Goal: Contribute content: Contribute content

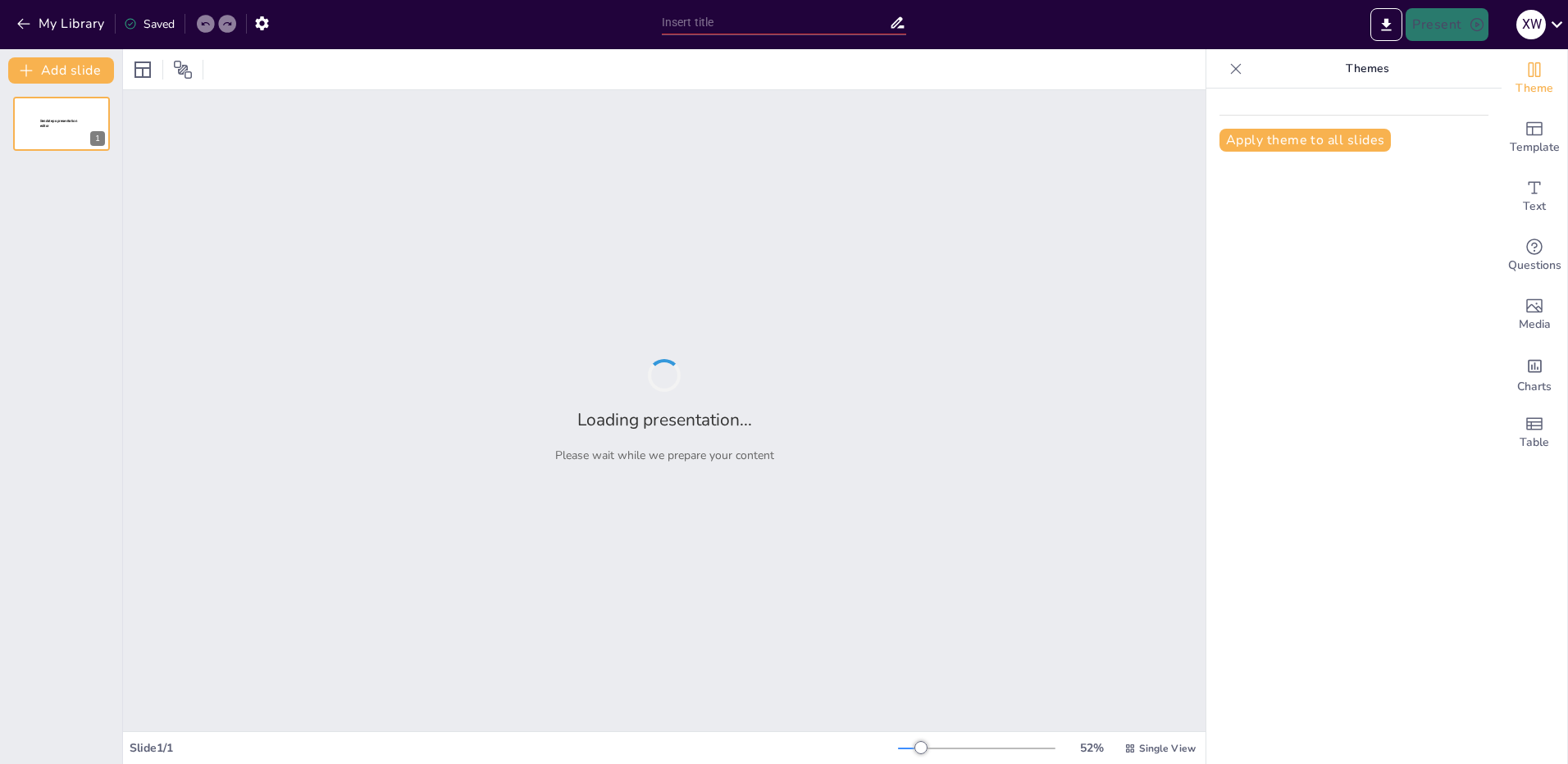
type input "Cardio Confessions: How Well Do You Know Your Body's Workout Routine?"
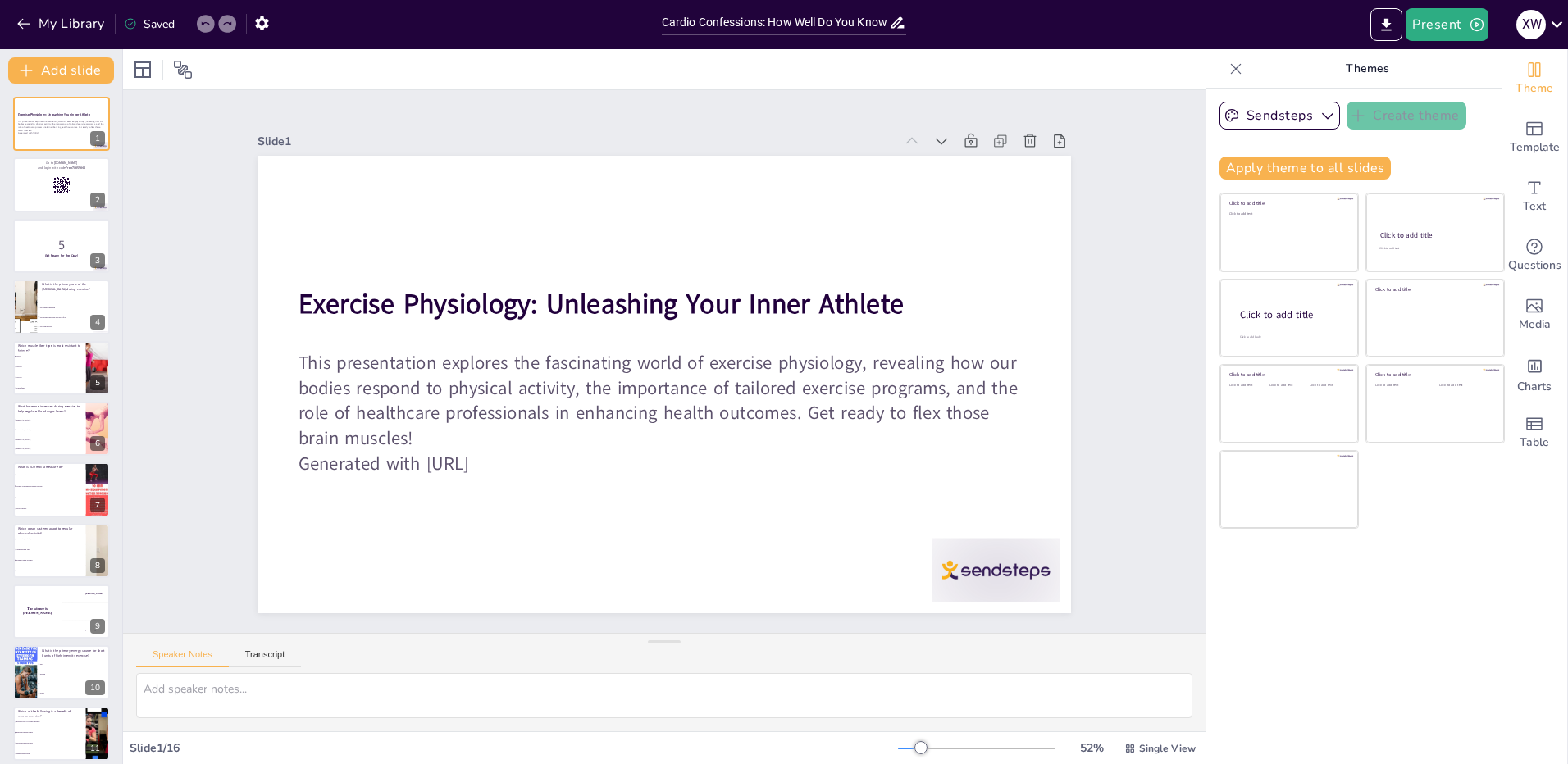
checkbox input "true"
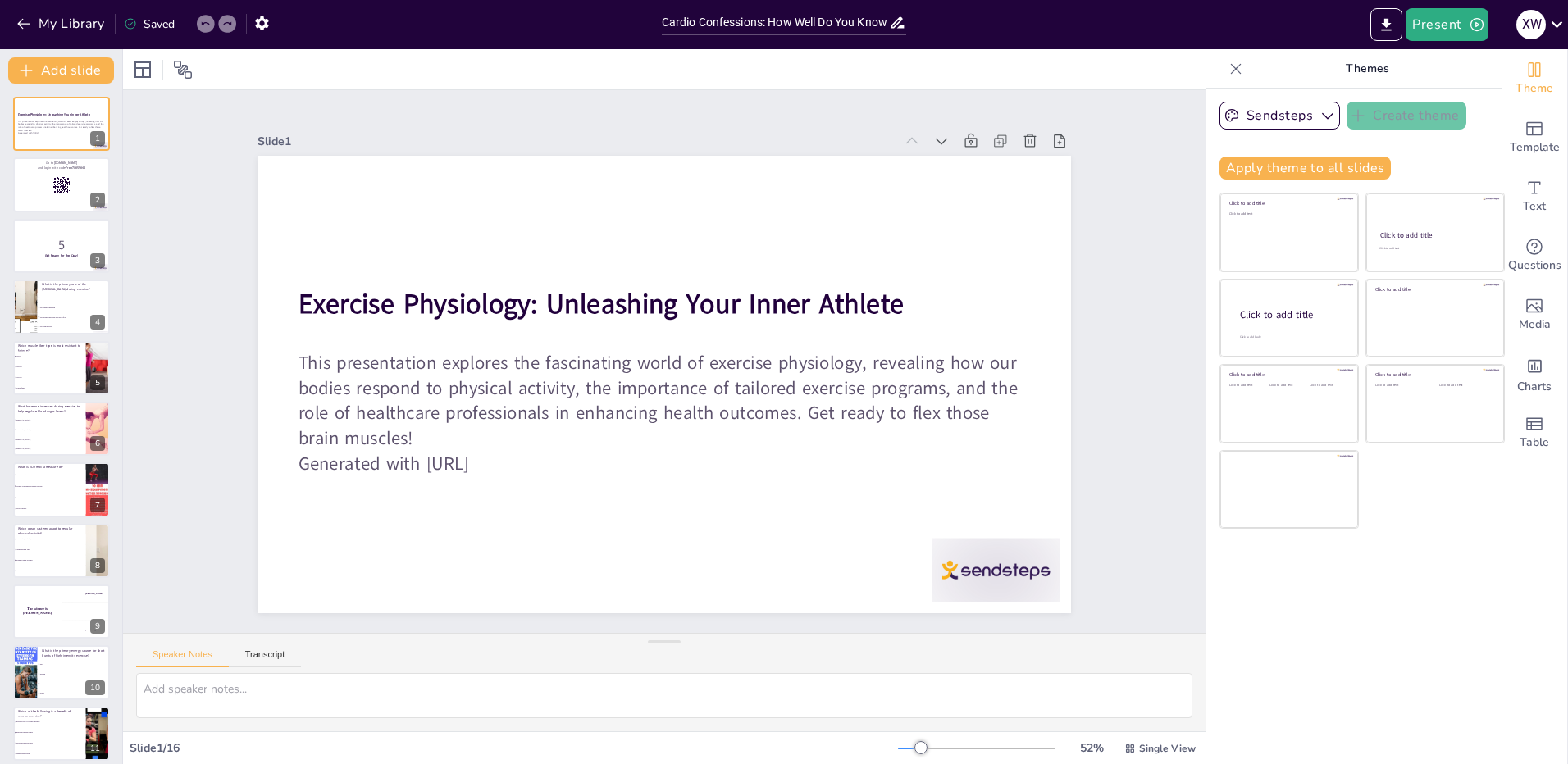
checkbox input "true"
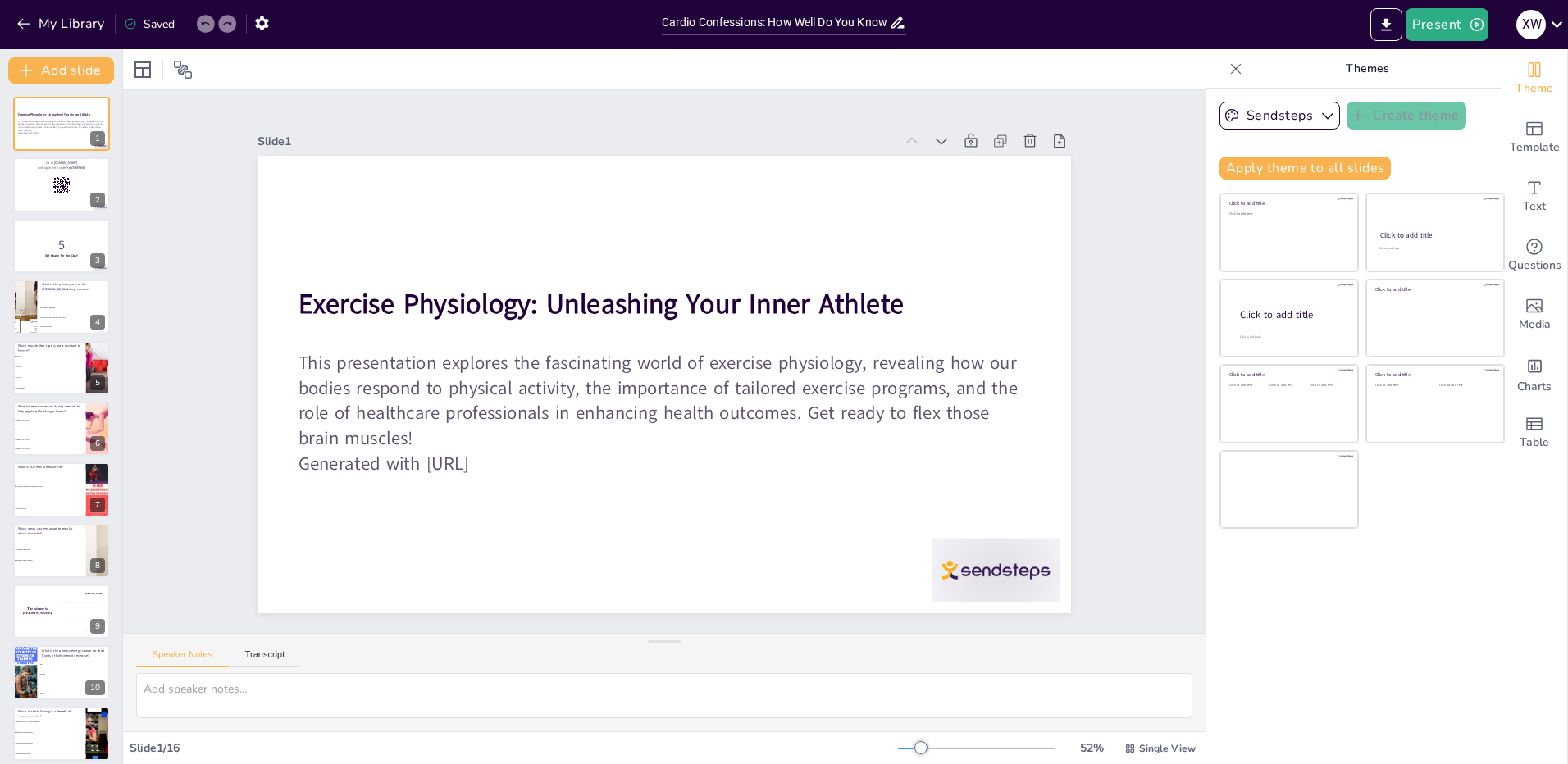
checkbox input "true"
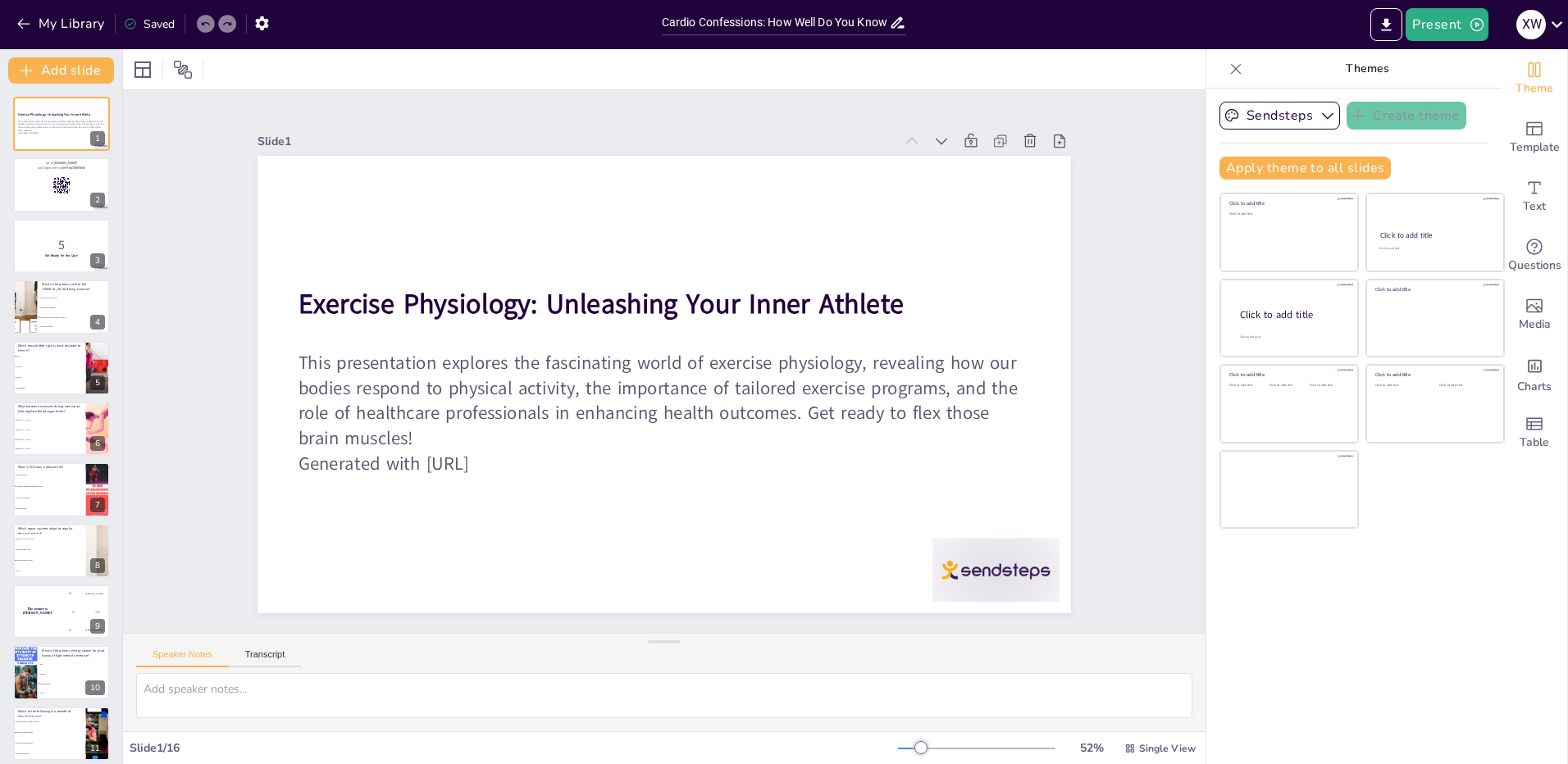
checkbox input "true"
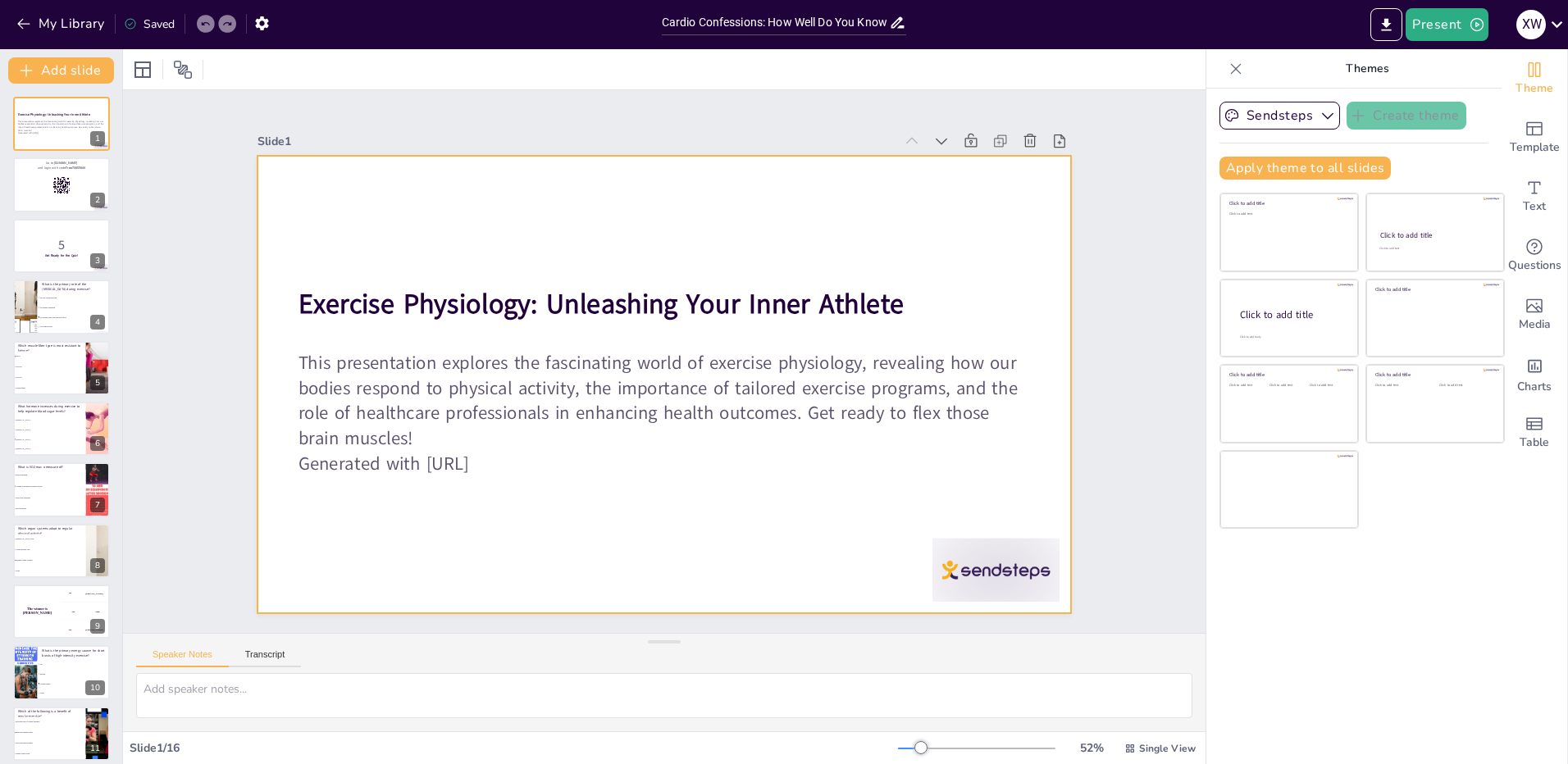
checkbox input "true"
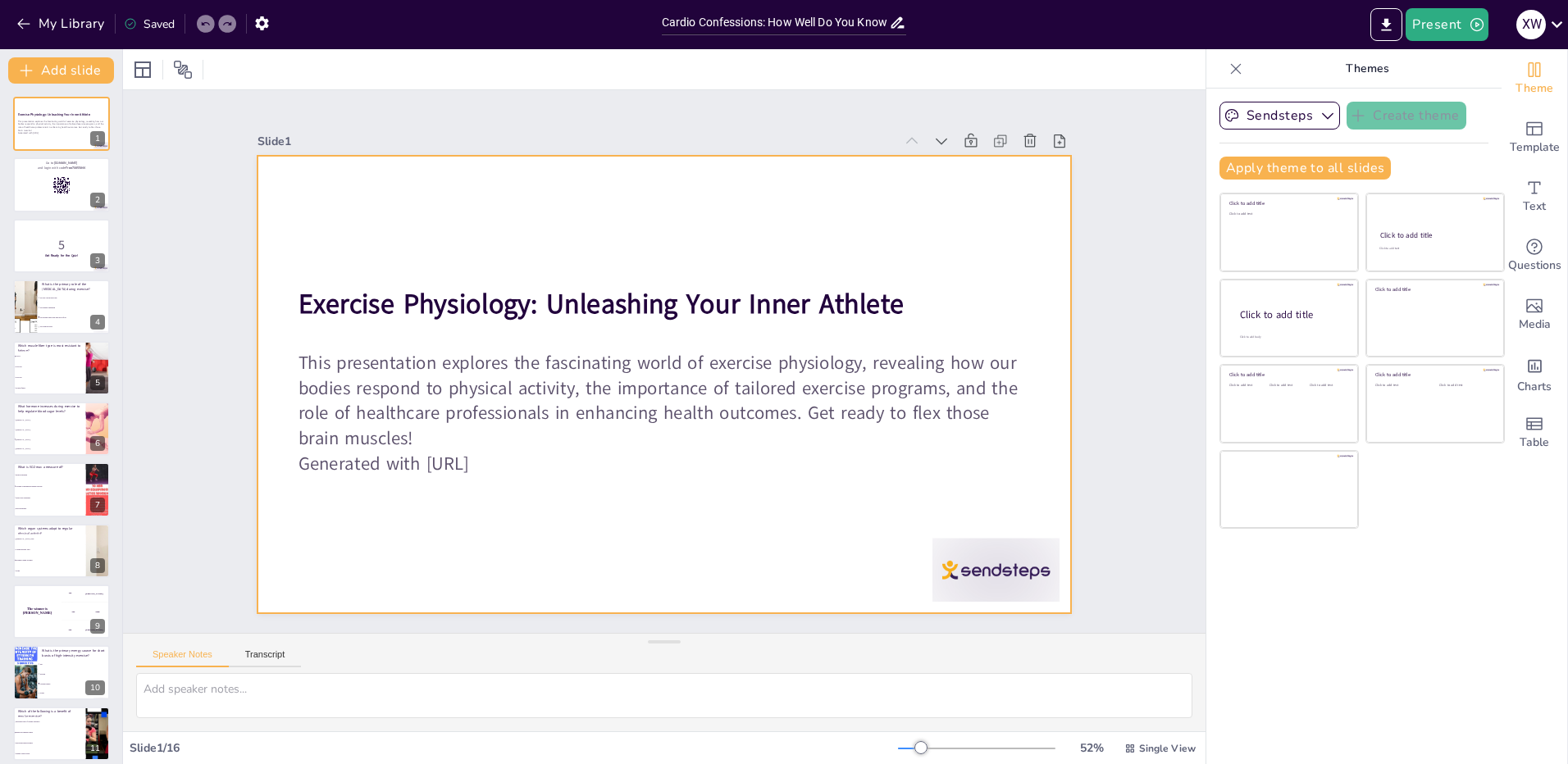
checkbox input "true"
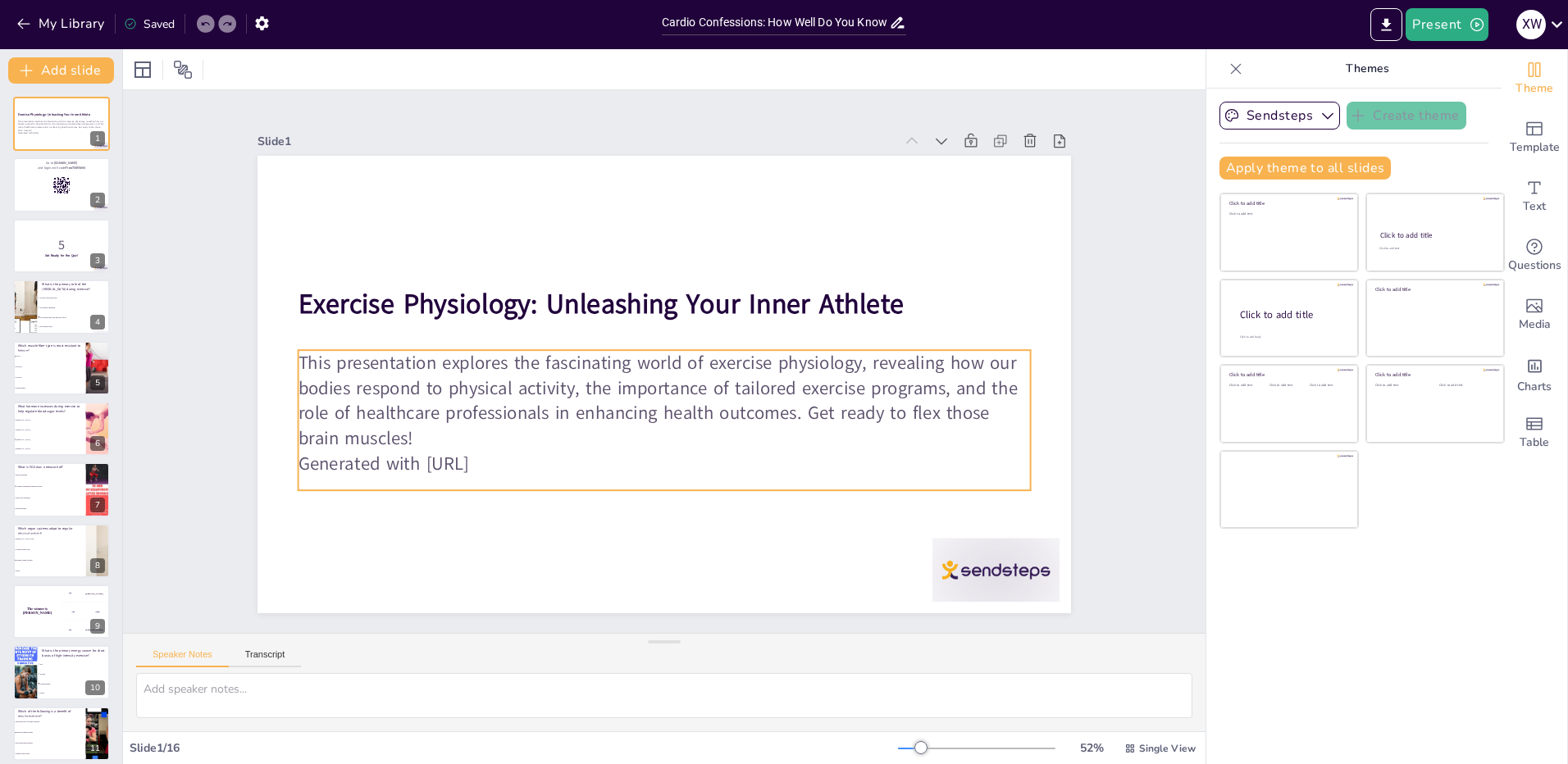
checkbox input "true"
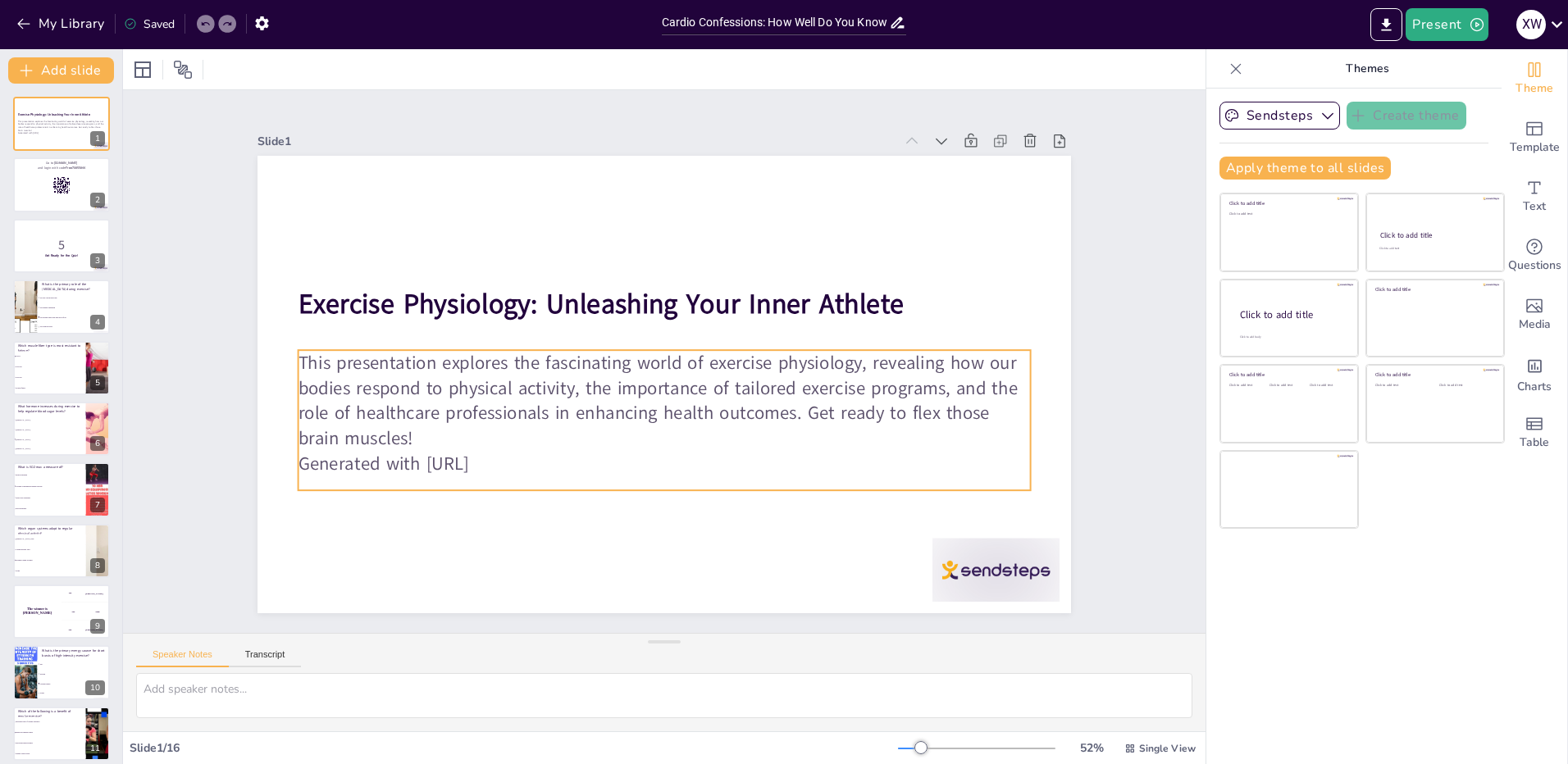
checkbox input "true"
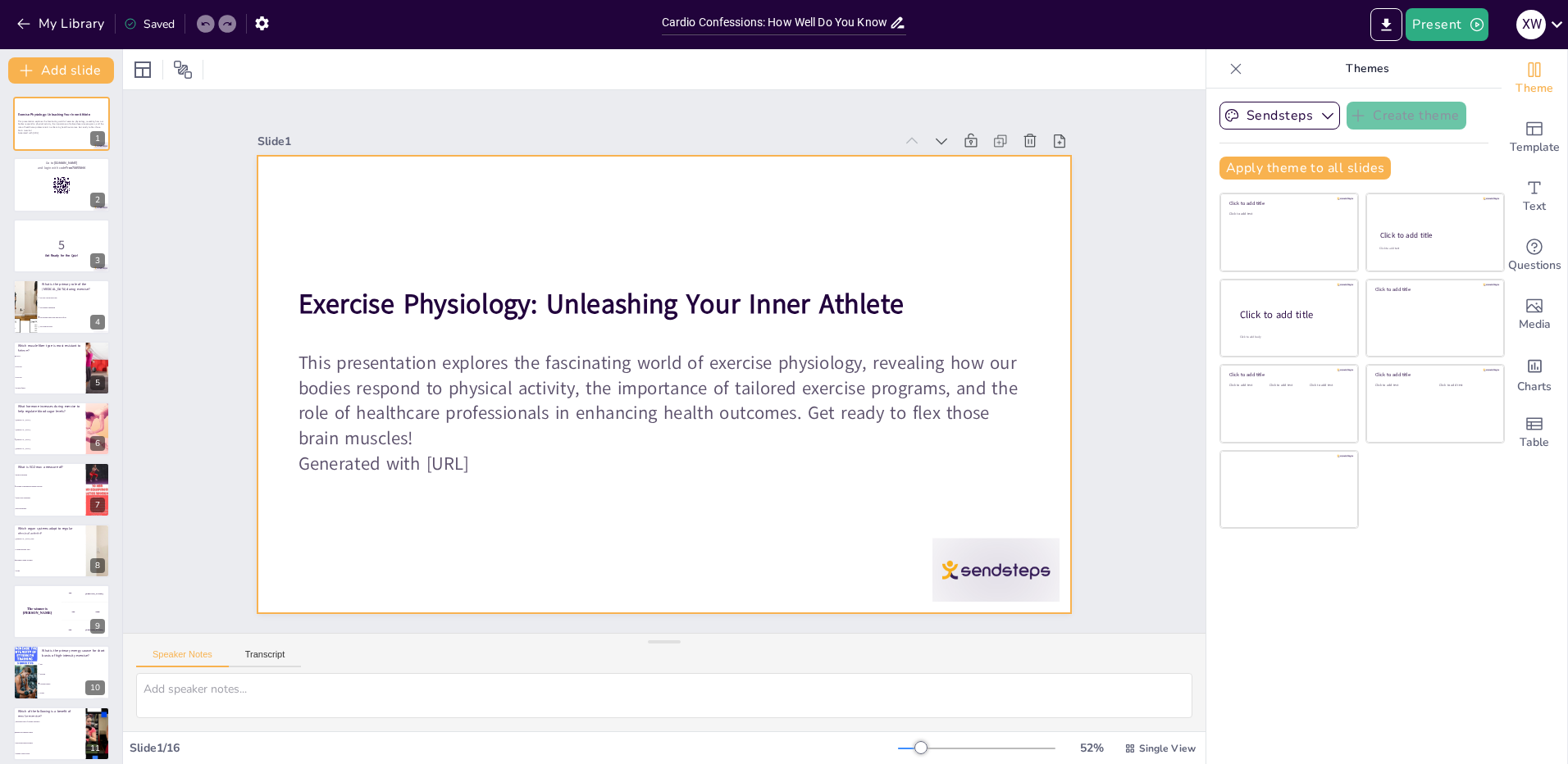
checkbox input "true"
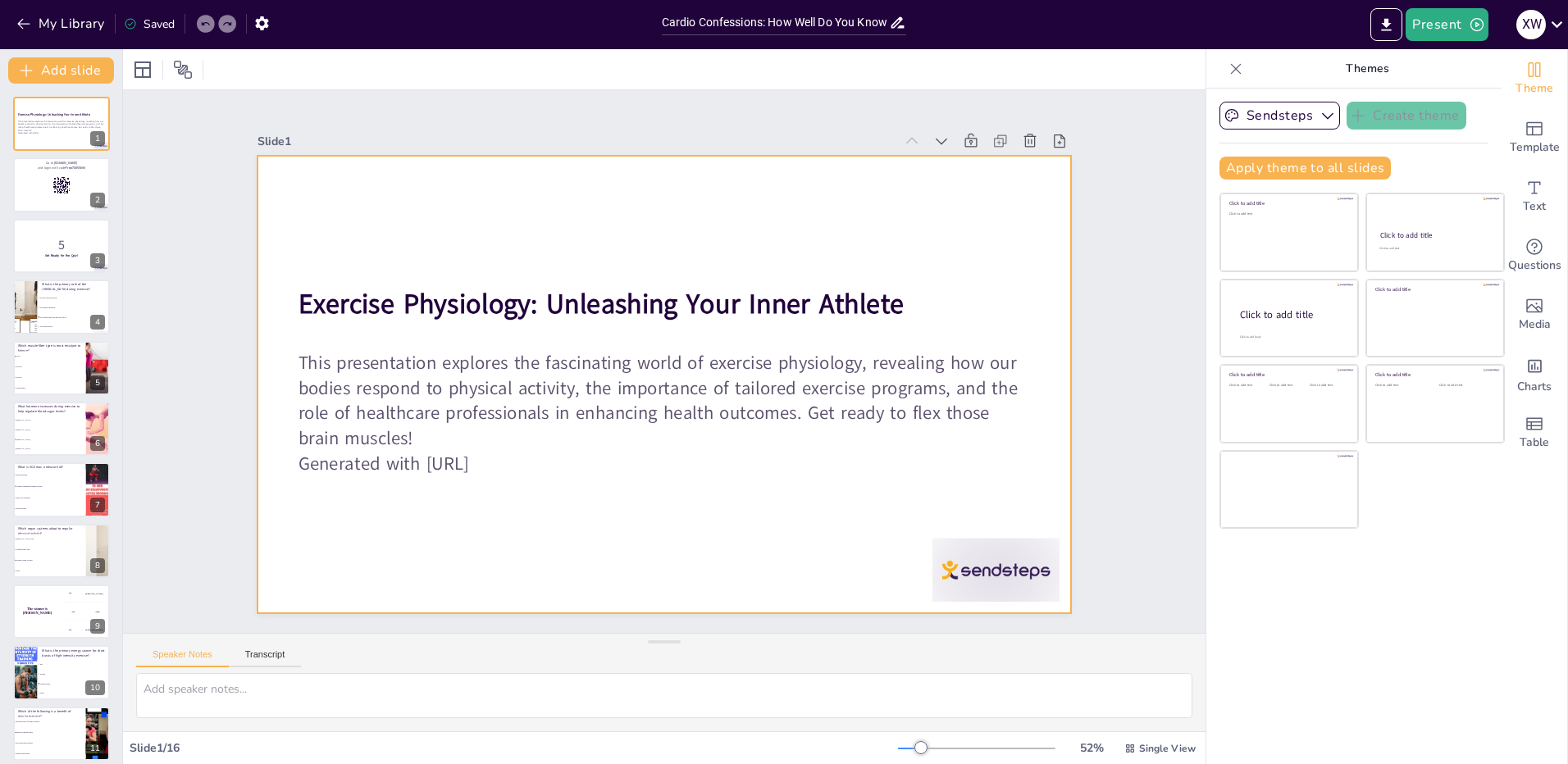
checkbox input "true"
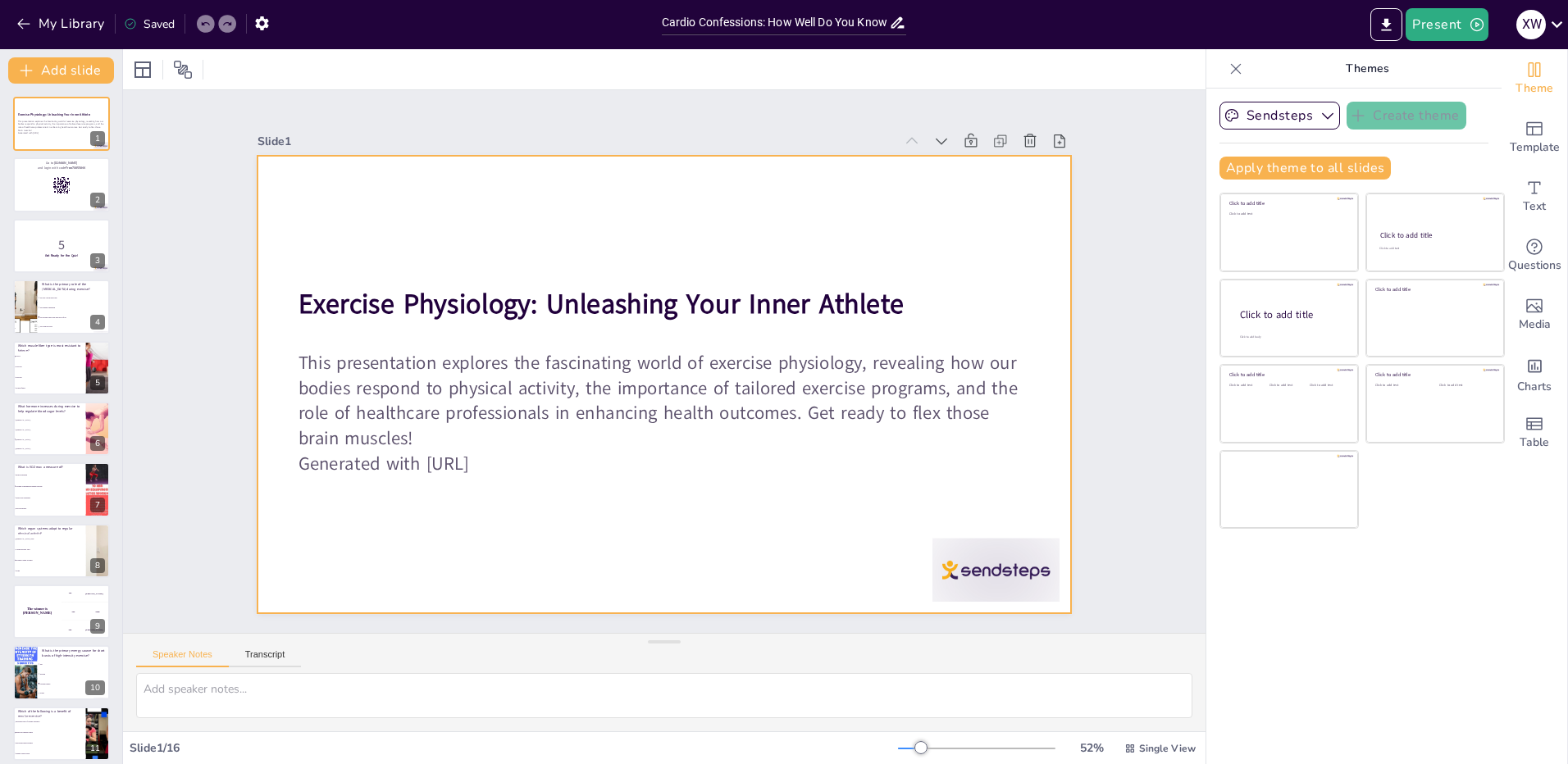
checkbox input "true"
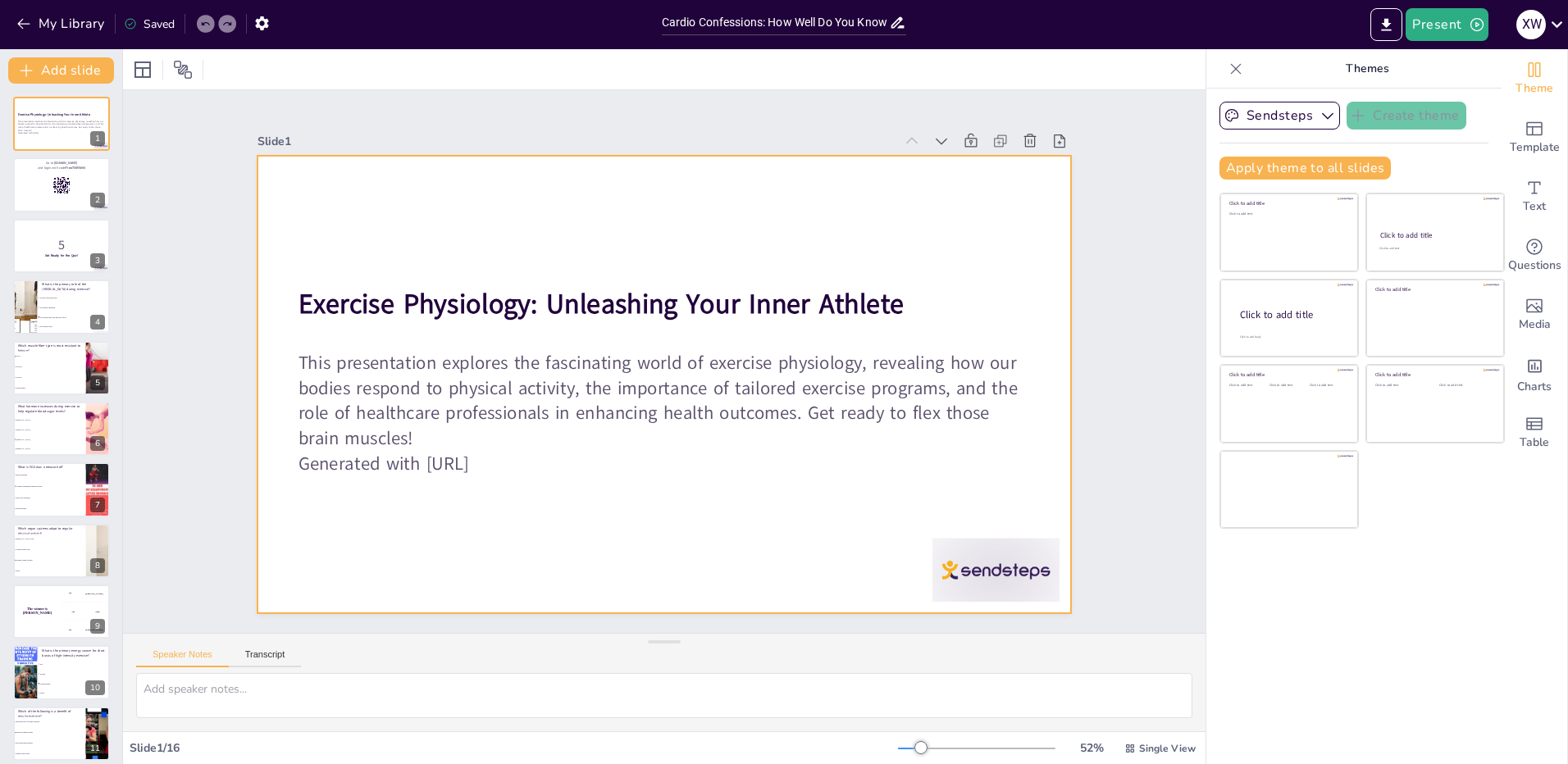
checkbox input "true"
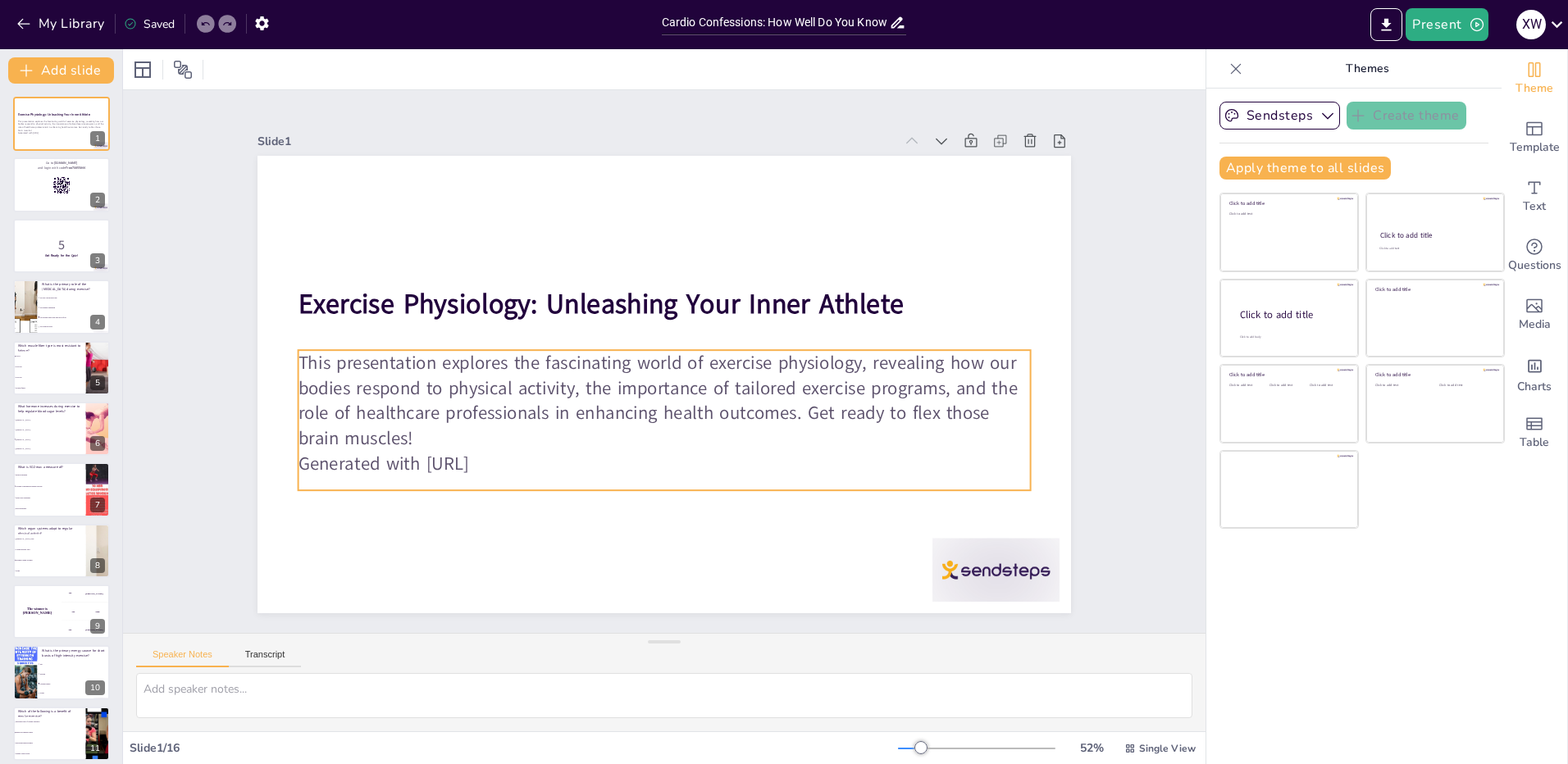
checkbox input "true"
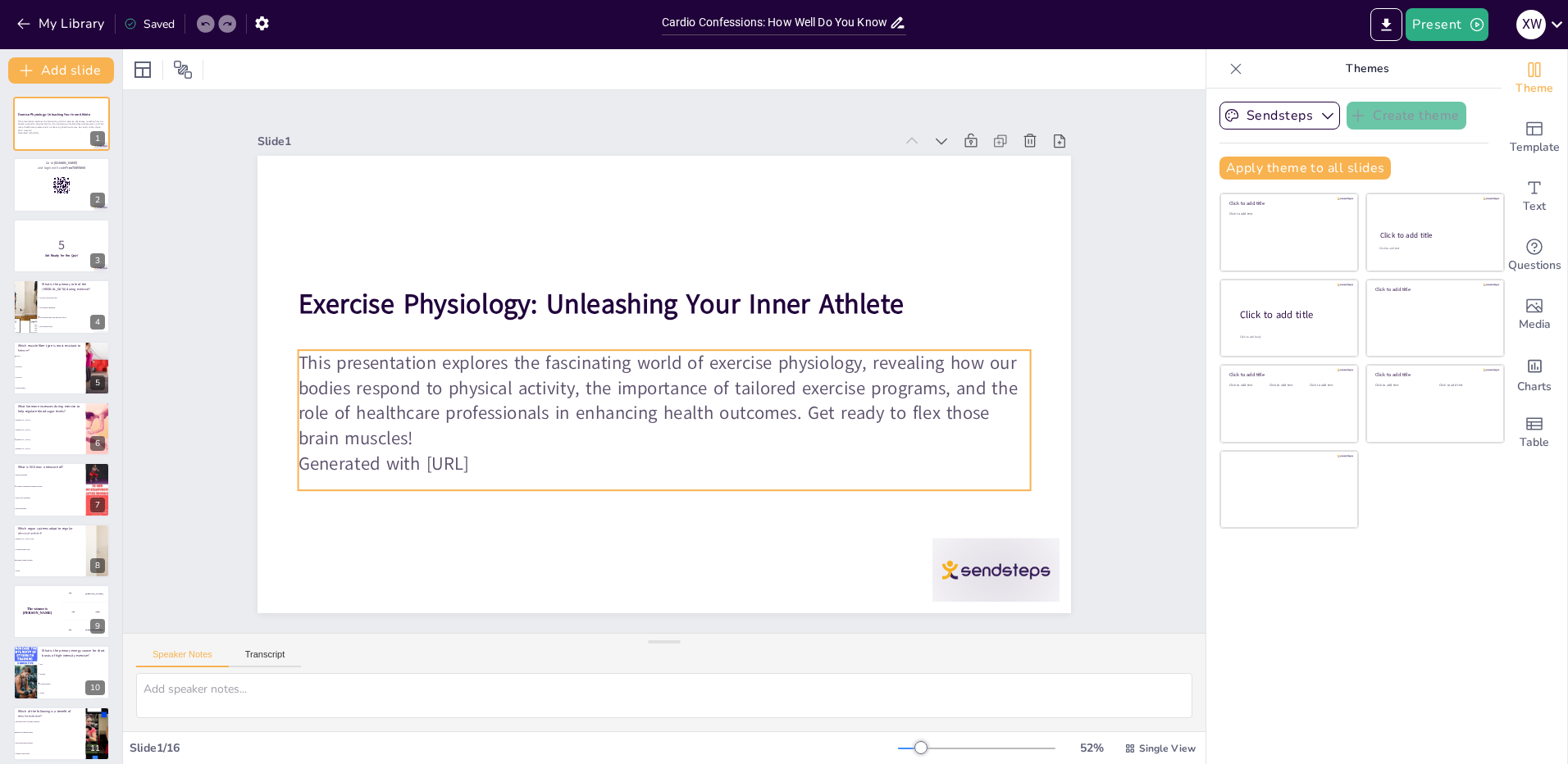
checkbox input "true"
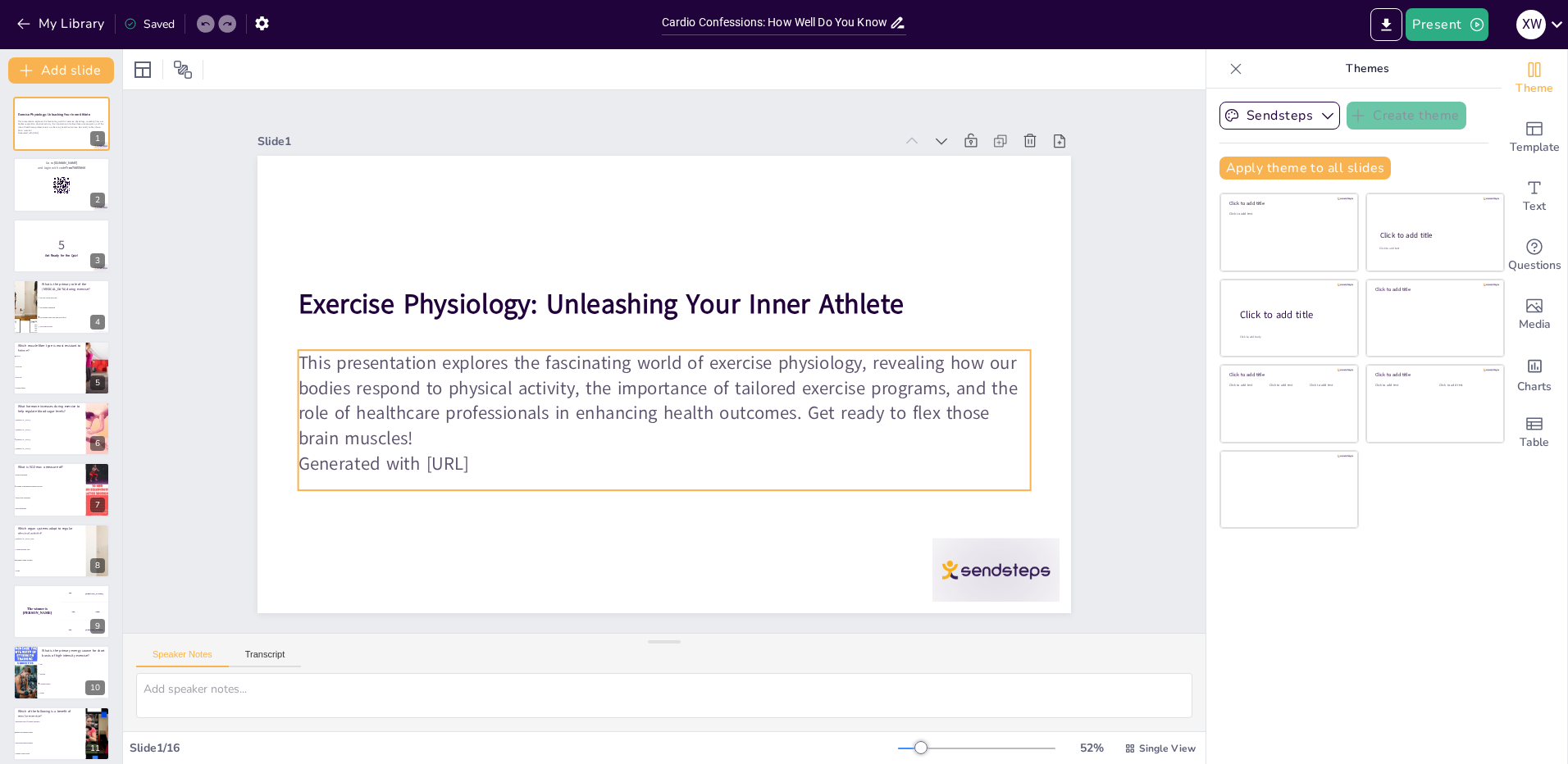
checkbox input "true"
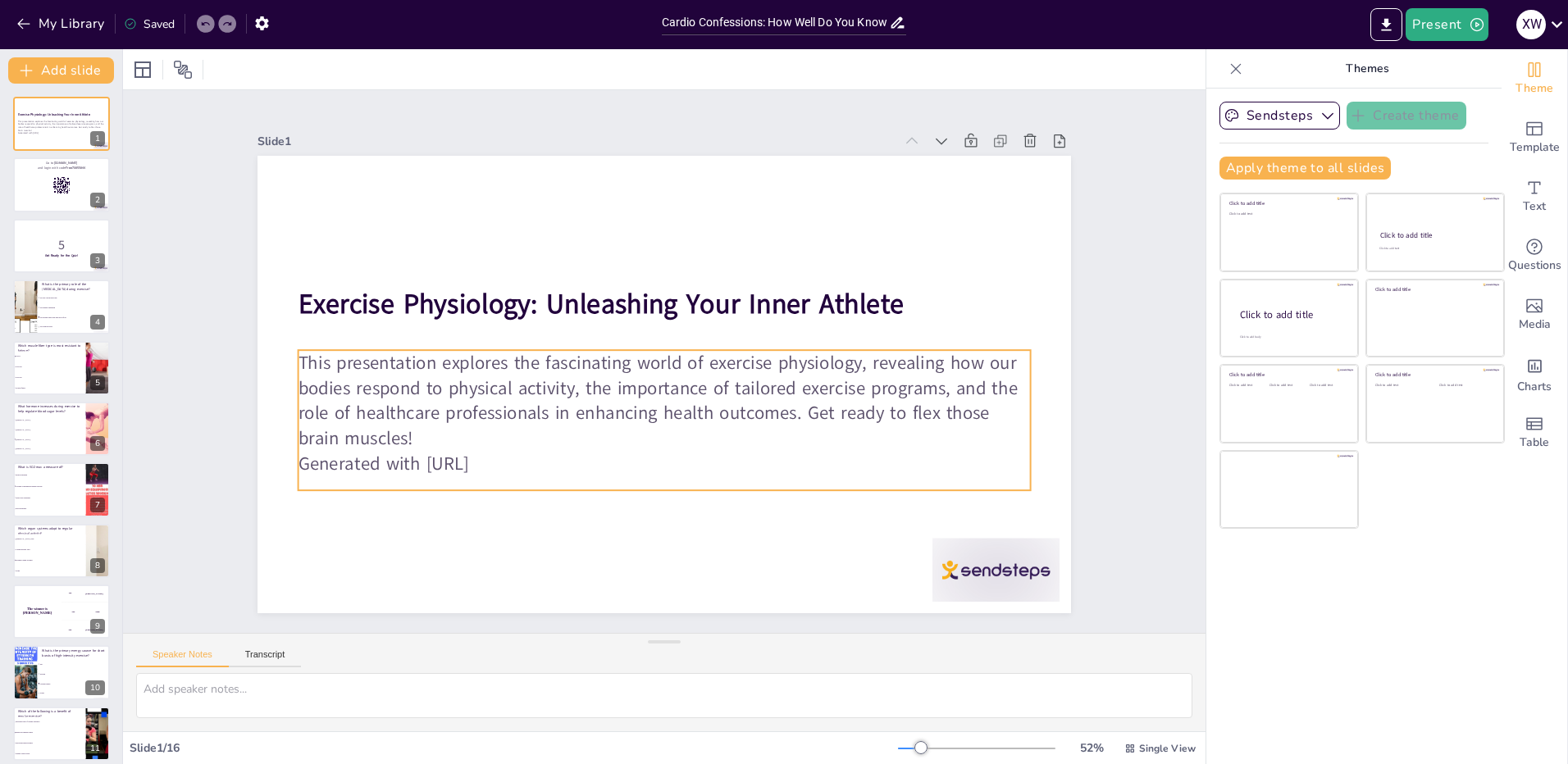
checkbox input "true"
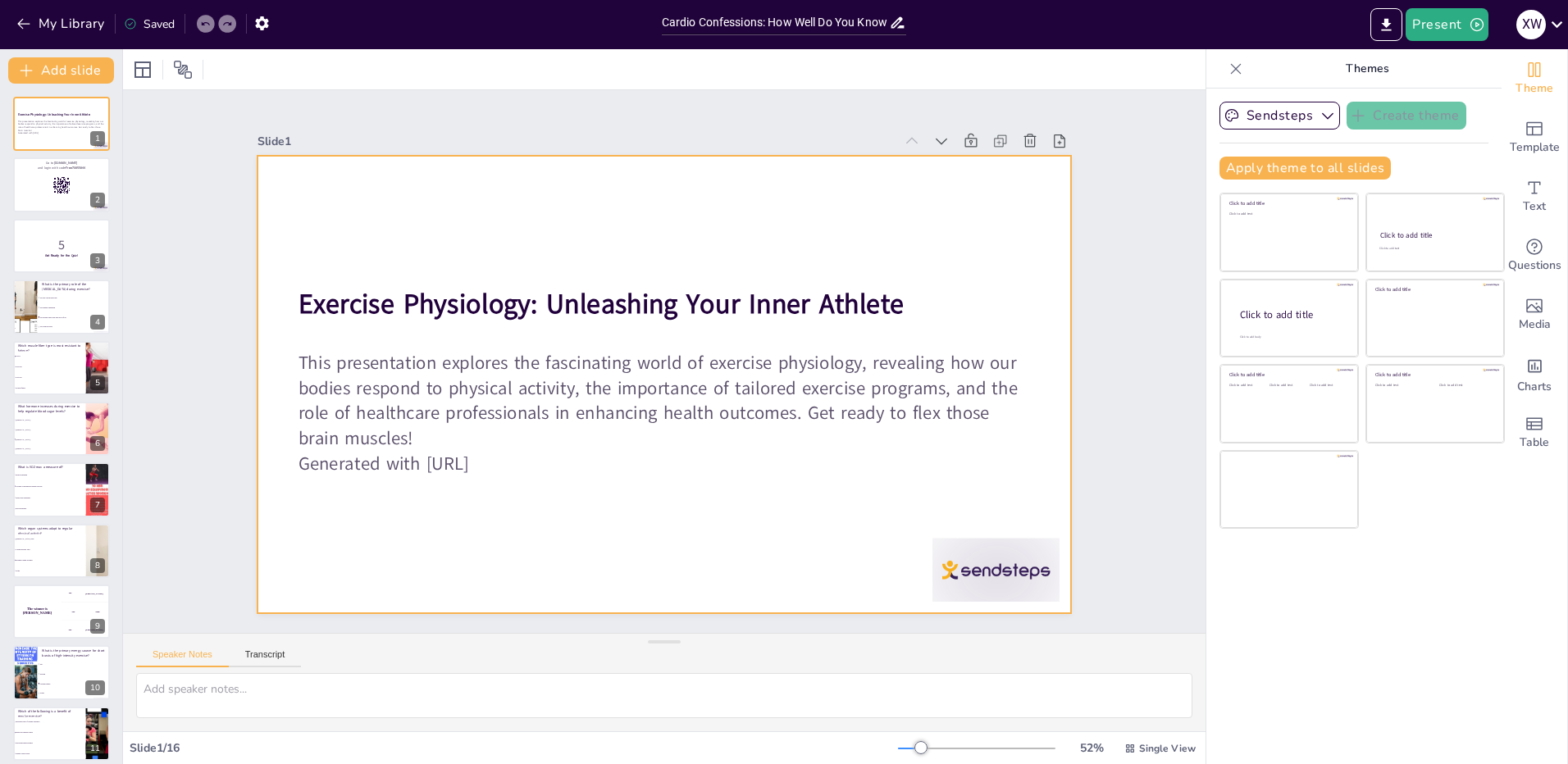
checkbox input "true"
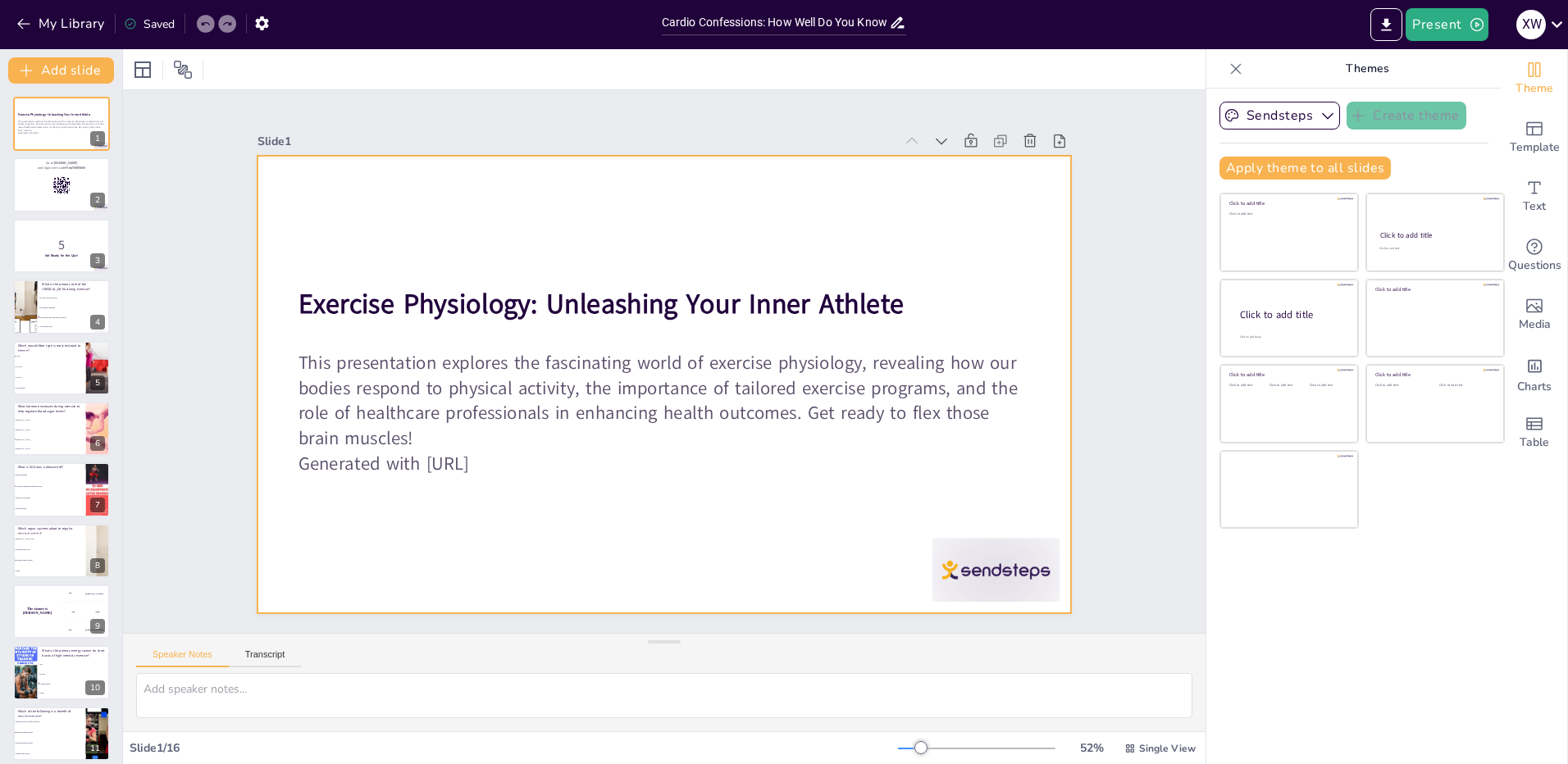
checkbox input "true"
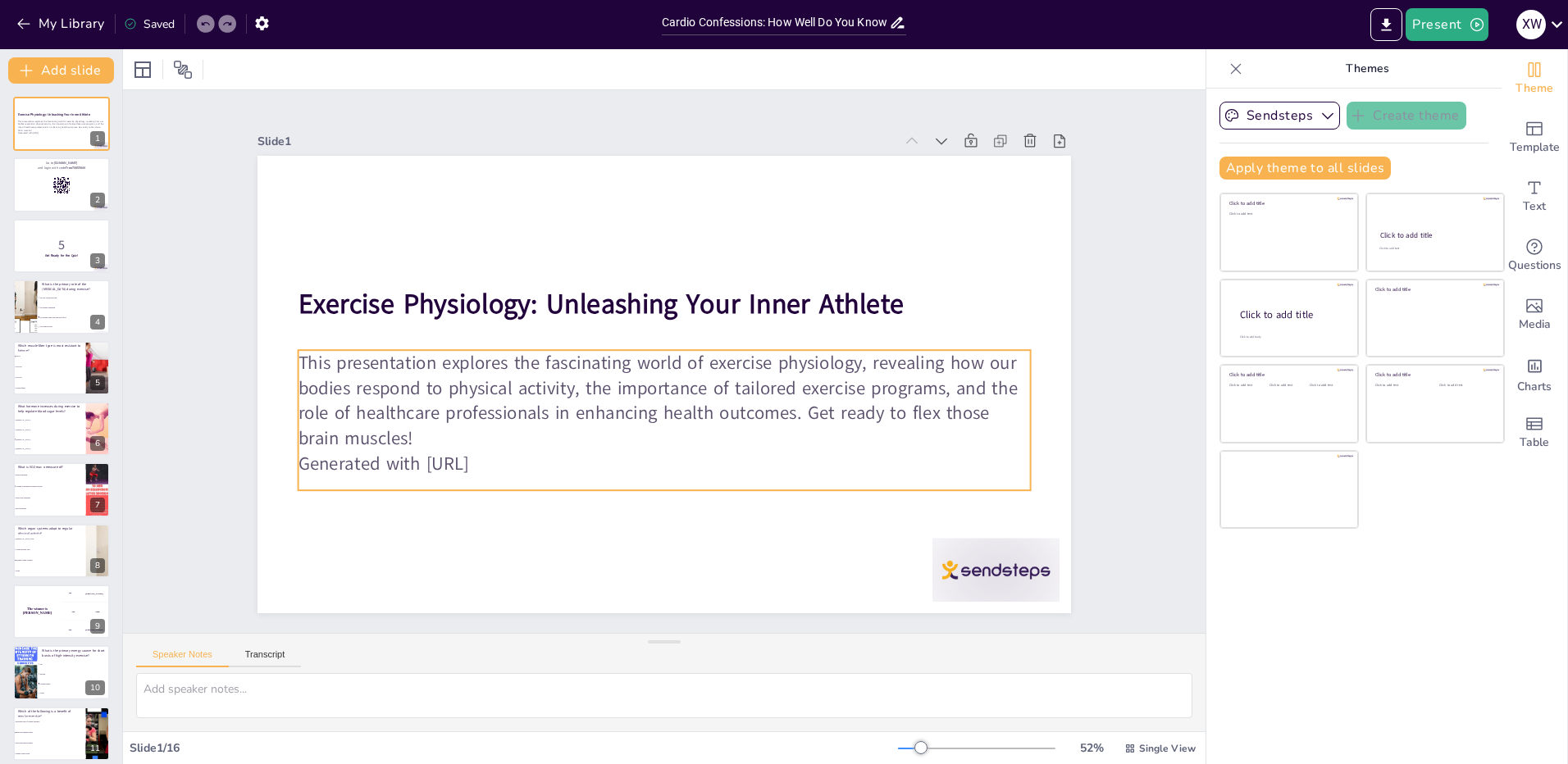
checkbox input "true"
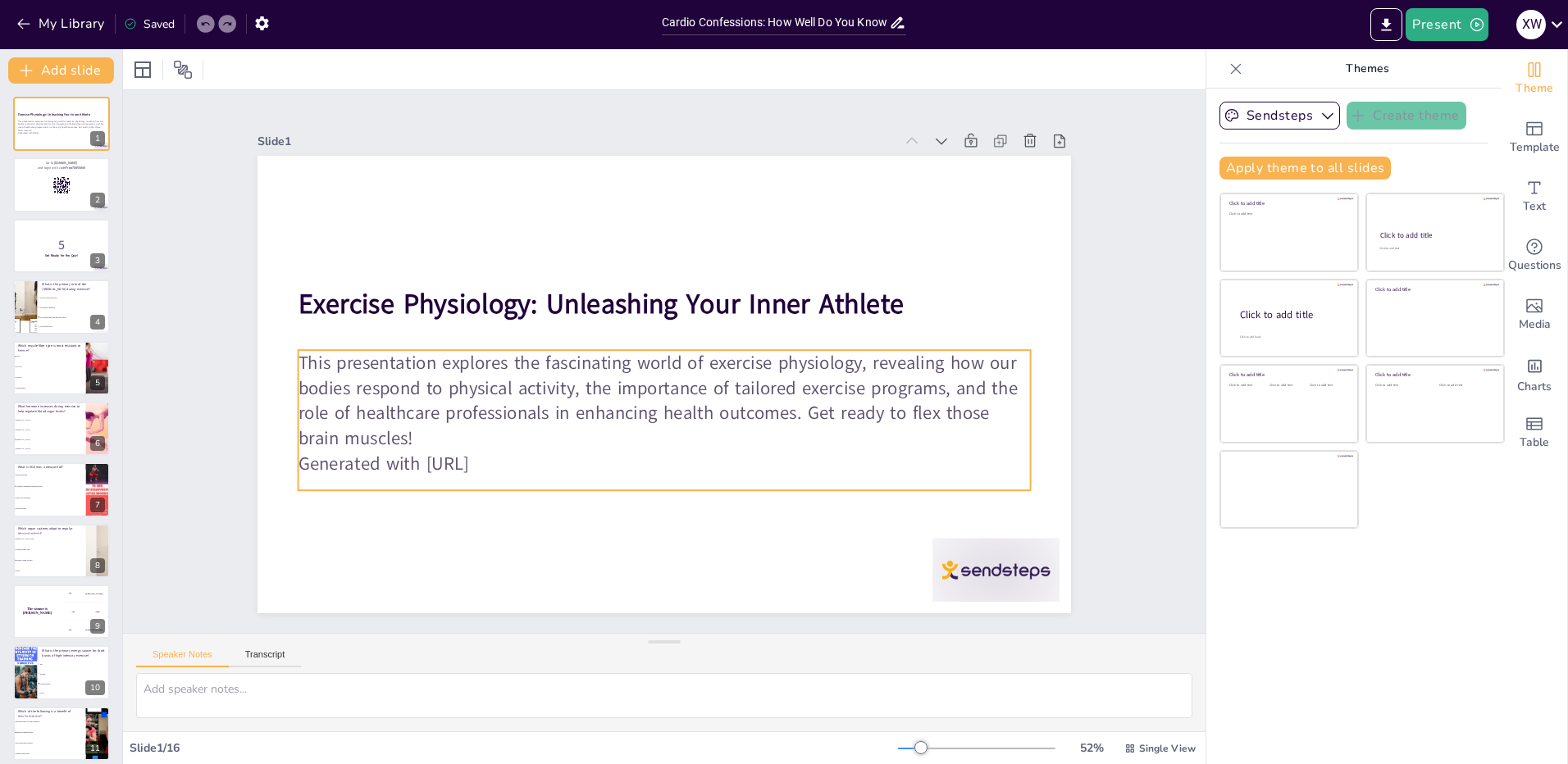
checkbox input "true"
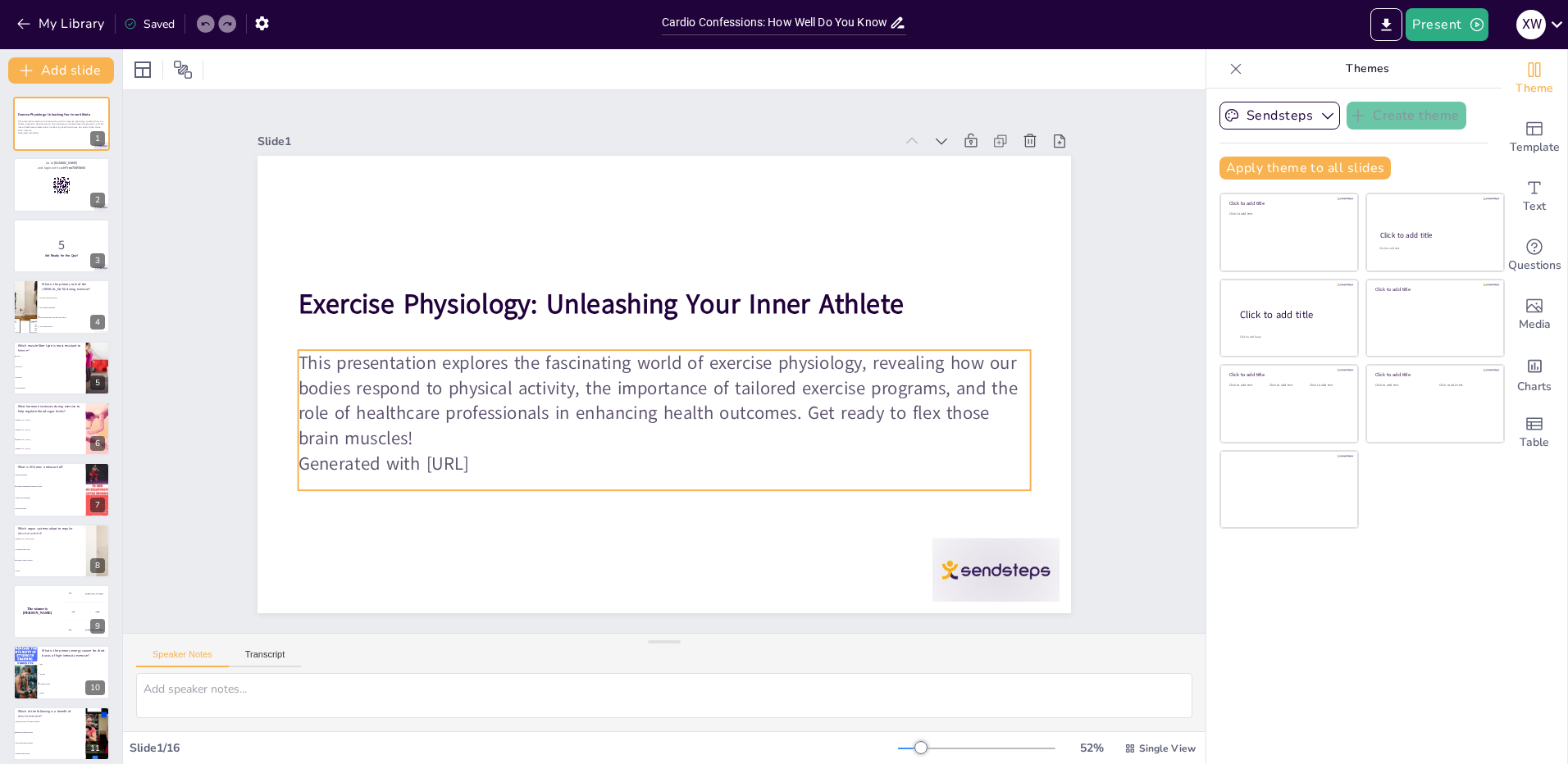
checkbox input "true"
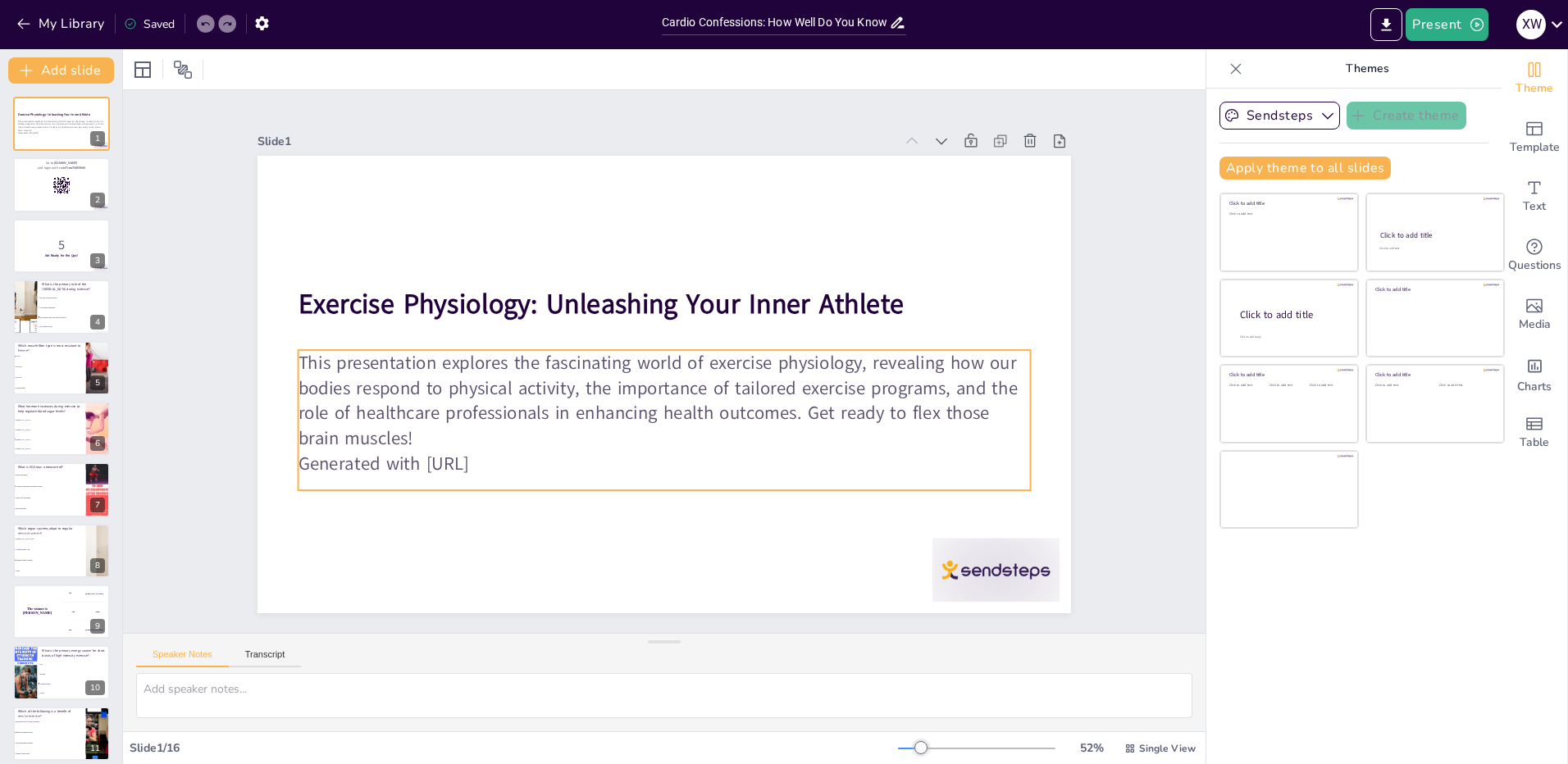
checkbox input "true"
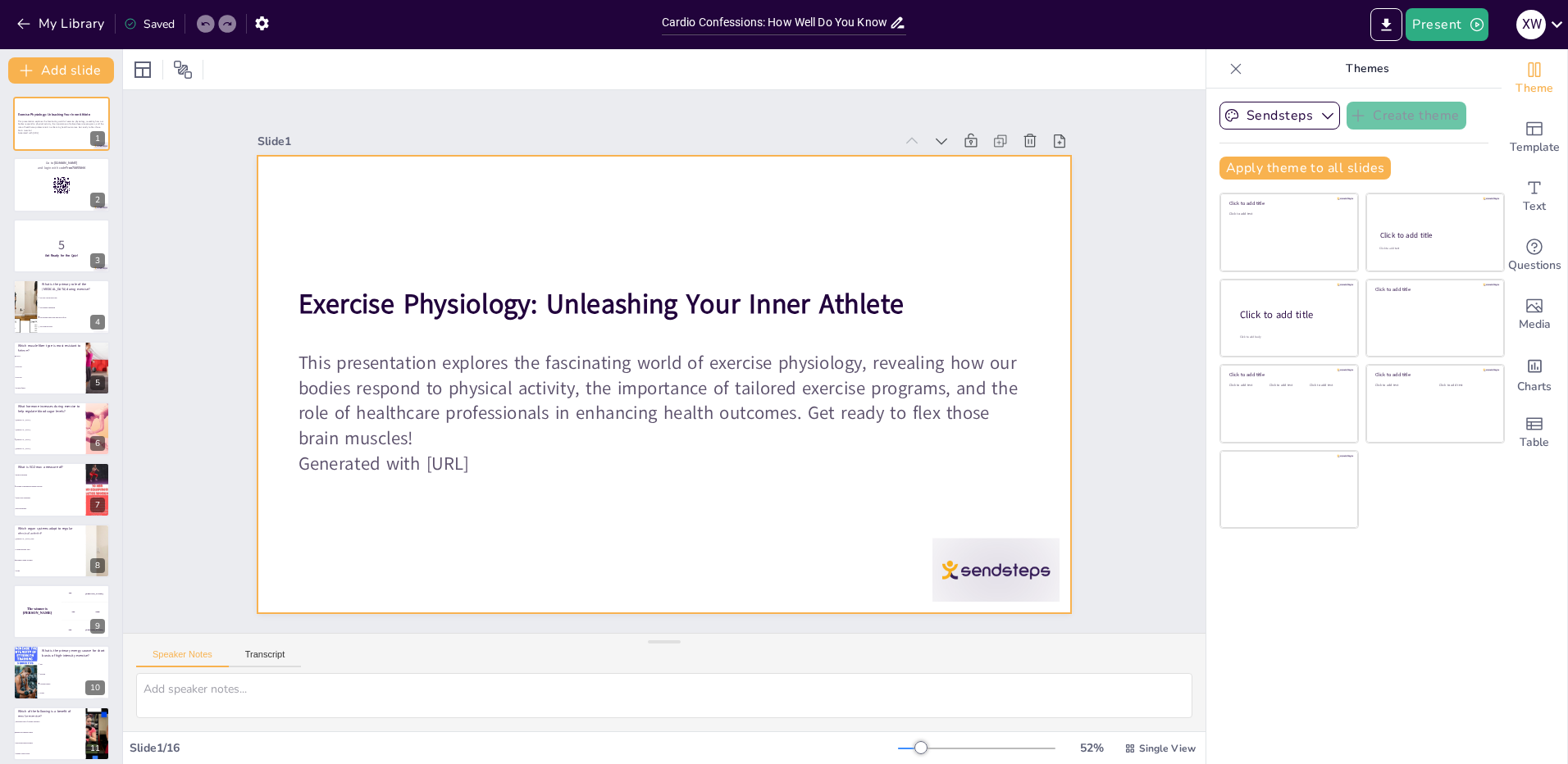
checkbox input "true"
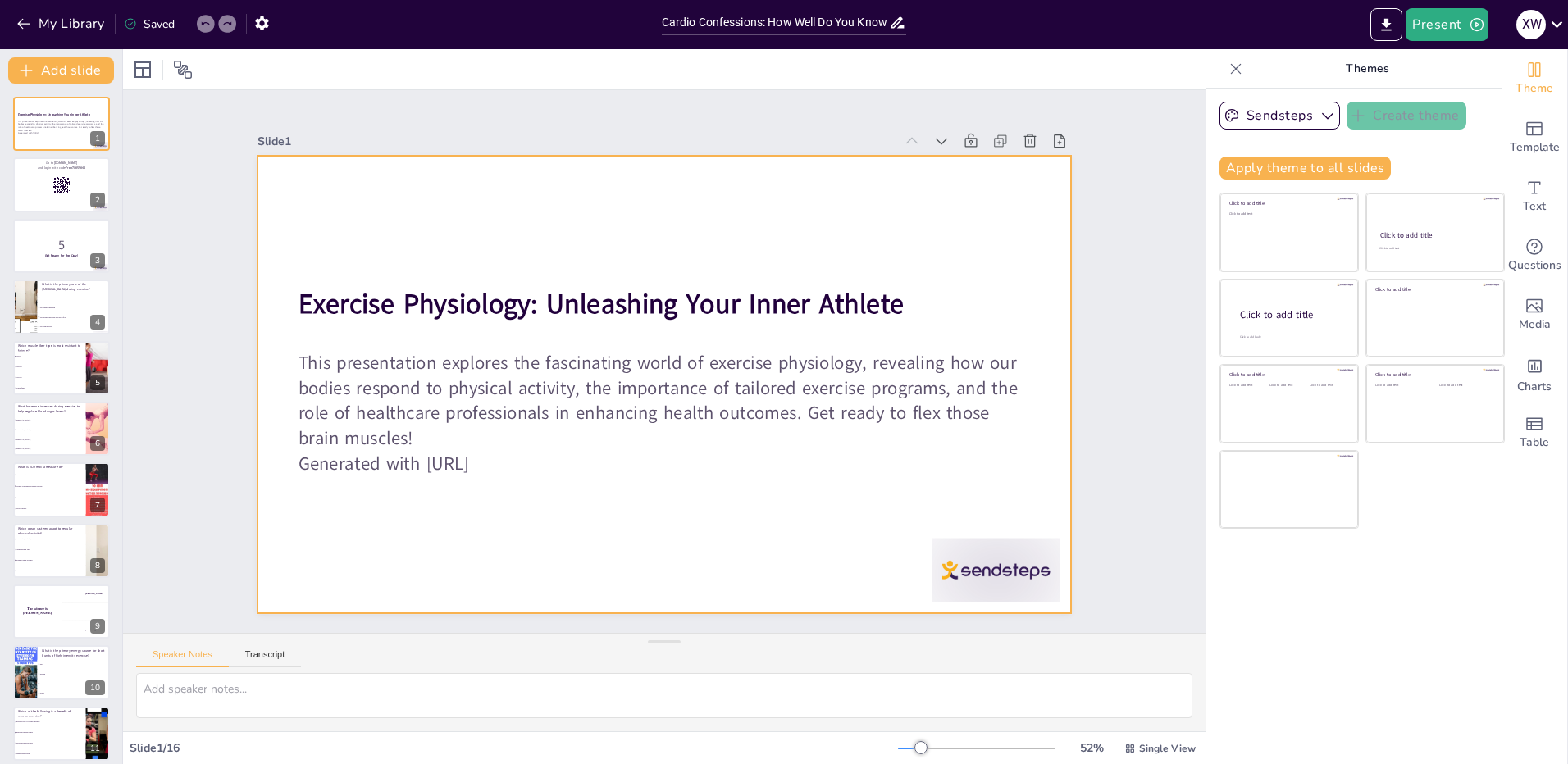
checkbox input "true"
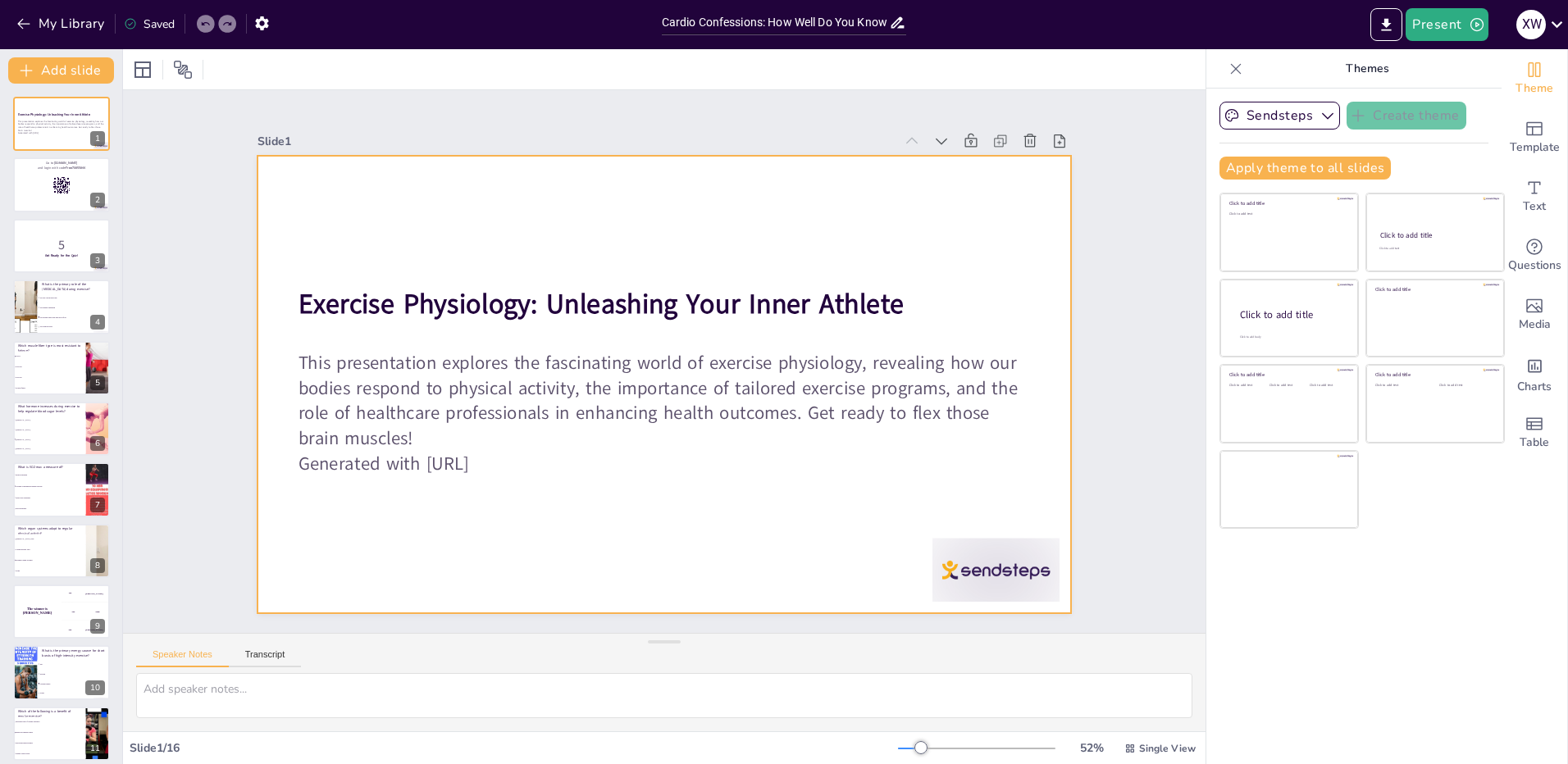
checkbox input "true"
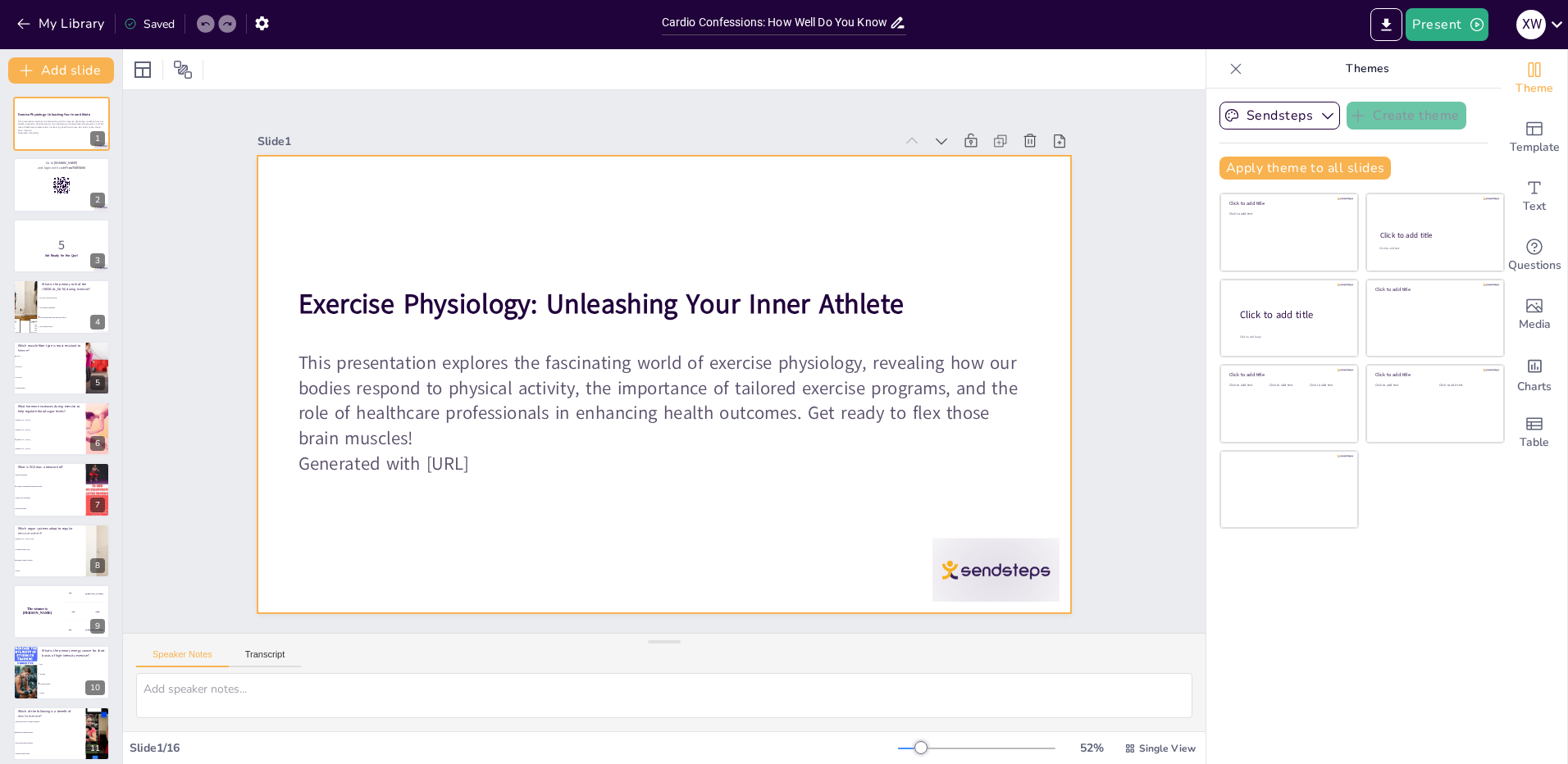
checkbox input "true"
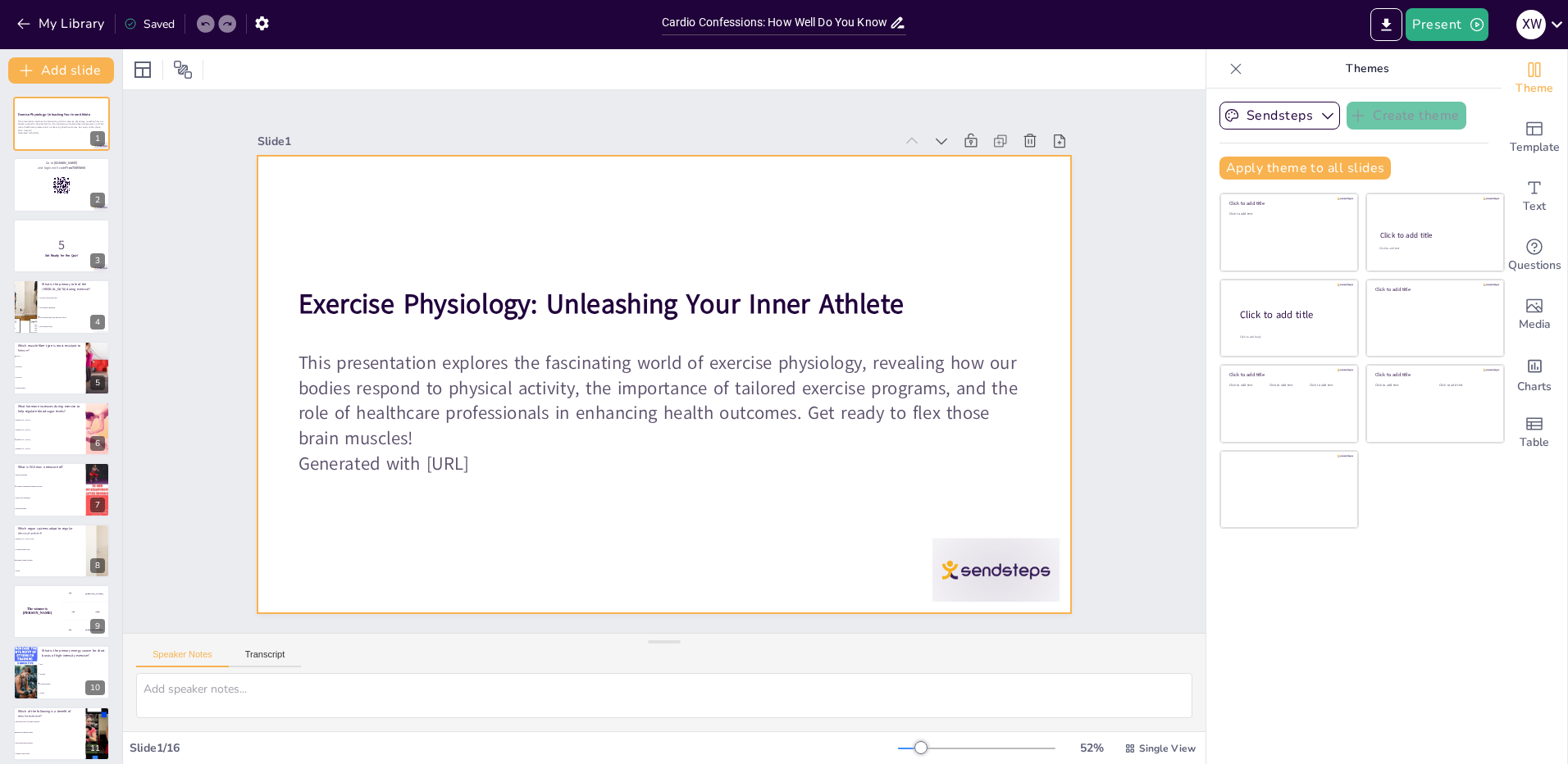
checkbox input "true"
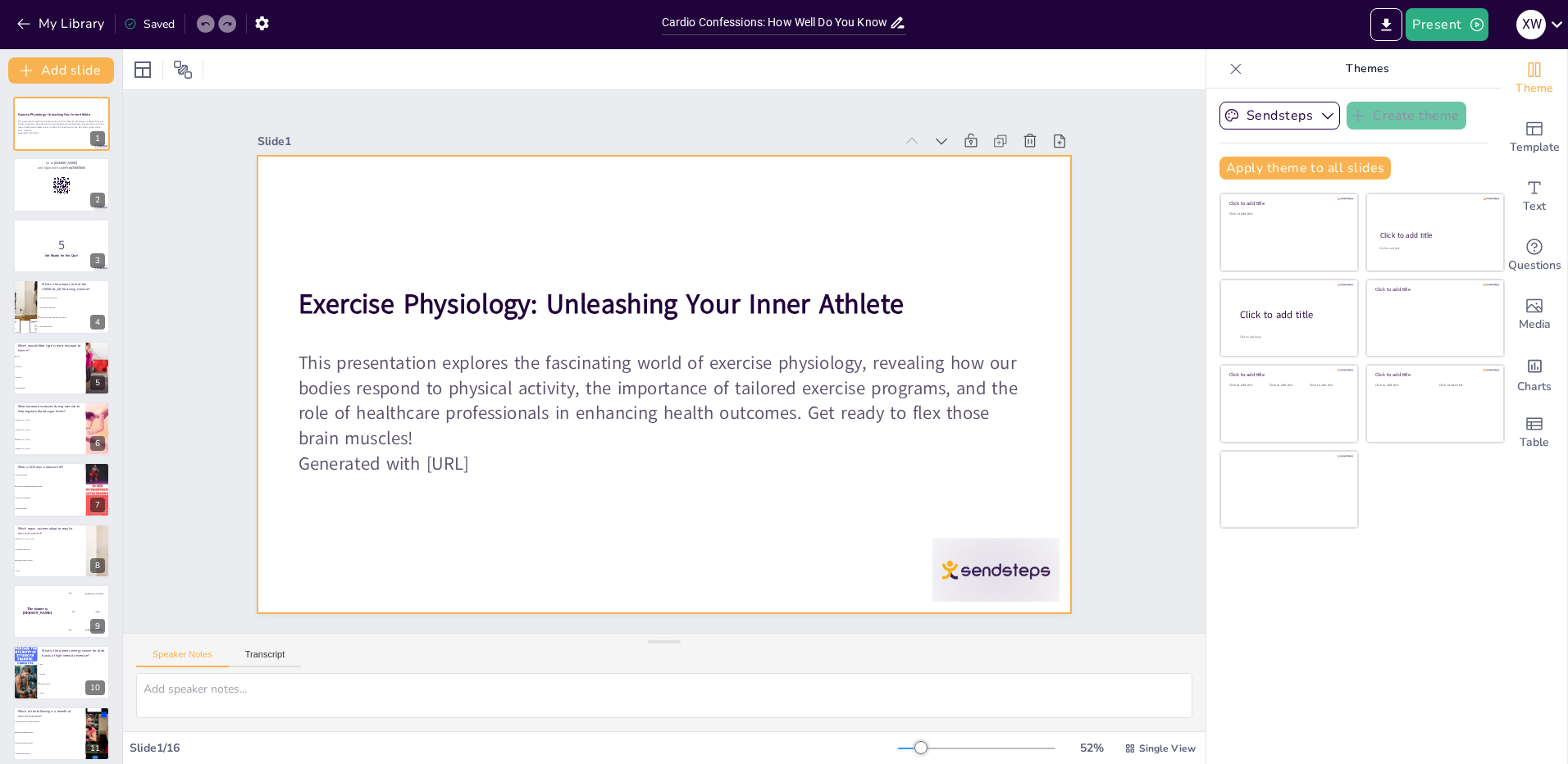
checkbox input "true"
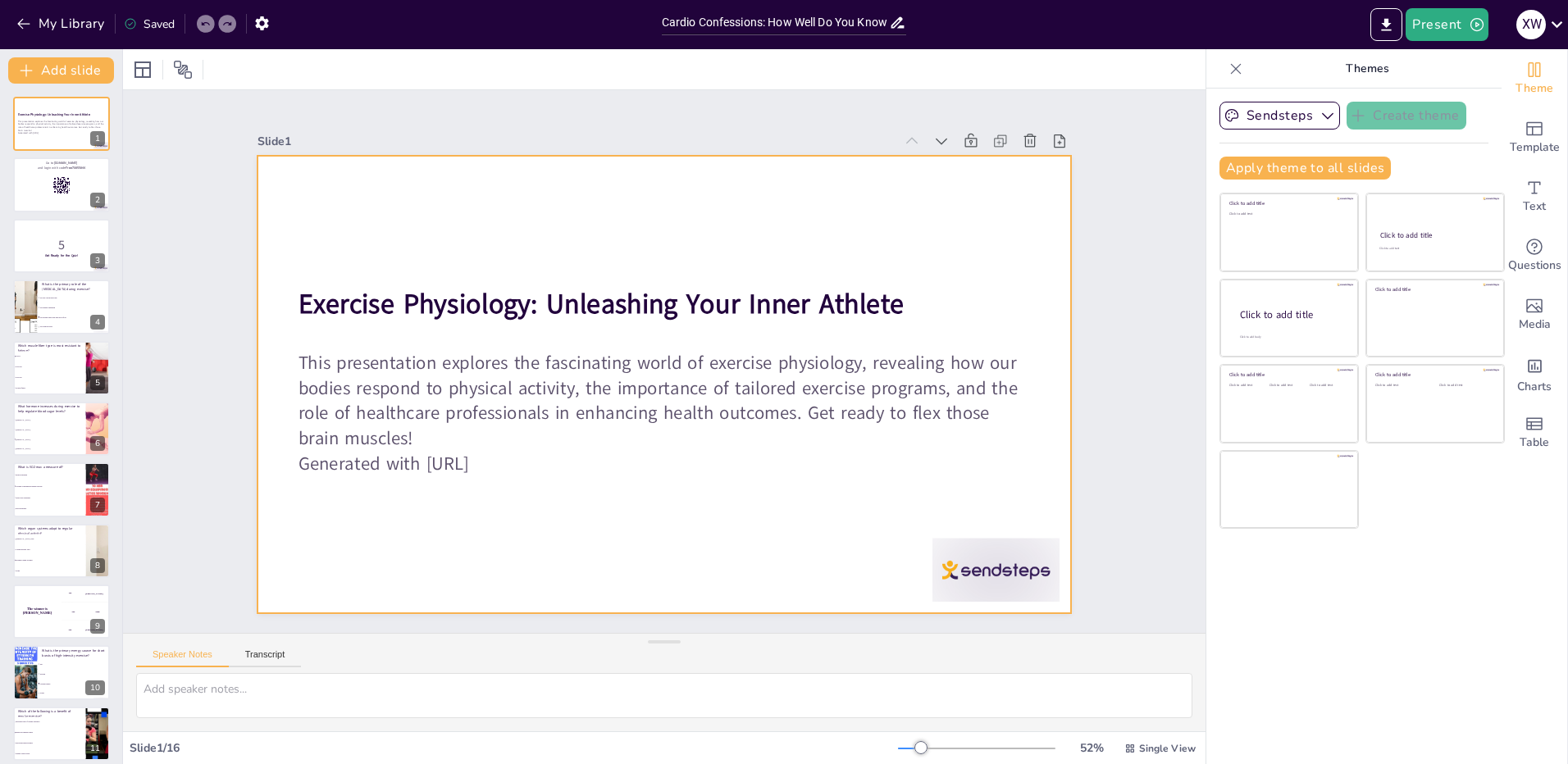
checkbox input "true"
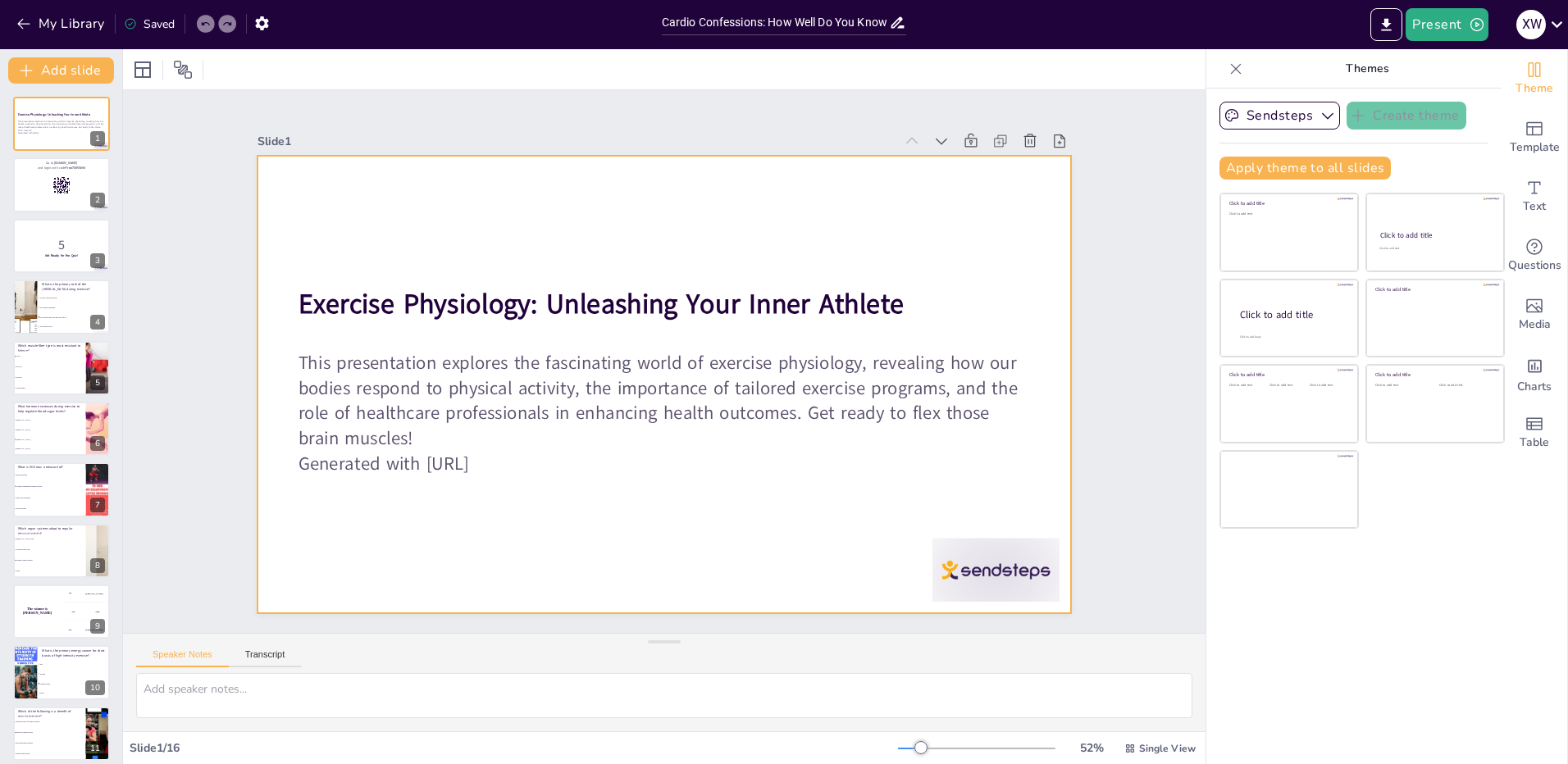
checkbox input "true"
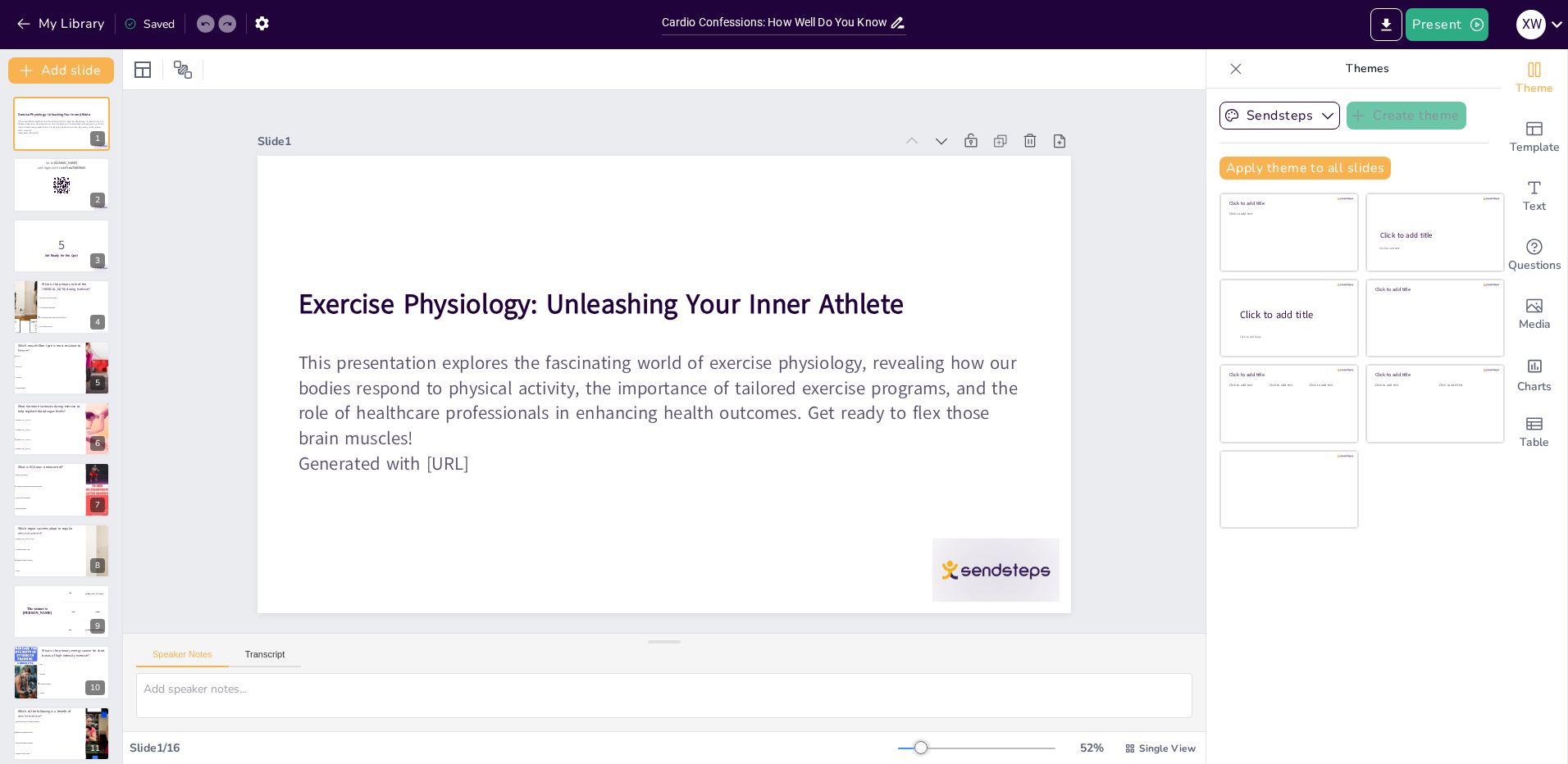
checkbox input "true"
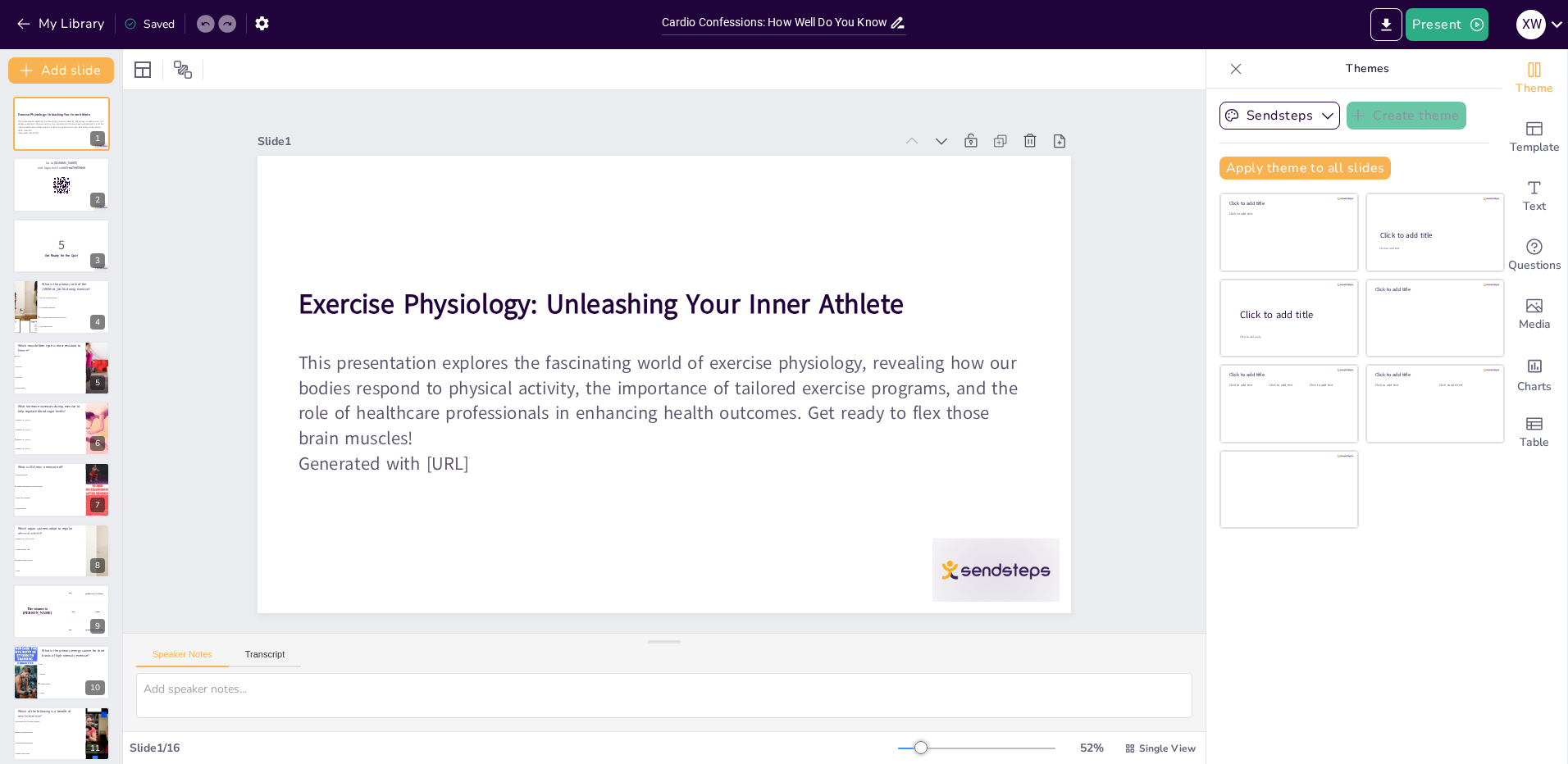
checkbox input "true"
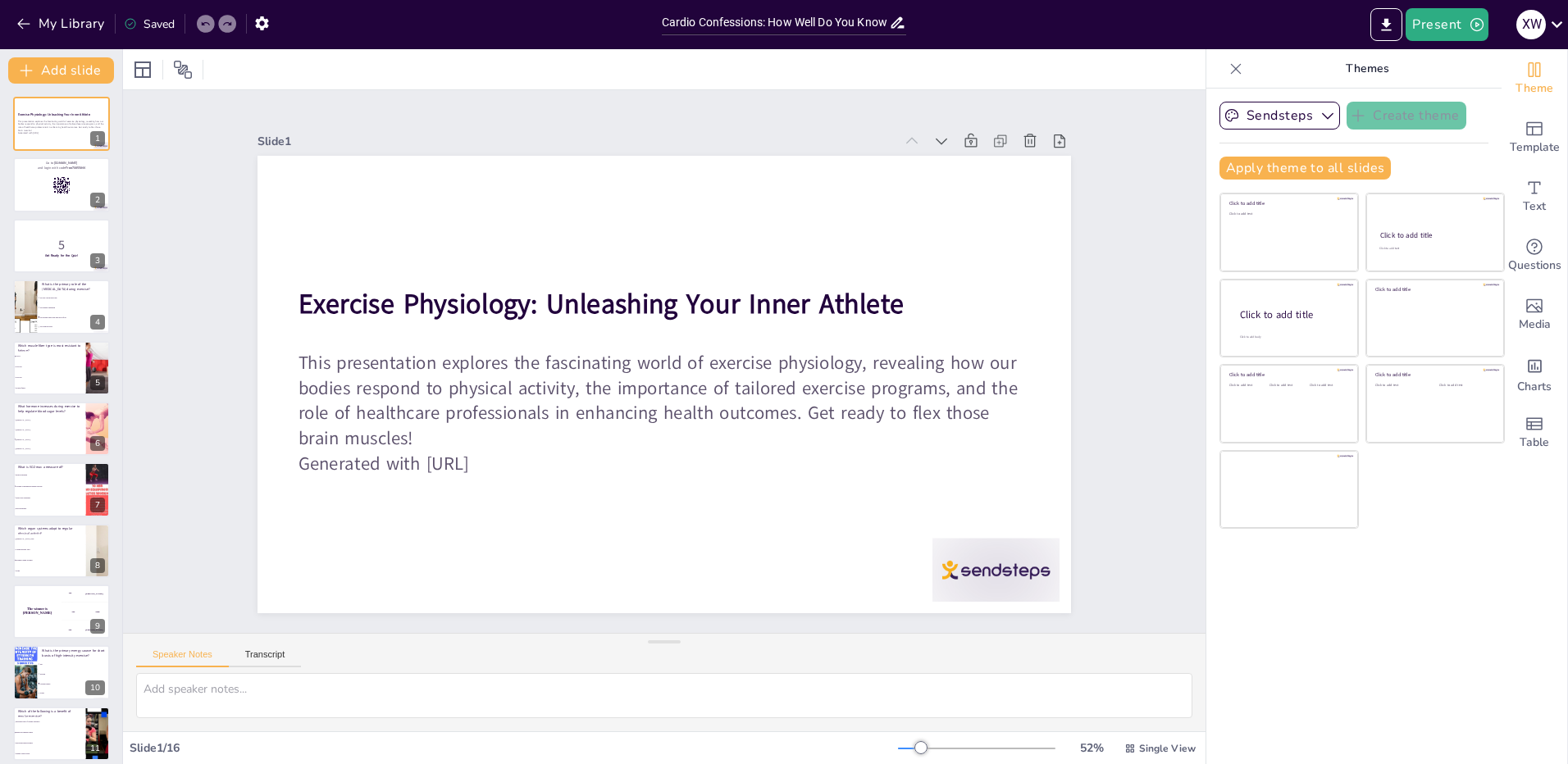
checkbox input "true"
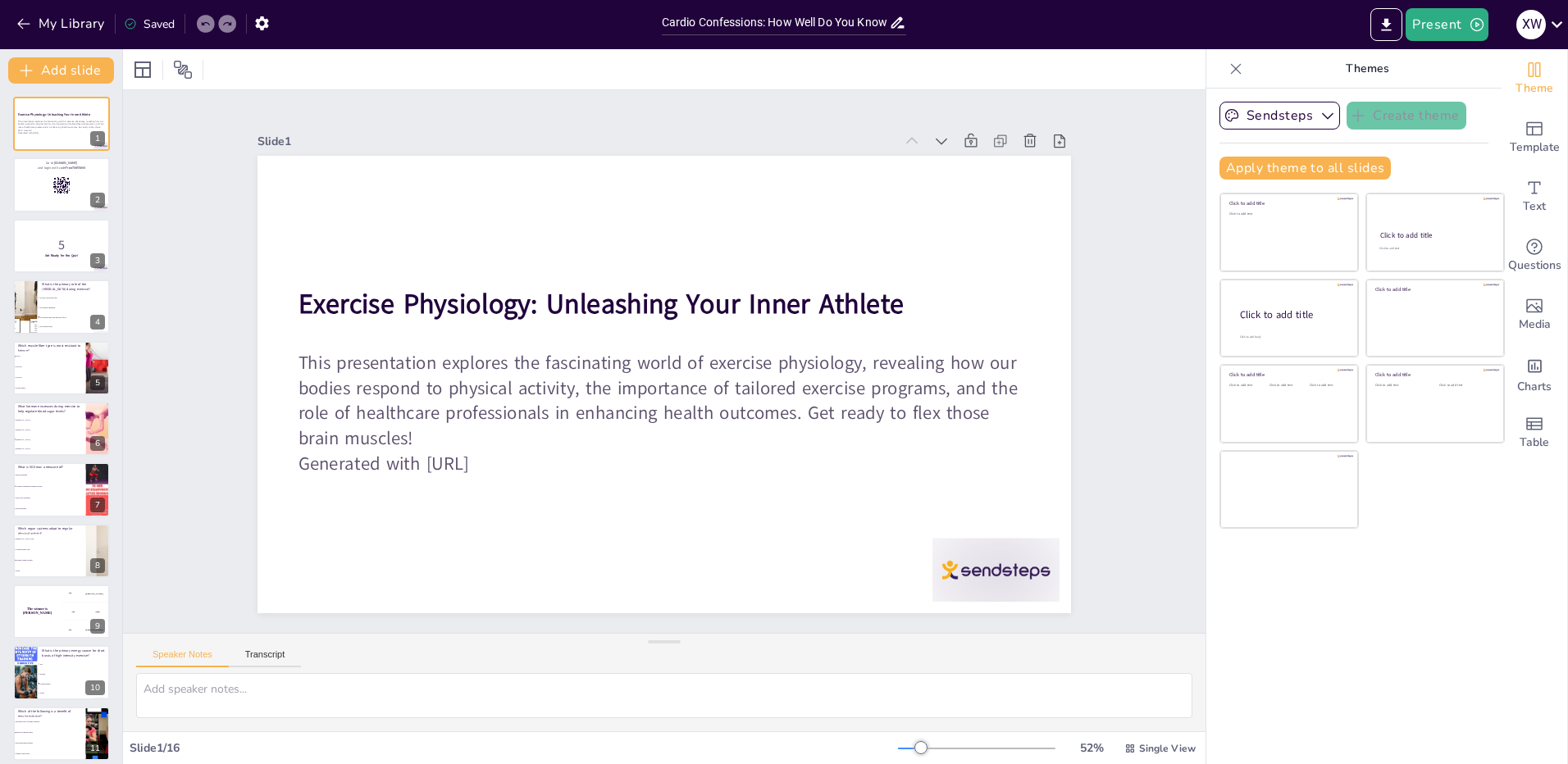
checkbox input "true"
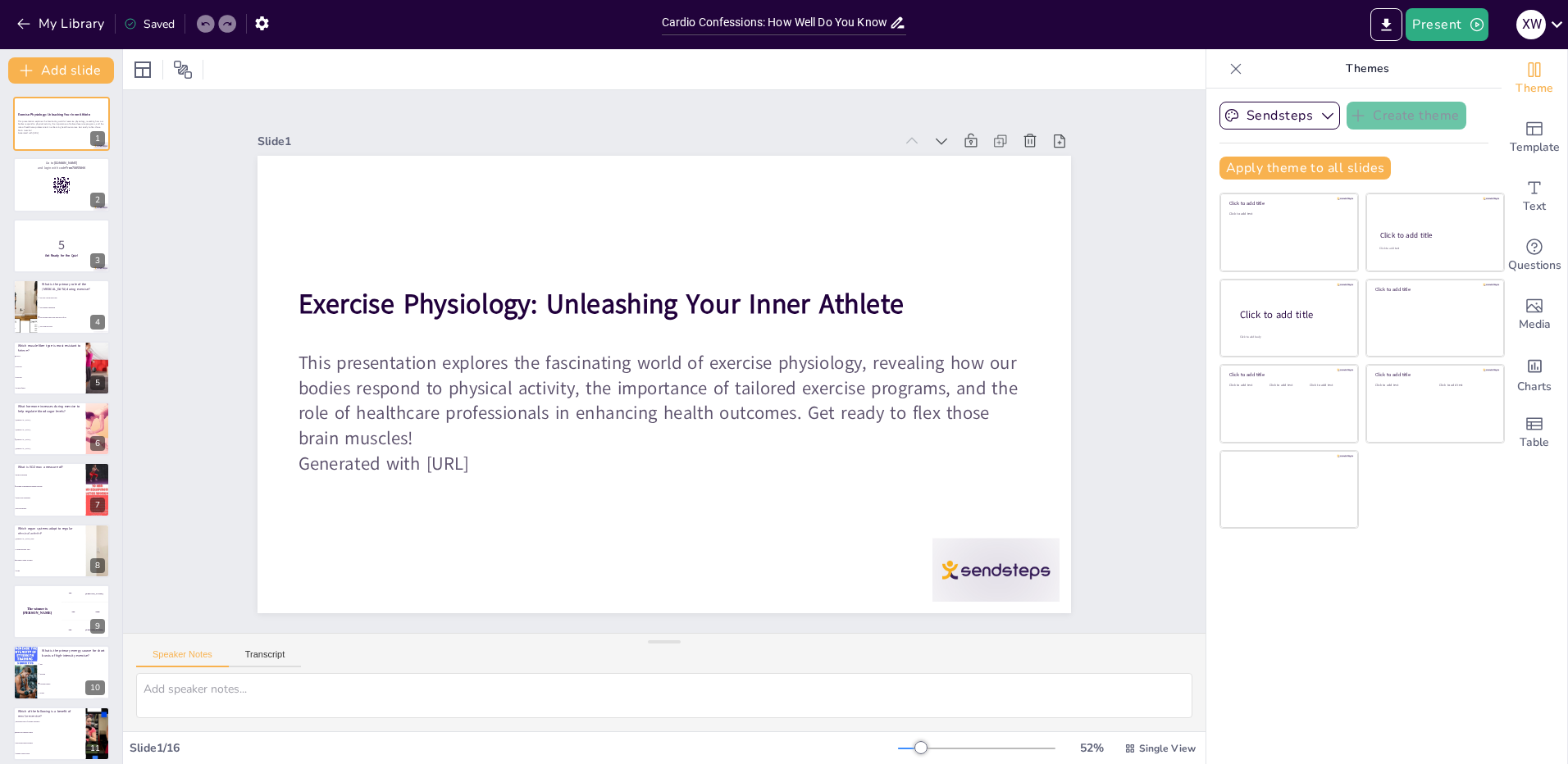
checkbox input "true"
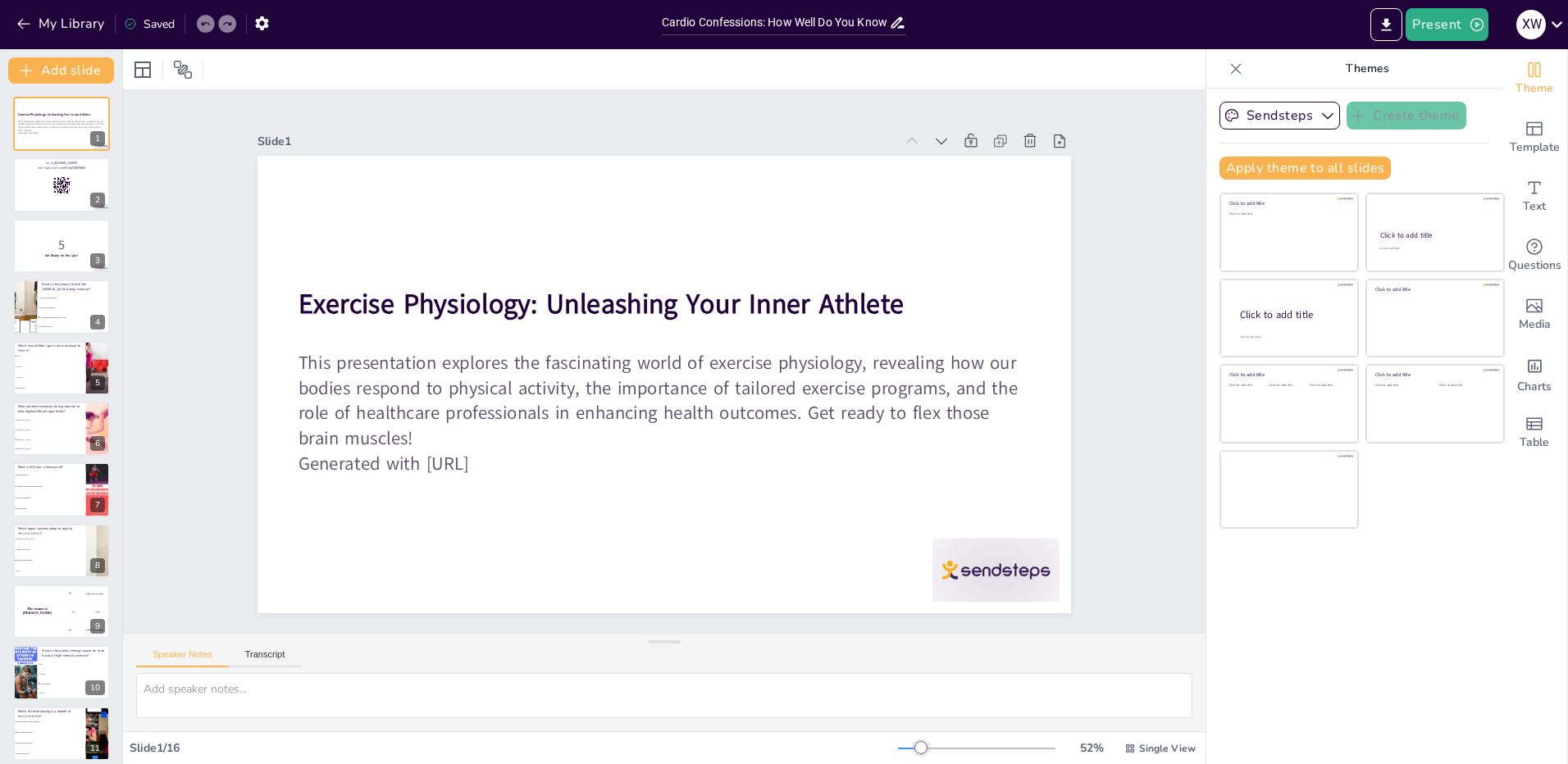
checkbox input "true"
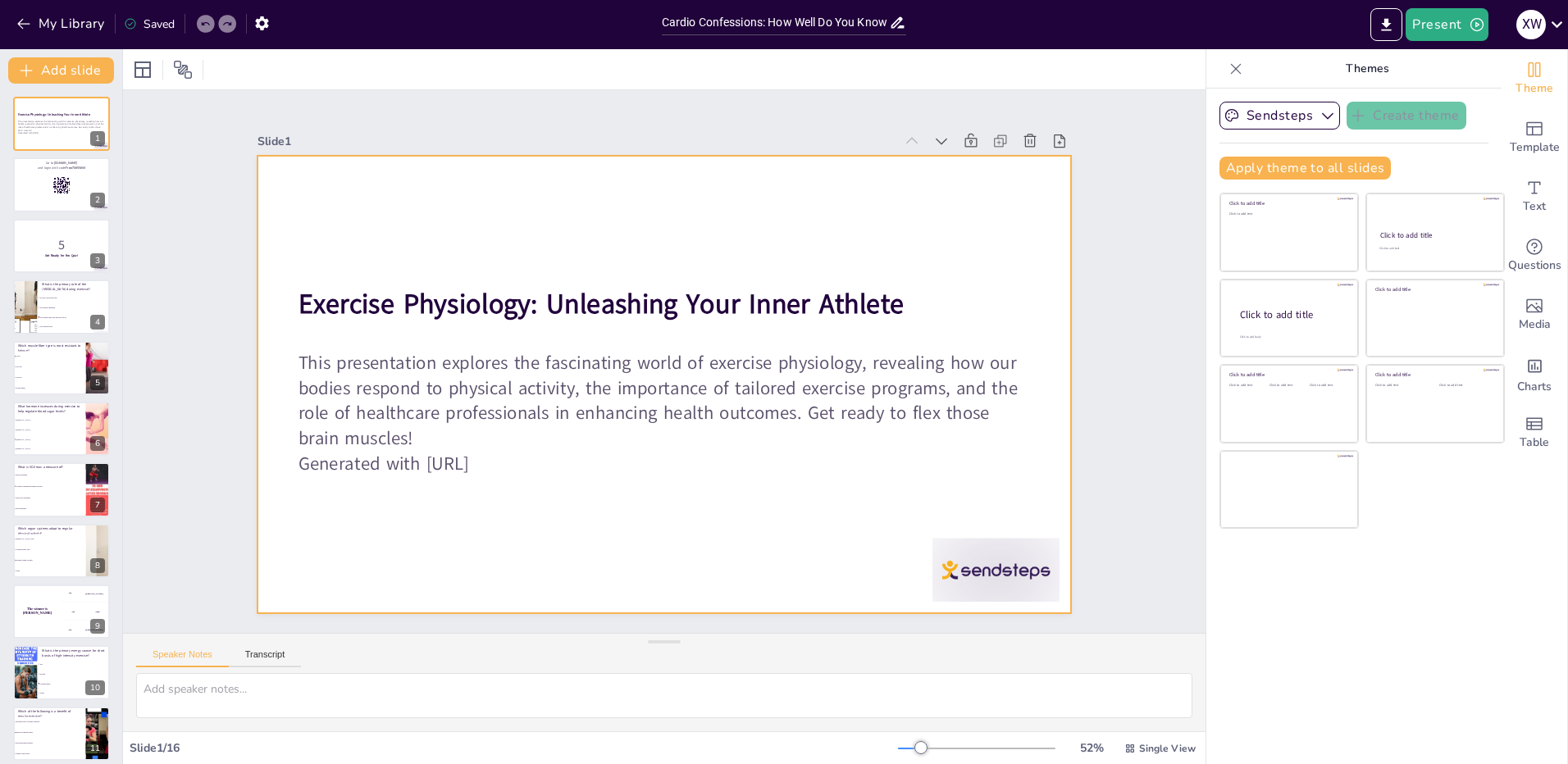
checkbox input "true"
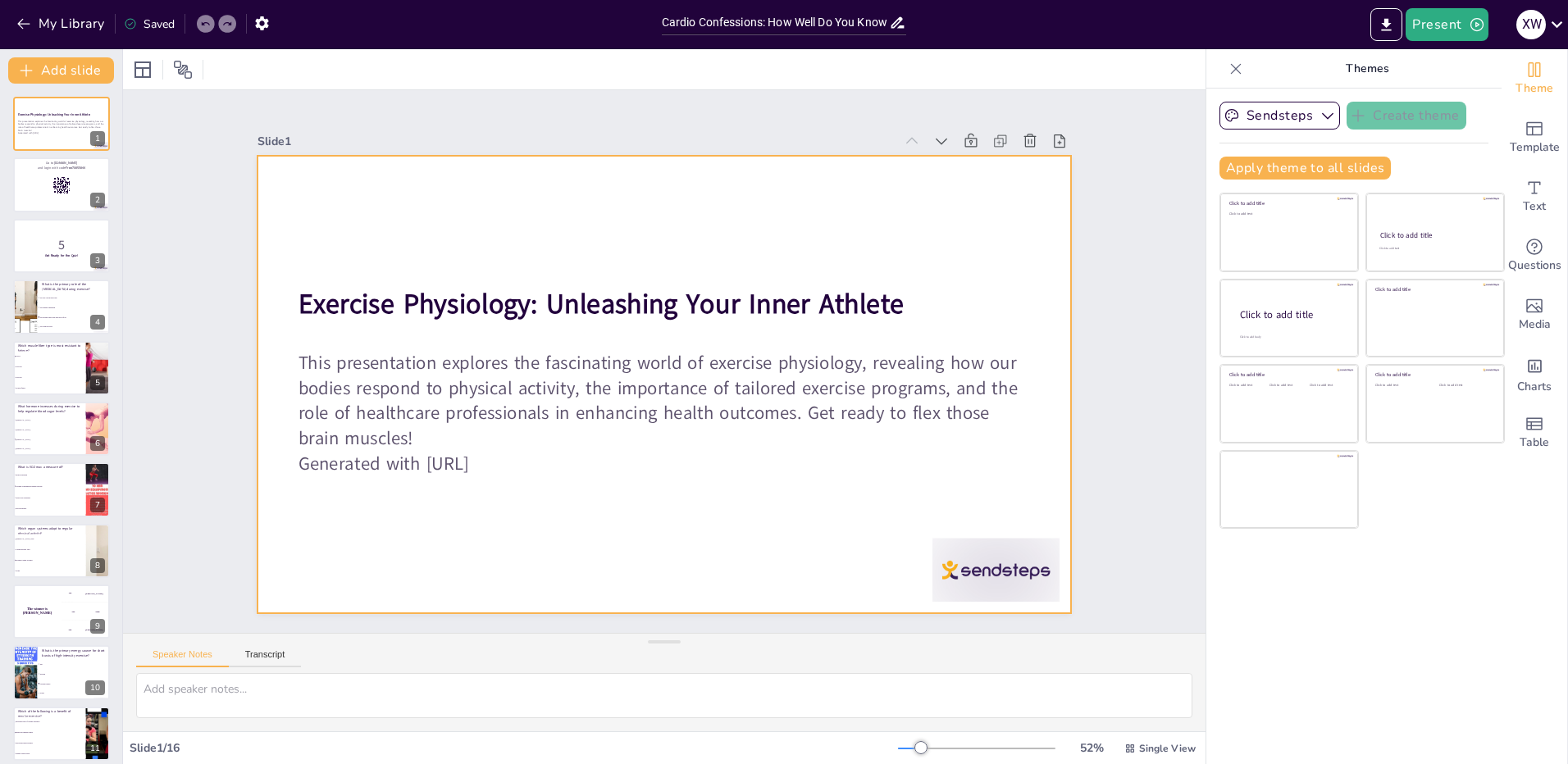
checkbox input "true"
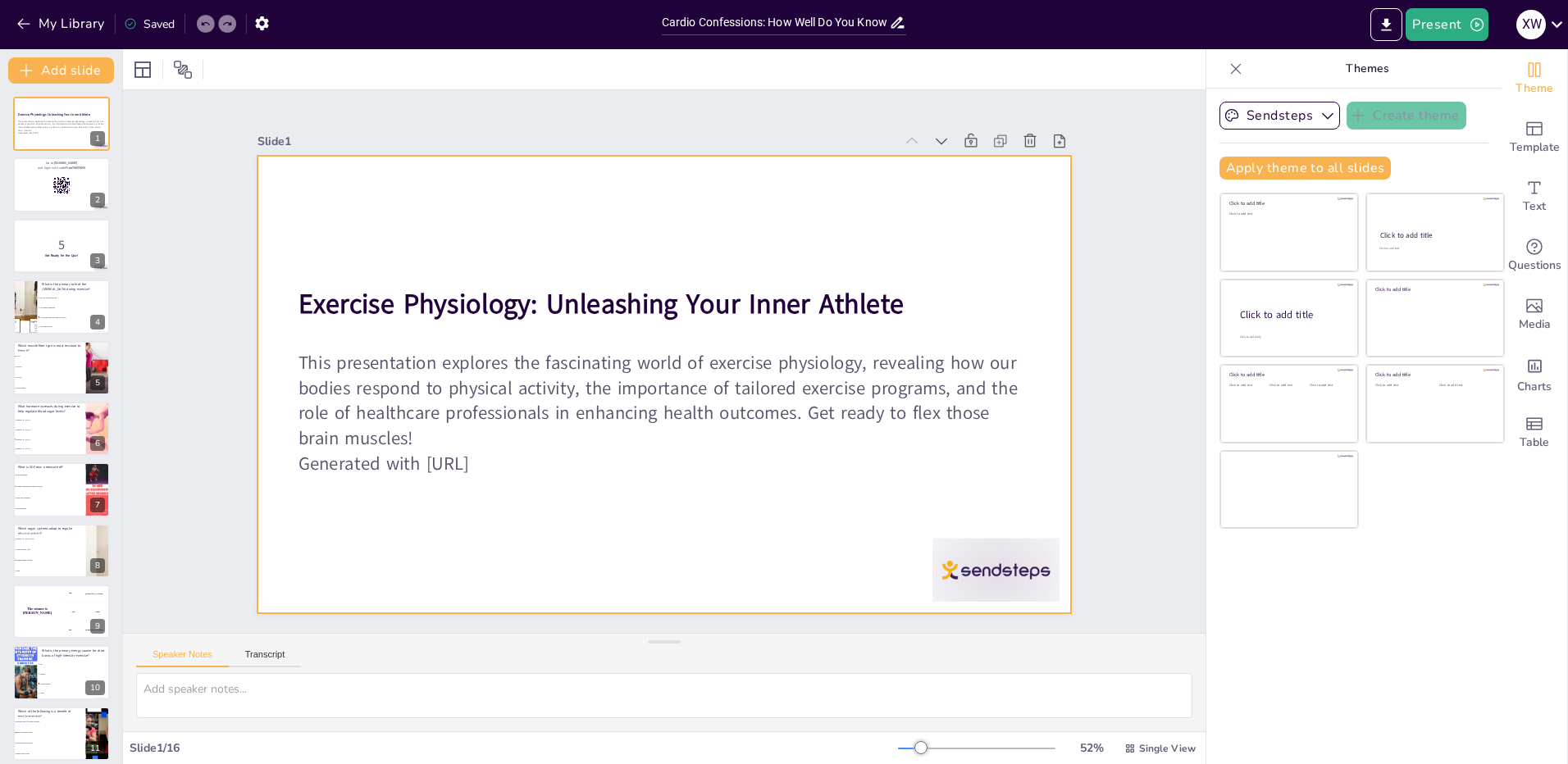
checkbox input "true"
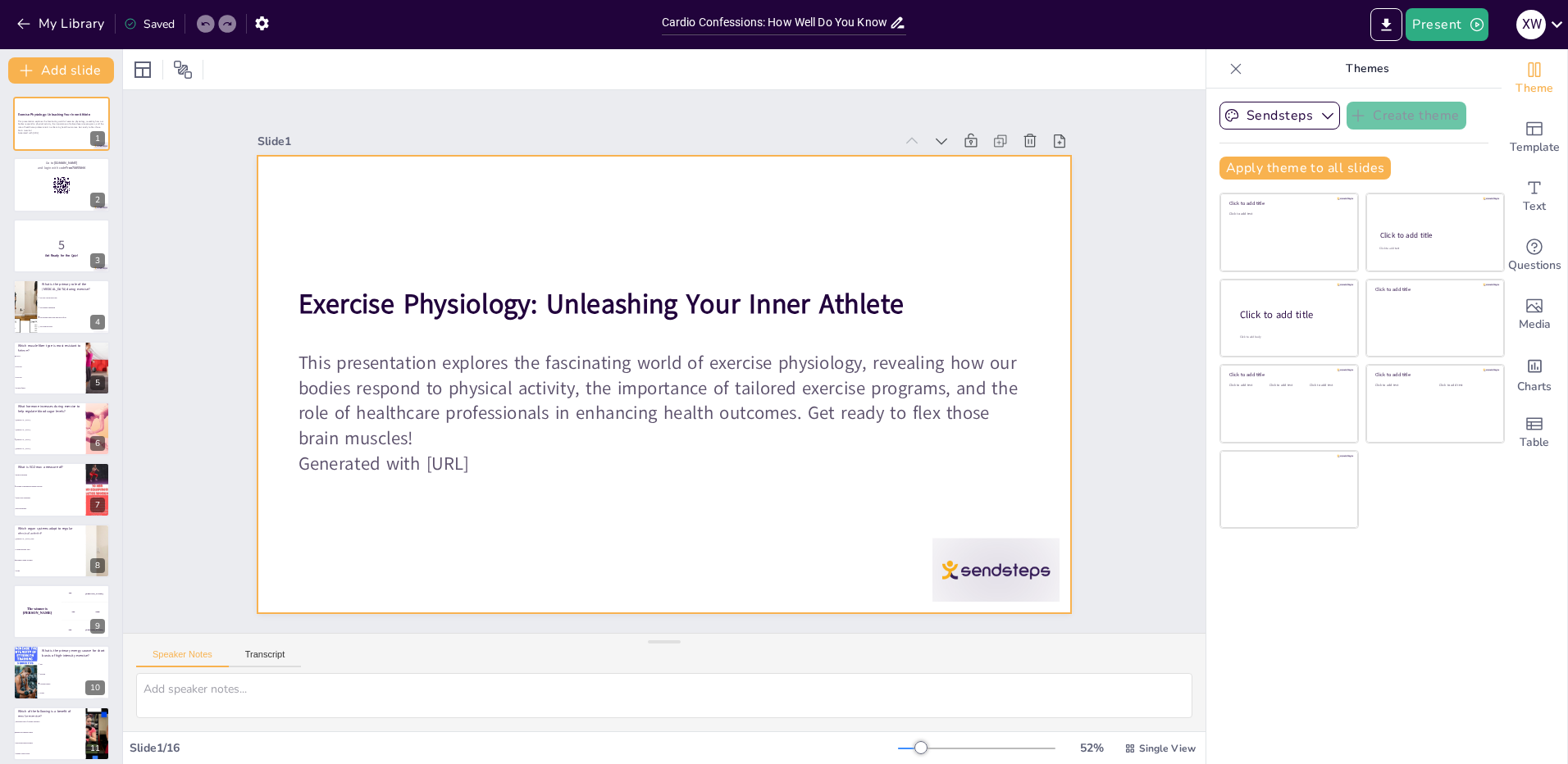
checkbox input "true"
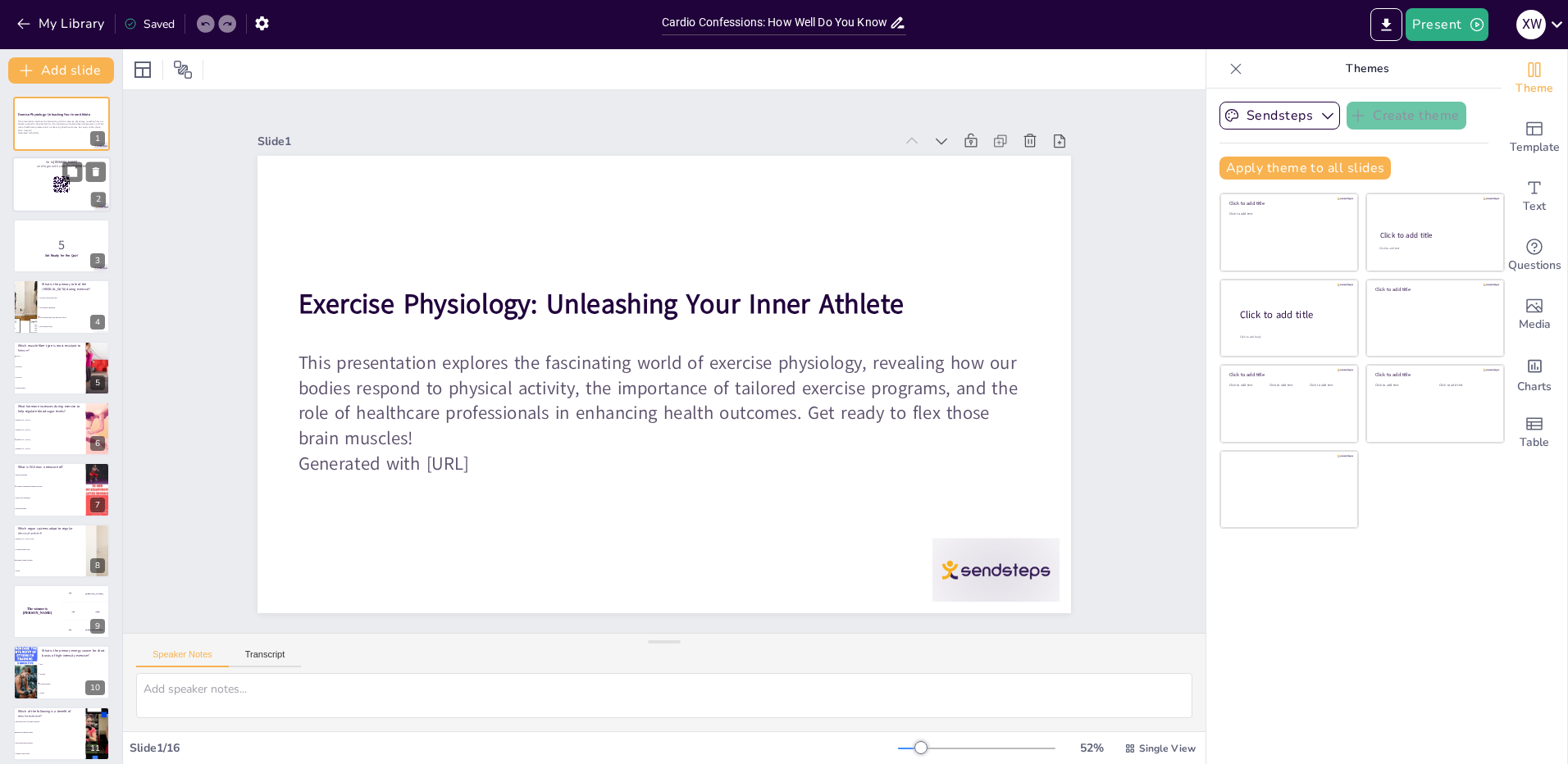
click at [36, 181] on div at bounding box center [61, 185] width 99 height 56
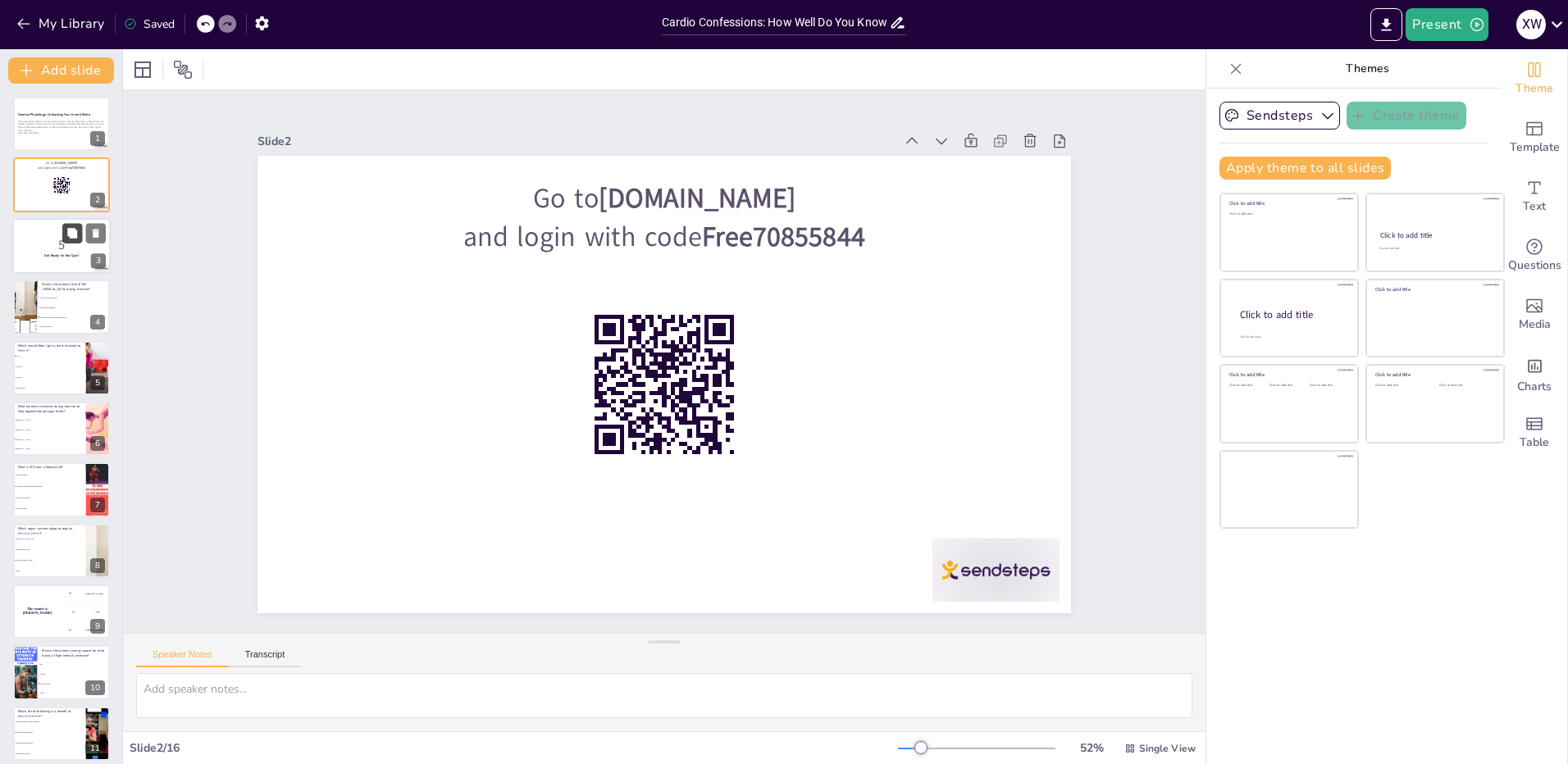
click at [65, 241] on button at bounding box center [72, 233] width 20 height 20
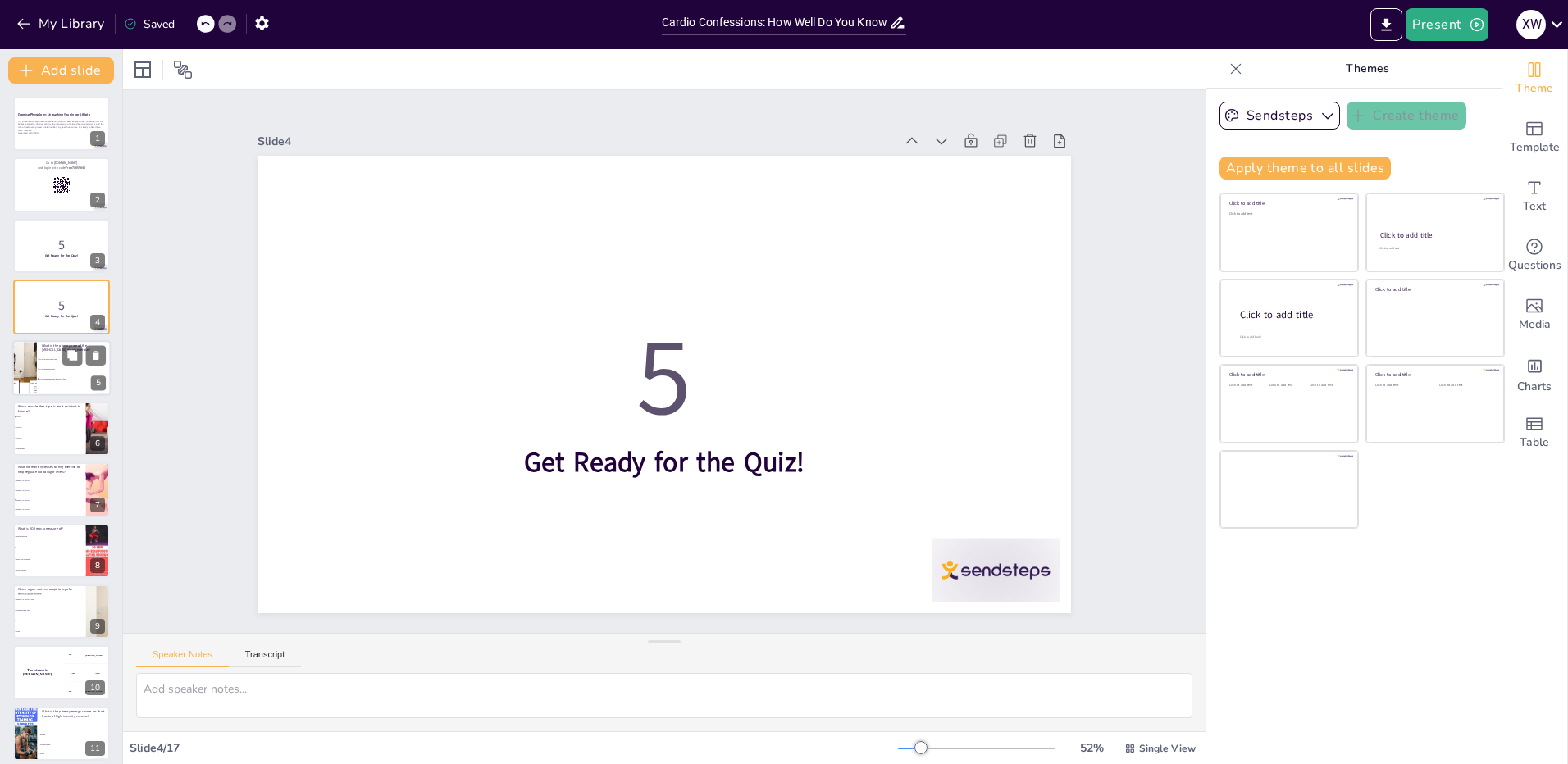
click at [61, 358] on span "To slow down heart rate" at bounding box center [74, 358] width 71 height 2
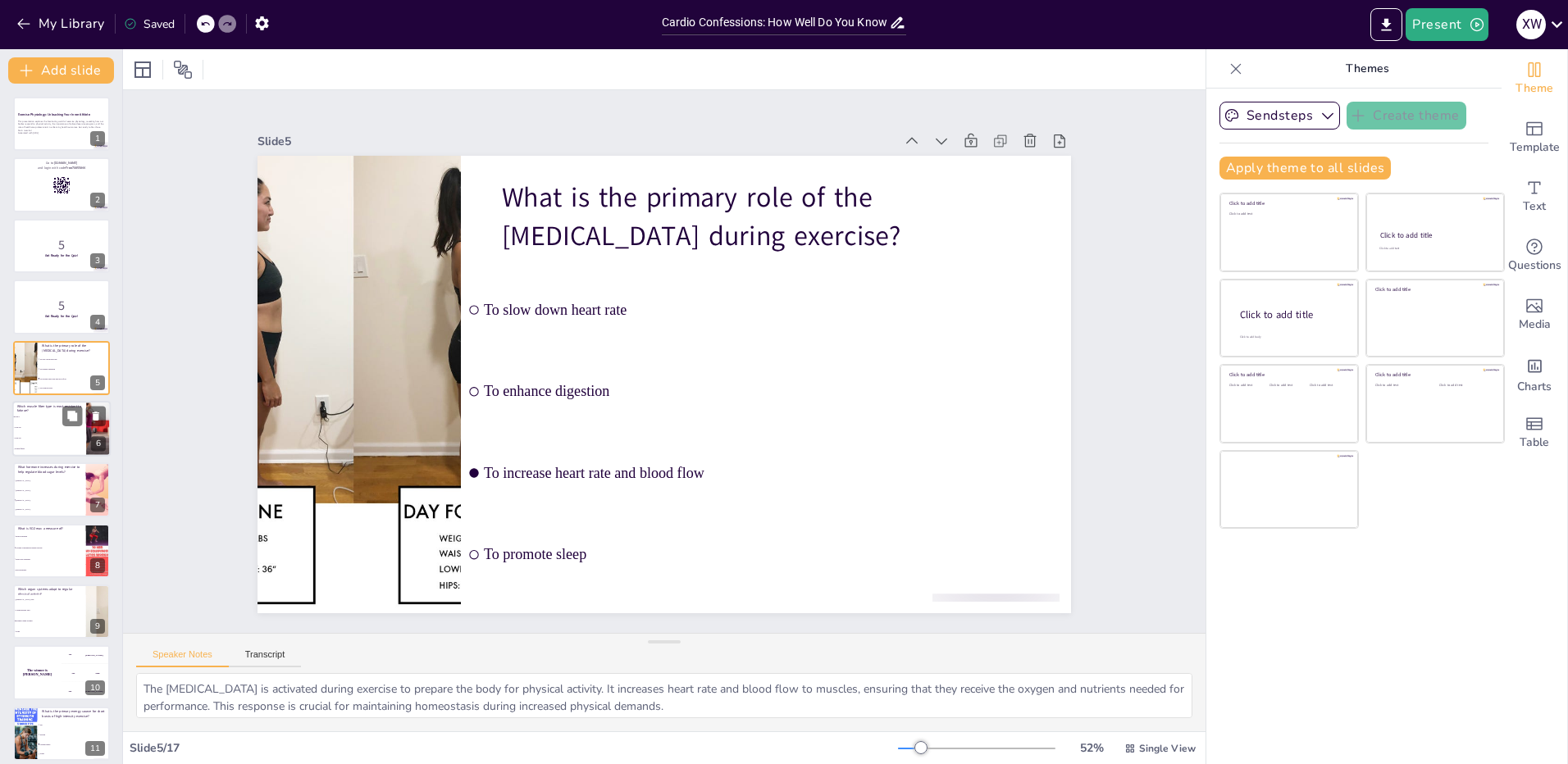
click at [55, 440] on li "Type IIx" at bounding box center [49, 438] width 74 height 11
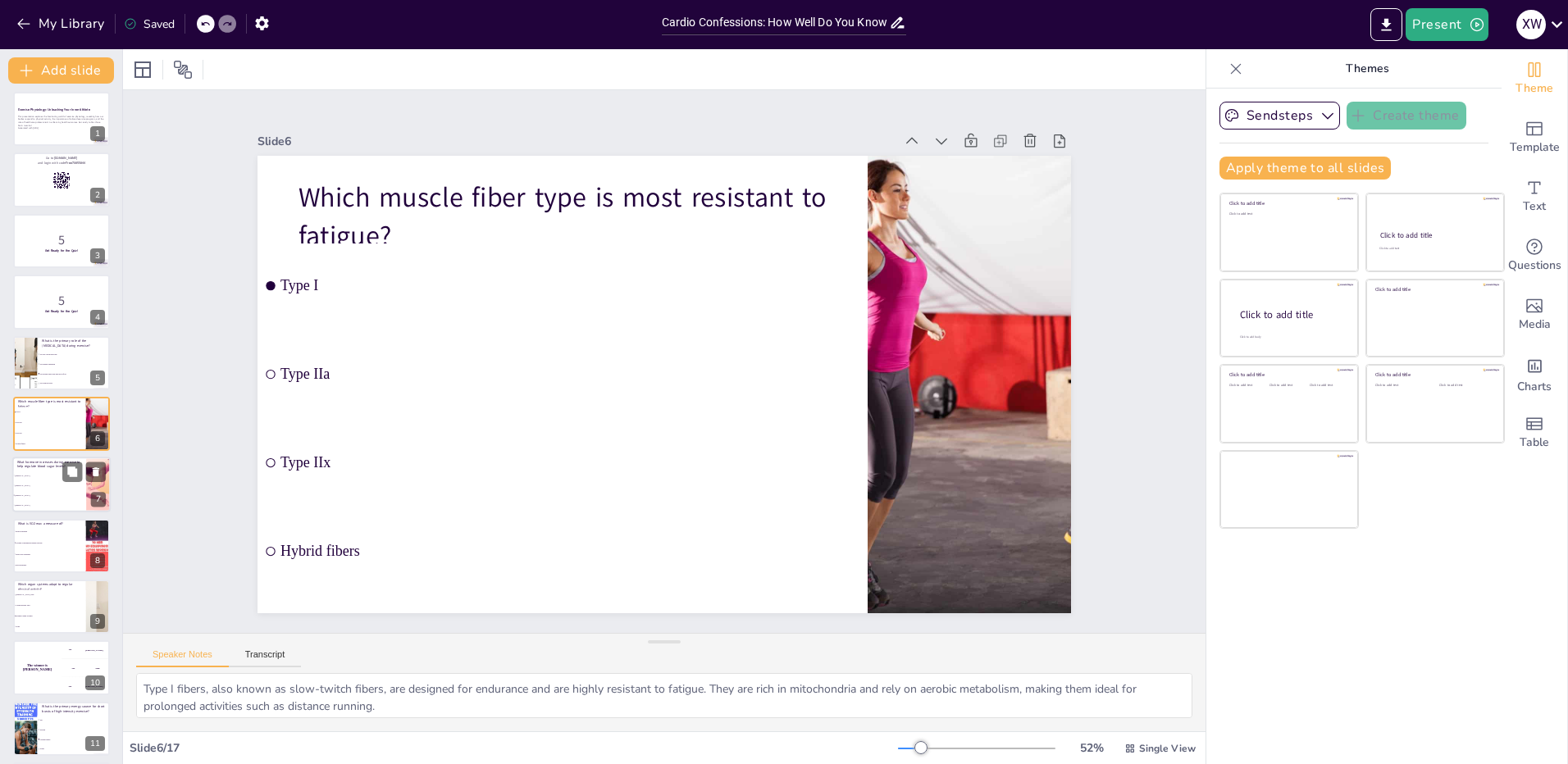
click at [46, 491] on li "[MEDICAL_DATA]" at bounding box center [49, 496] width 74 height 10
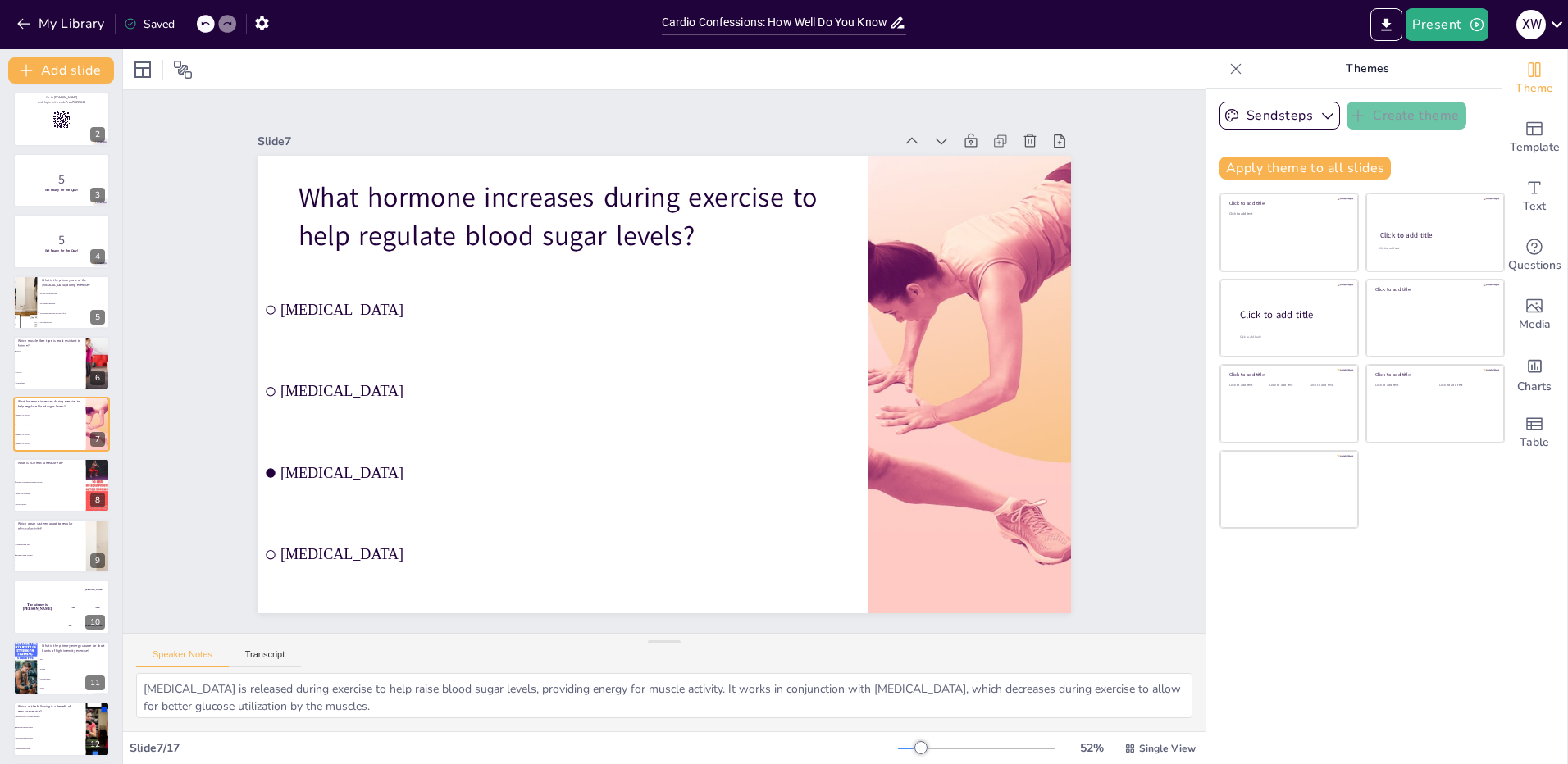
click at [7, 479] on div "Exercise Physiology: Unleashing Your Inner Athlete This presentation explores t…" at bounding box center [61, 547] width 122 height 1030
click at [51, 495] on li "Heart rate variability" at bounding box center [49, 494] width 74 height 12
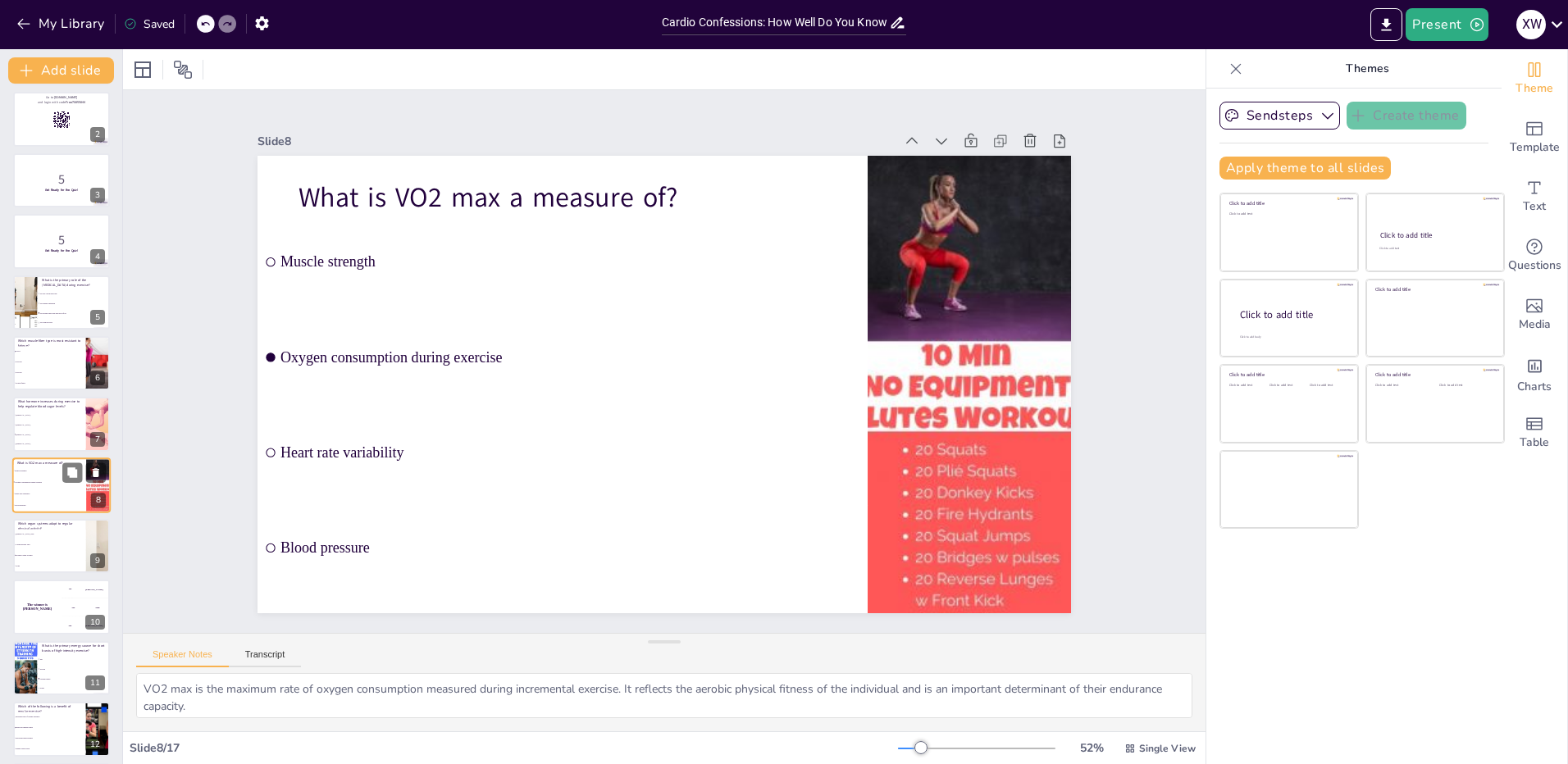
scroll to position [127, 0]
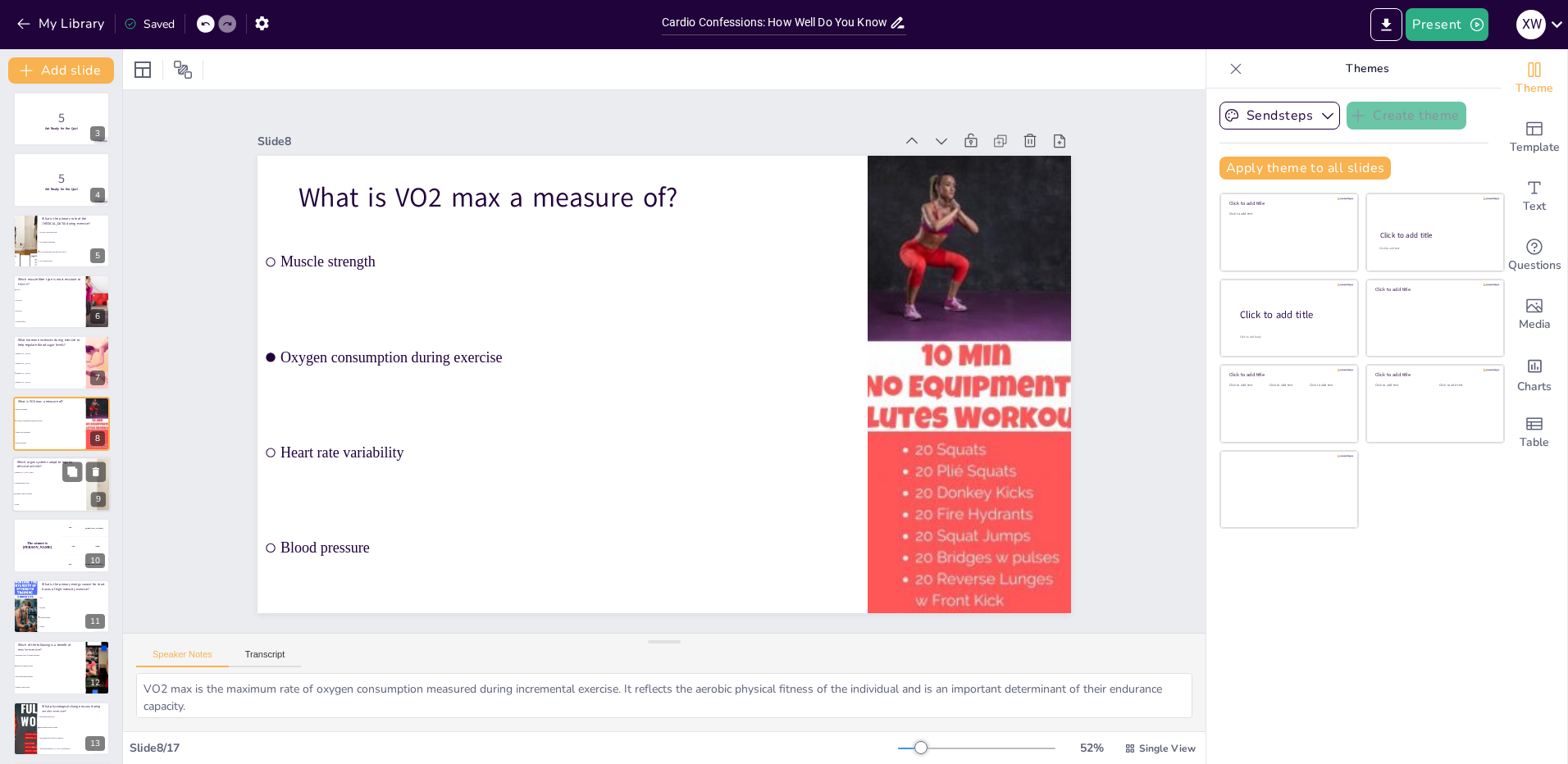
click at [27, 490] on li "Multiple organ systems" at bounding box center [49, 494] width 74 height 11
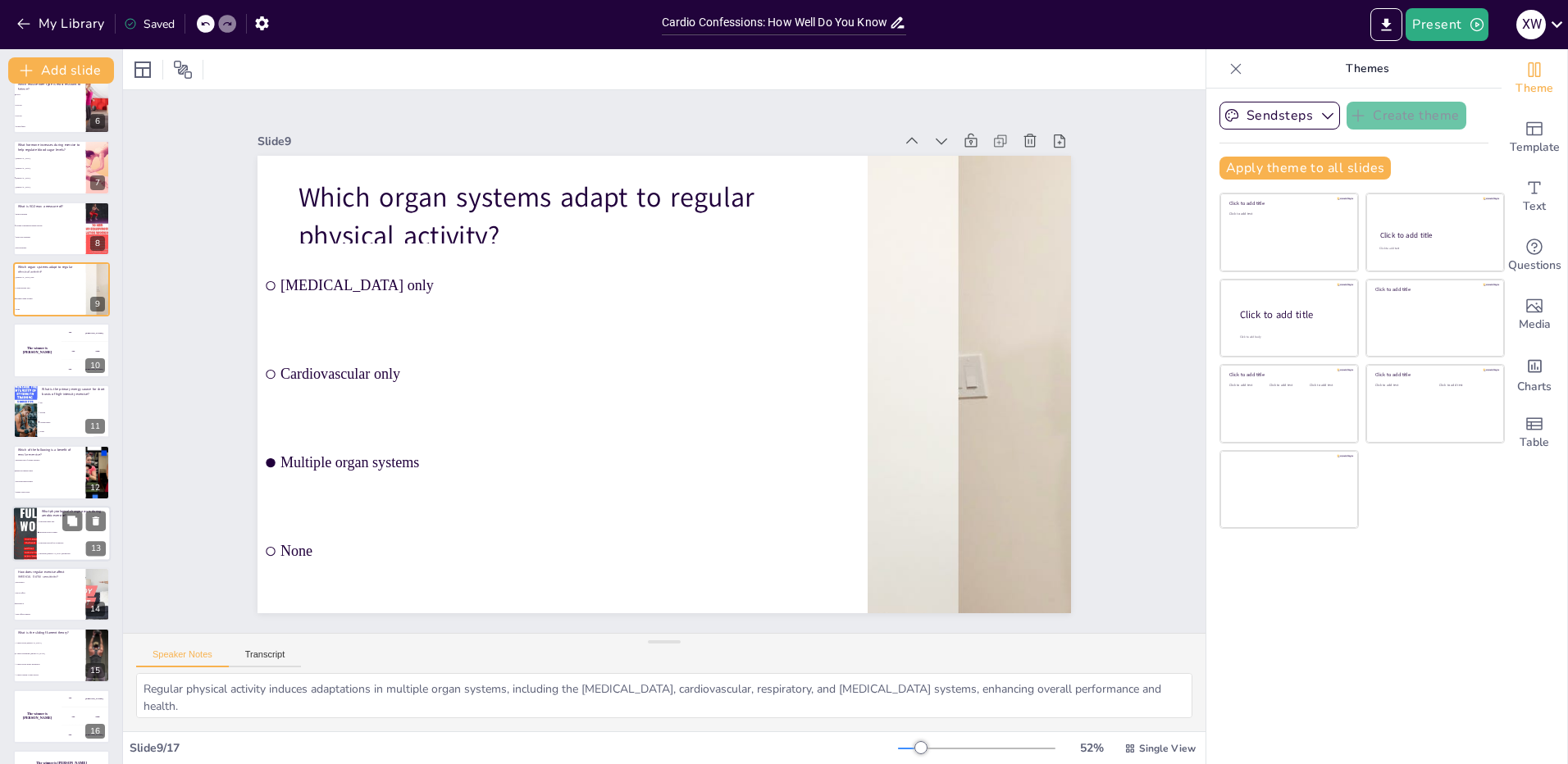
scroll to position [352, 0]
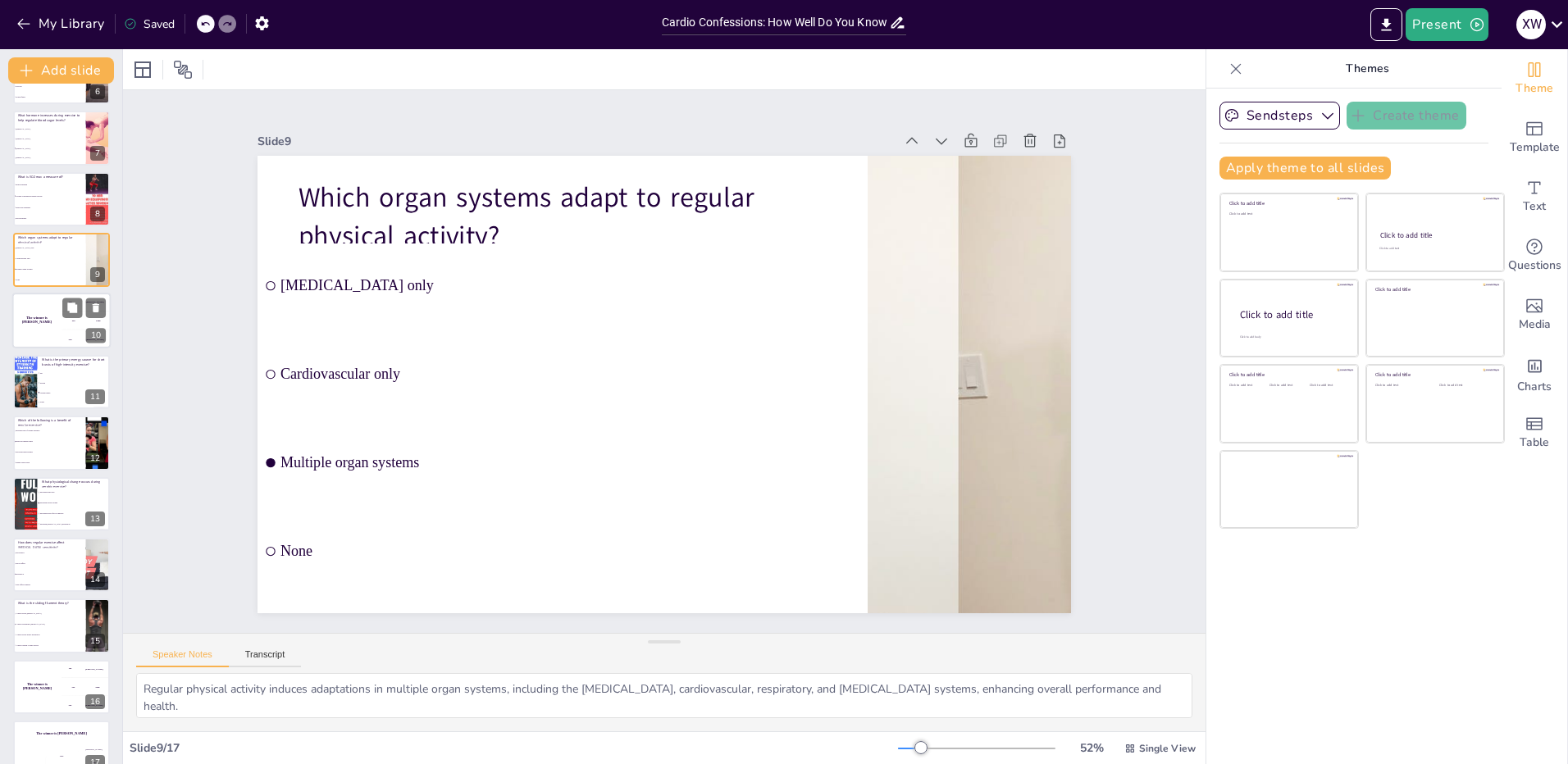
click at [44, 317] on div "The winner is [PERSON_NAME]" at bounding box center [37, 321] width 49 height 56
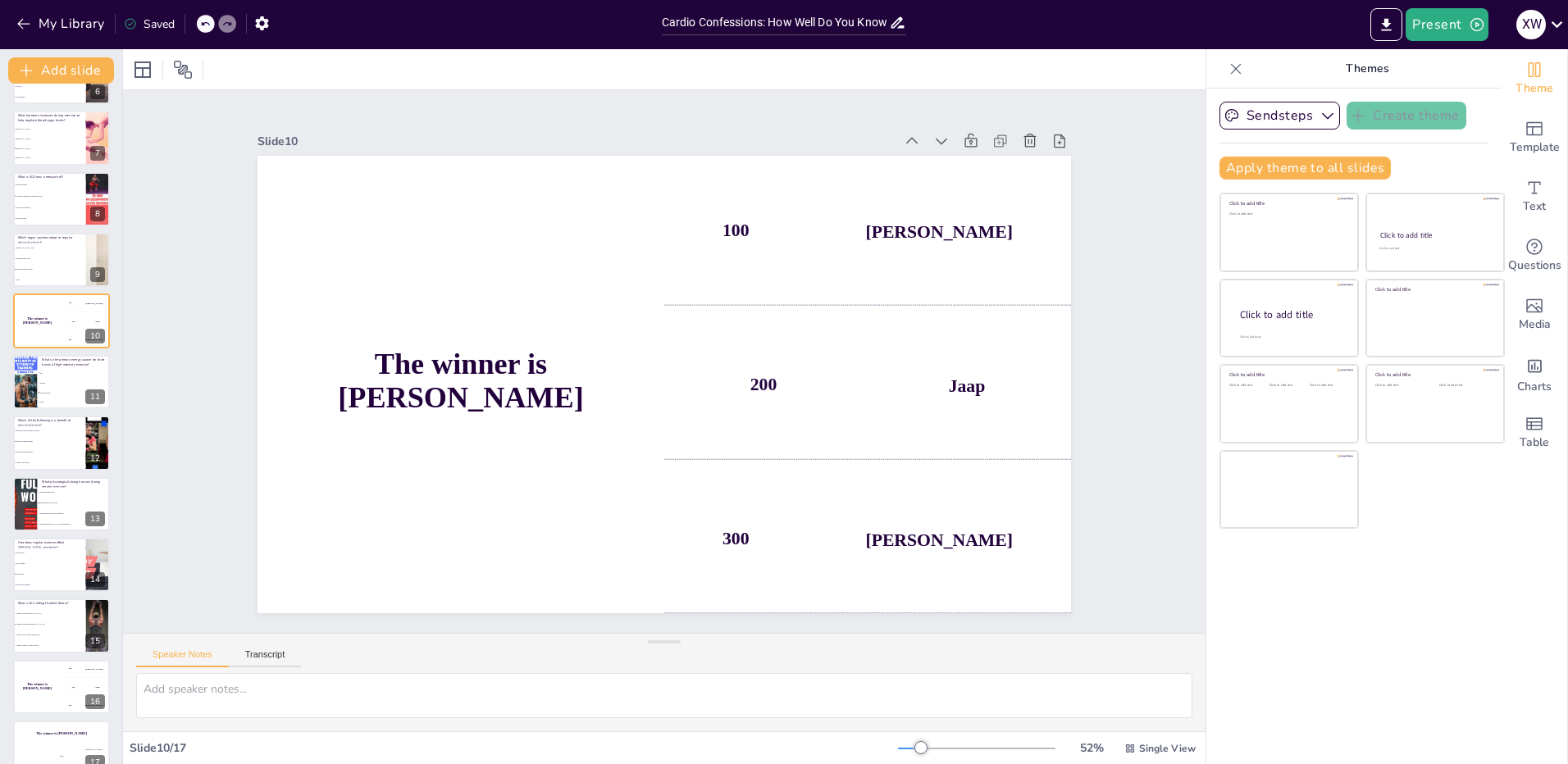
scroll to position [250, 0]
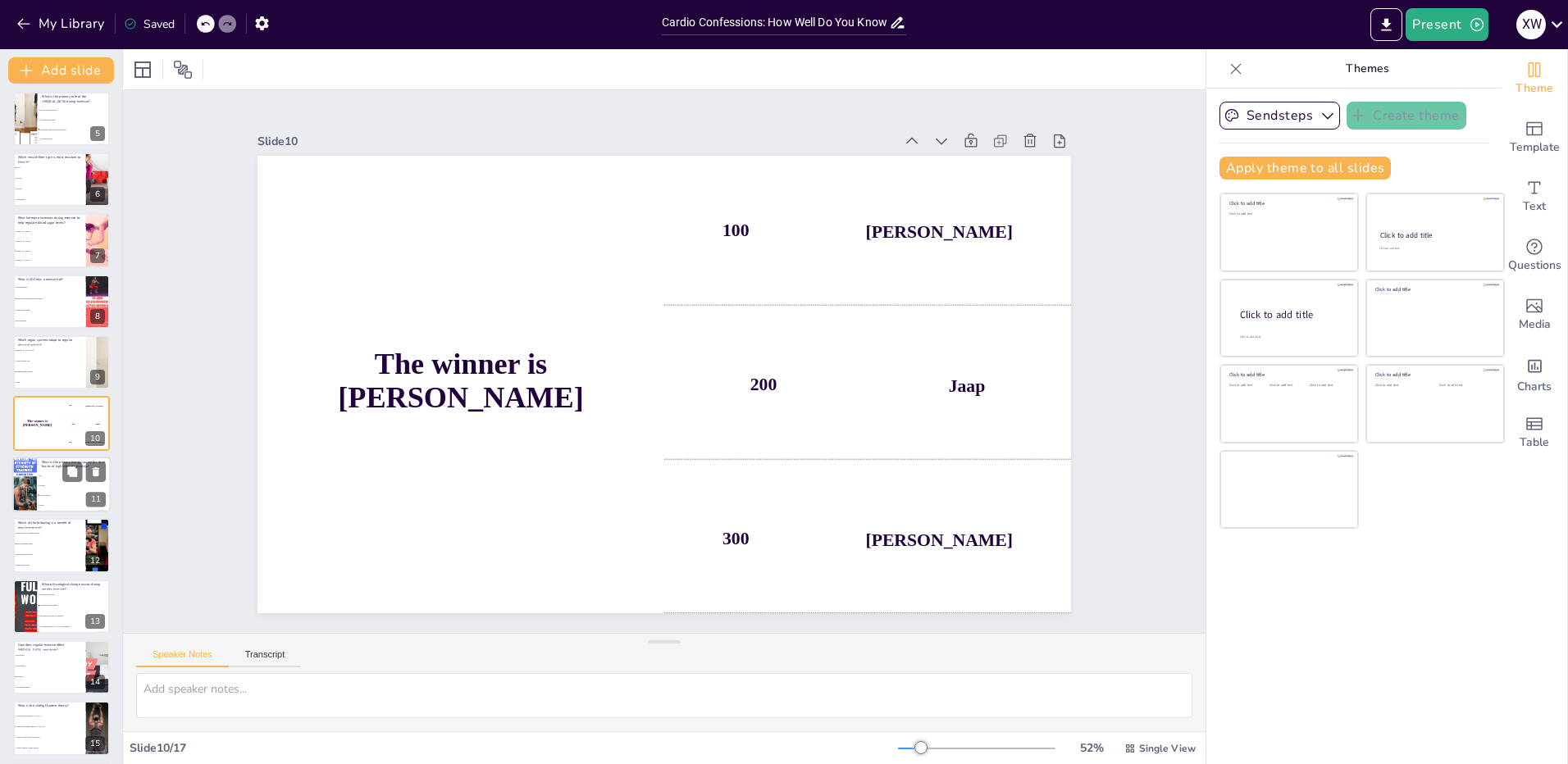
click at [34, 494] on div at bounding box center [25, 484] width 28 height 56
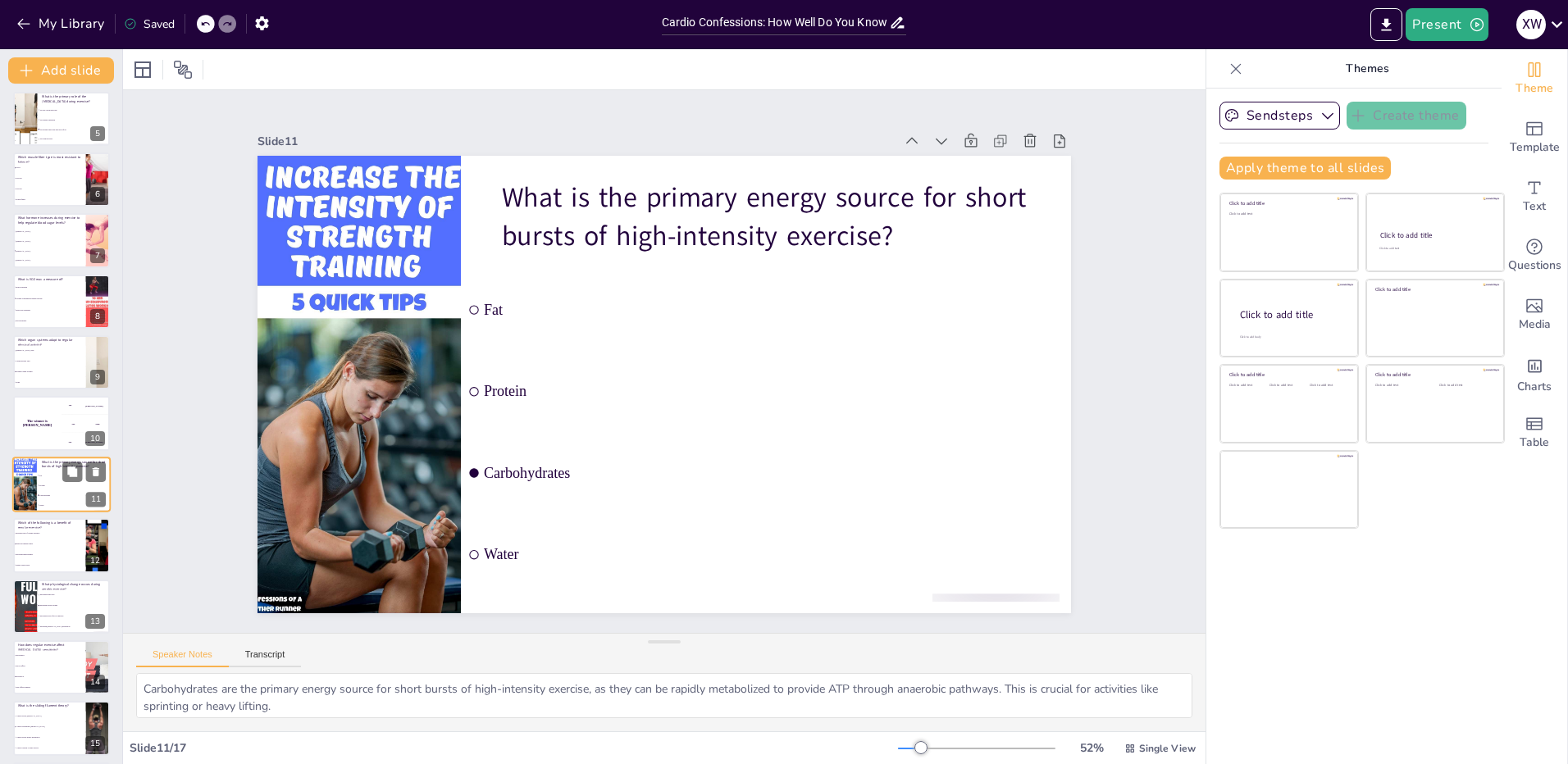
scroll to position [310, 0]
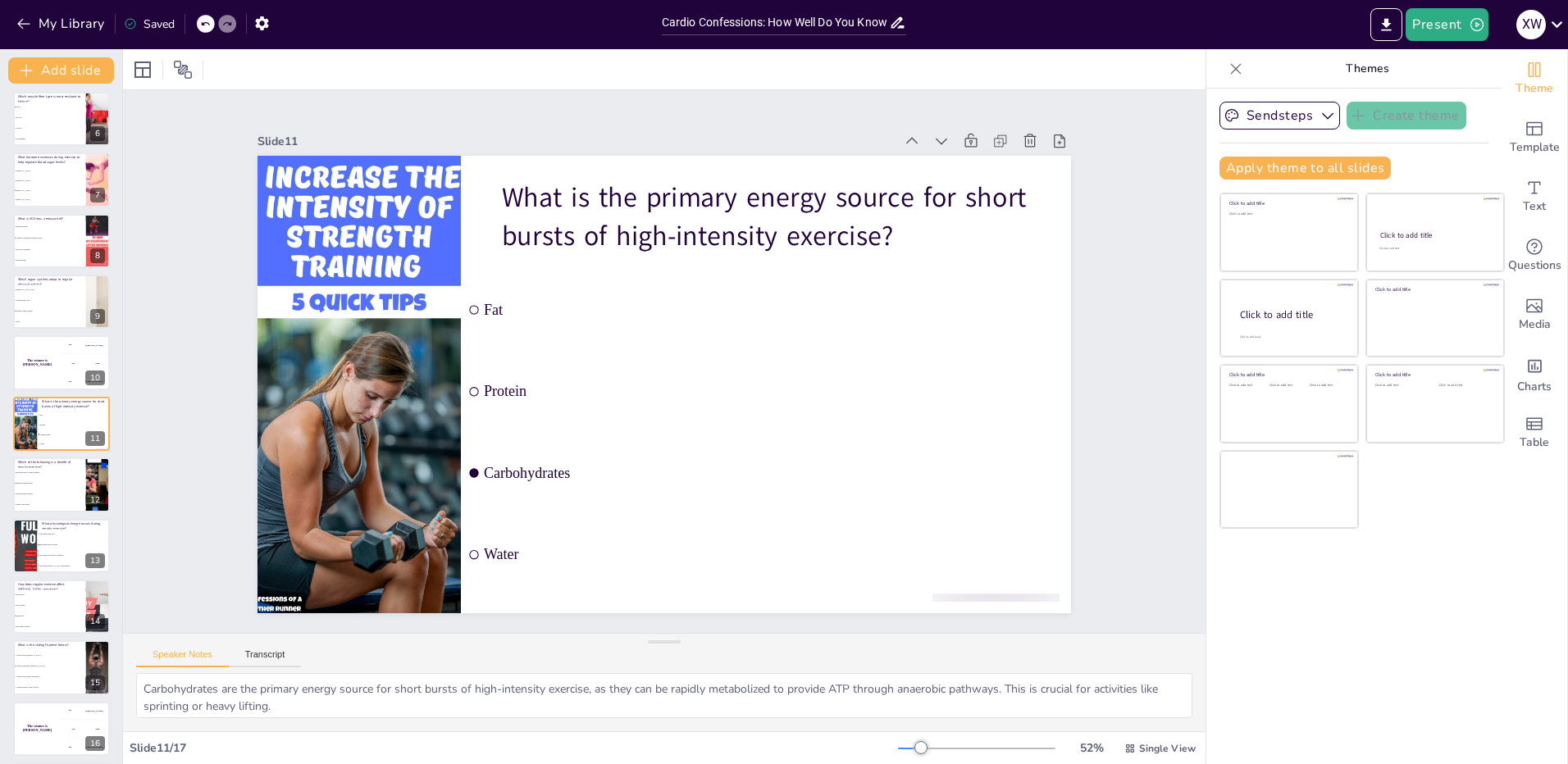
click at [4, 362] on div "Exercise Physiology: Unleashing Your Inner Athlete This presentation explores t…" at bounding box center [61, 302] width 122 height 1030
click at [48, 366] on div "The winner is [PERSON_NAME]" at bounding box center [37, 363] width 49 height 56
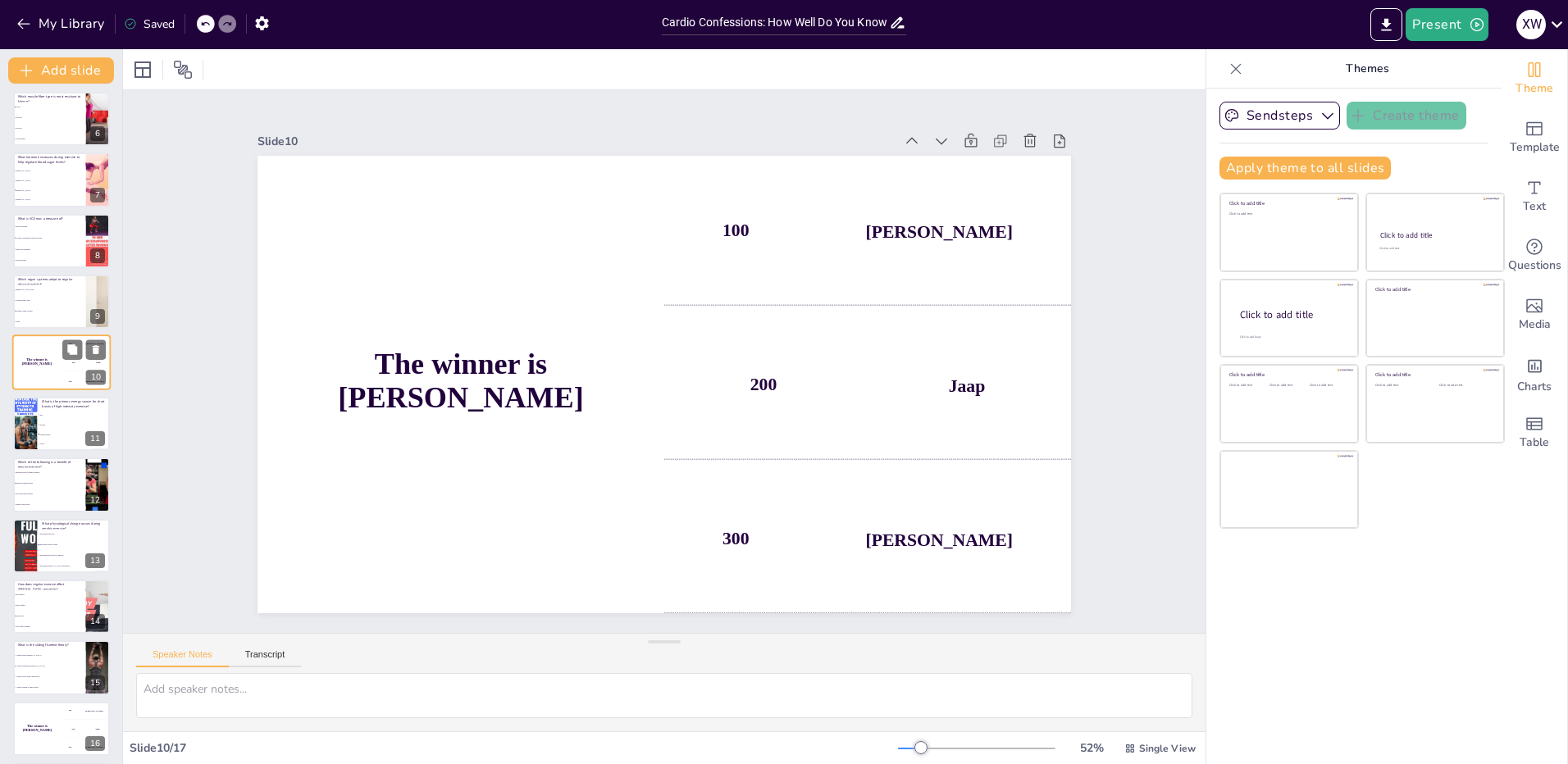
scroll to position [250, 0]
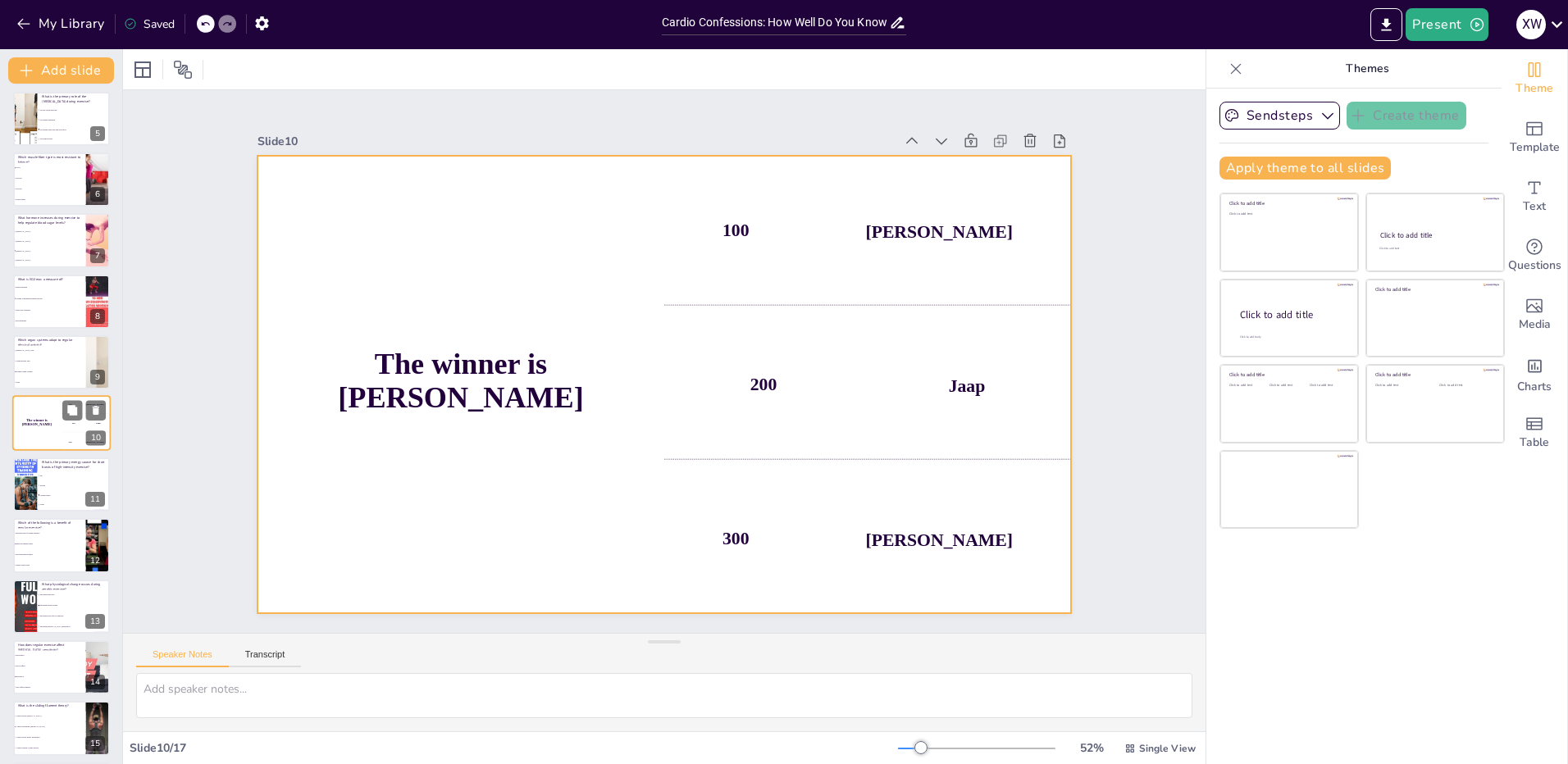
click at [65, 438] on div "300 Niels" at bounding box center [85, 442] width 49 height 18
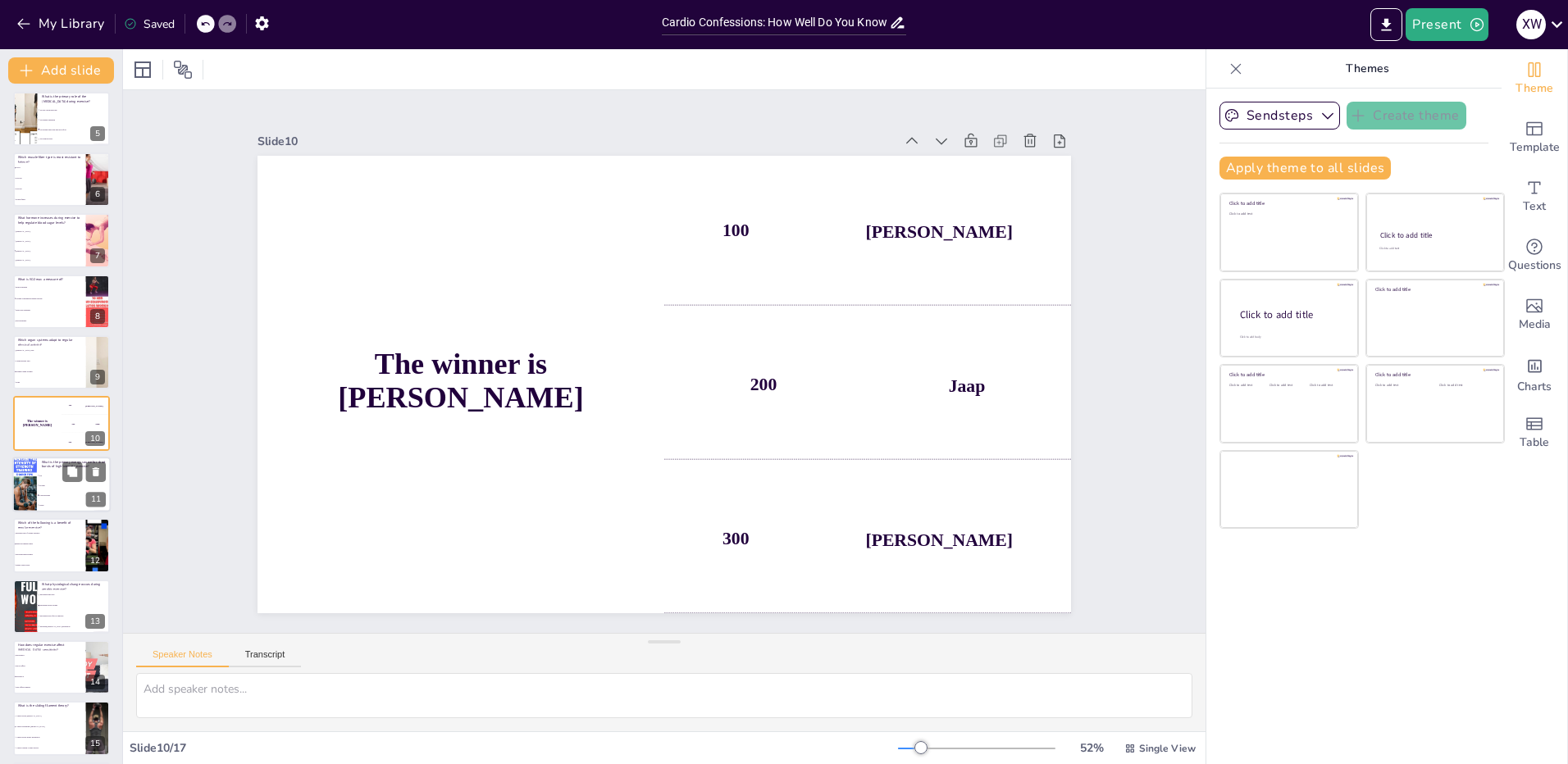
click at [65, 493] on li "Carbohydrates" at bounding box center [73, 495] width 74 height 10
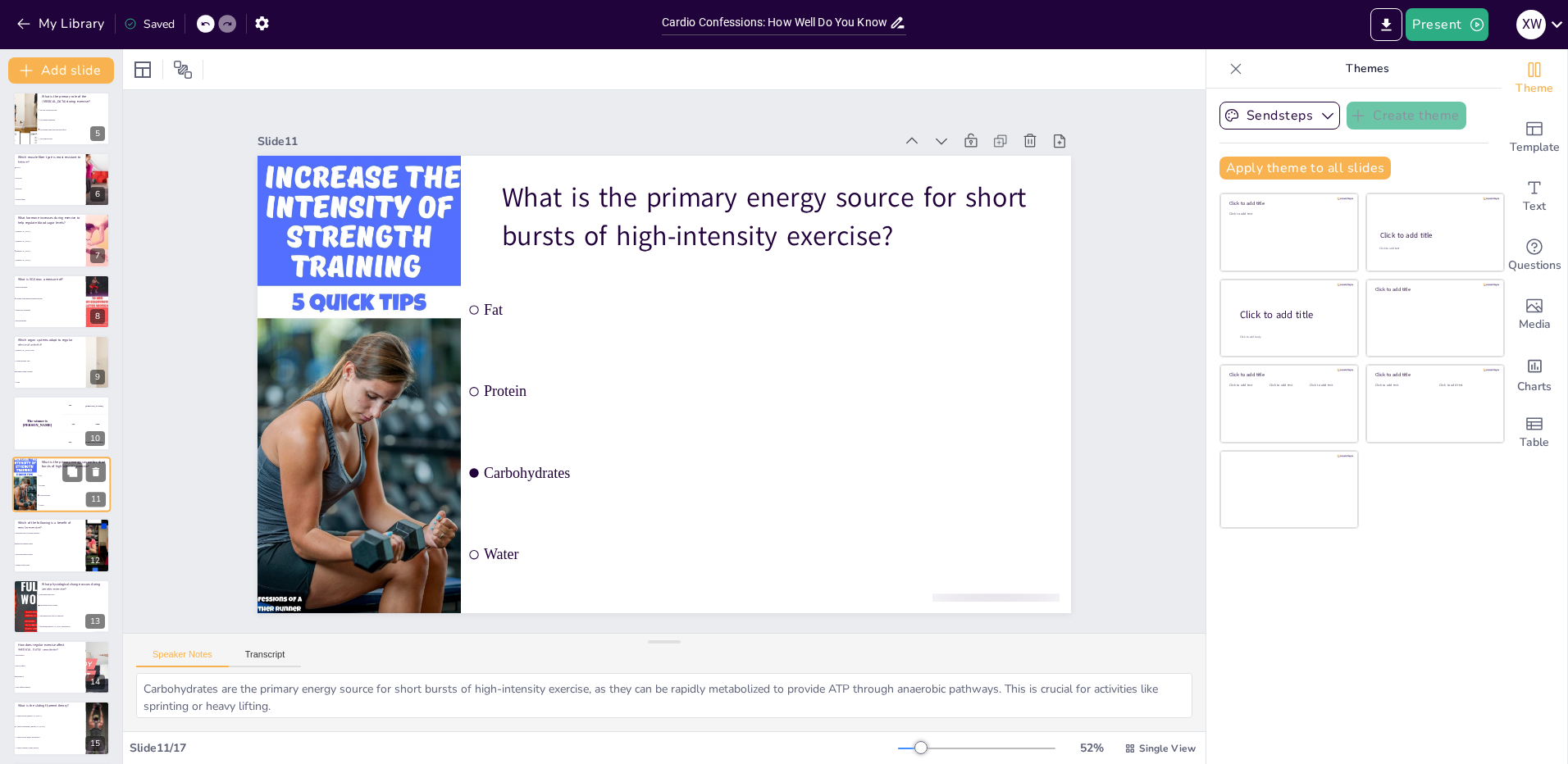
scroll to position [310, 0]
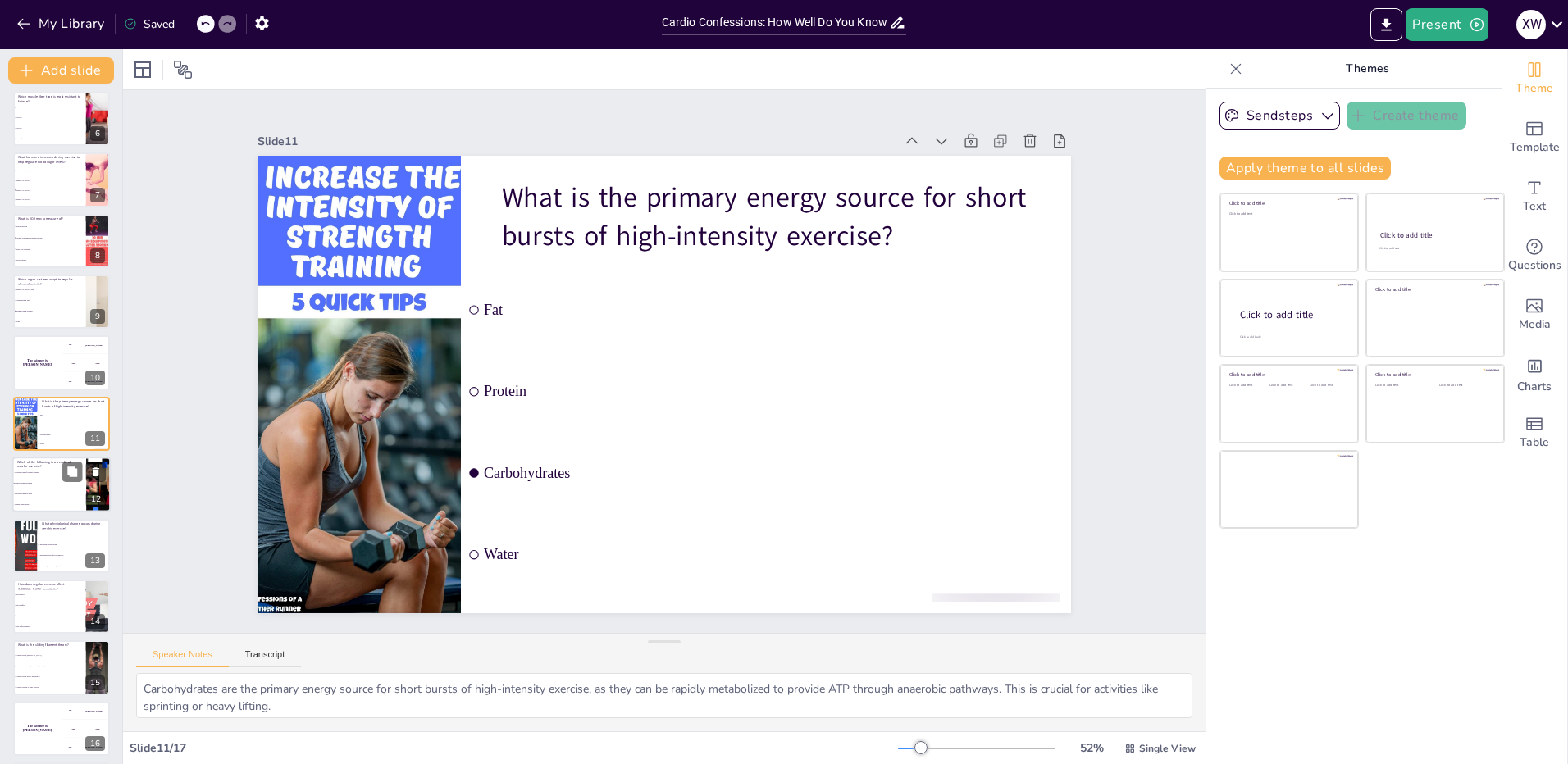
click at [39, 492] on li "Decreased muscle mass" at bounding box center [49, 494] width 74 height 11
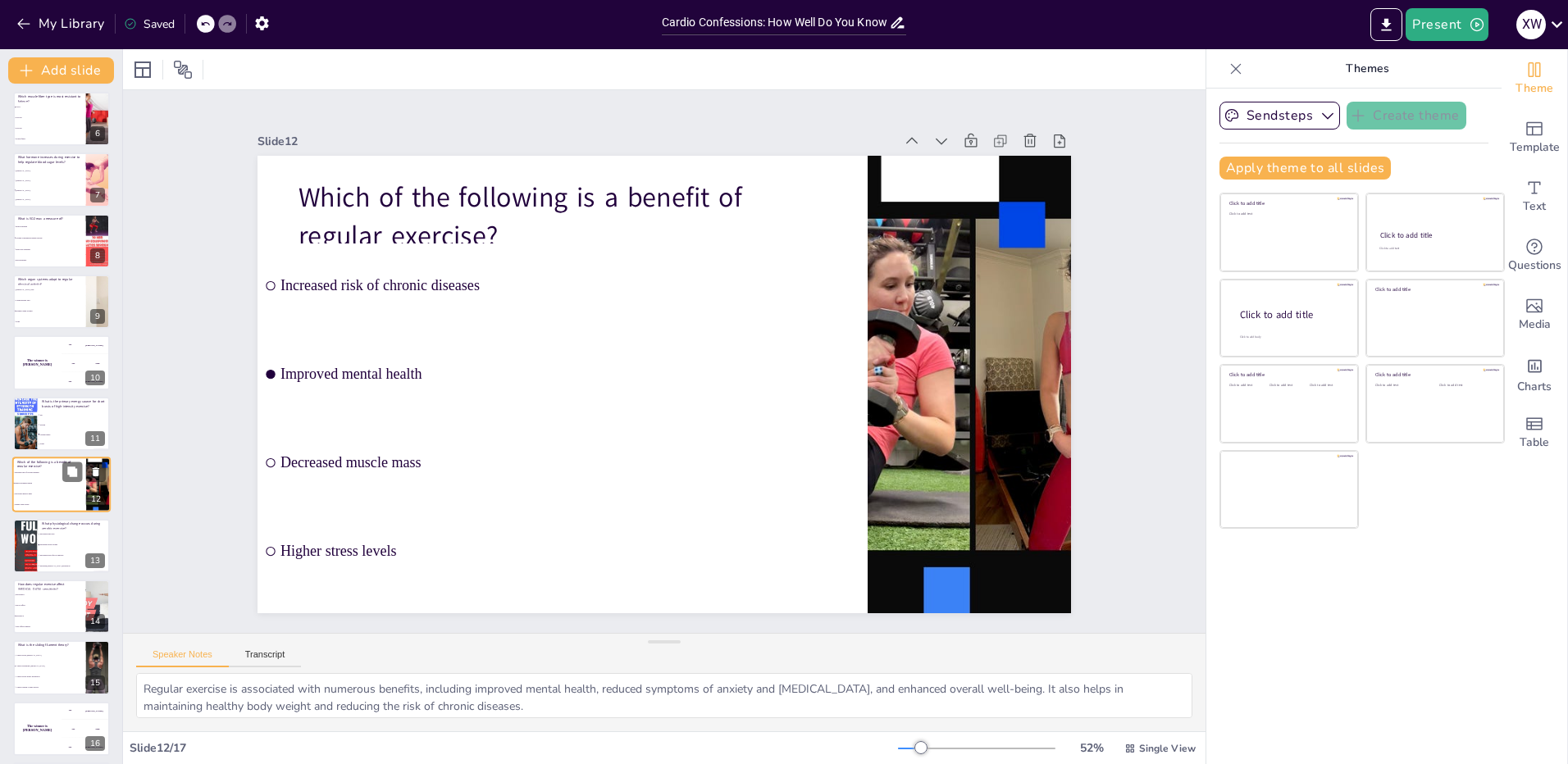
scroll to position [371, 0]
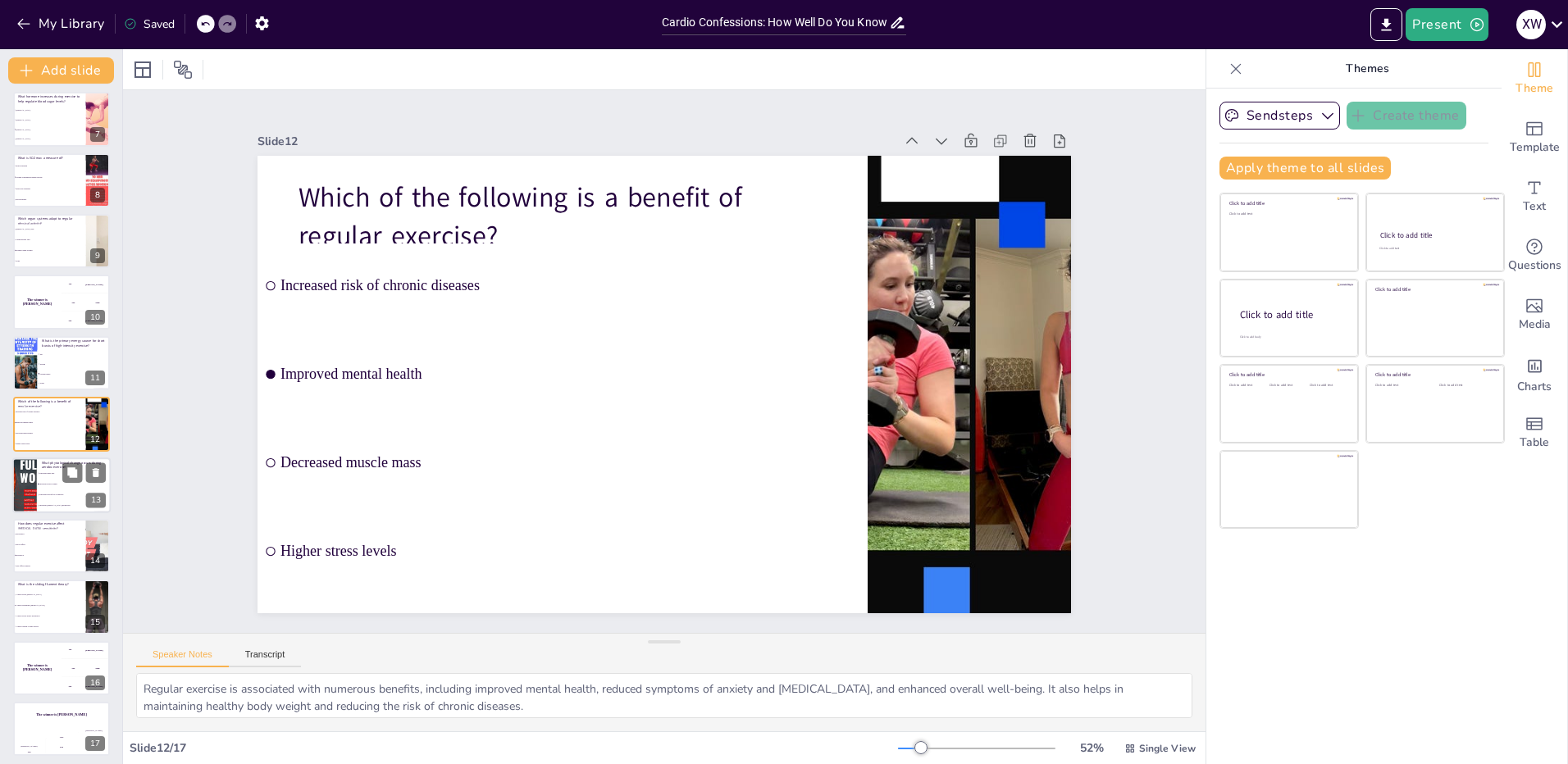
click at [37, 486] on li "Increased stroke volume" at bounding box center [73, 484] width 74 height 11
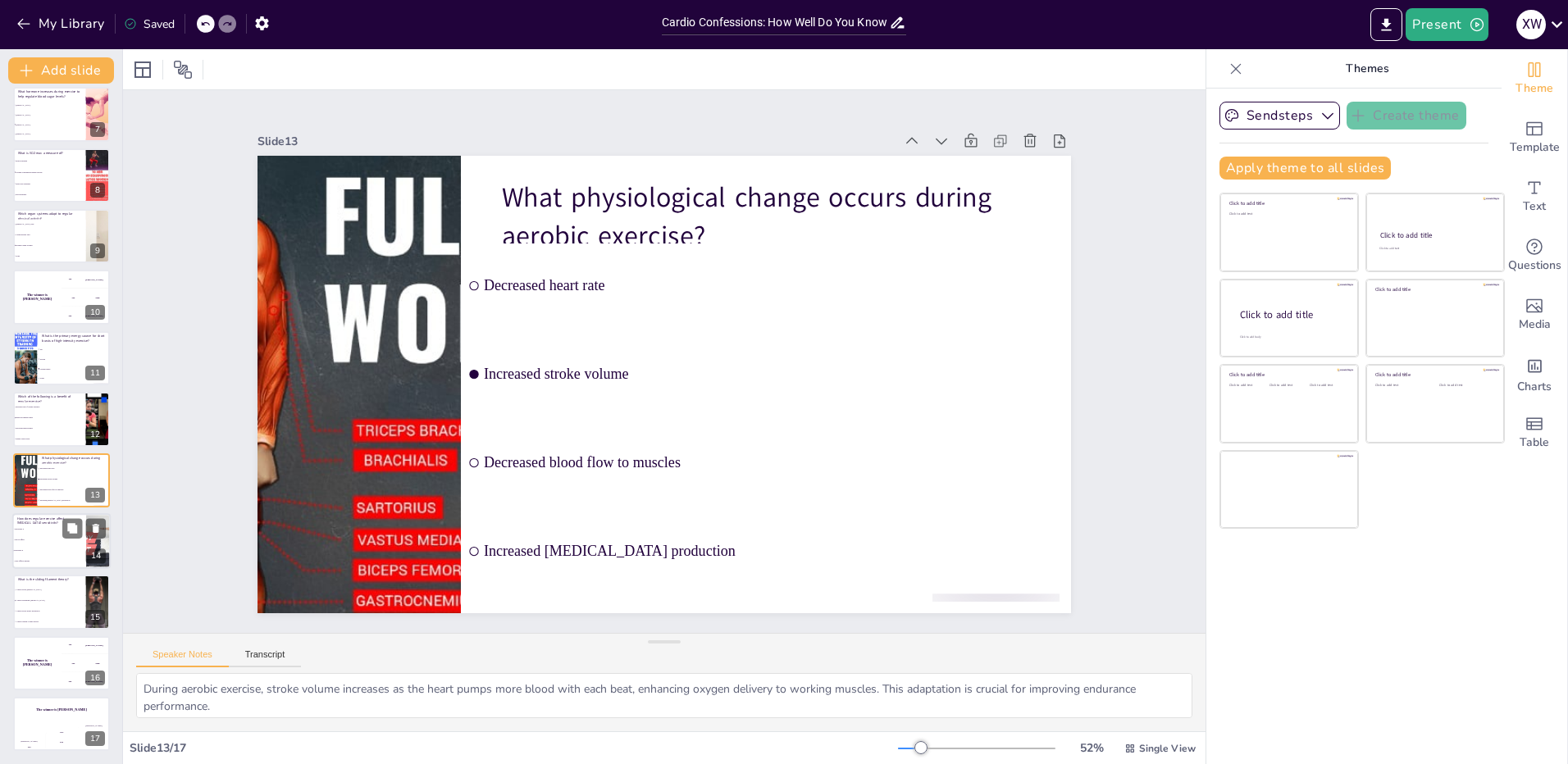
click at [32, 537] on li "Has no effect" at bounding box center [49, 540] width 74 height 11
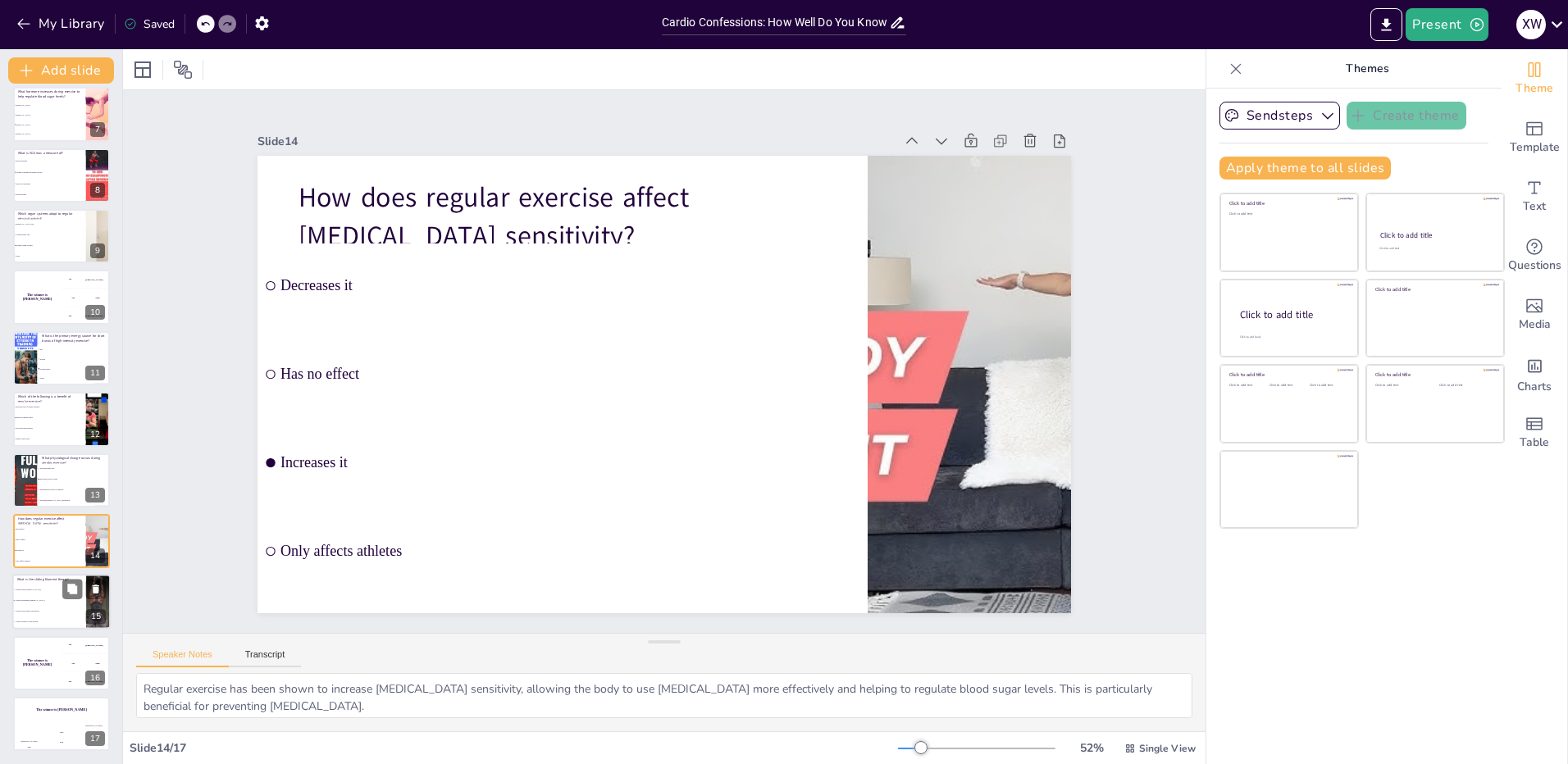
click at [41, 604] on li "A theory explaining [MEDICAL_DATA]" at bounding box center [49, 601] width 74 height 11
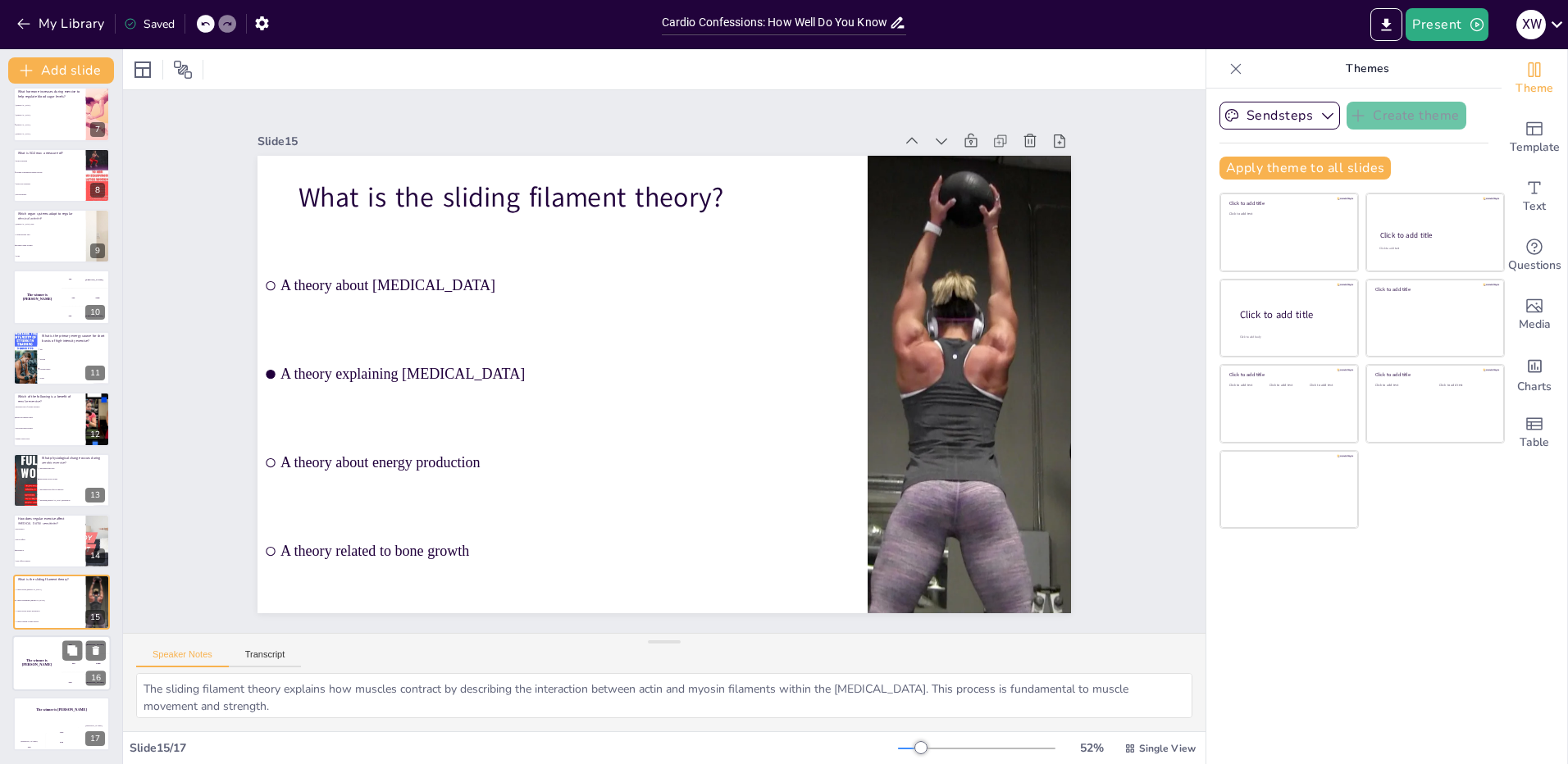
click at [41, 657] on div "The winner is [PERSON_NAME]" at bounding box center [37, 663] width 49 height 56
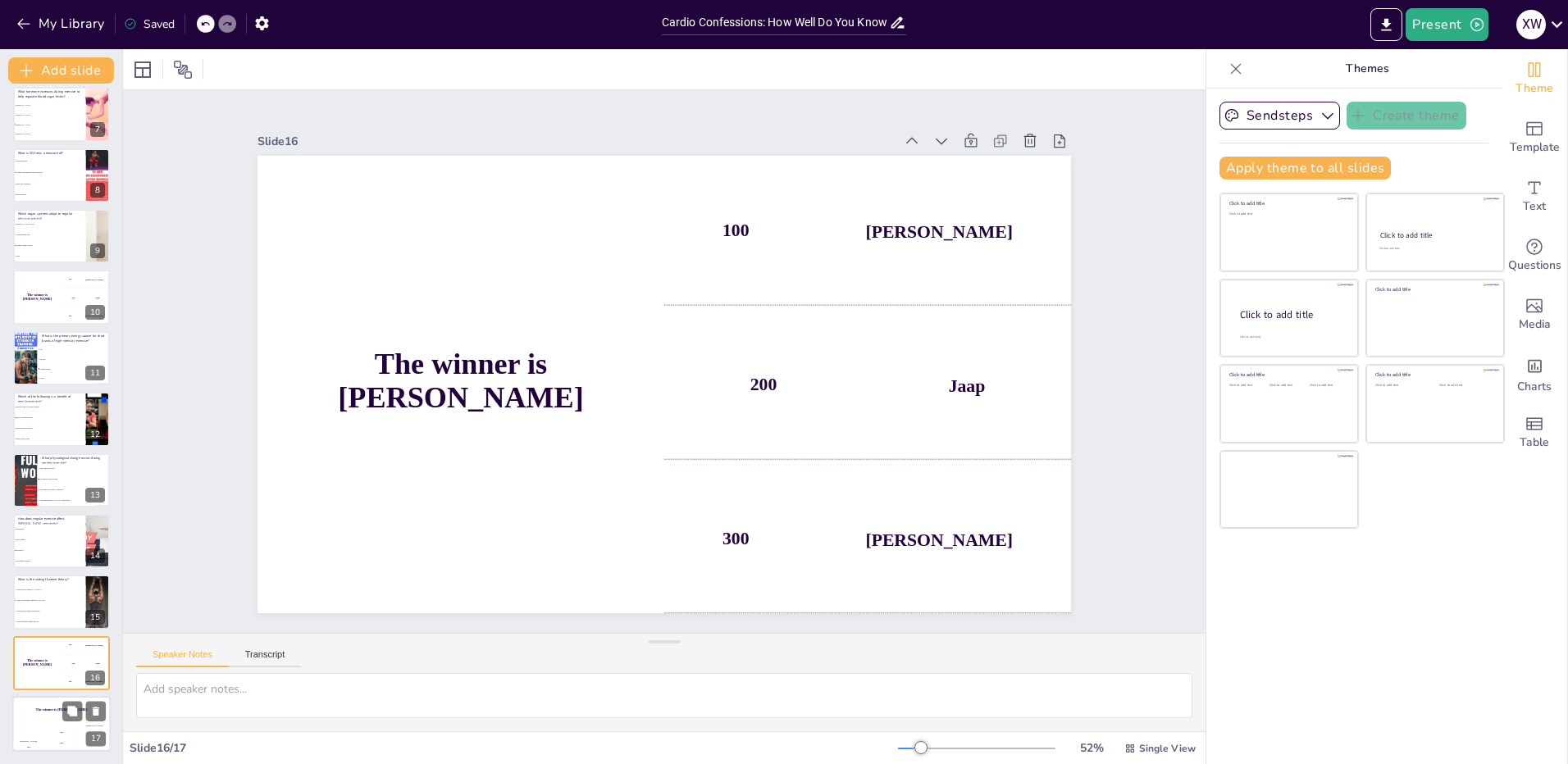
click at [69, 722] on div "The winner is [PERSON_NAME]" at bounding box center [61, 710] width 99 height 28
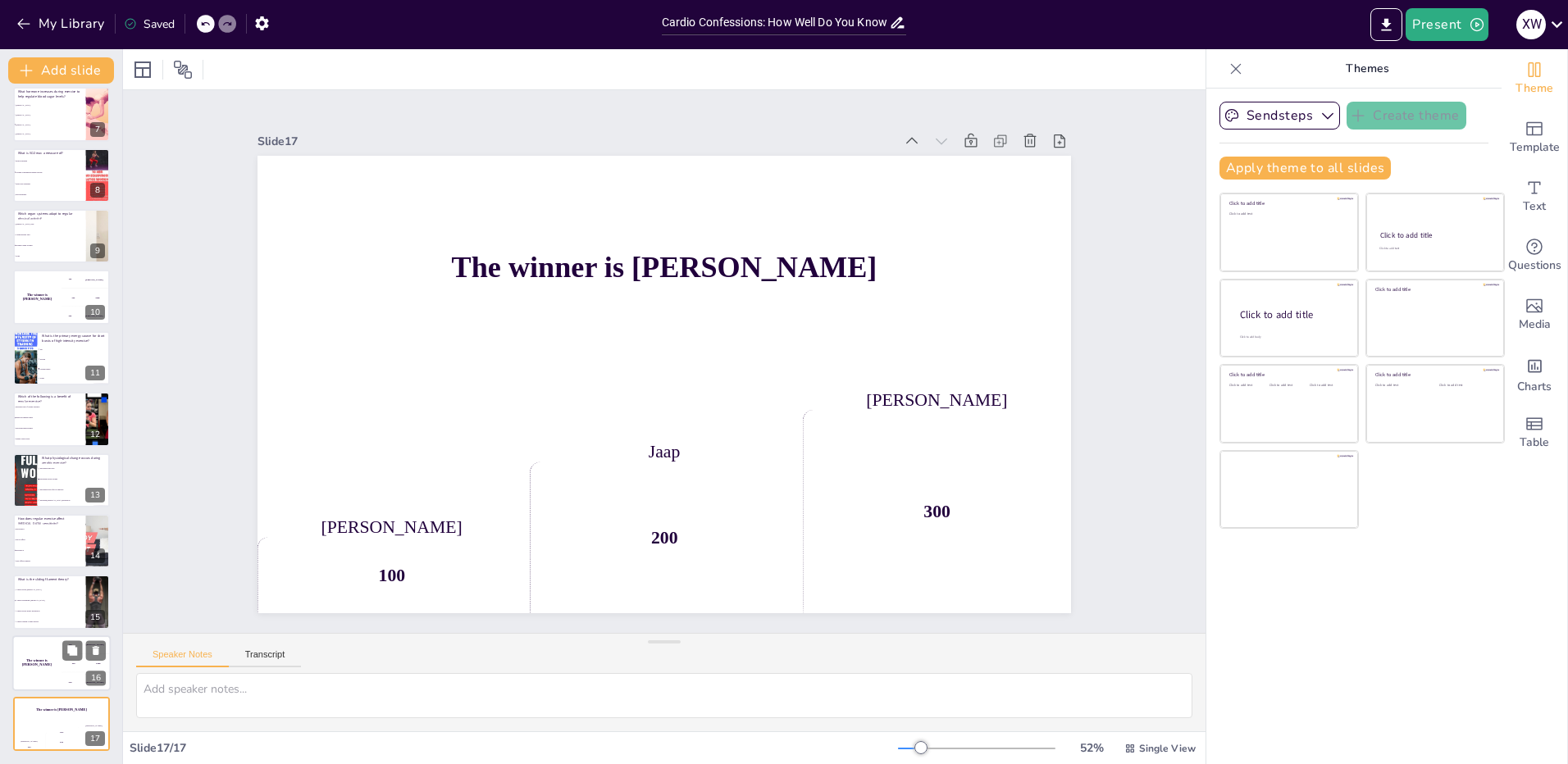
click at [44, 676] on div "The winner is [PERSON_NAME]" at bounding box center [37, 663] width 49 height 56
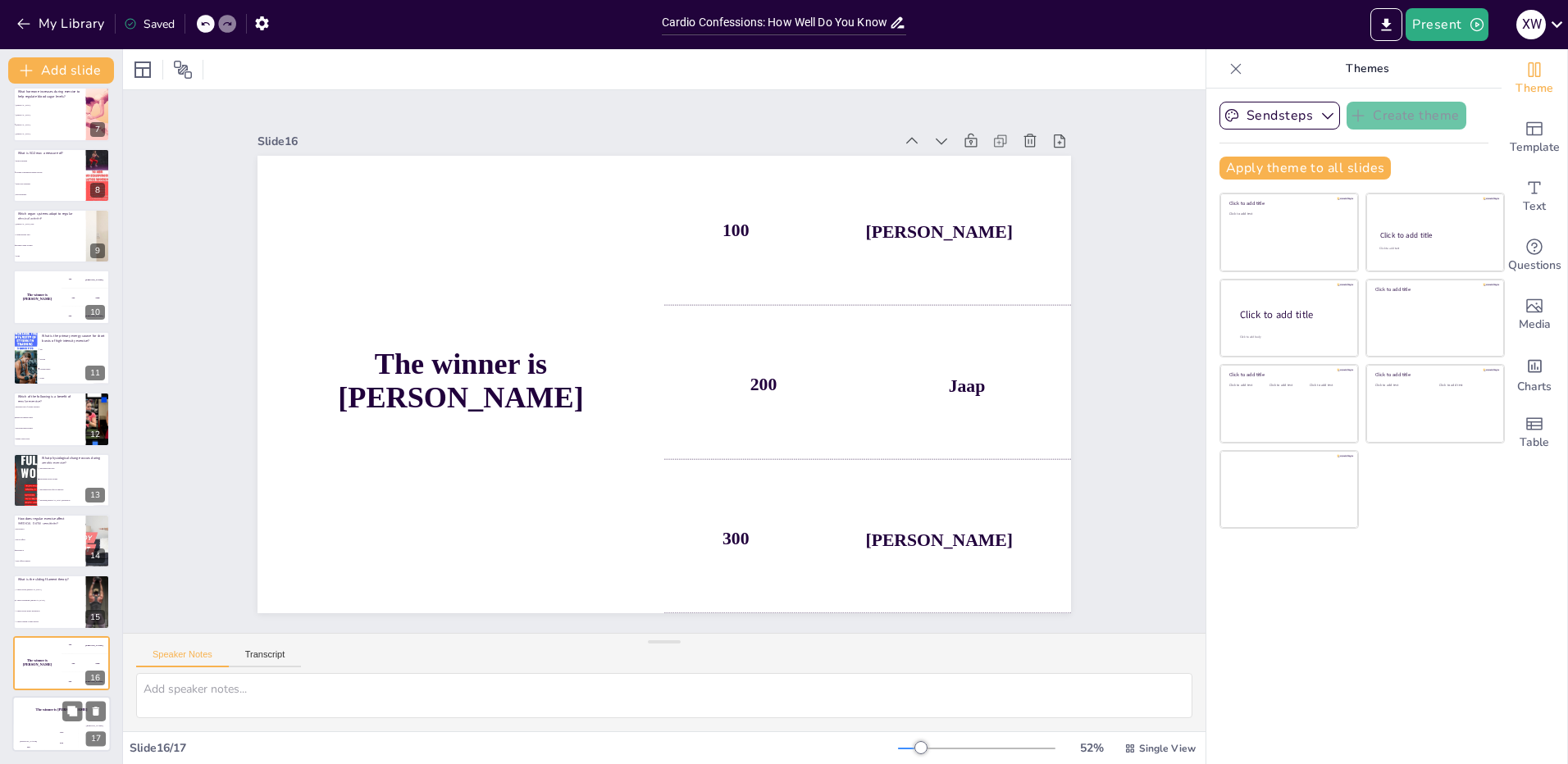
click at [41, 728] on div "Hasan 100" at bounding box center [29, 738] width 33 height 28
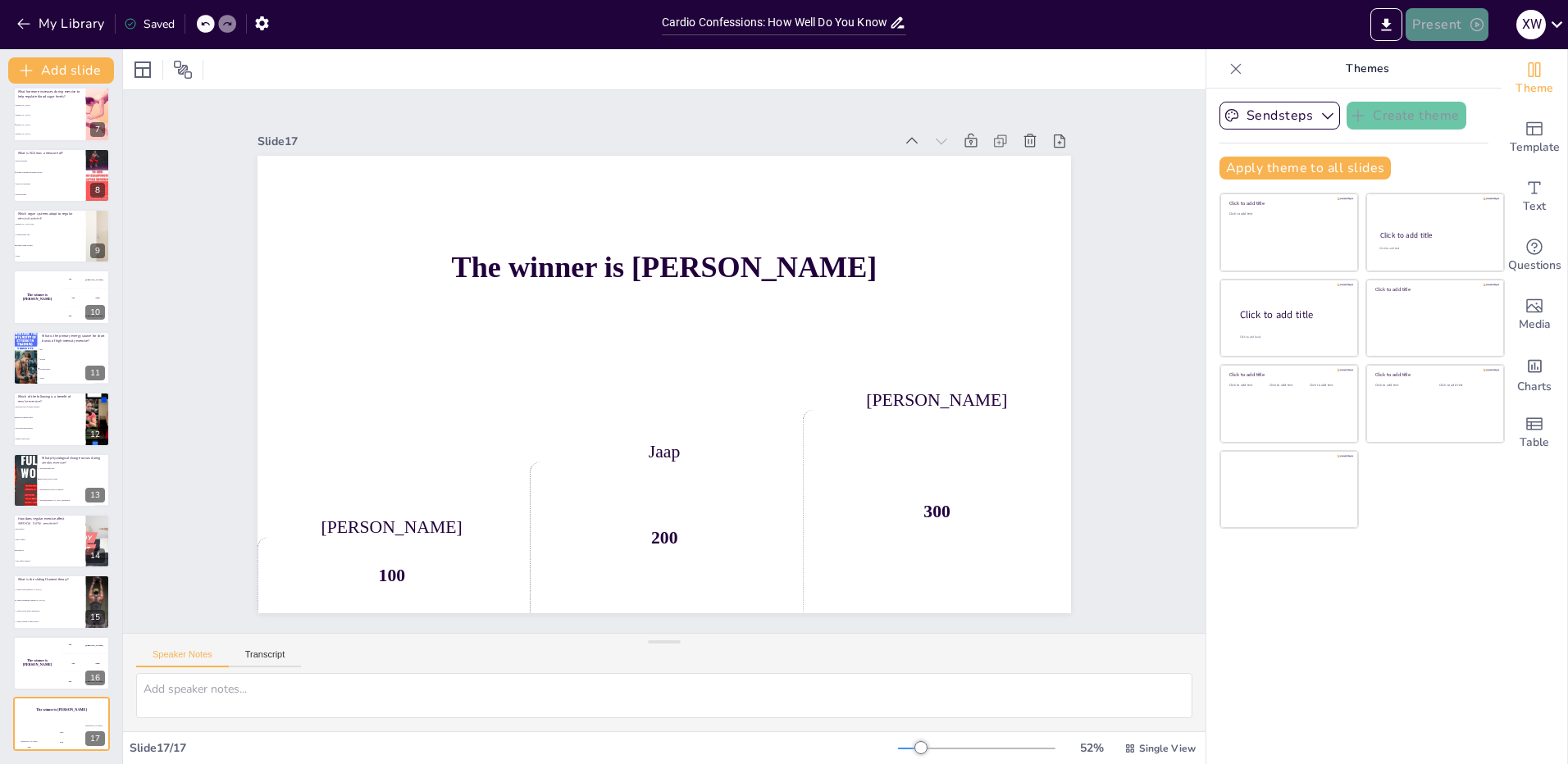
click at [1452, 22] on button "Present" at bounding box center [1446, 25] width 82 height 33
click at [1463, 100] on li "Play presentation" at bounding box center [1471, 101] width 129 height 27
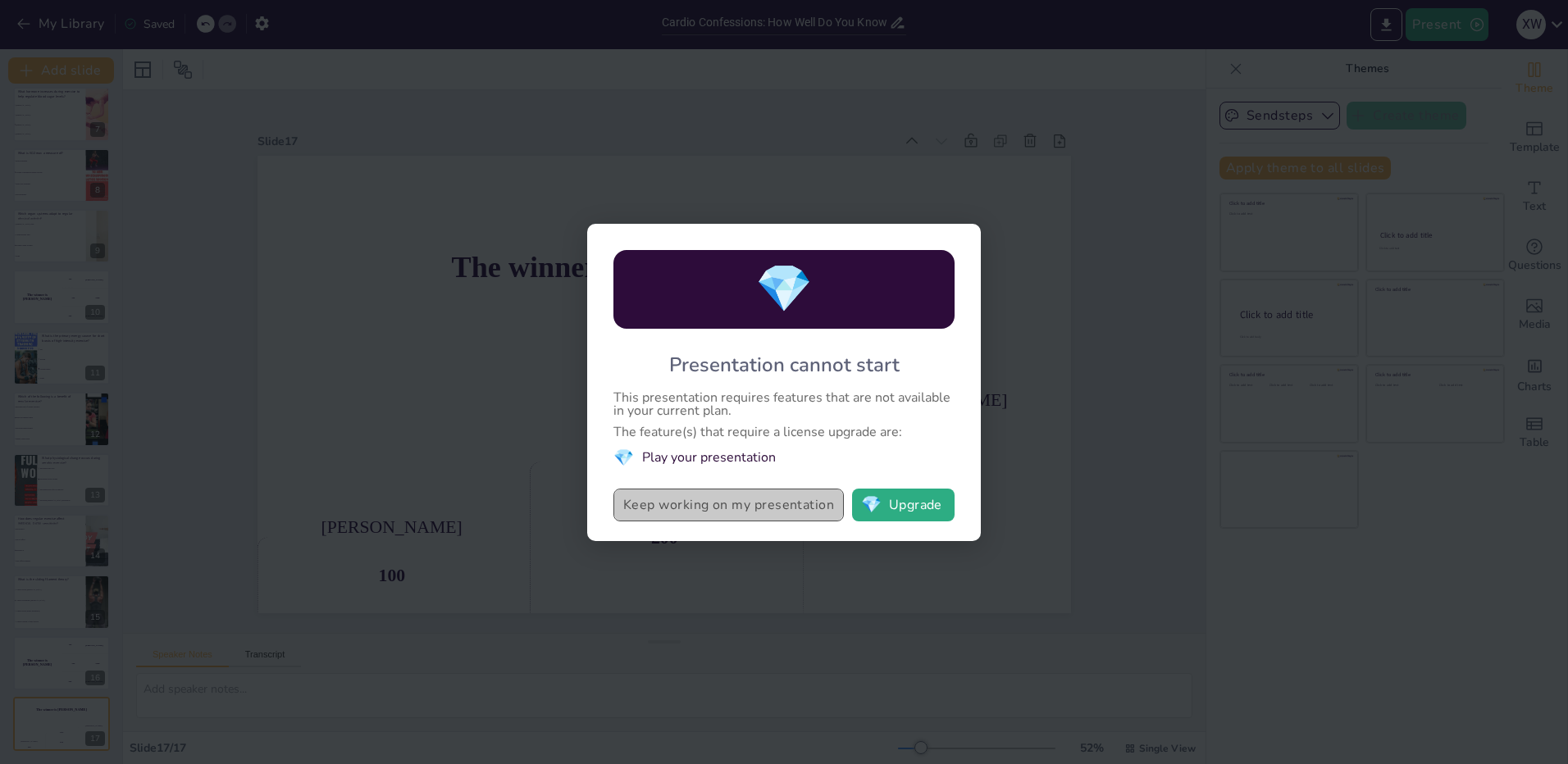
click at [729, 515] on button "Keep working on my presentation" at bounding box center [728, 505] width 231 height 33
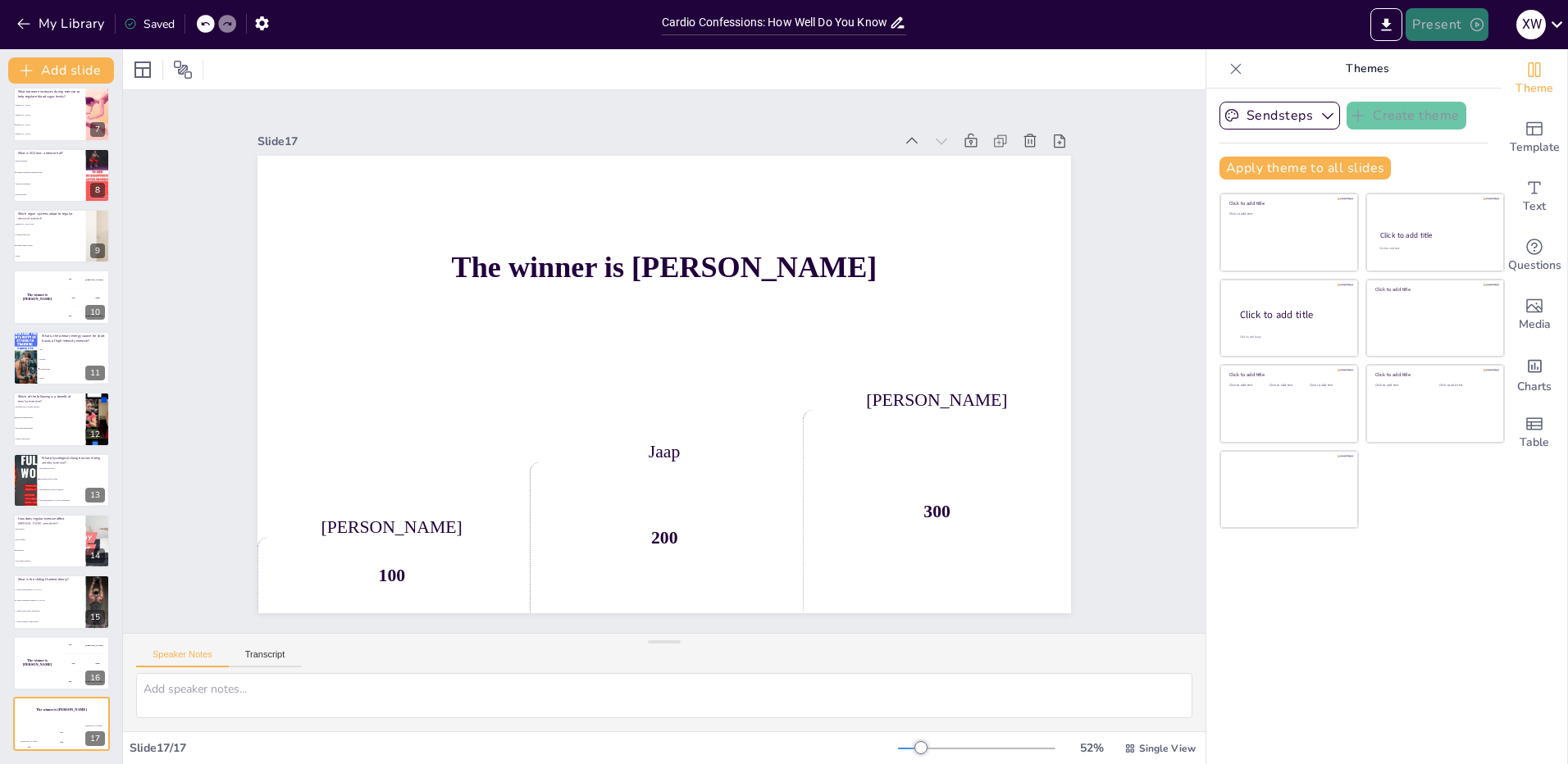
click at [1441, 24] on button "Present" at bounding box center [1446, 25] width 82 height 33
click at [1457, 100] on li "Play presentation" at bounding box center [1471, 101] width 129 height 27
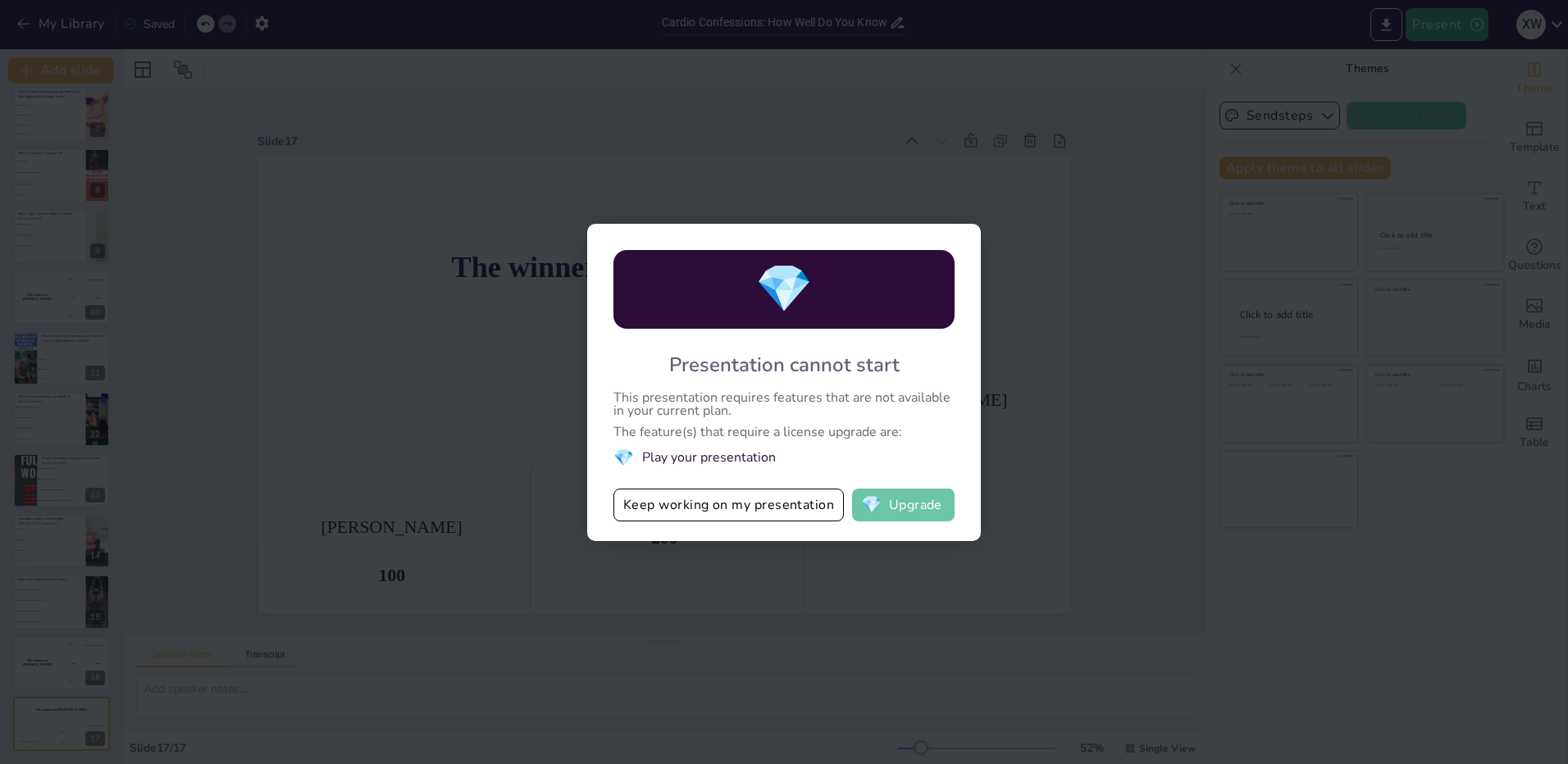
click at [913, 509] on button "💎 Upgrade" at bounding box center [903, 505] width 103 height 33
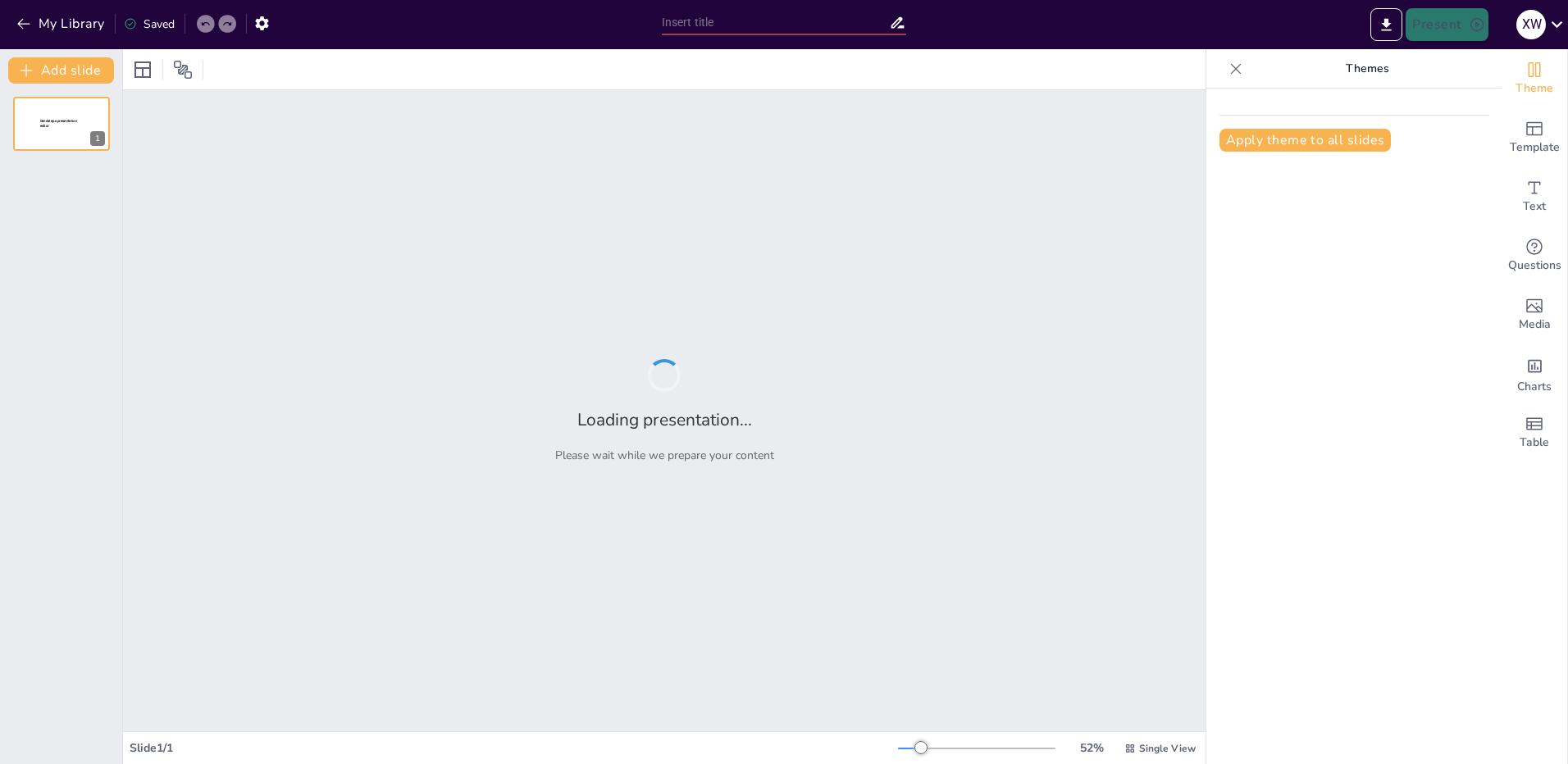
type input "Exercise Physiology: When Your Body Decides to Party Hard!"
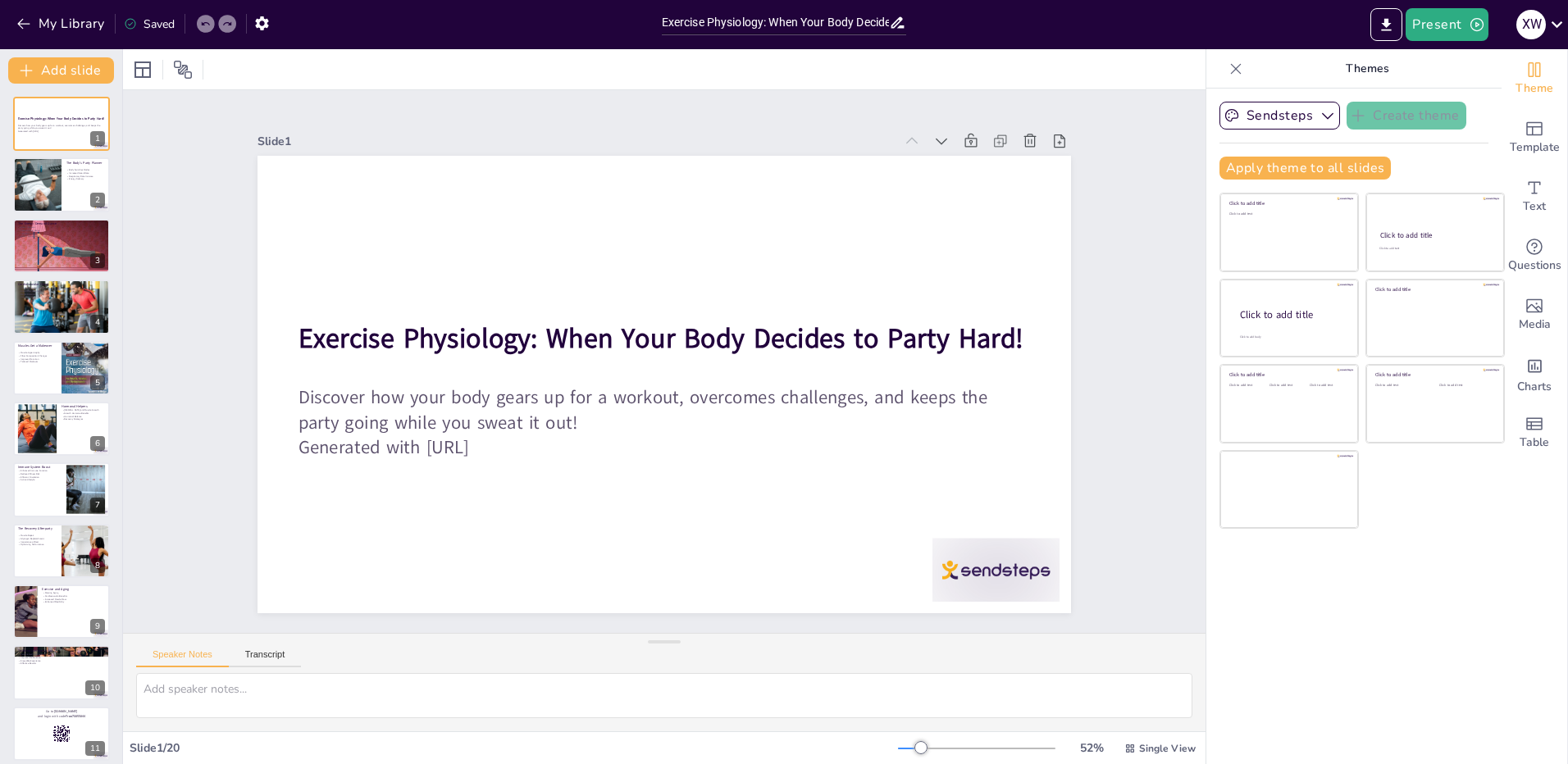
checkbox input "true"
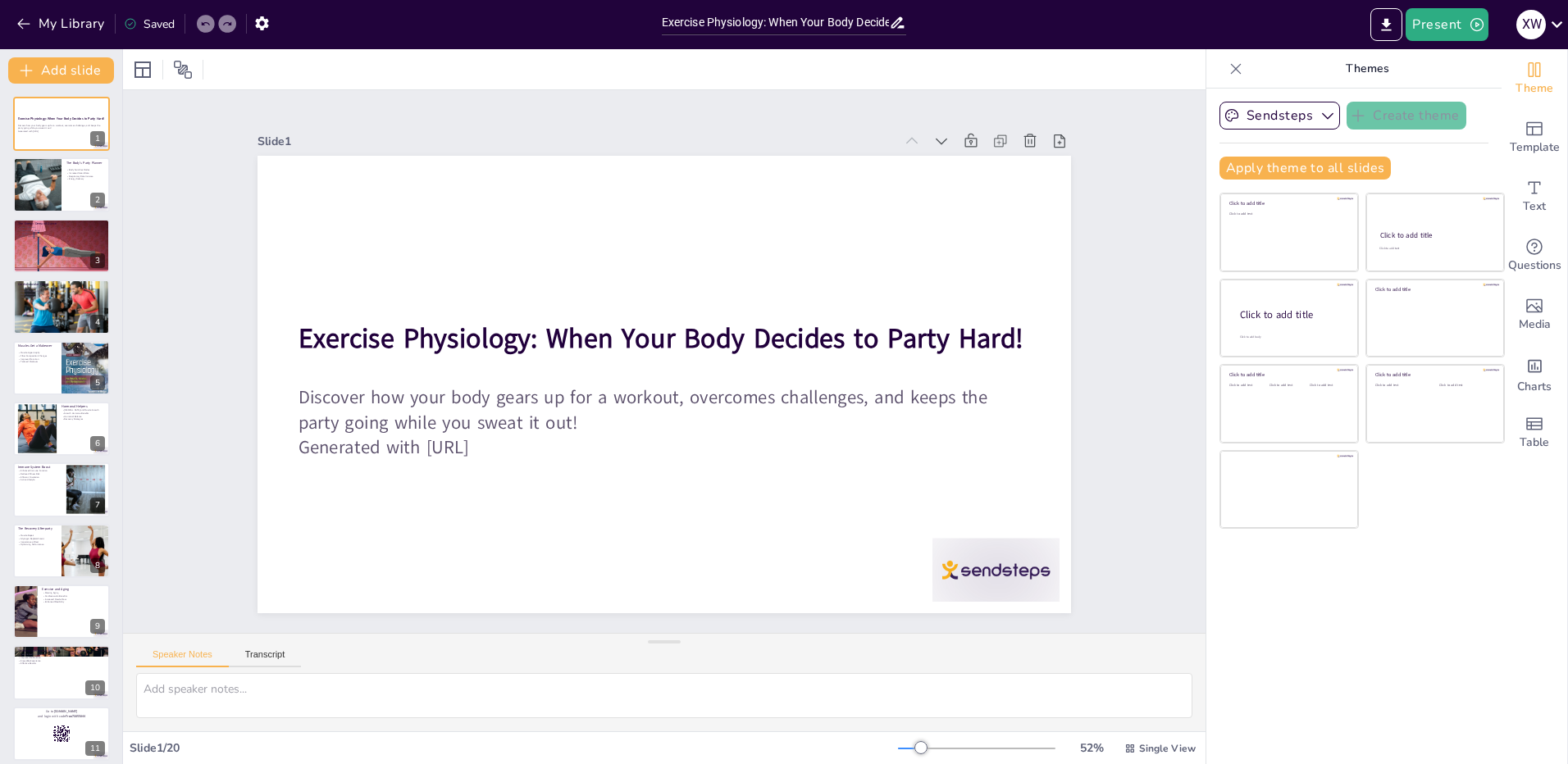
checkbox input "true"
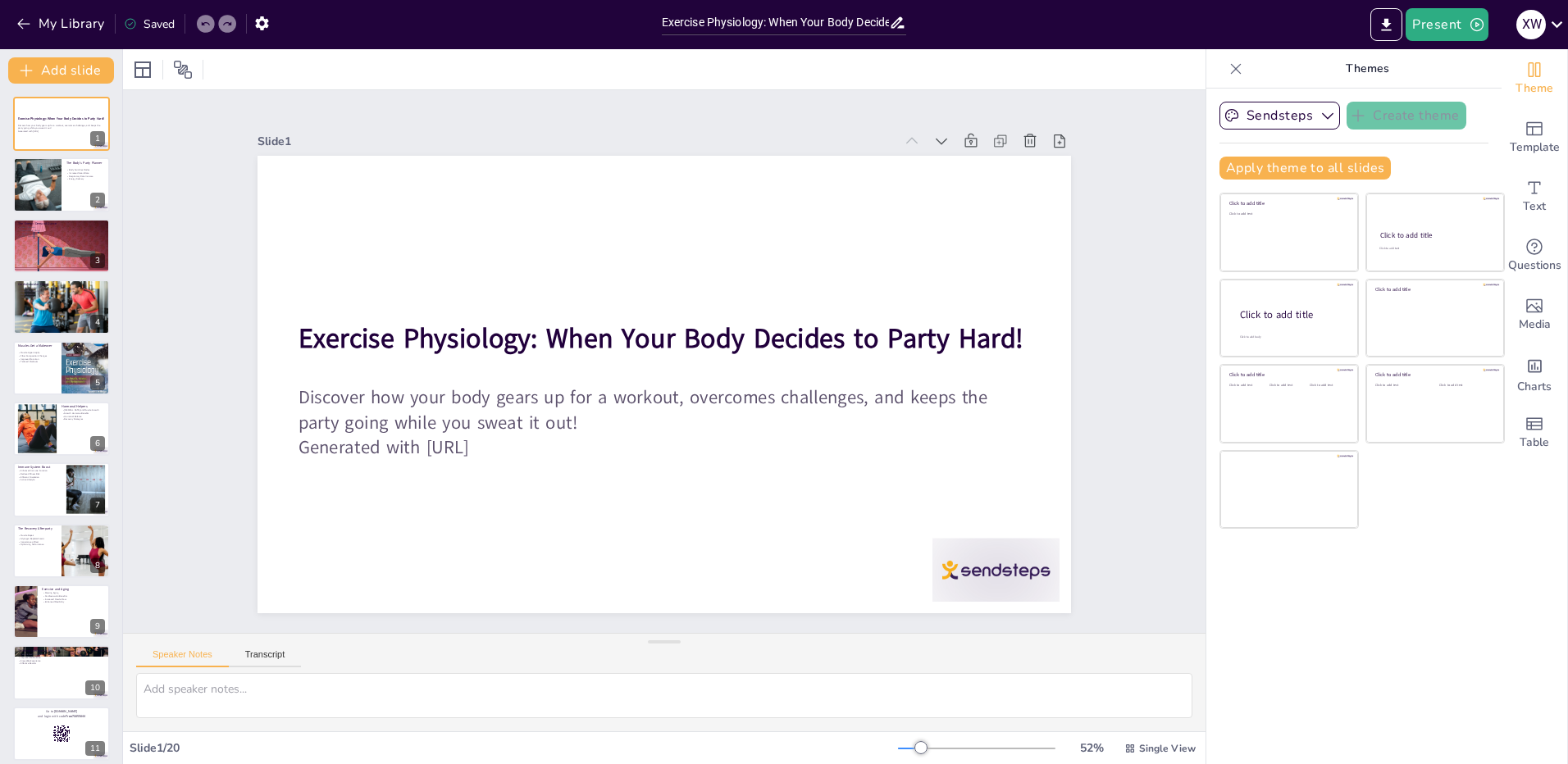
checkbox input "true"
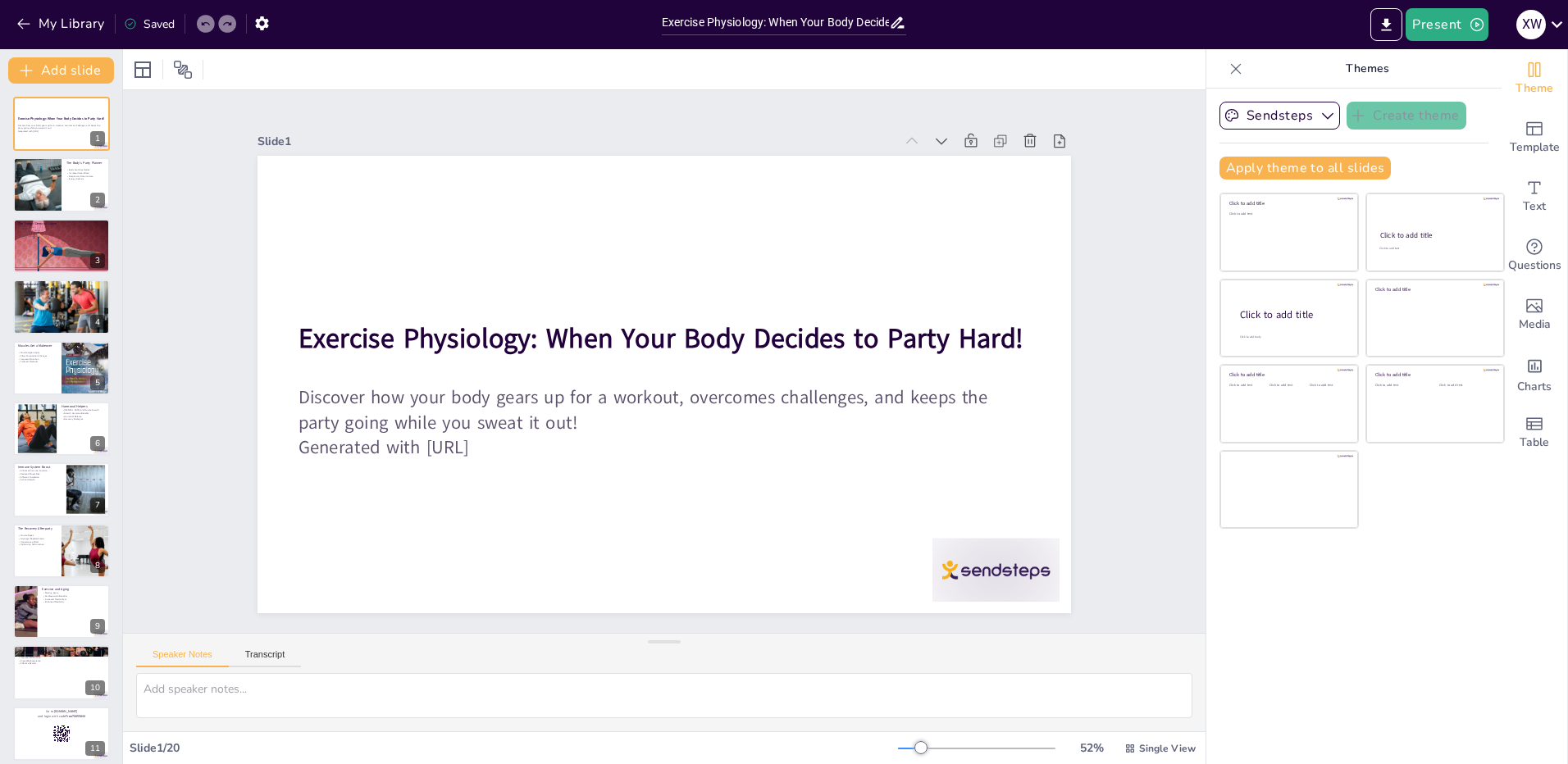
checkbox input "true"
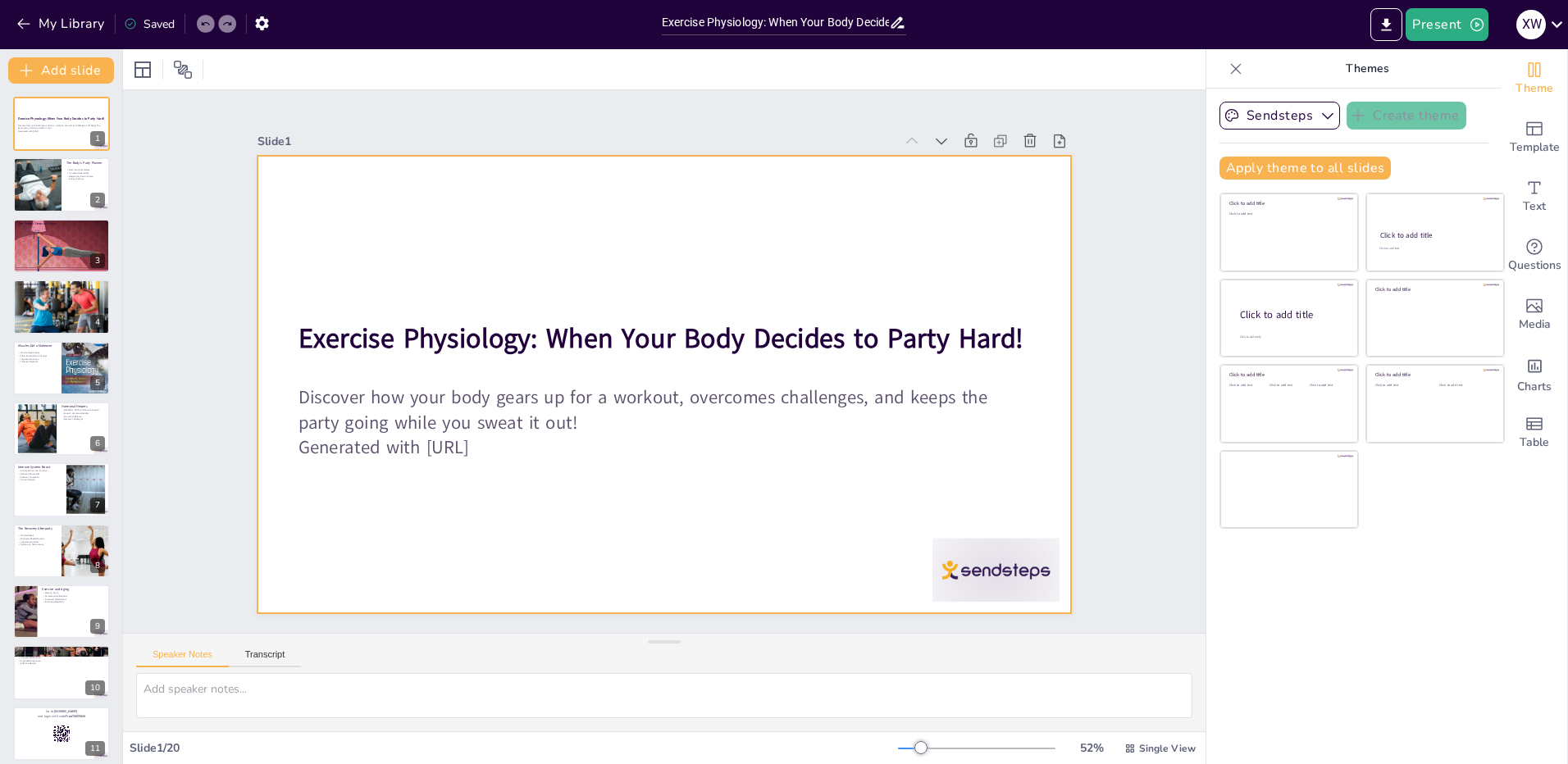
checkbox input "true"
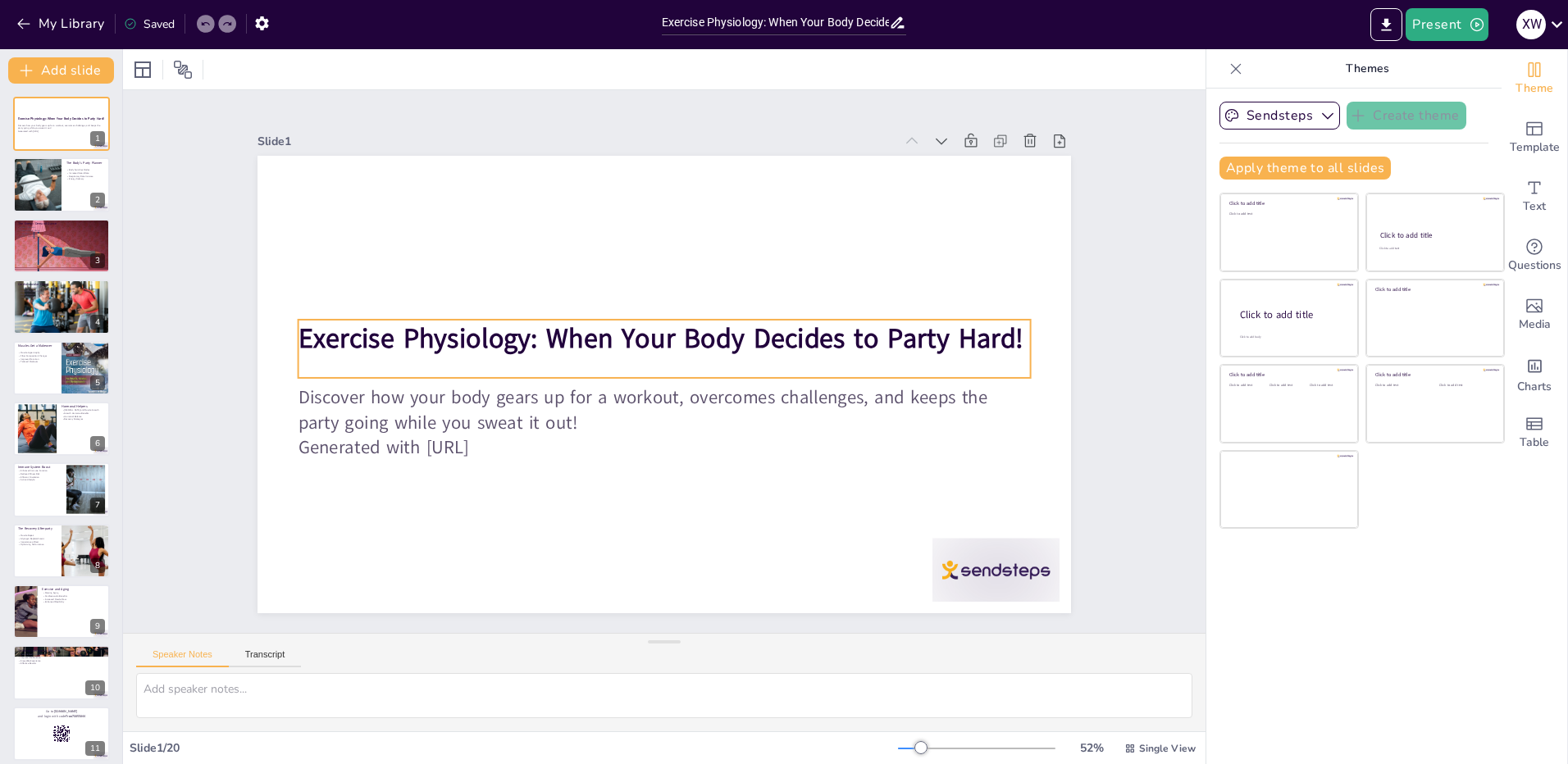
checkbox input "true"
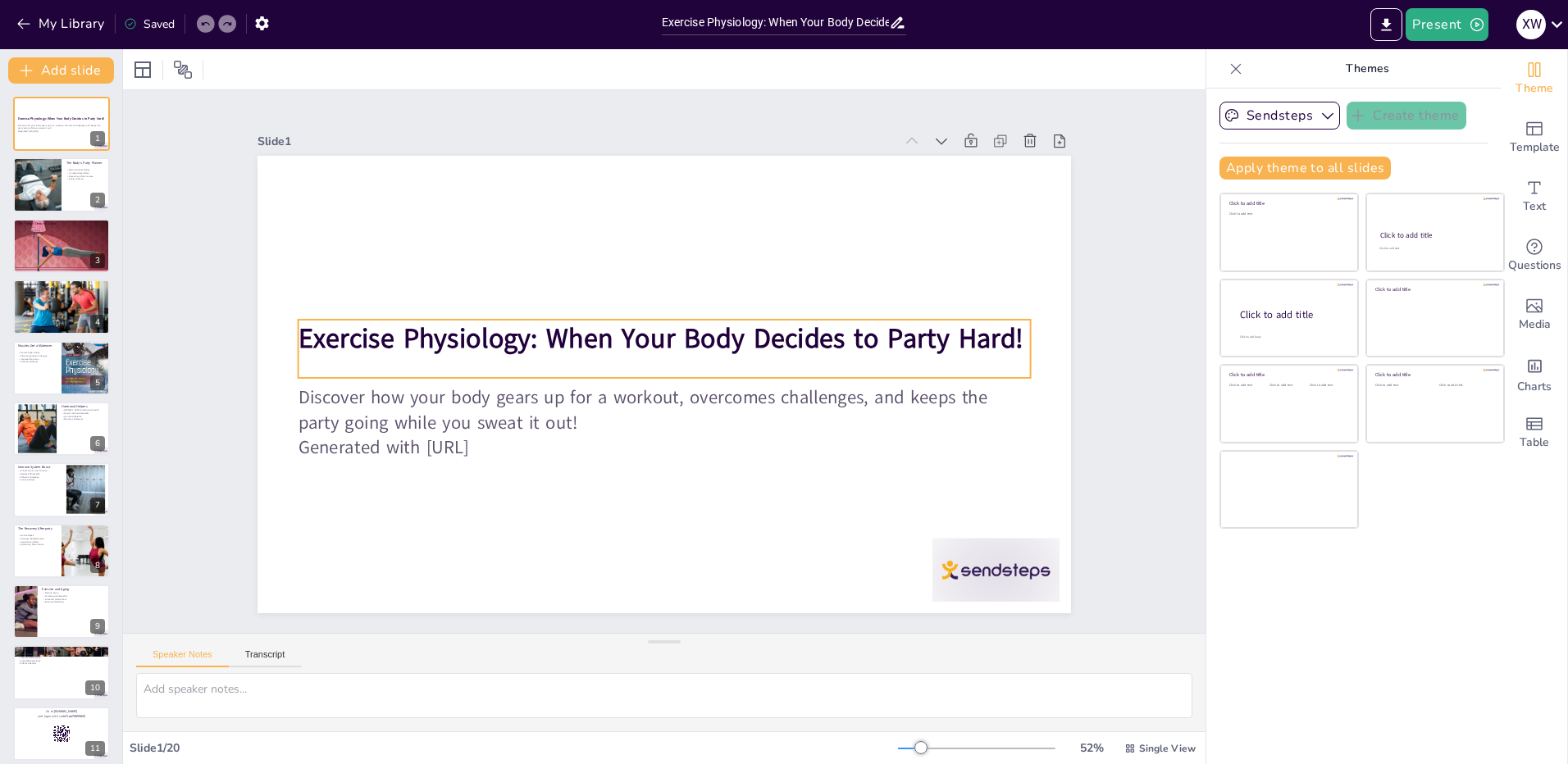
checkbox input "true"
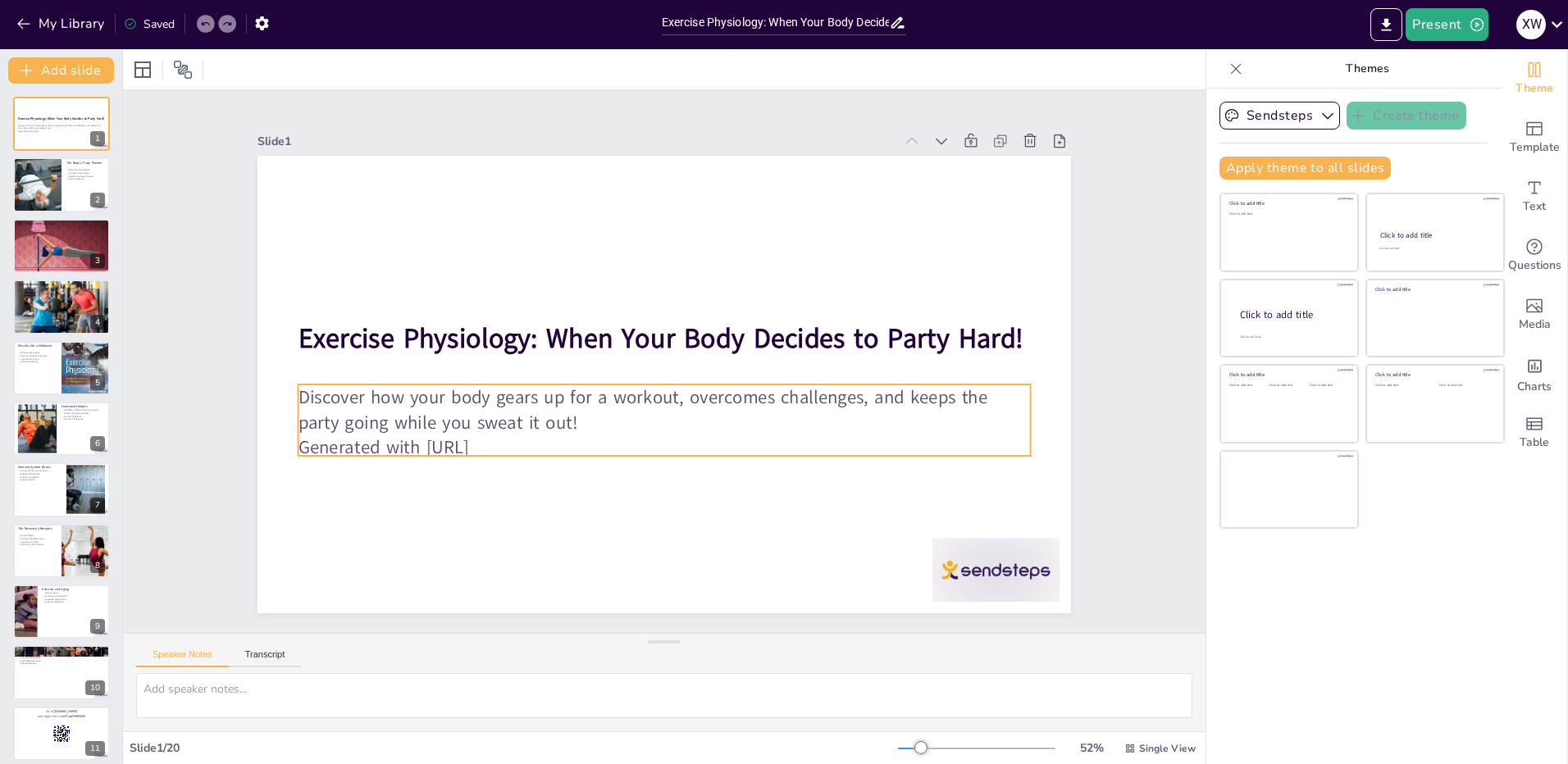
checkbox input "true"
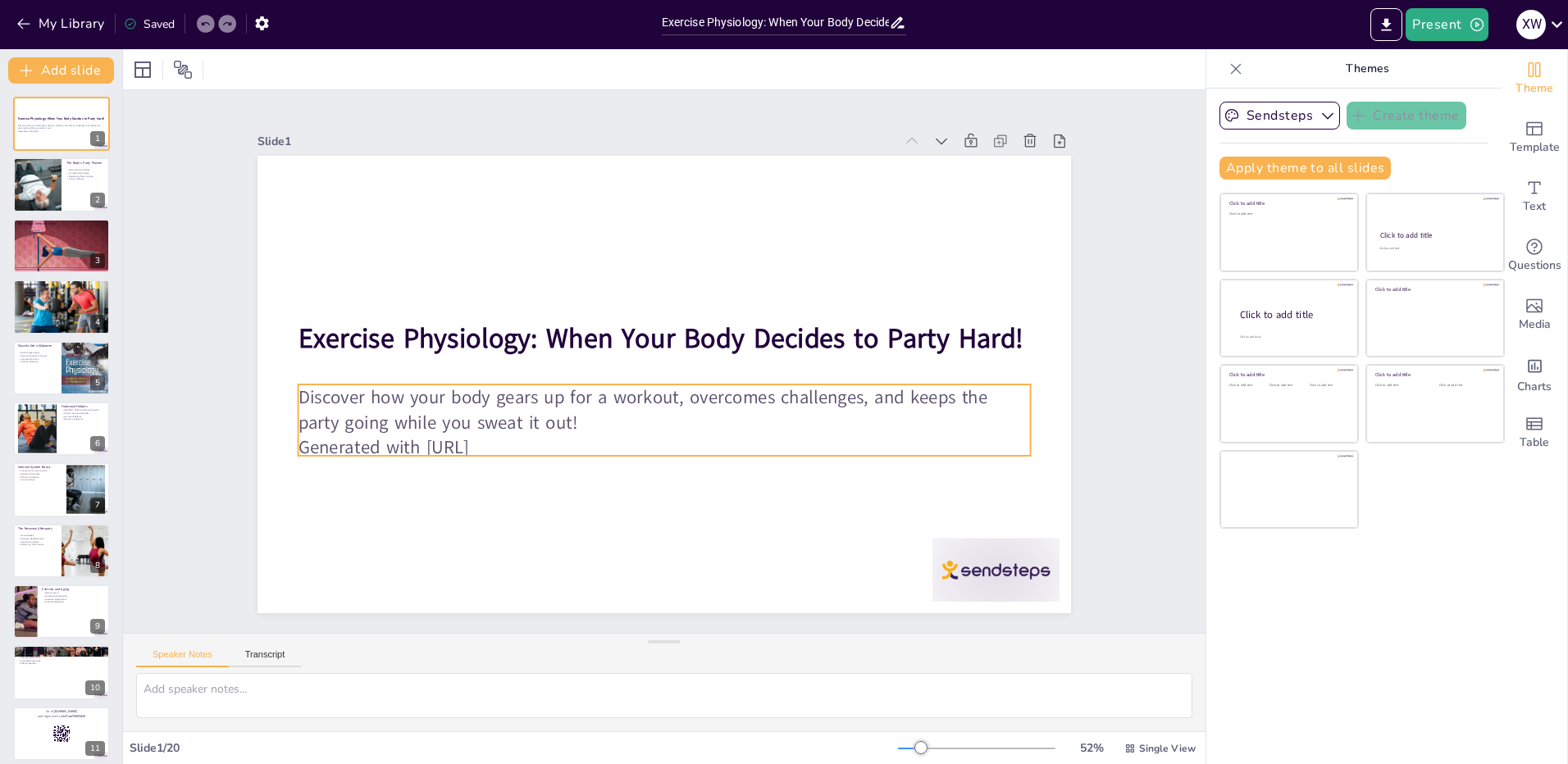
checkbox input "true"
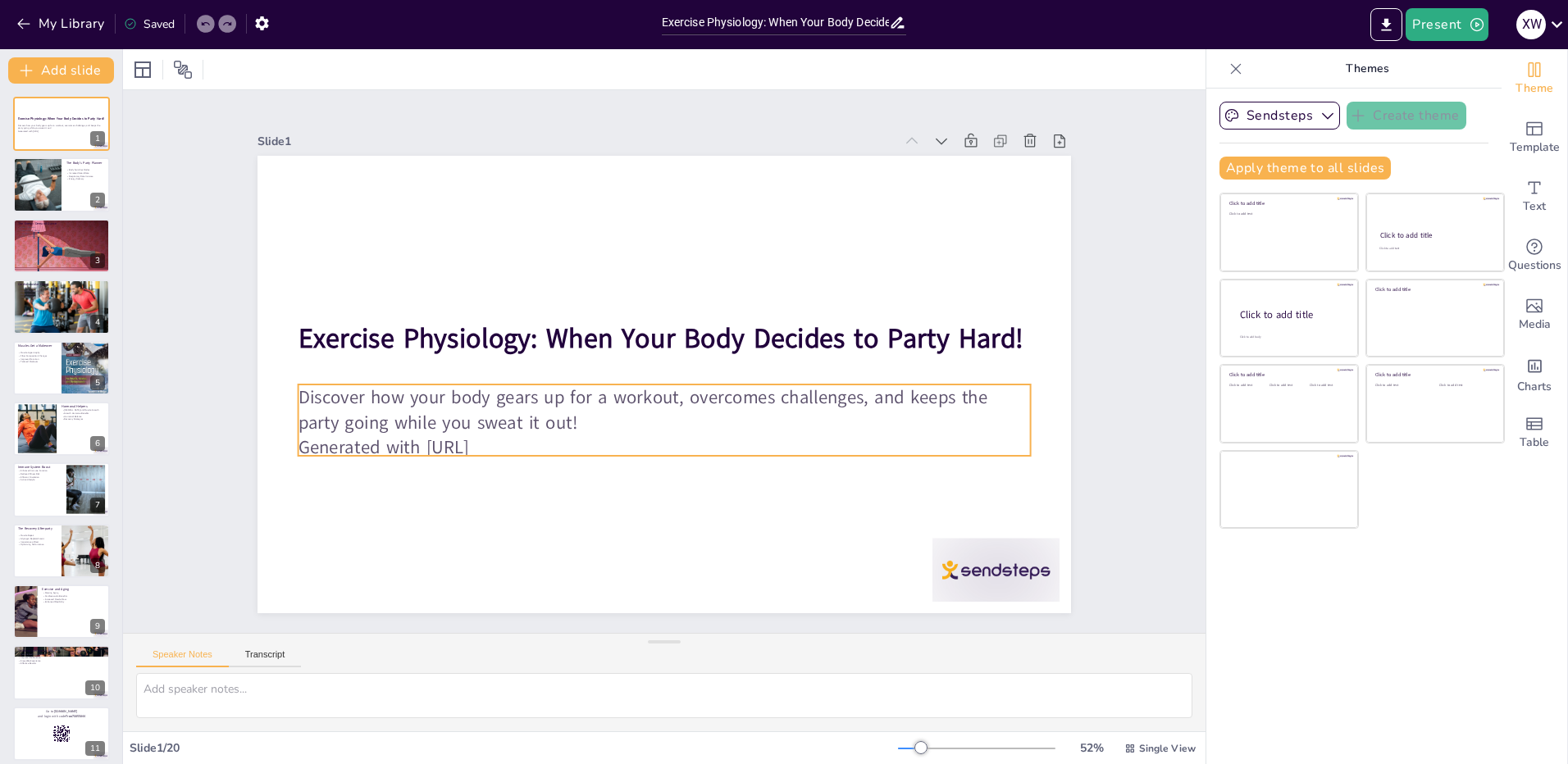
checkbox input "true"
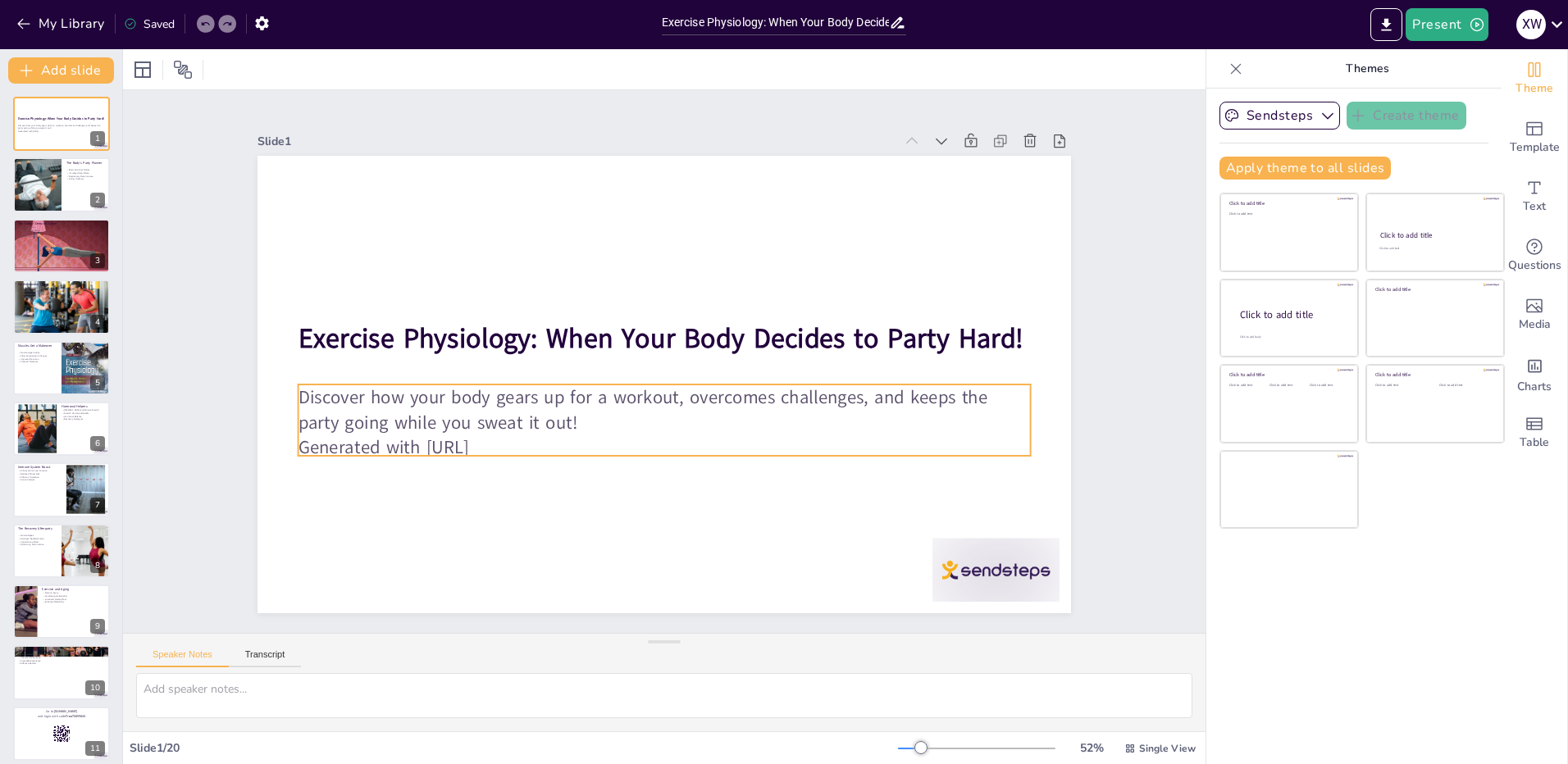
checkbox input "true"
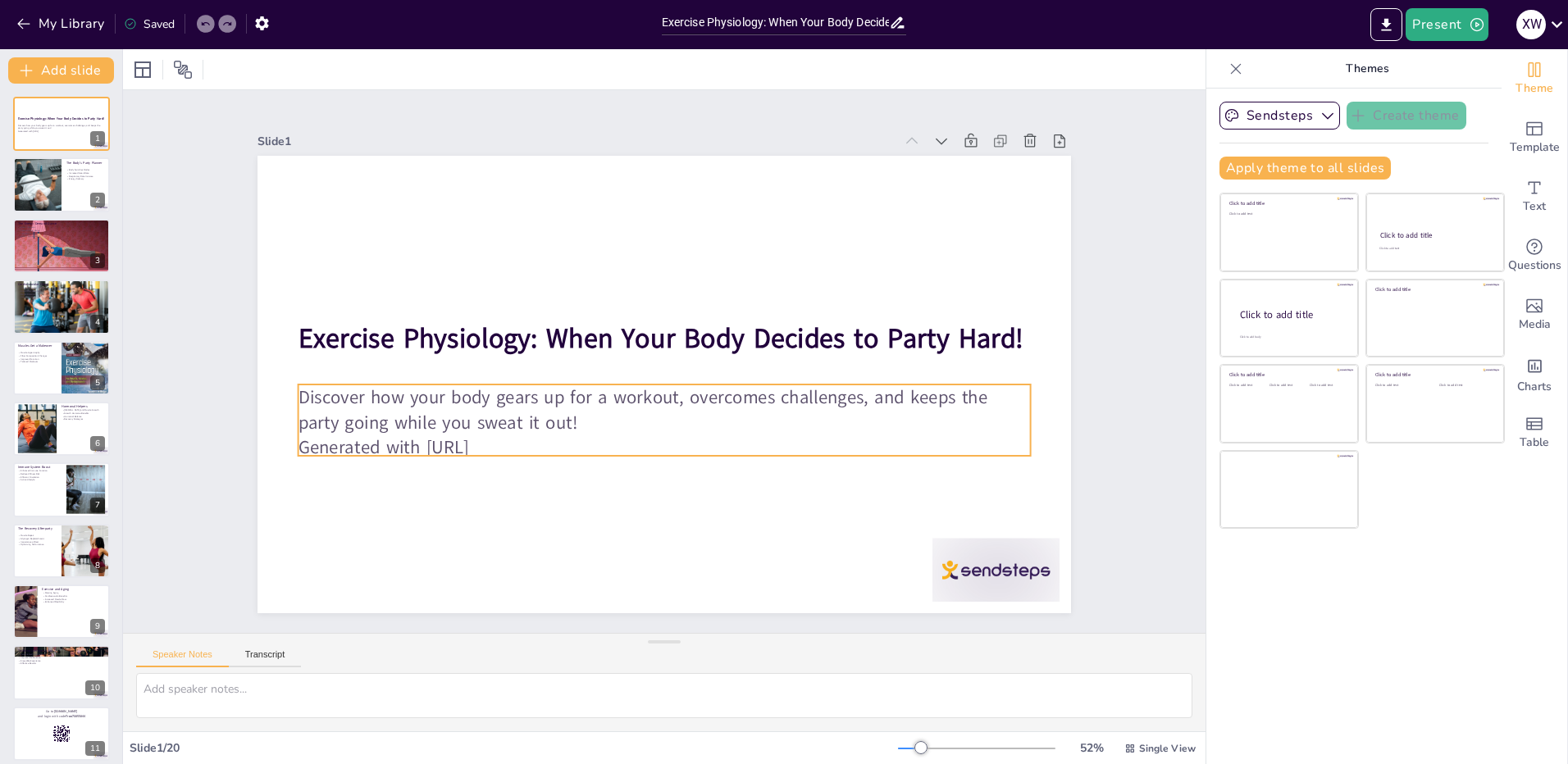
checkbox input "true"
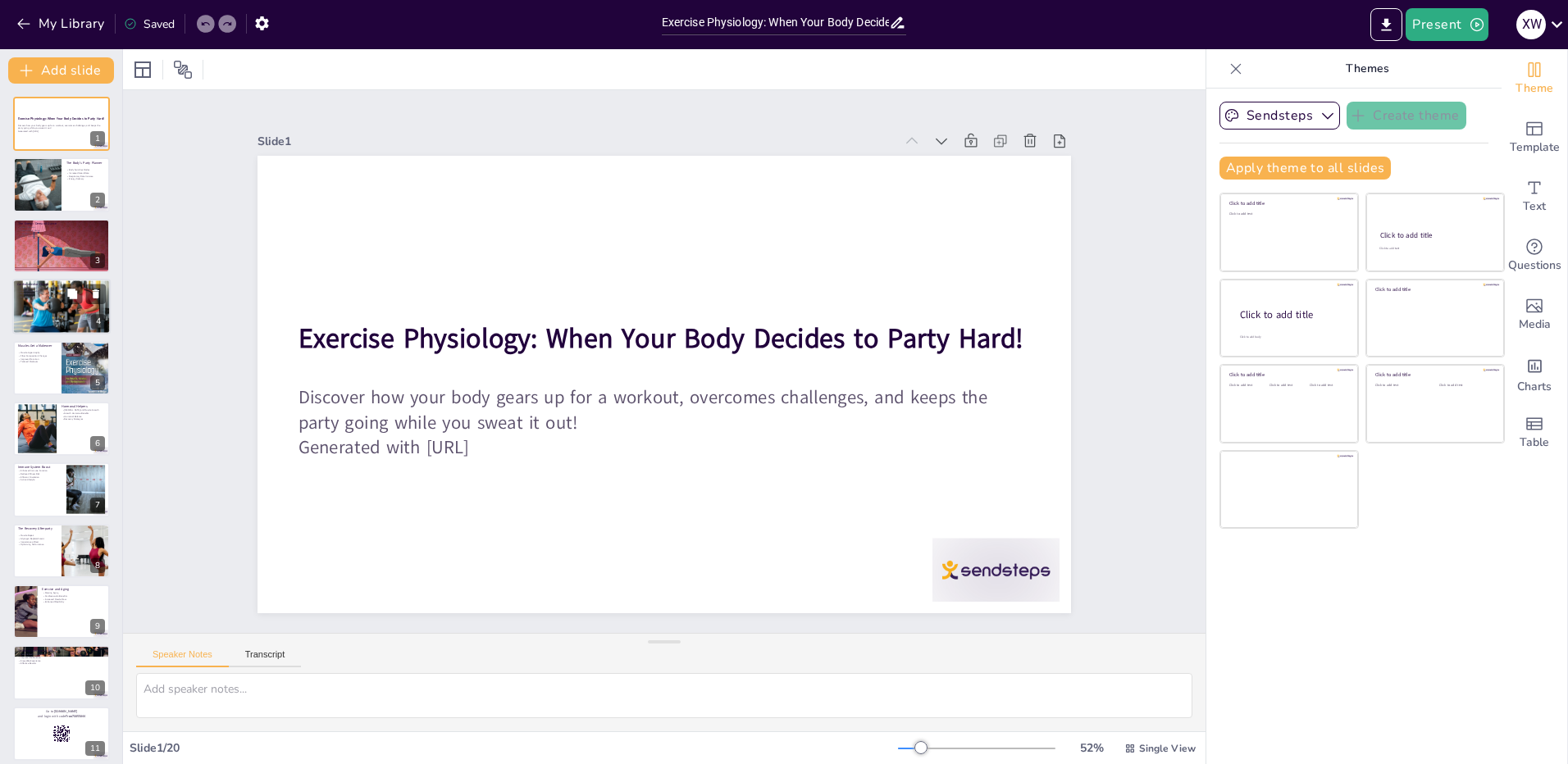
checkbox input "true"
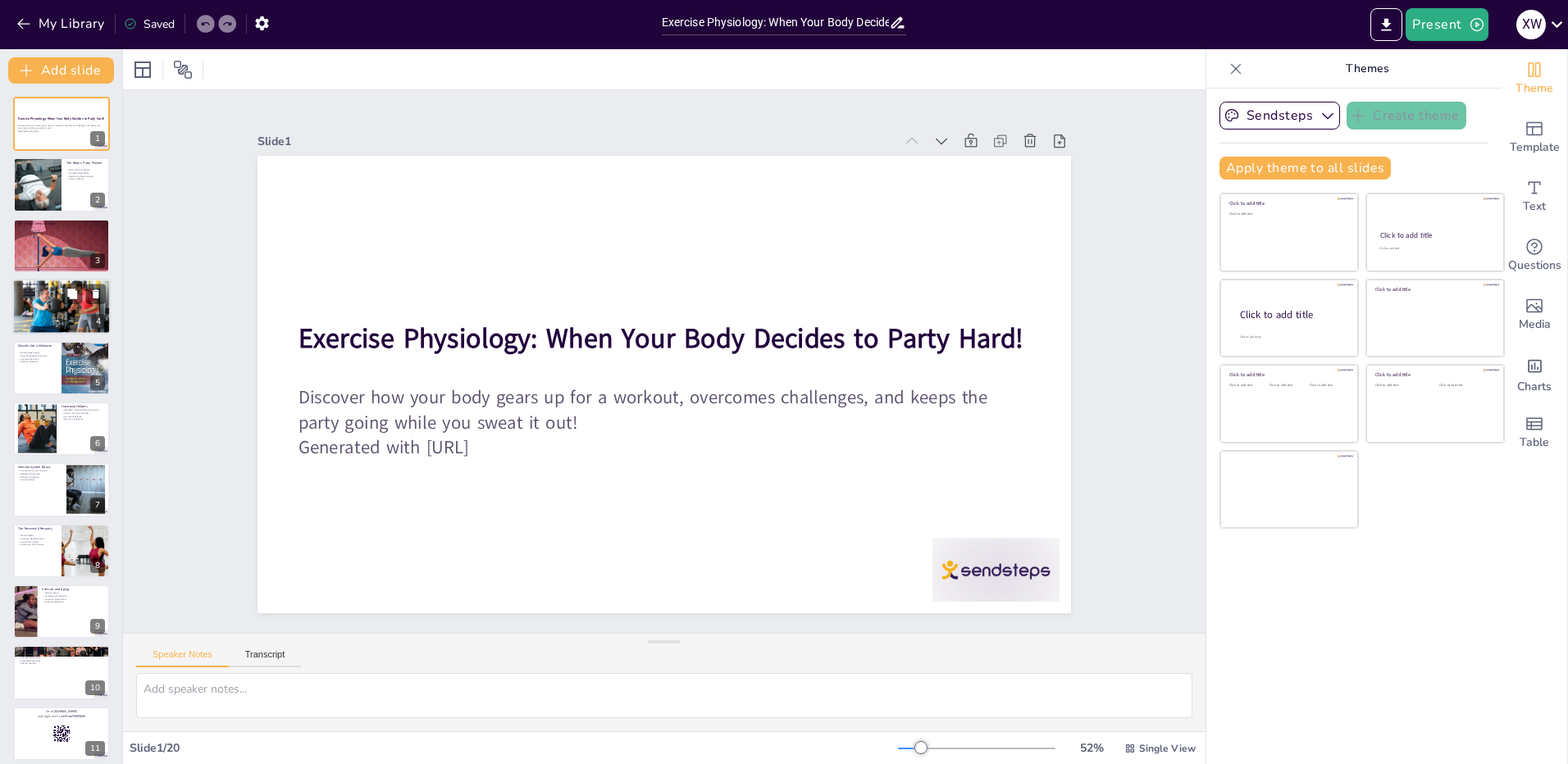
checkbox input "true"
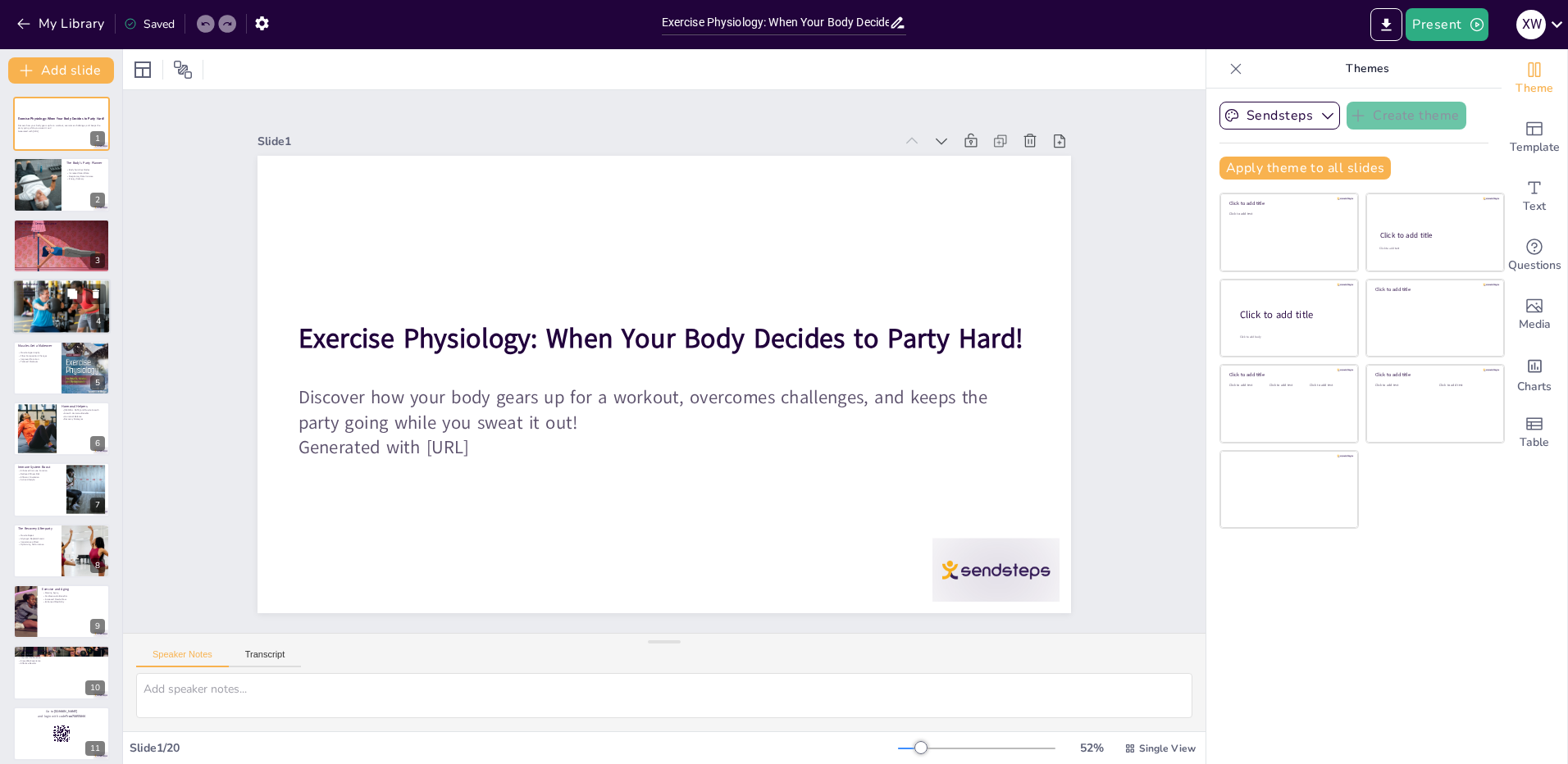
checkbox input "true"
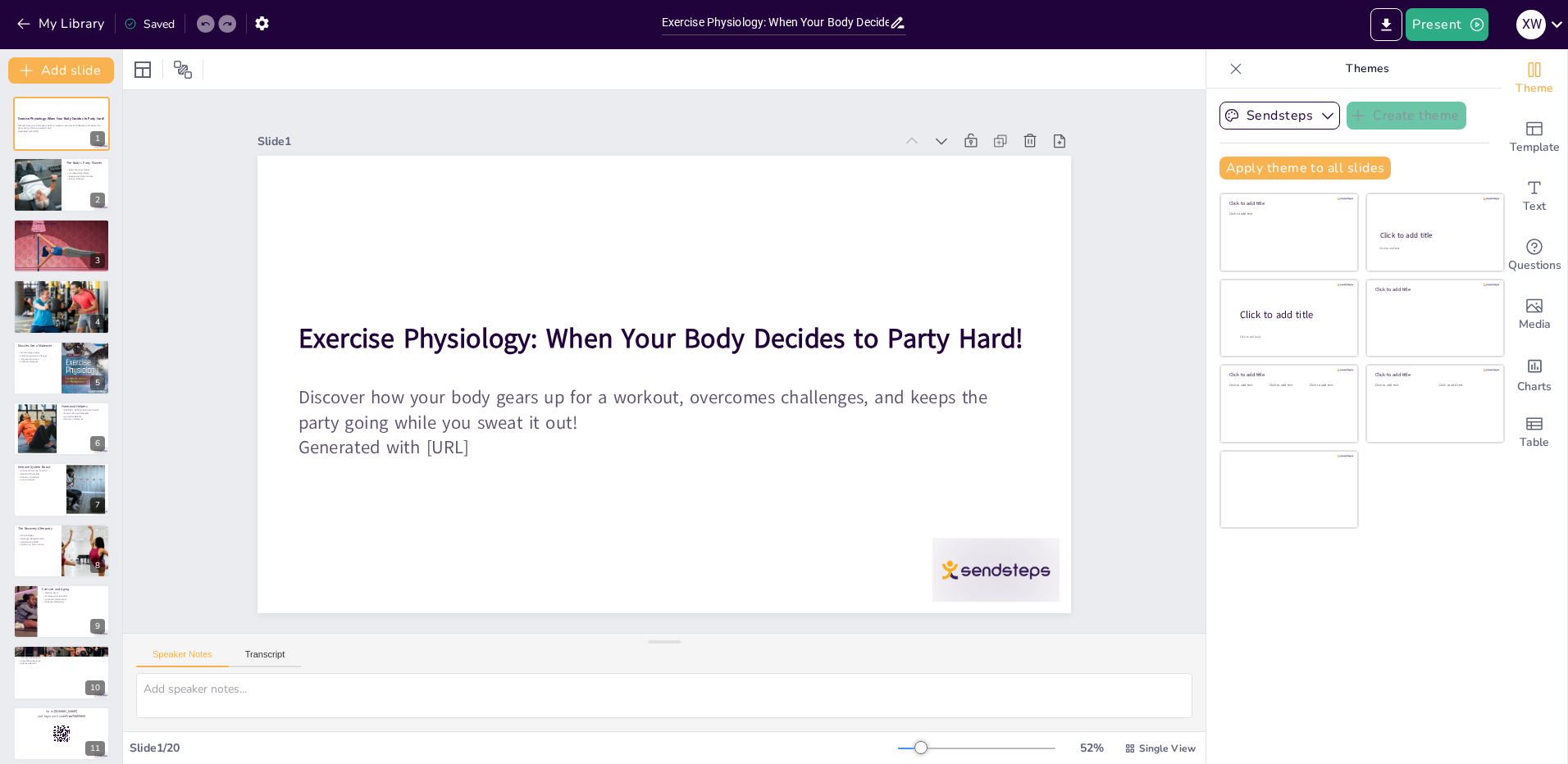
checkbox input "true"
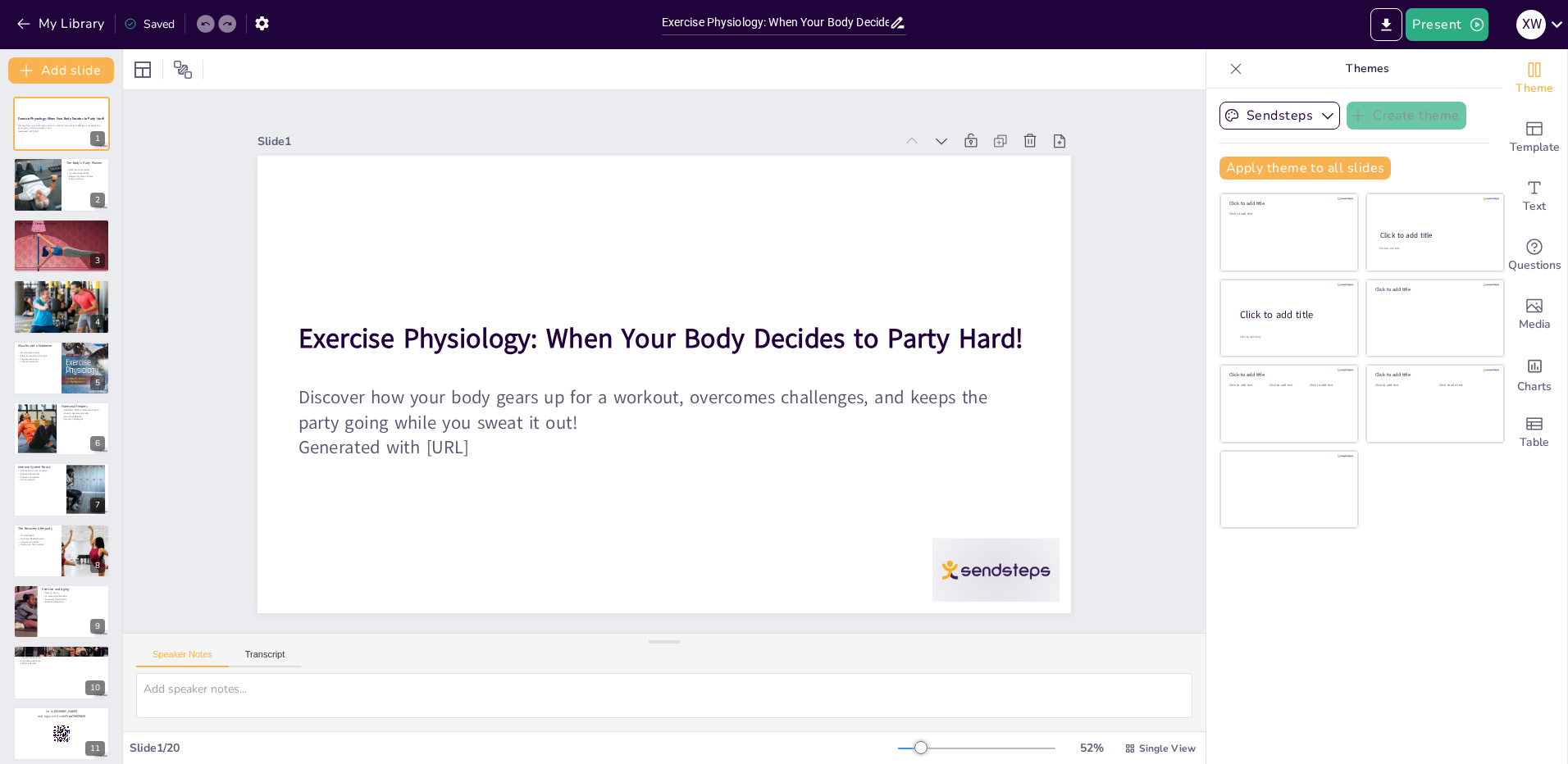
checkbox input "true"
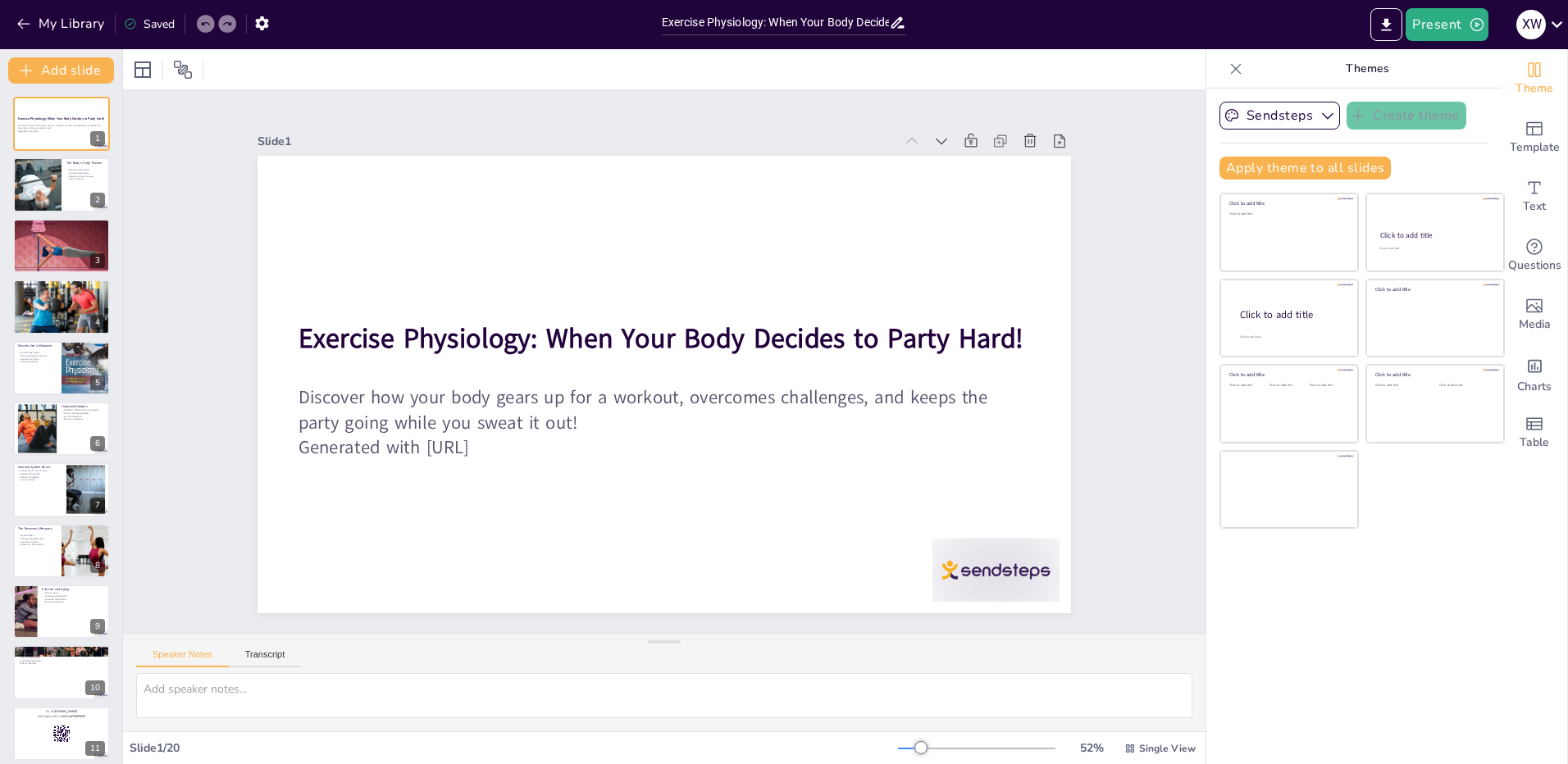
checkbox input "true"
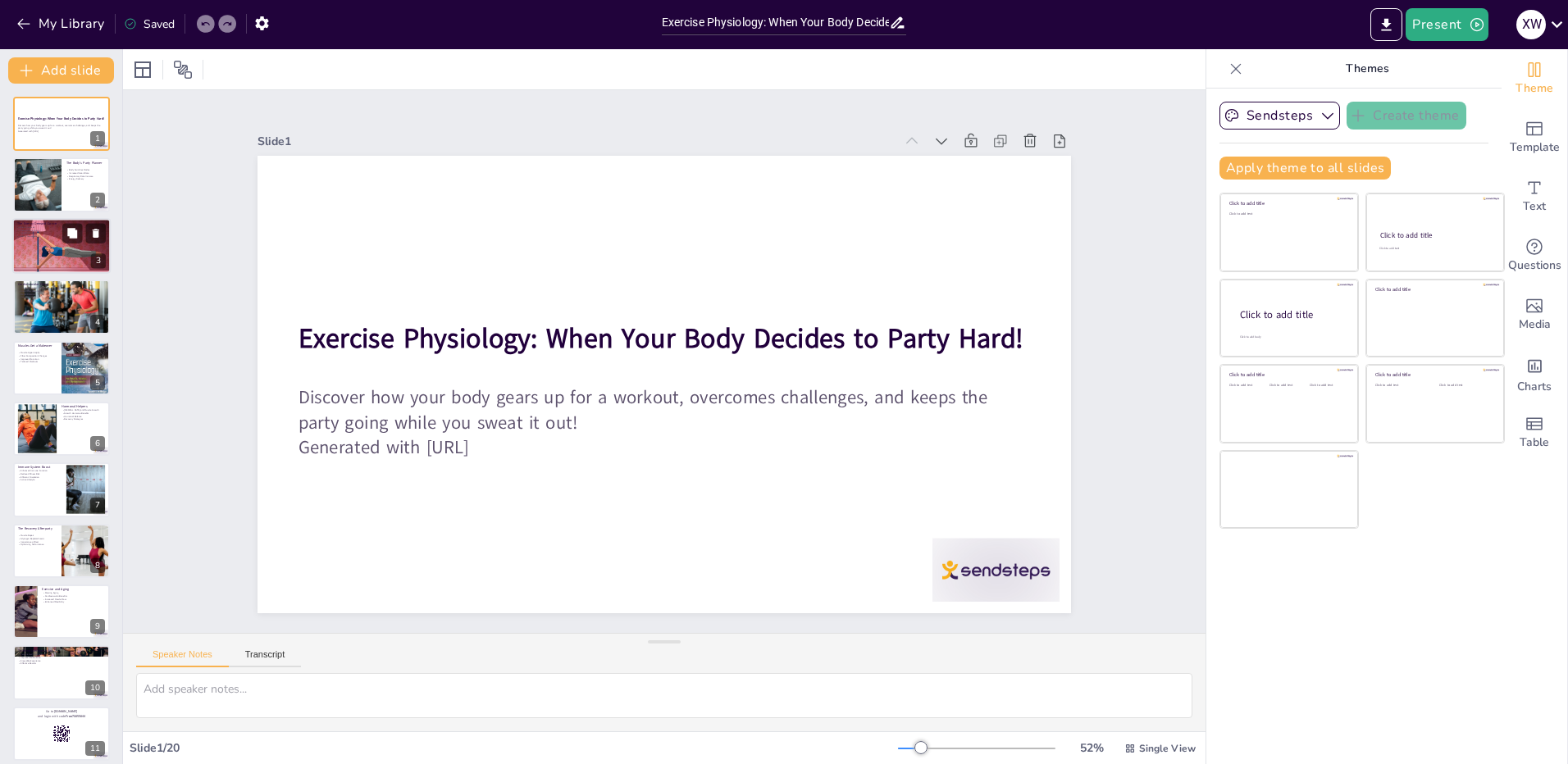
checkbox input "true"
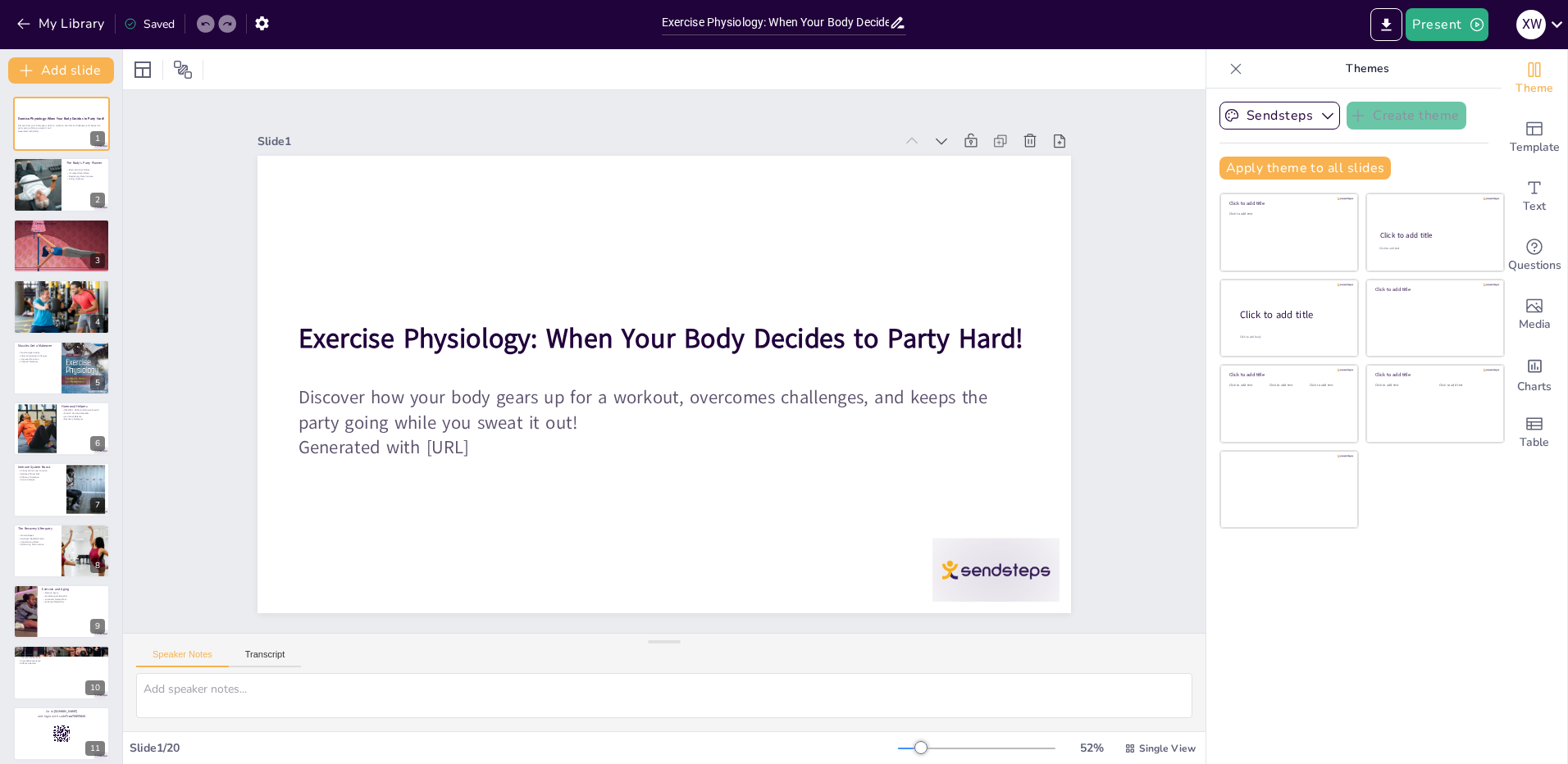
checkbox input "true"
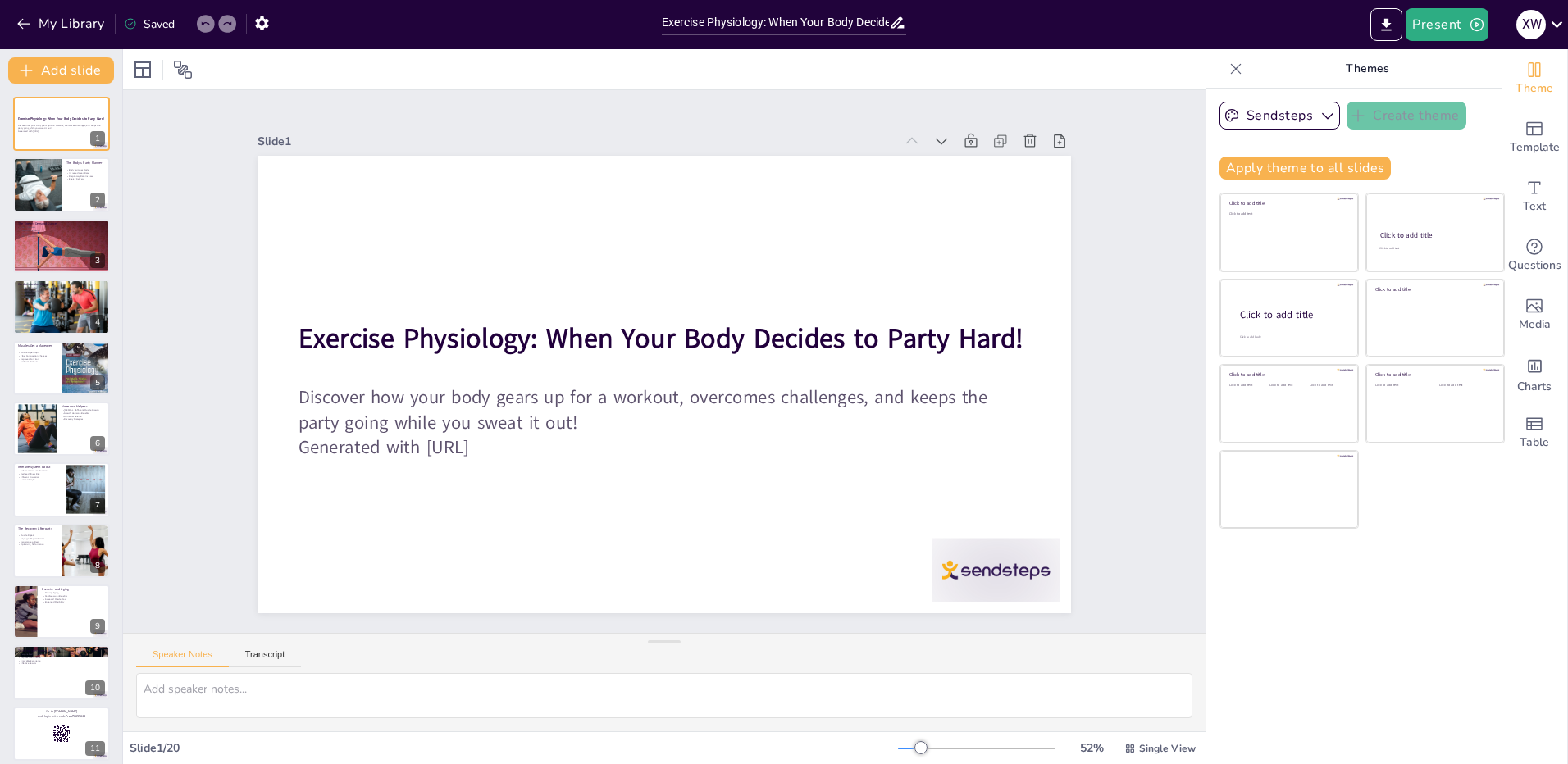
checkbox input "true"
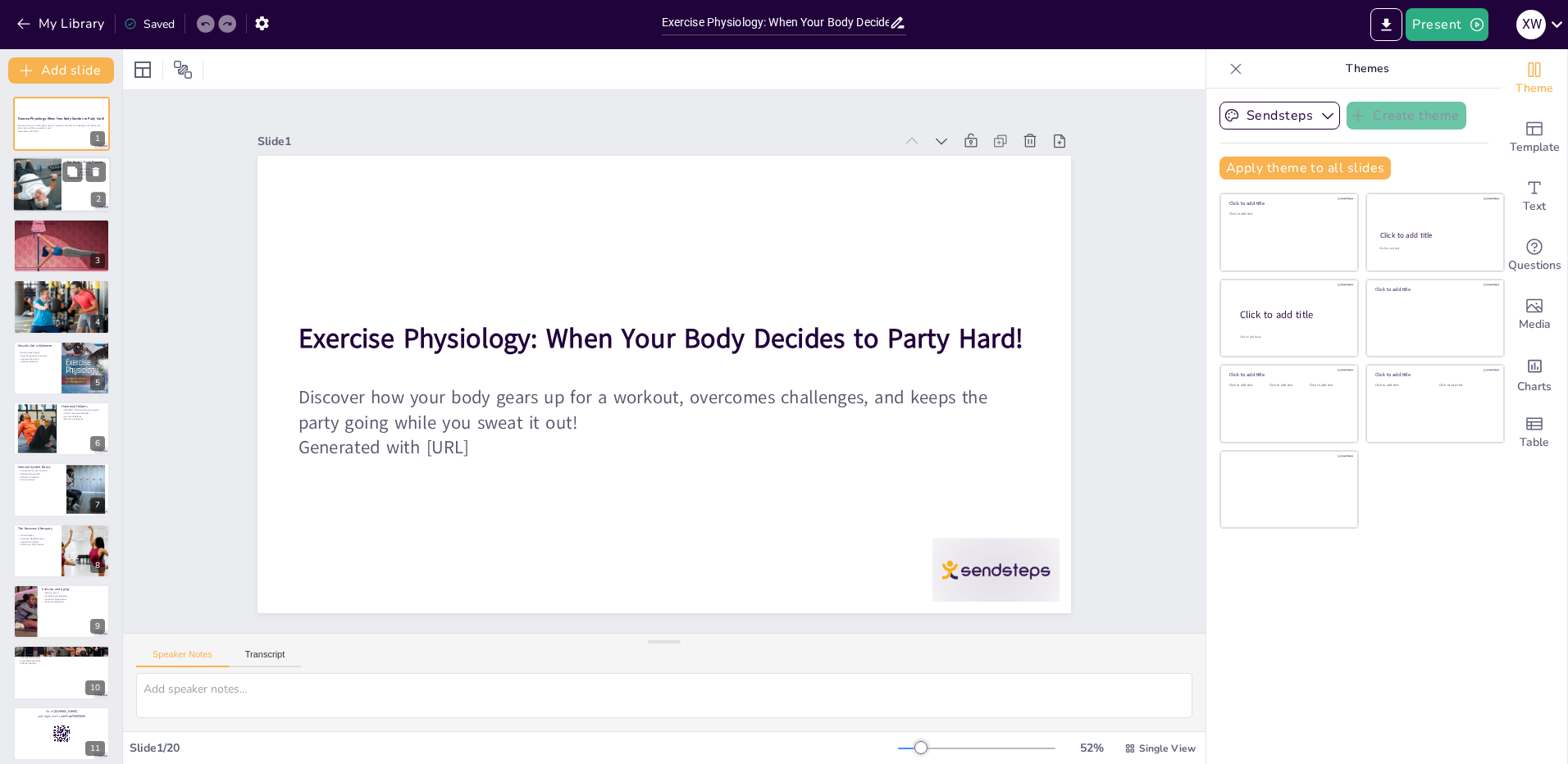
checkbox input "true"
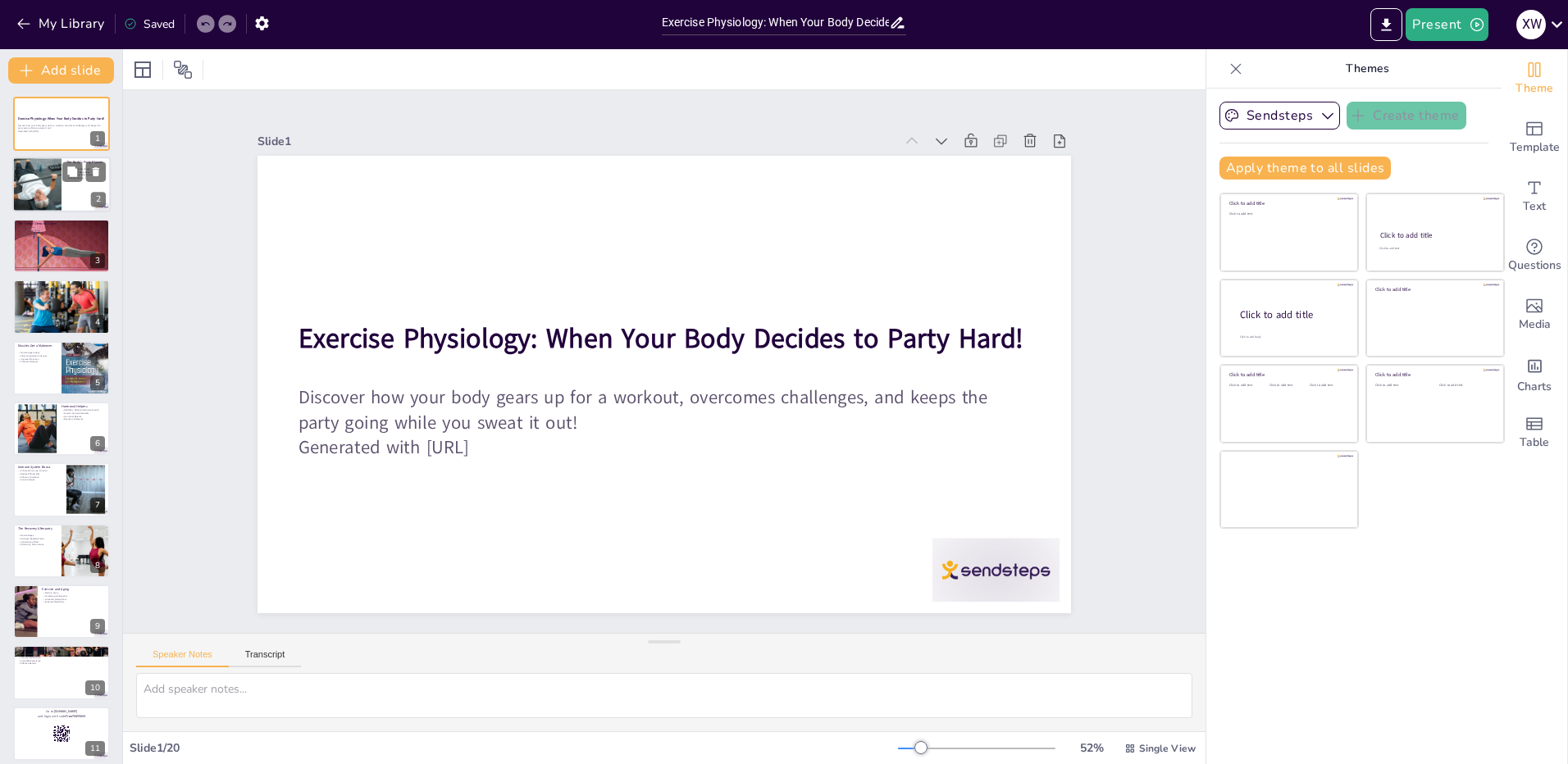
checkbox input "true"
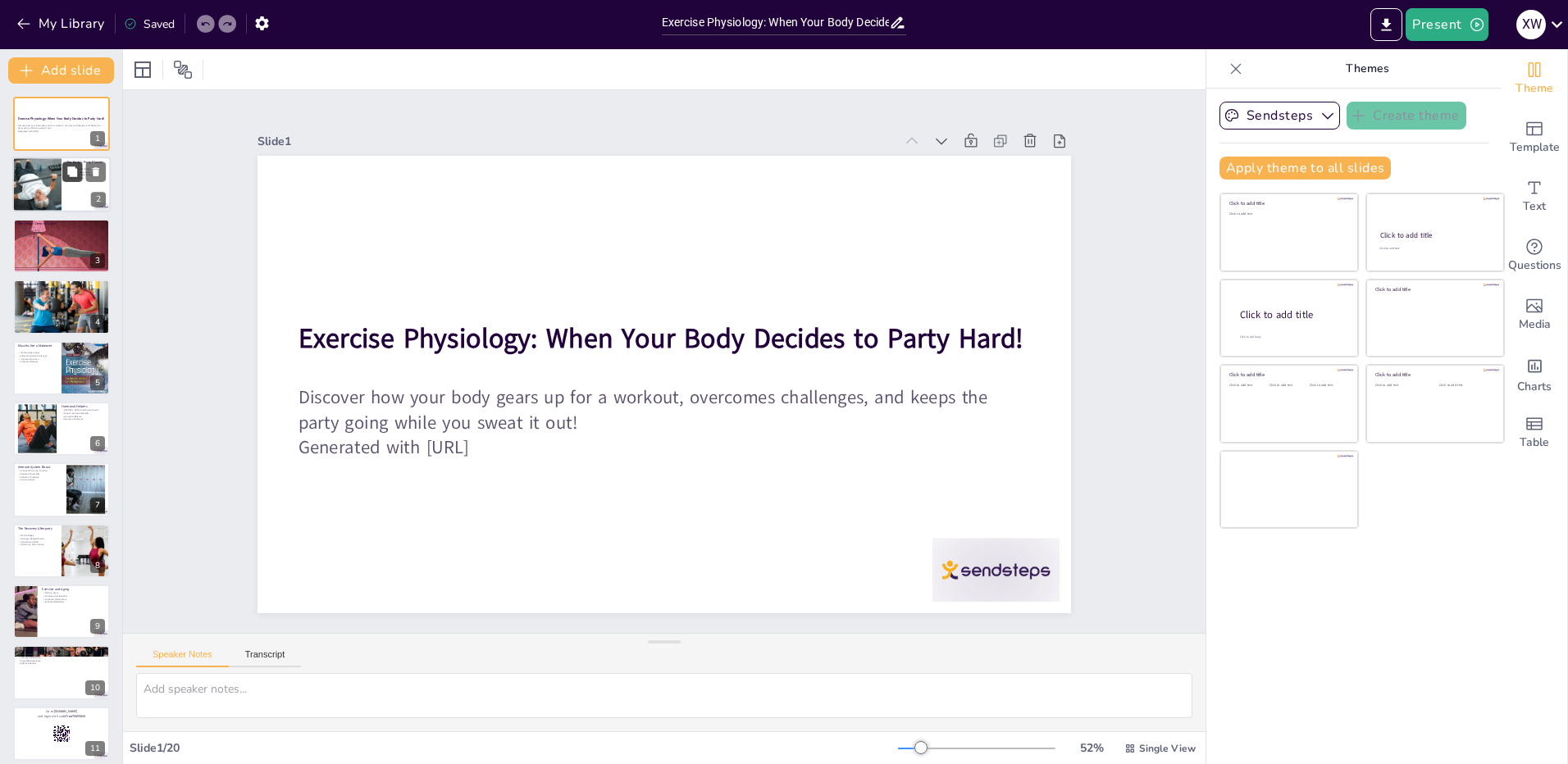
checkbox input "true"
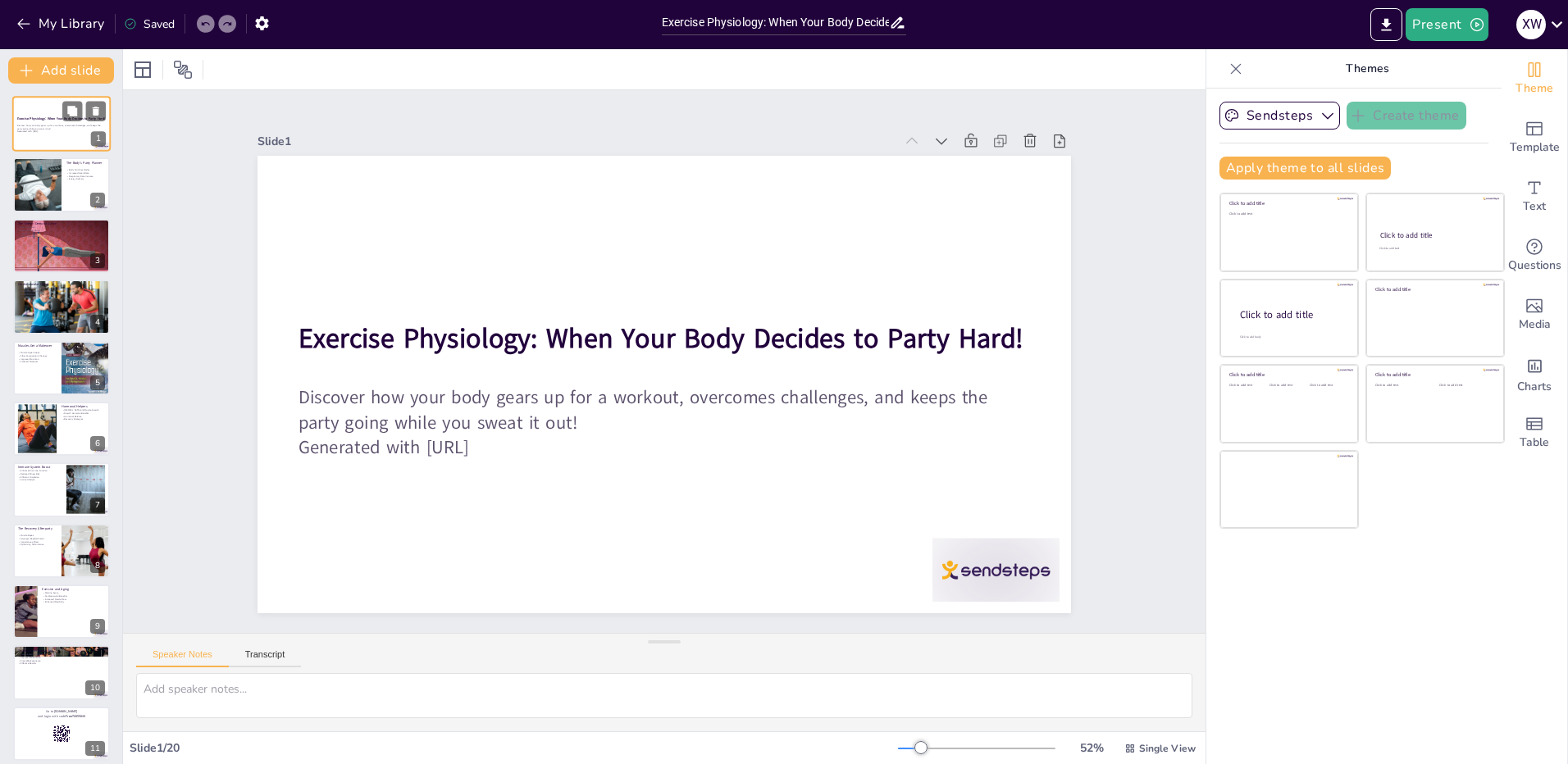
checkbox input "true"
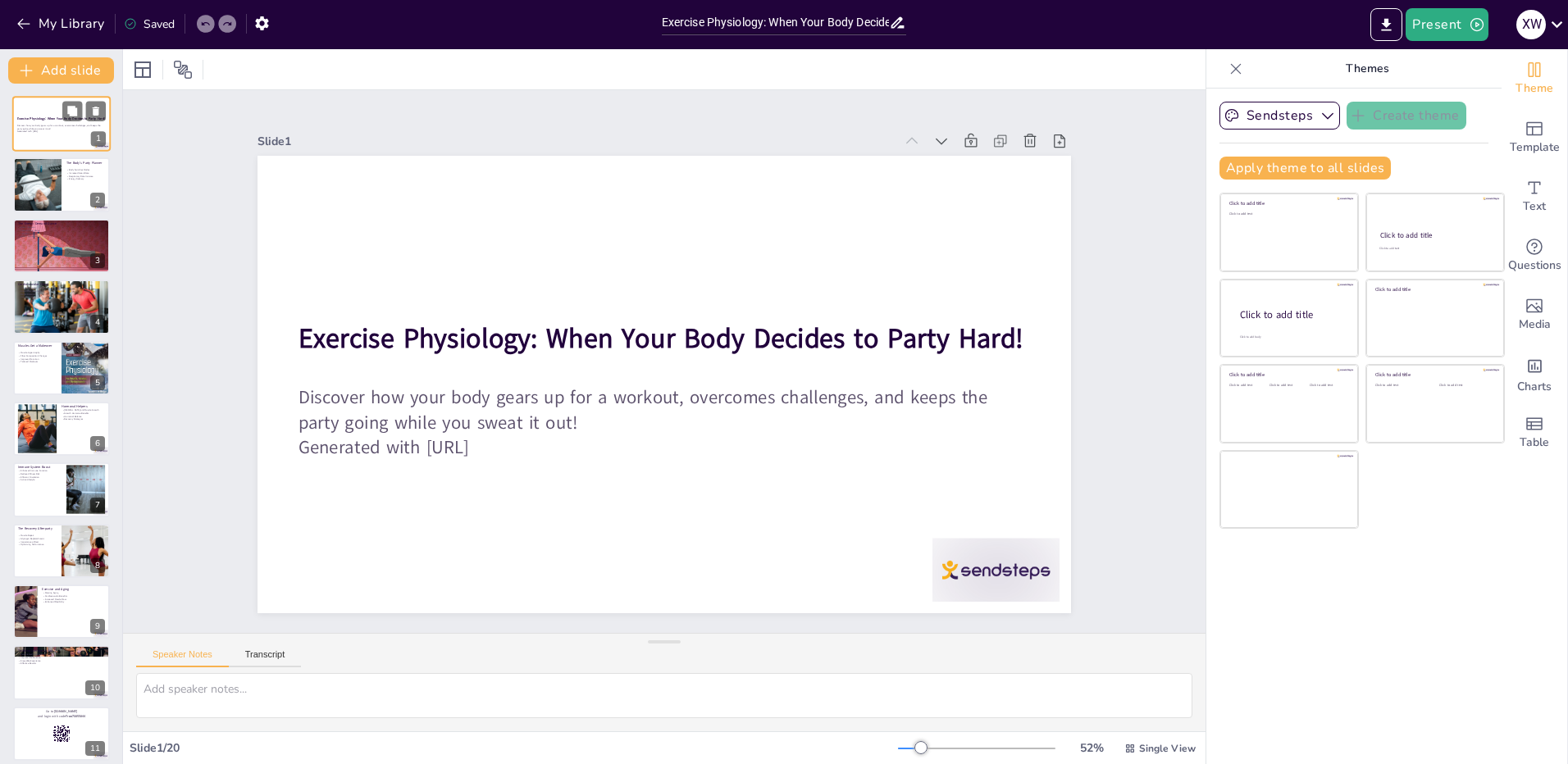
checkbox input "true"
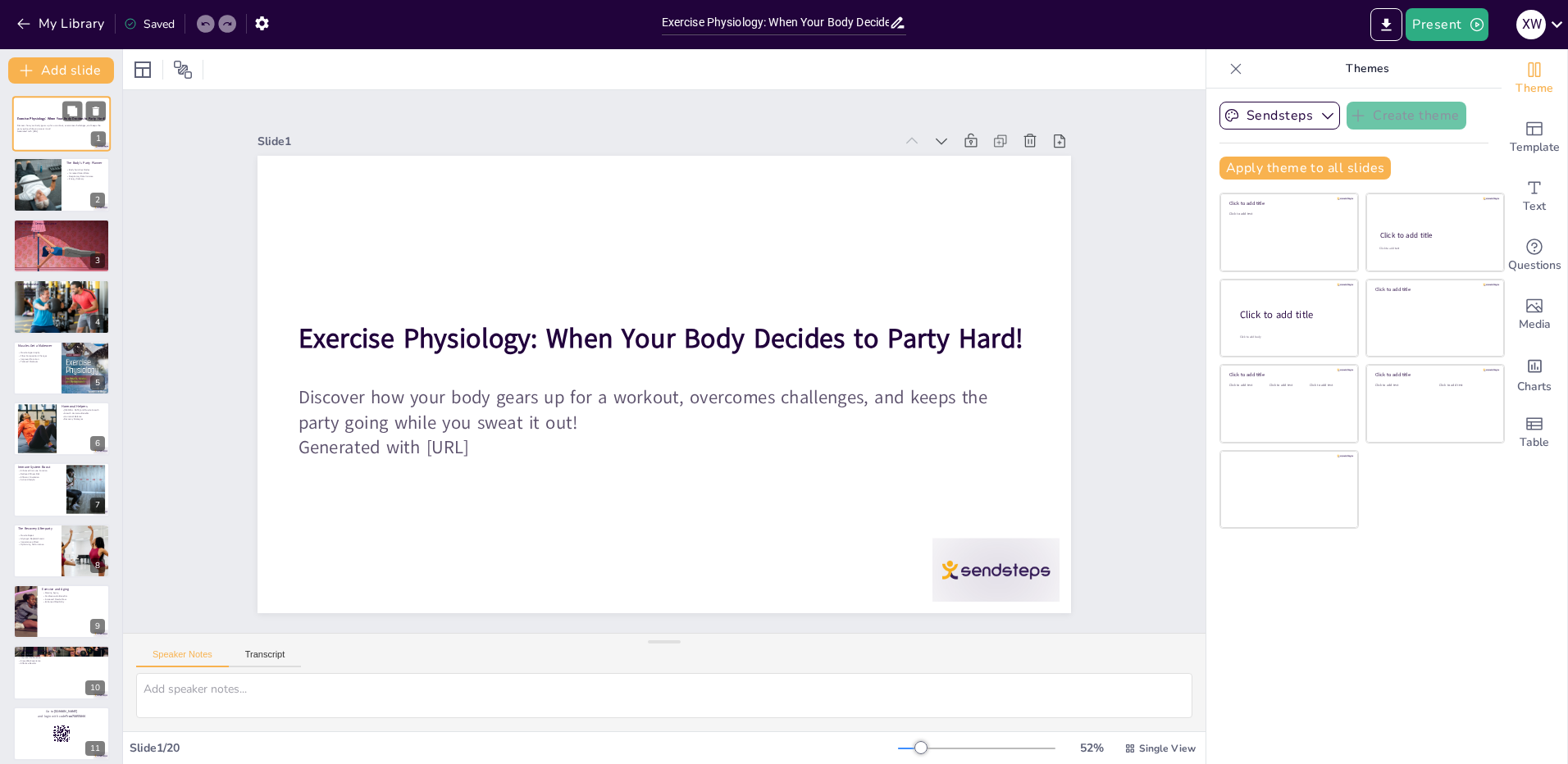
checkbox input "true"
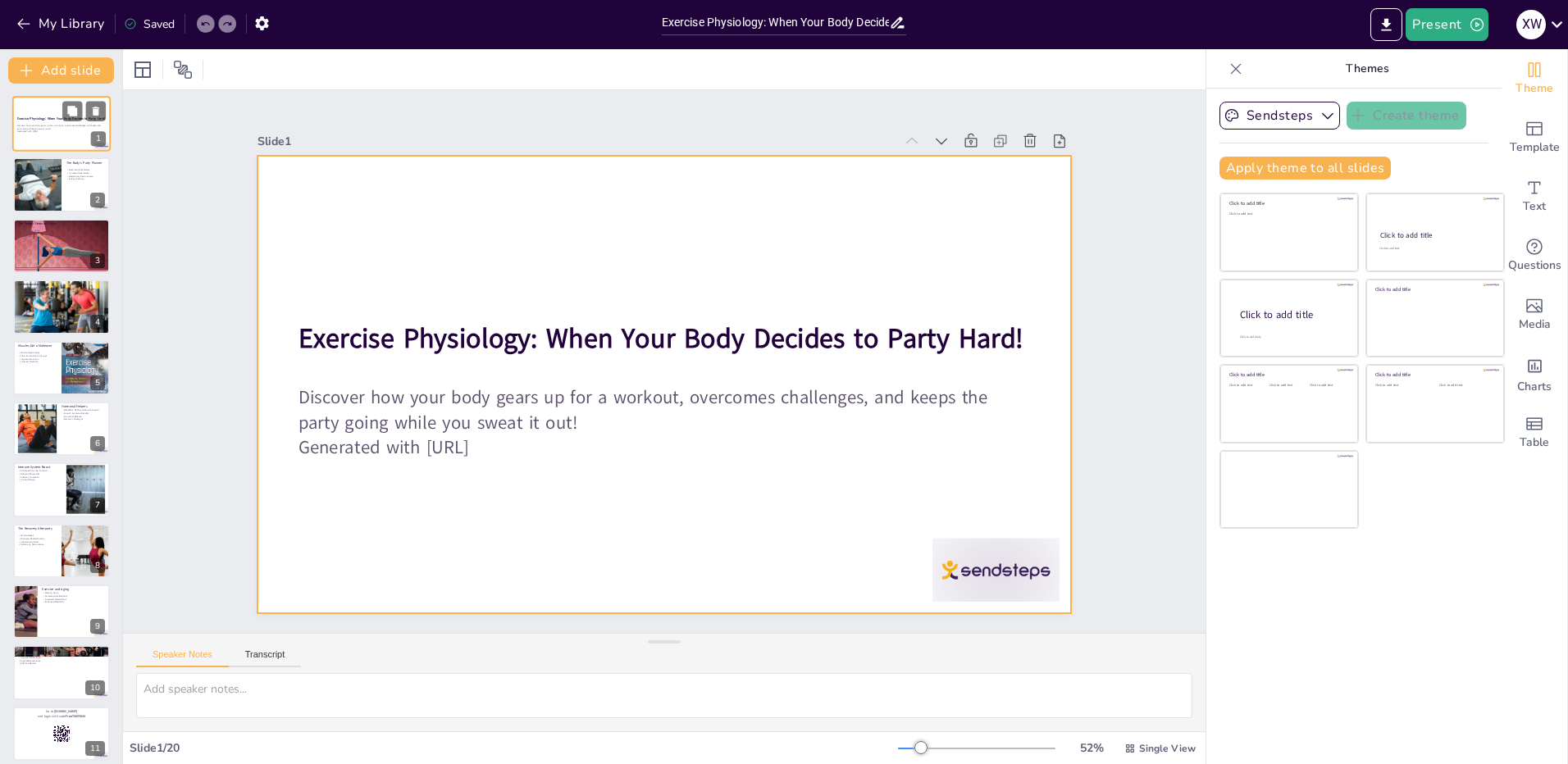
checkbox input "true"
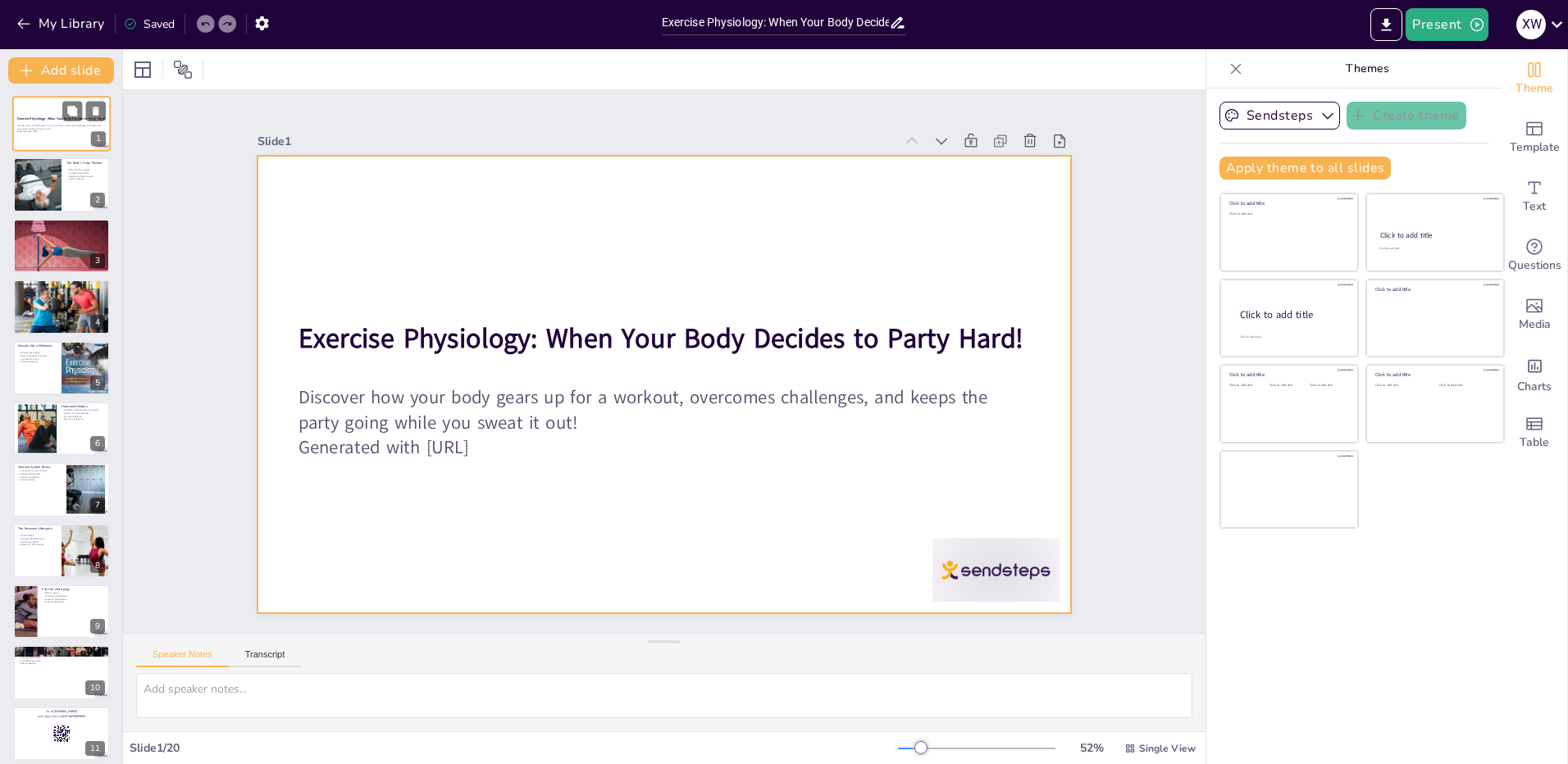
checkbox input "true"
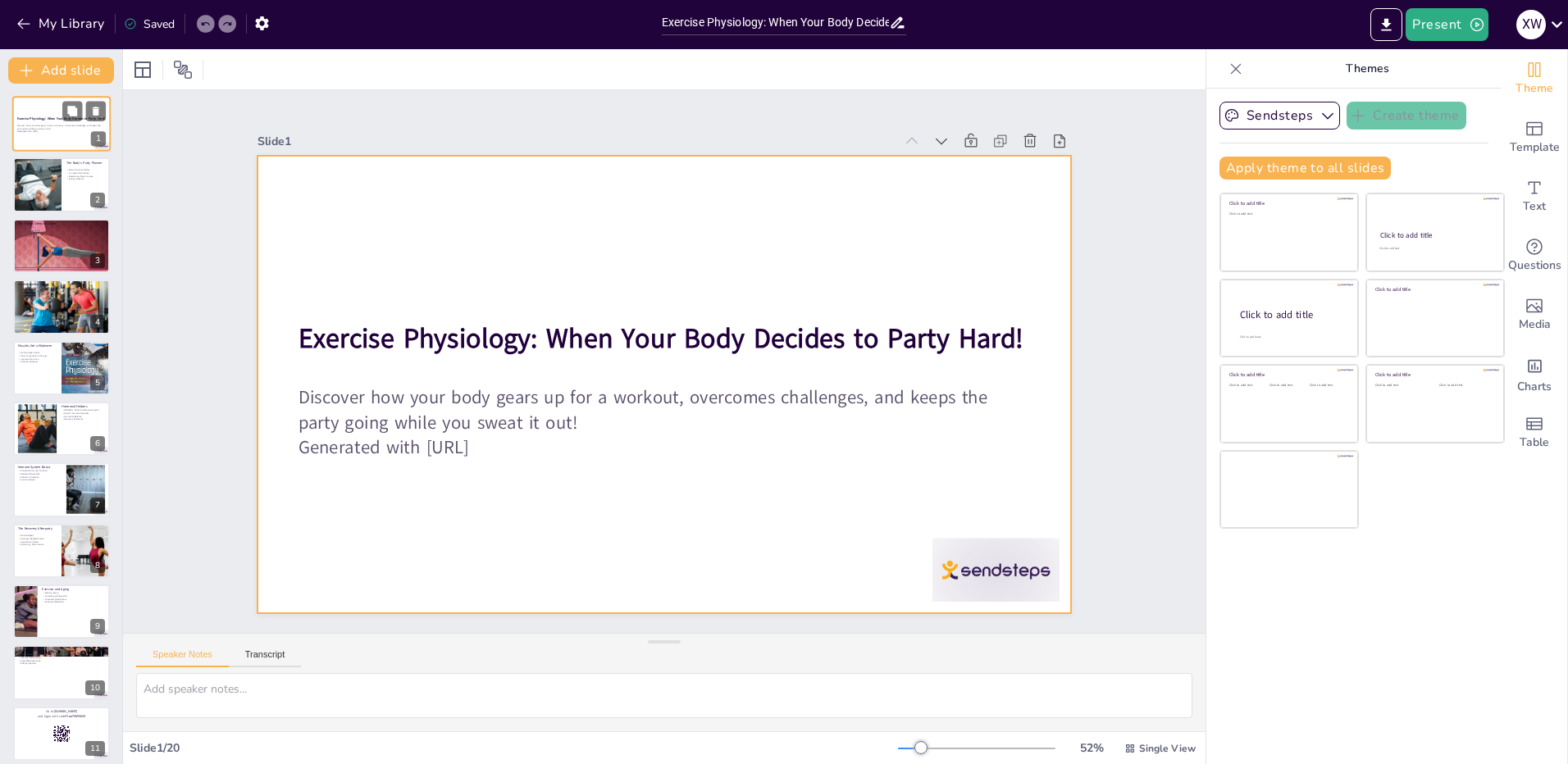
checkbox input "true"
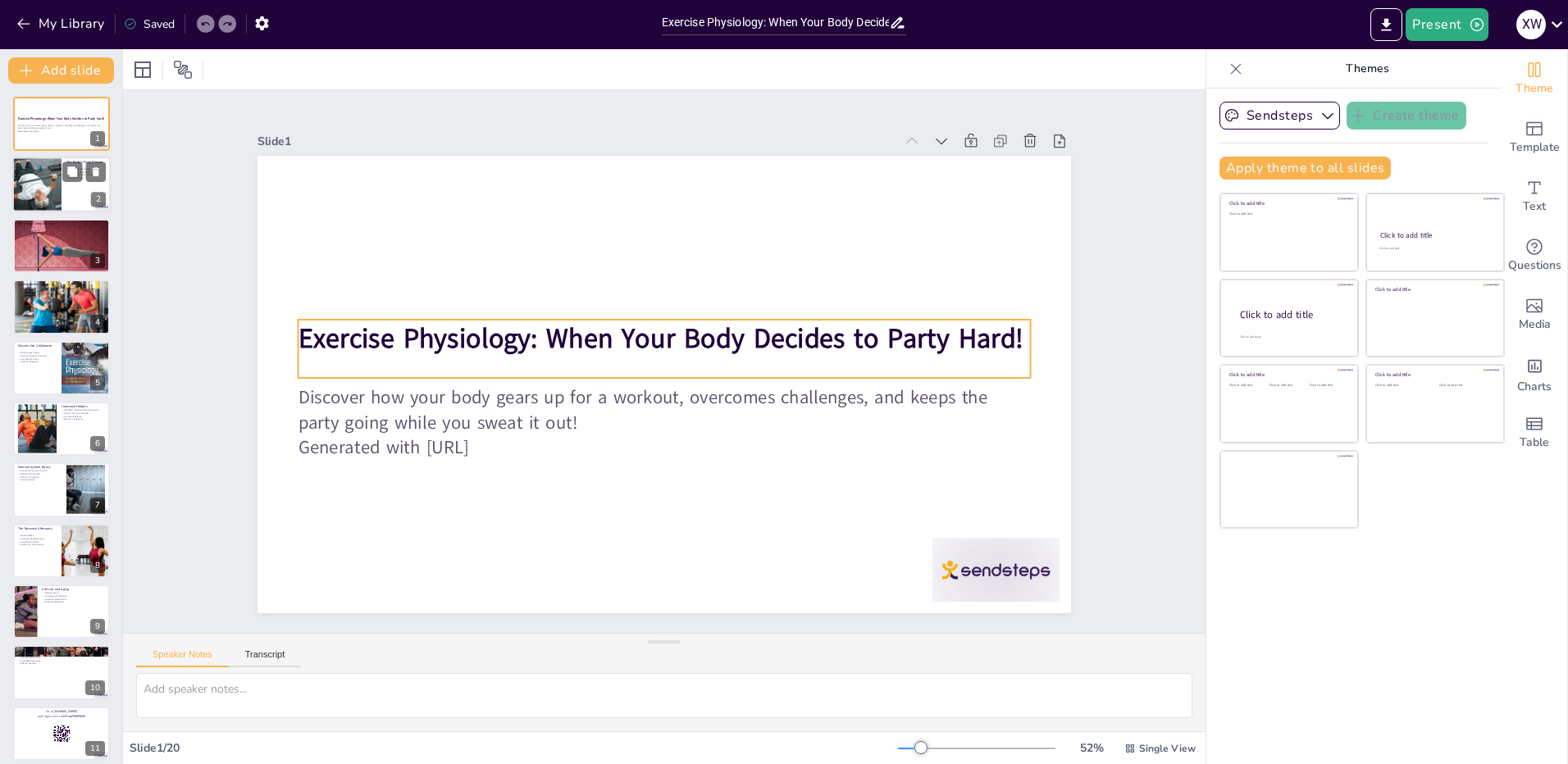
checkbox input "true"
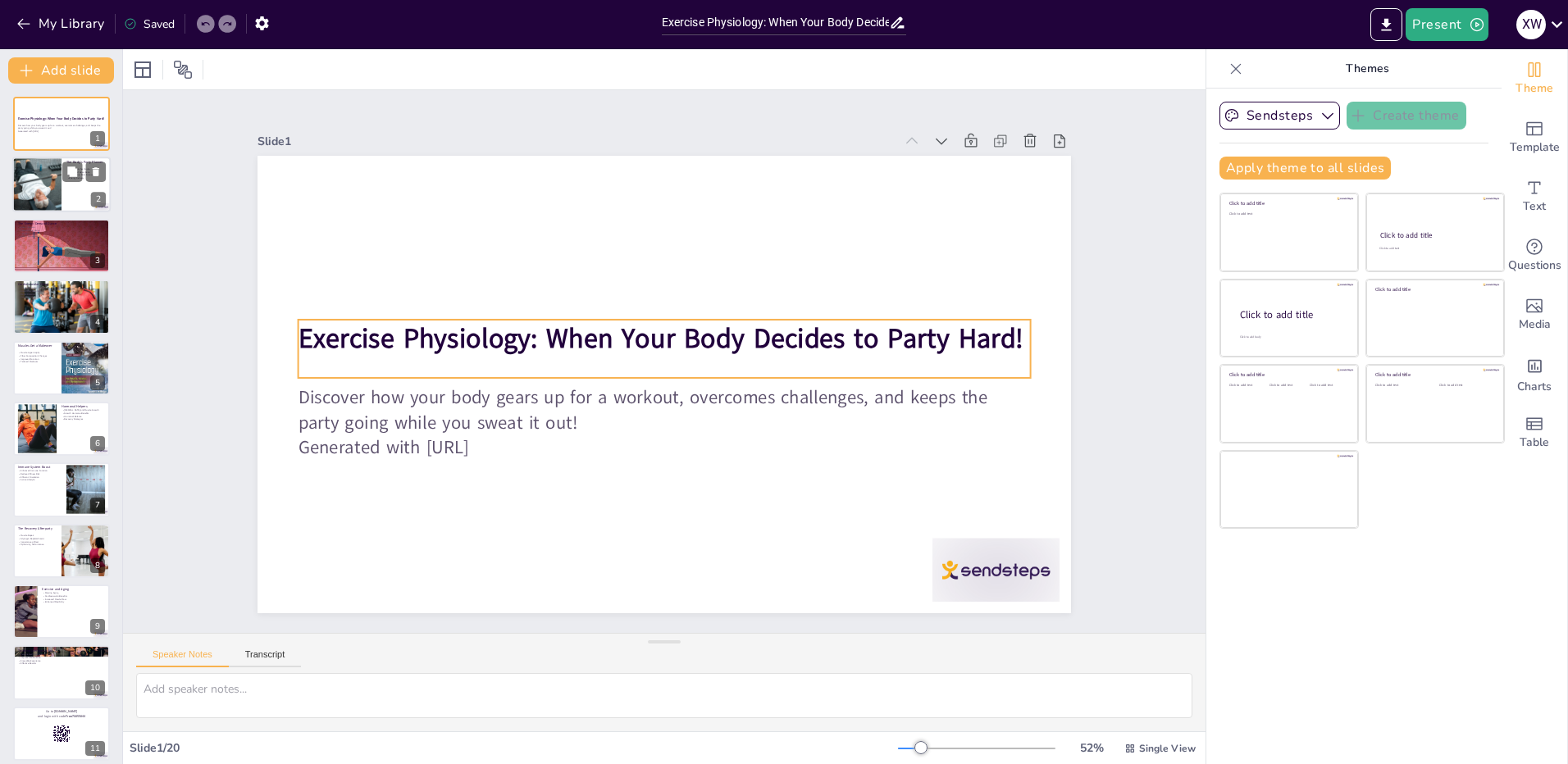
checkbox input "true"
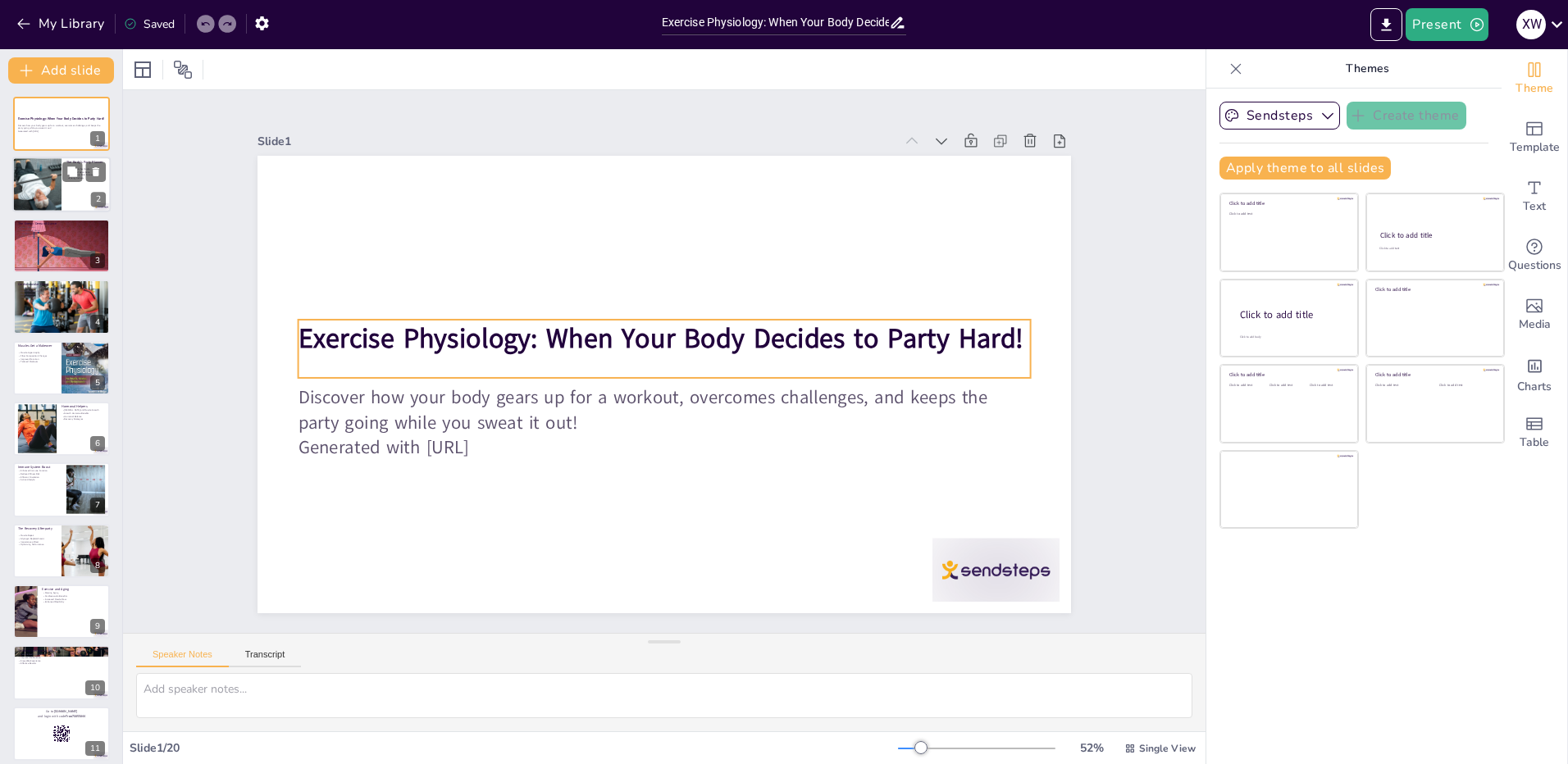
checkbox input "true"
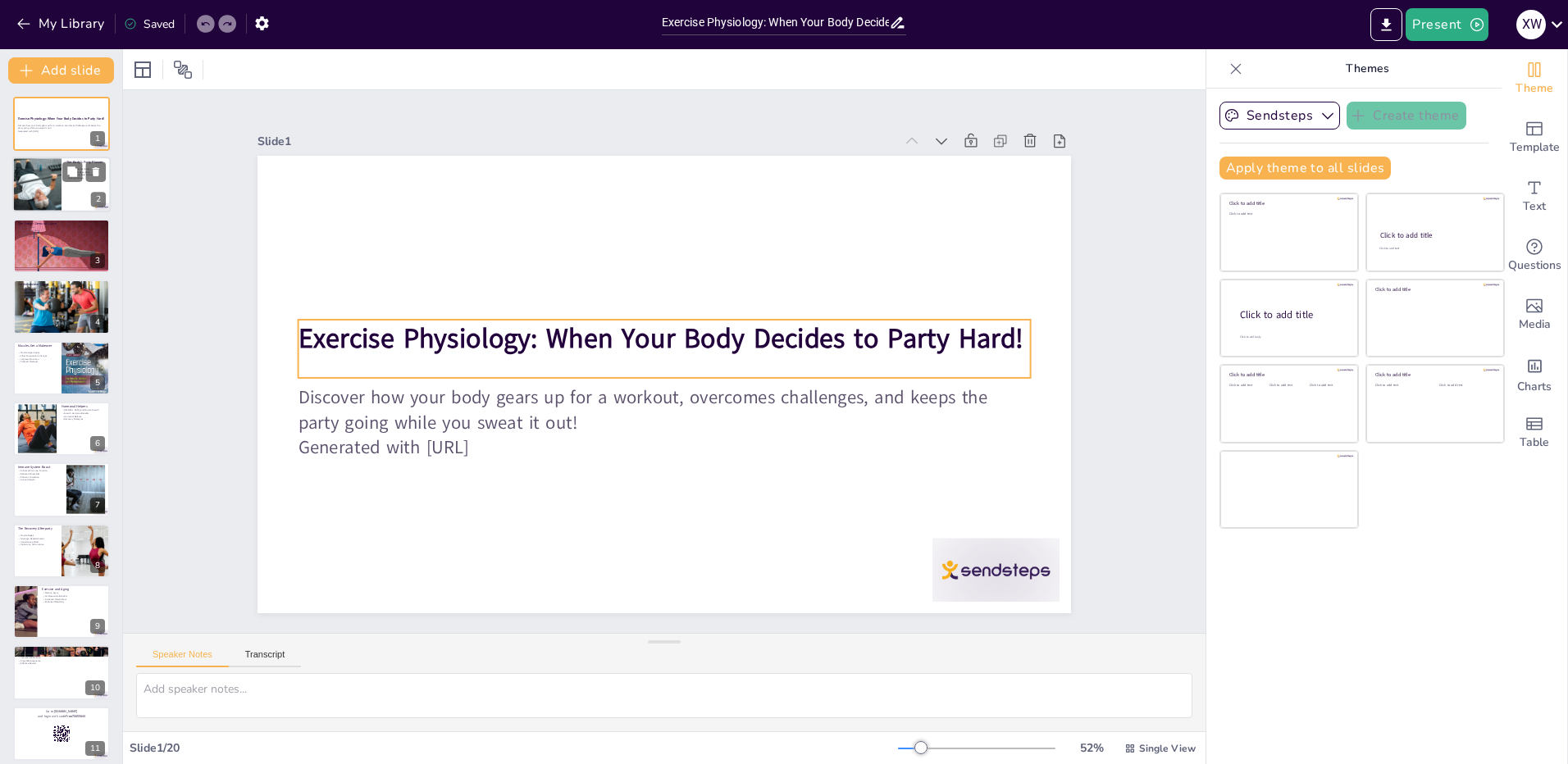
checkbox input "true"
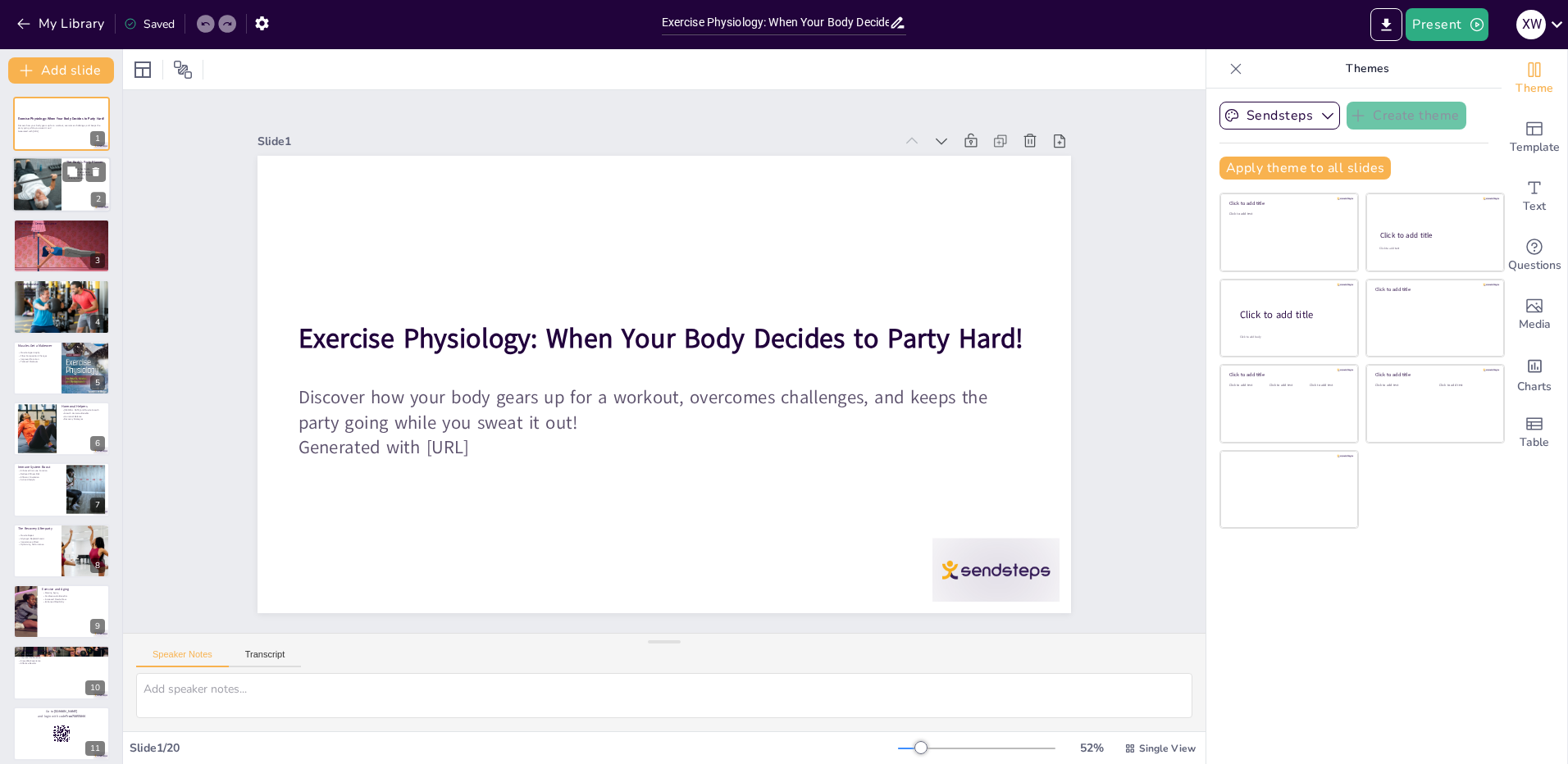
click at [37, 207] on div at bounding box center [37, 185] width 99 height 56
type textarea "The body’s ability to switch from a relaxed state to an active state is vital f…"
checkbox input "true"
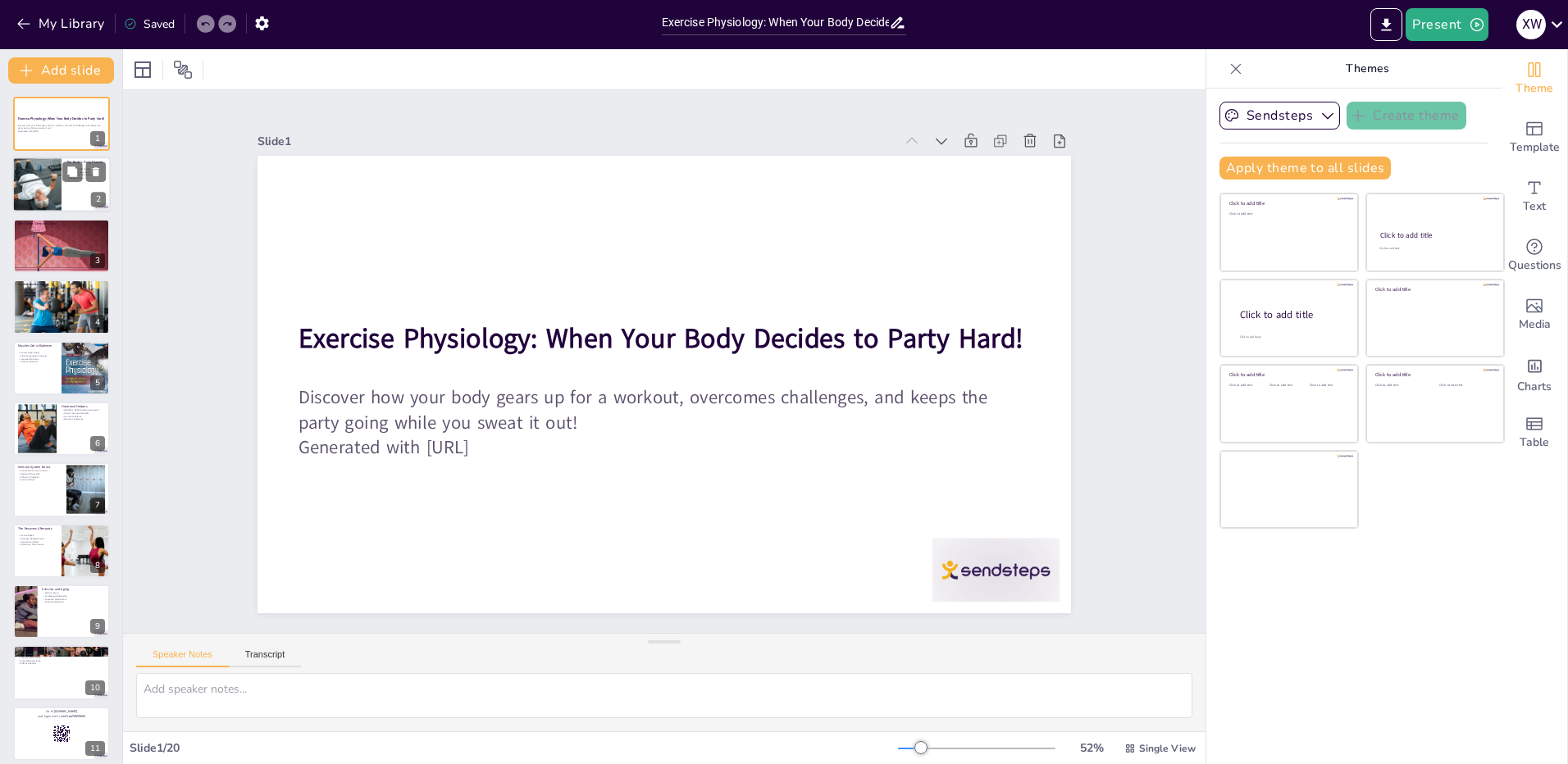
checkbox input "true"
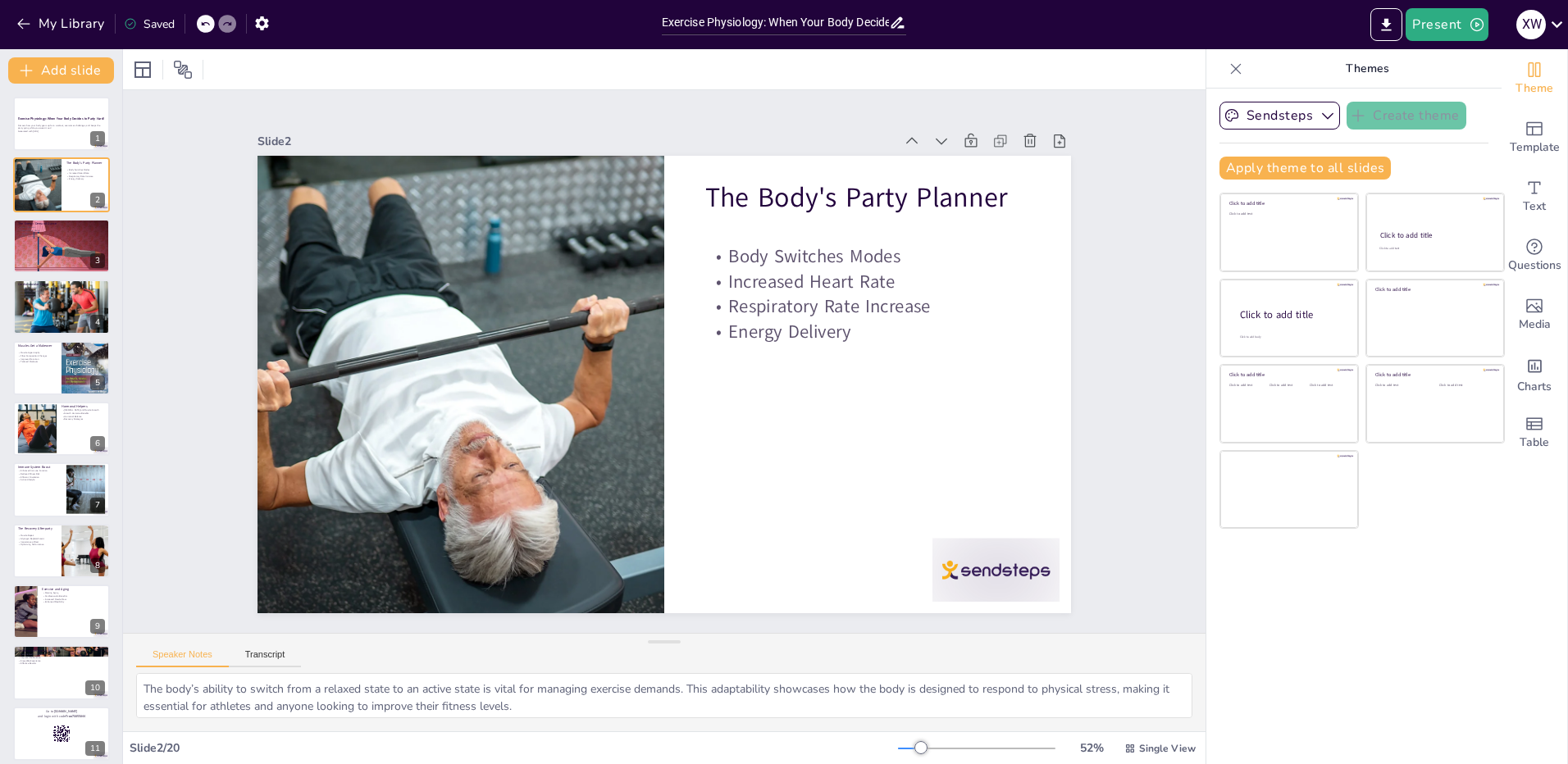
checkbox input "true"
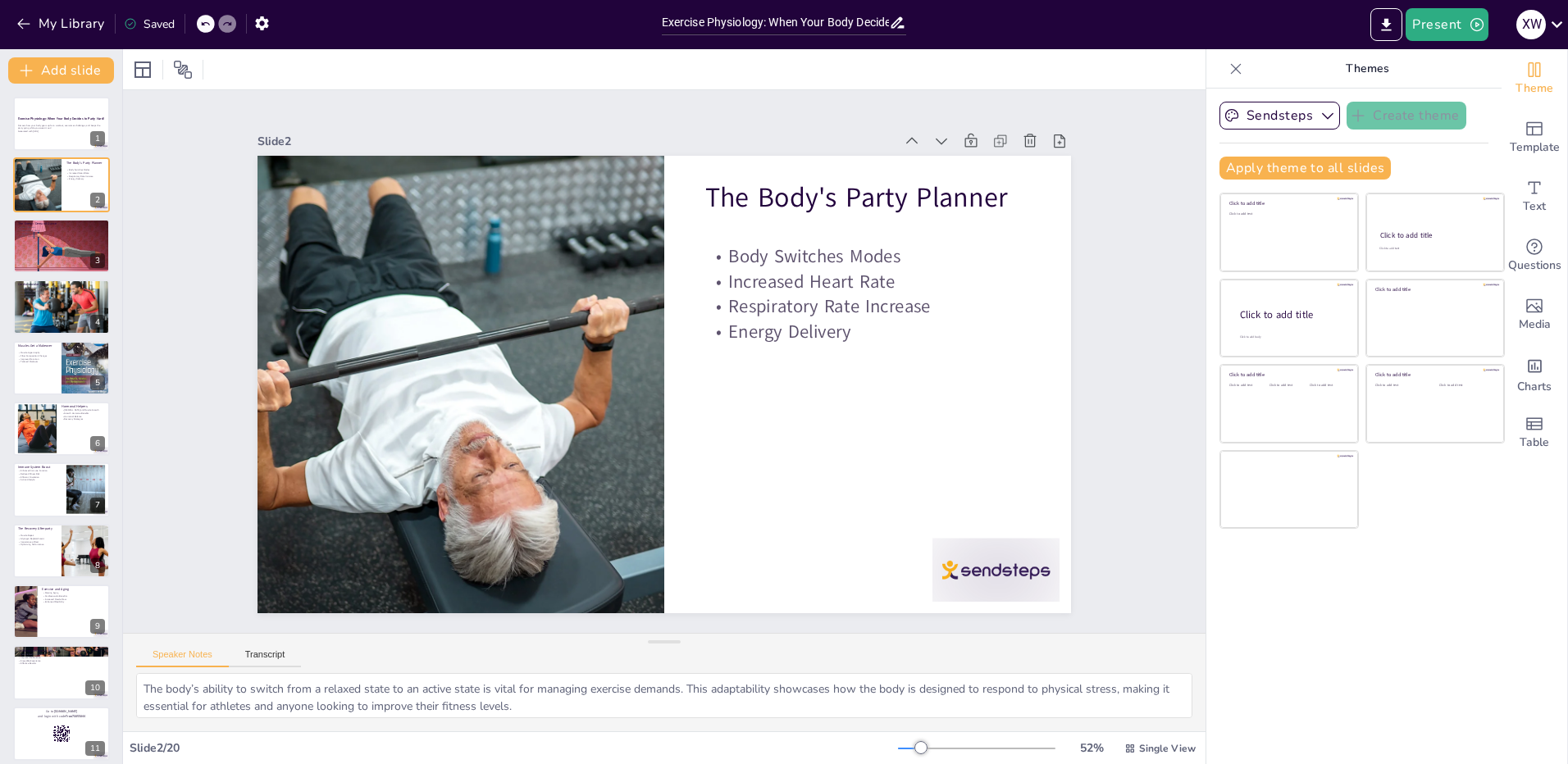
checkbox input "true"
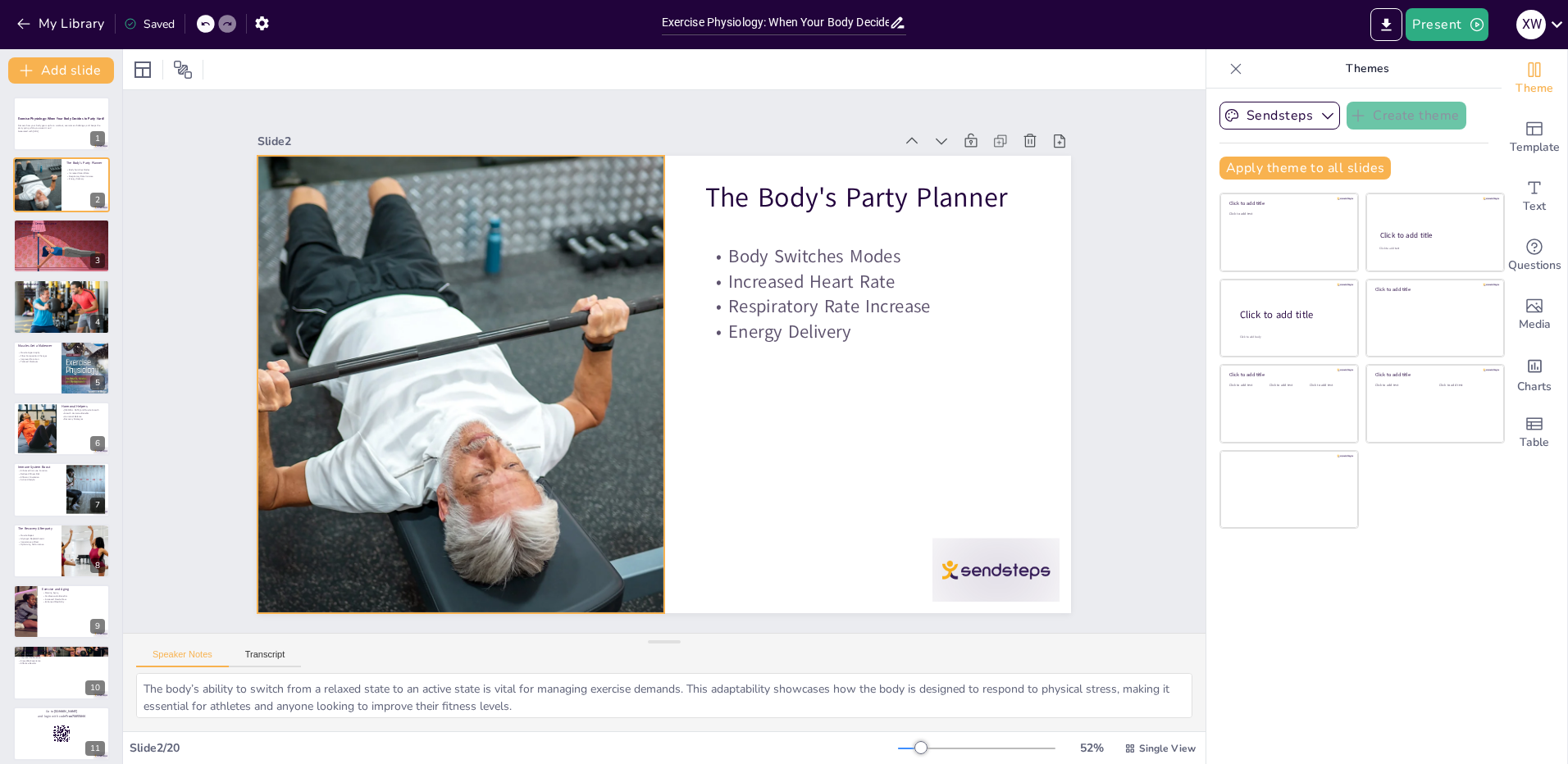
checkbox input "true"
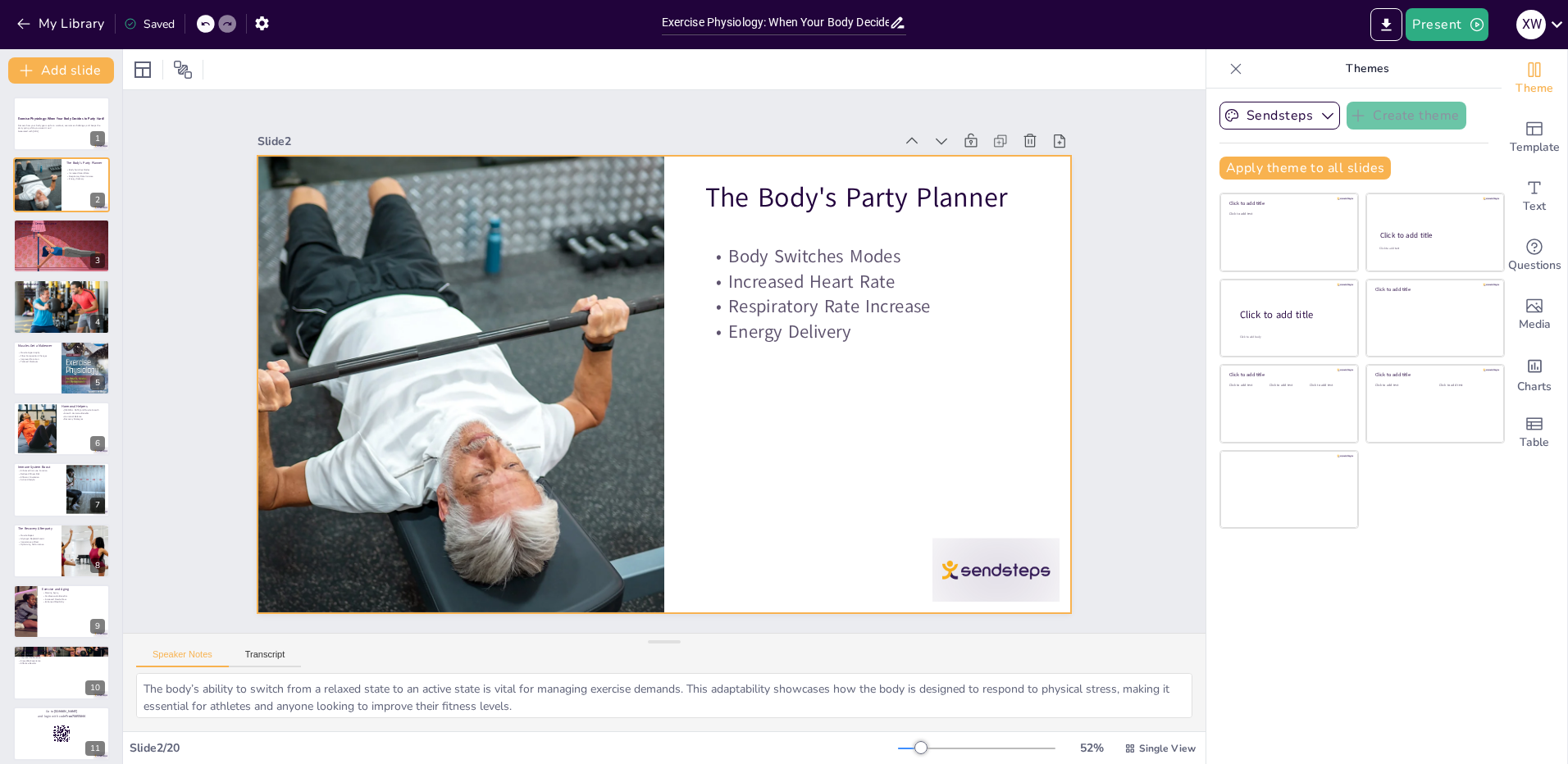
checkbox input "true"
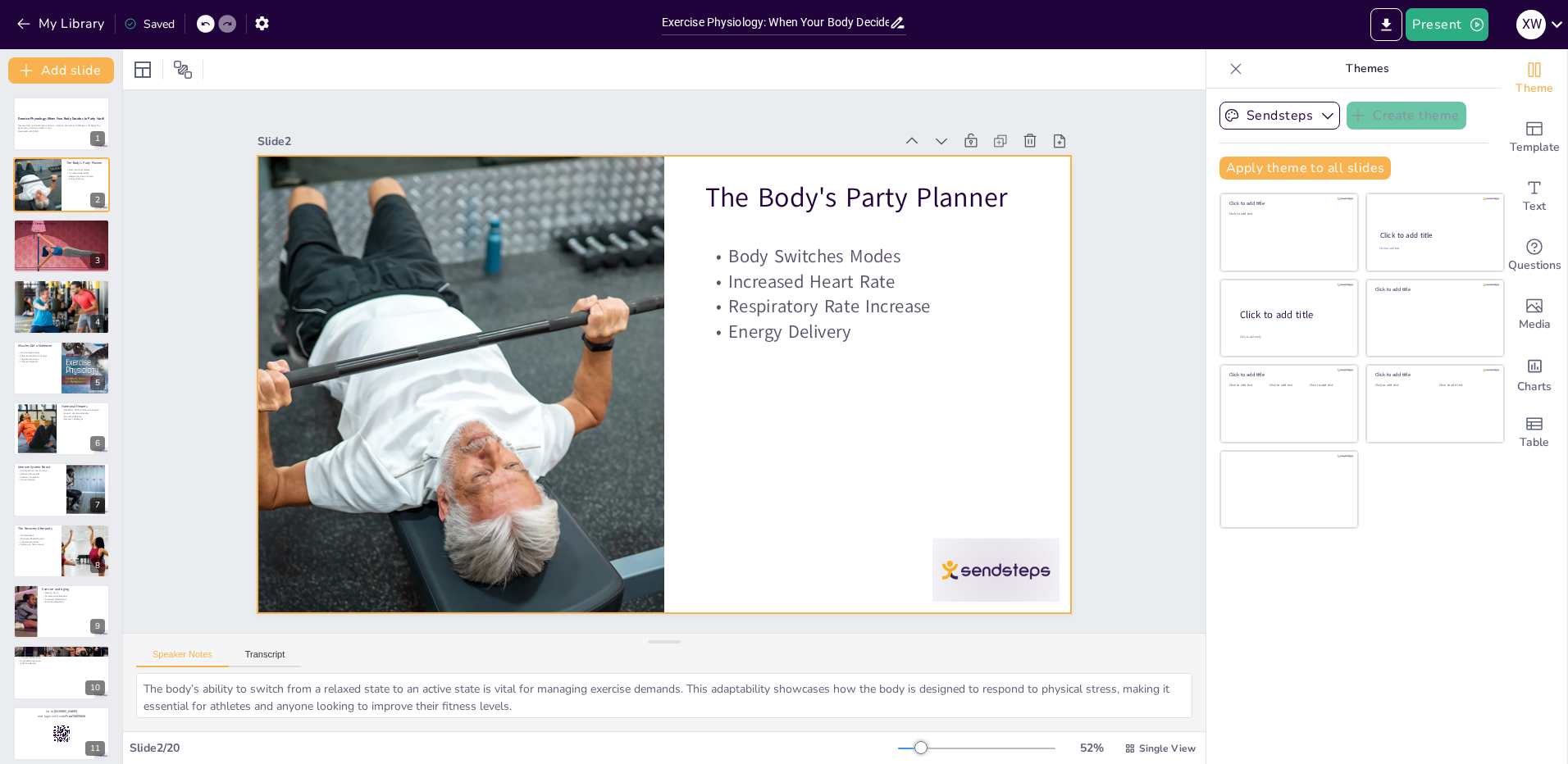
checkbox input "true"
click at [74, 190] on div at bounding box center [61, 185] width 99 height 56
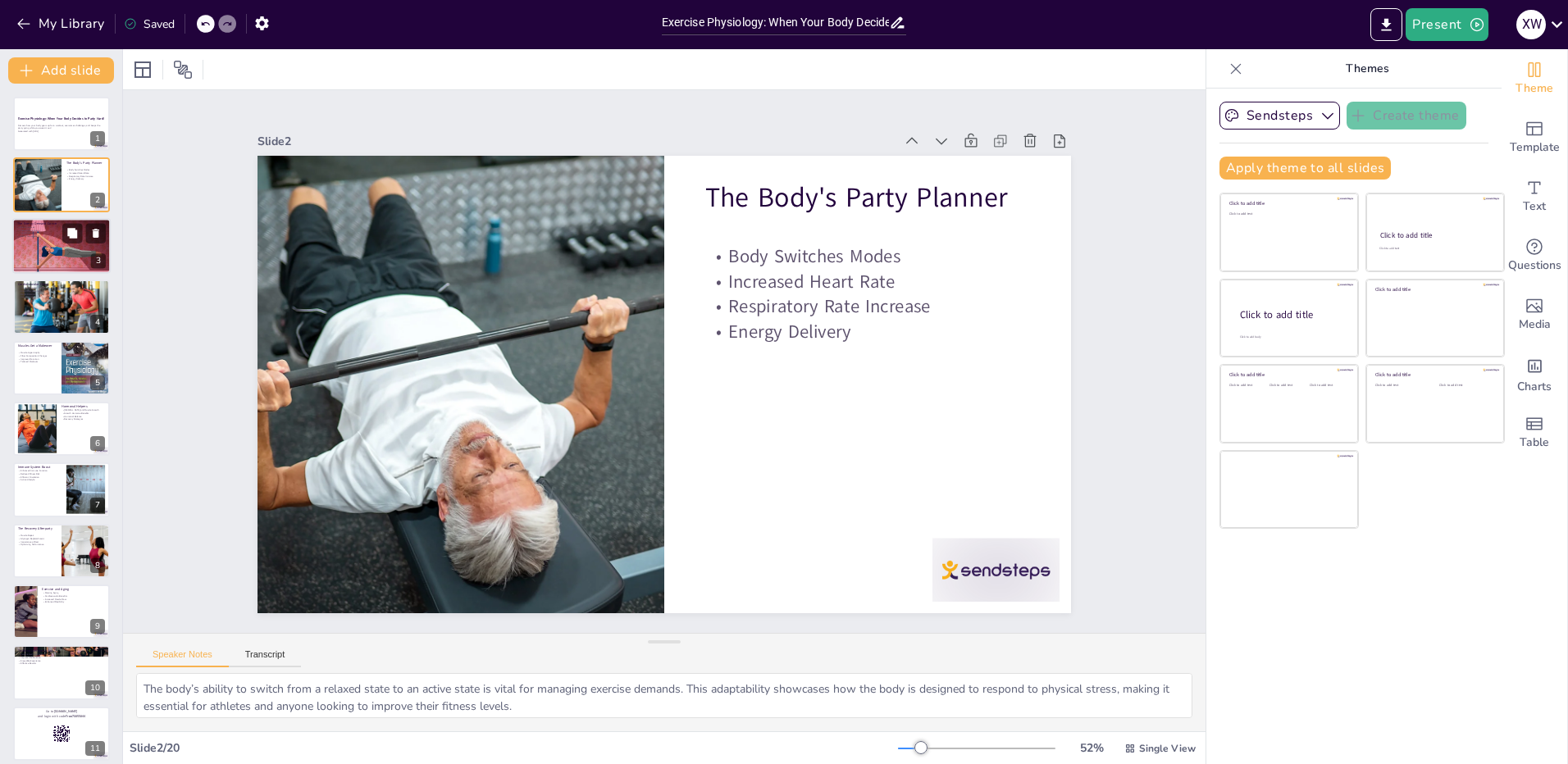
click at [57, 265] on div at bounding box center [61, 246] width 99 height 59
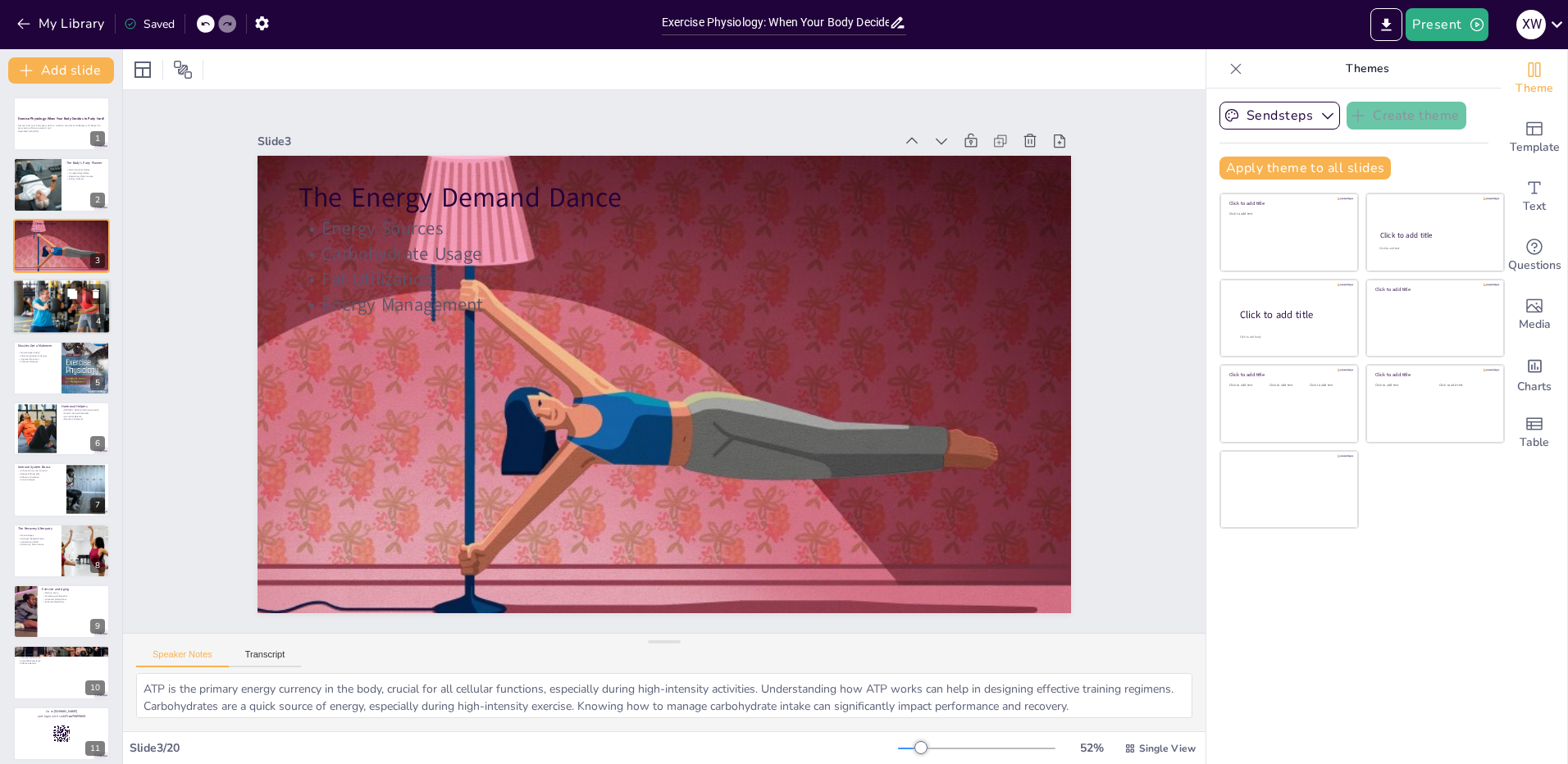
click at [68, 305] on div at bounding box center [61, 306] width 99 height 56
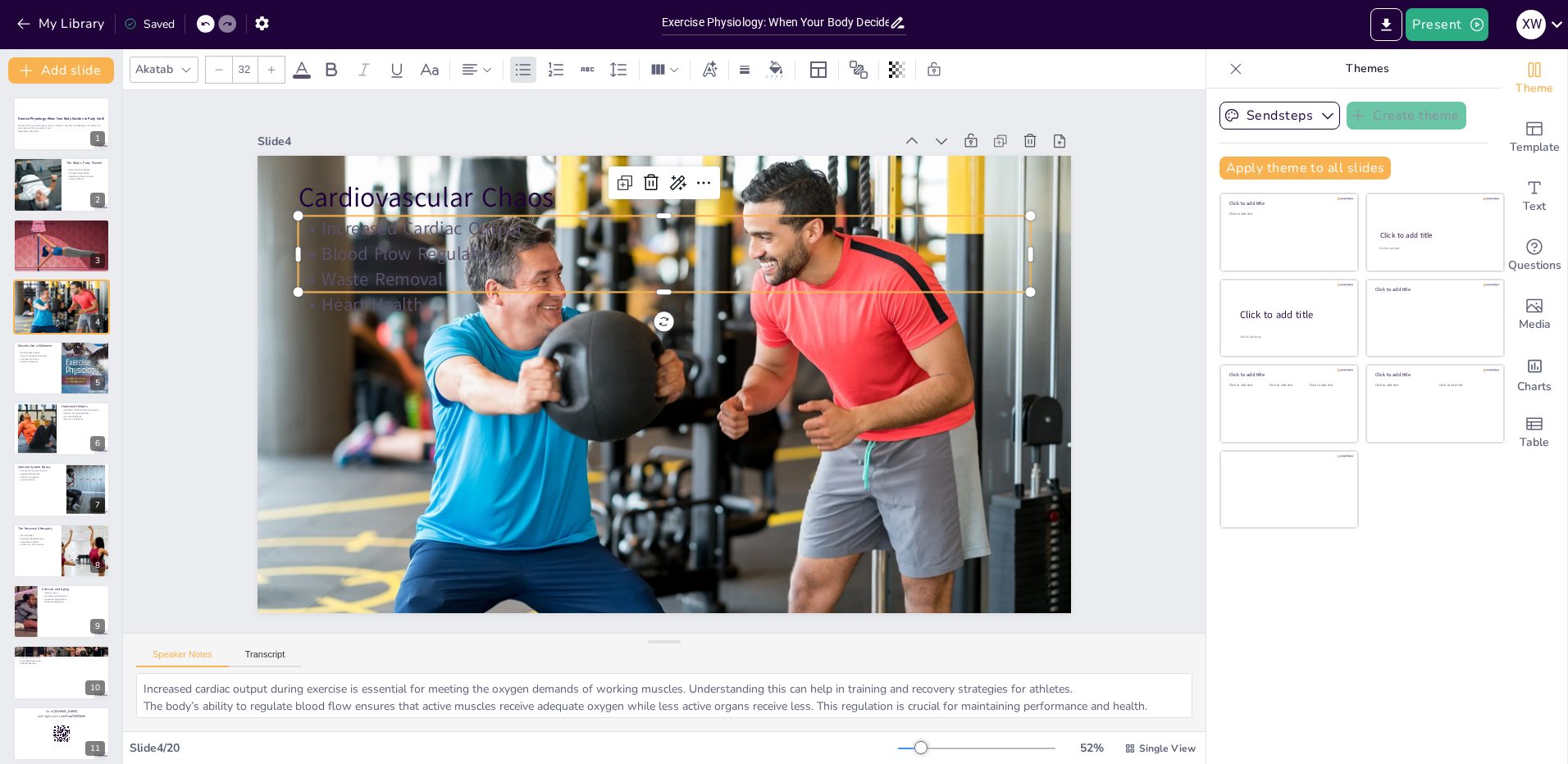
click at [353, 307] on p "Heart Health" at bounding box center [687, 309] width 679 height 321
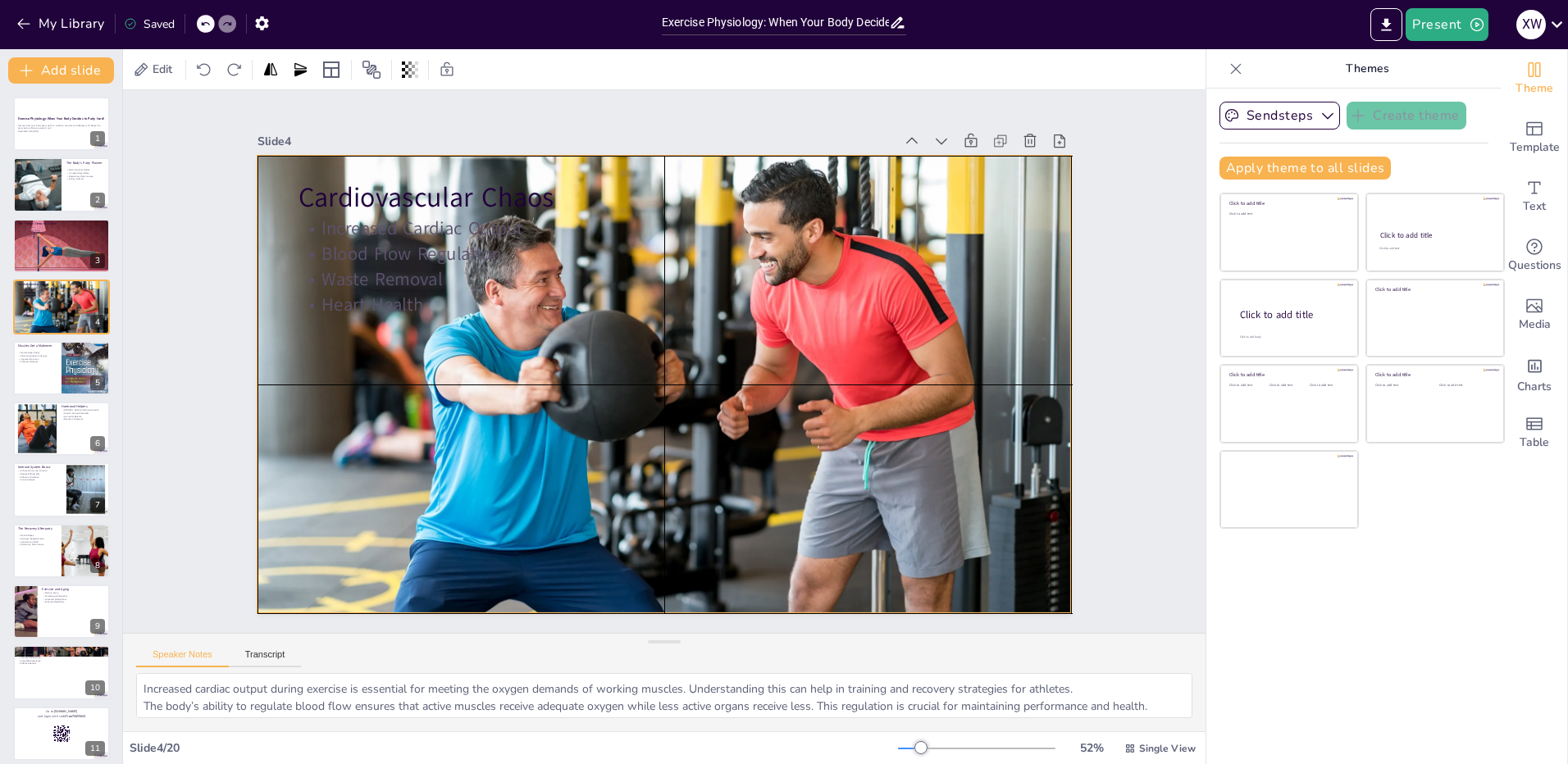
click at [388, 335] on div at bounding box center [648, 379] width 910 height 885
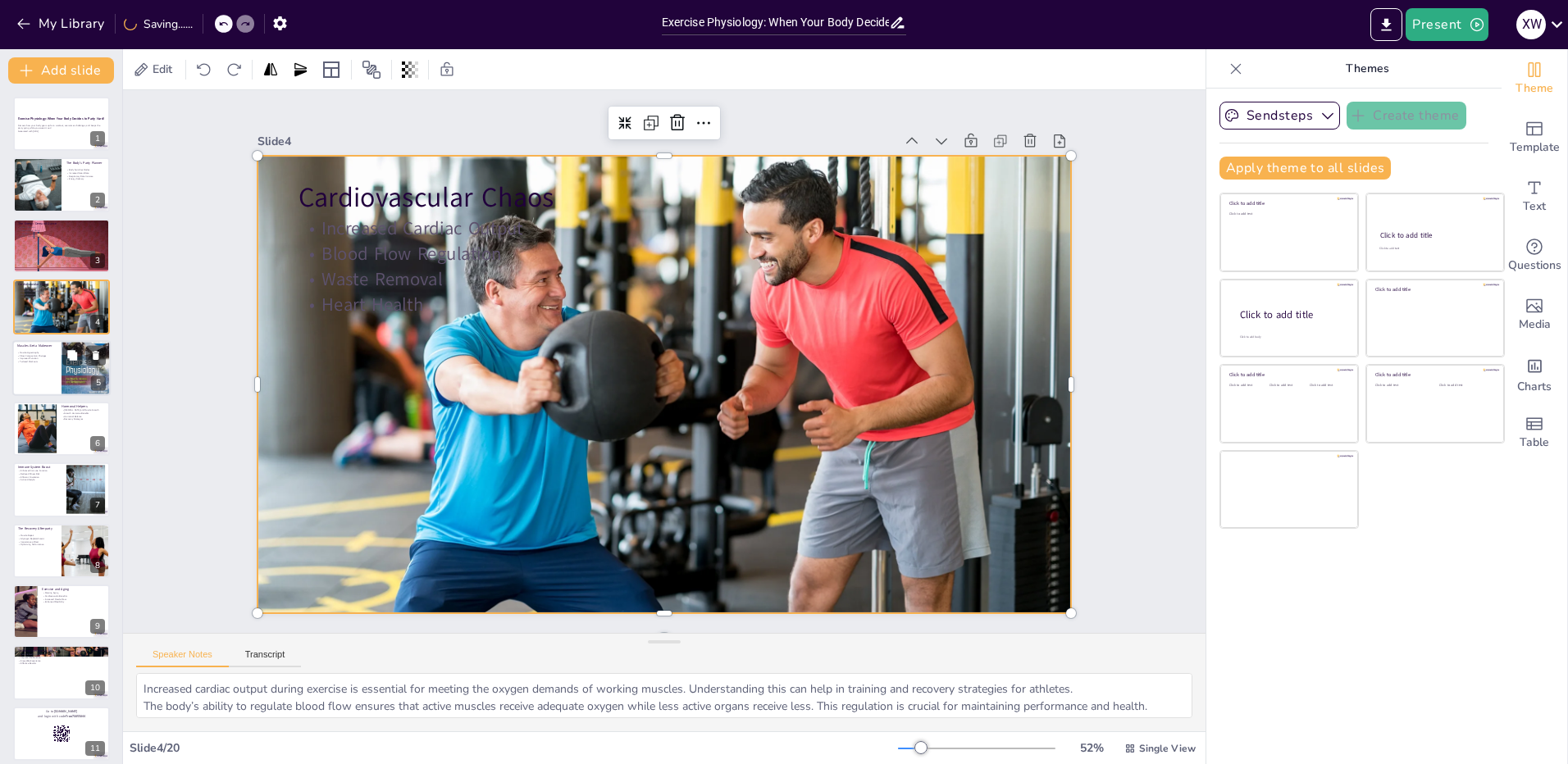
click at [60, 377] on div at bounding box center [61, 367] width 99 height 56
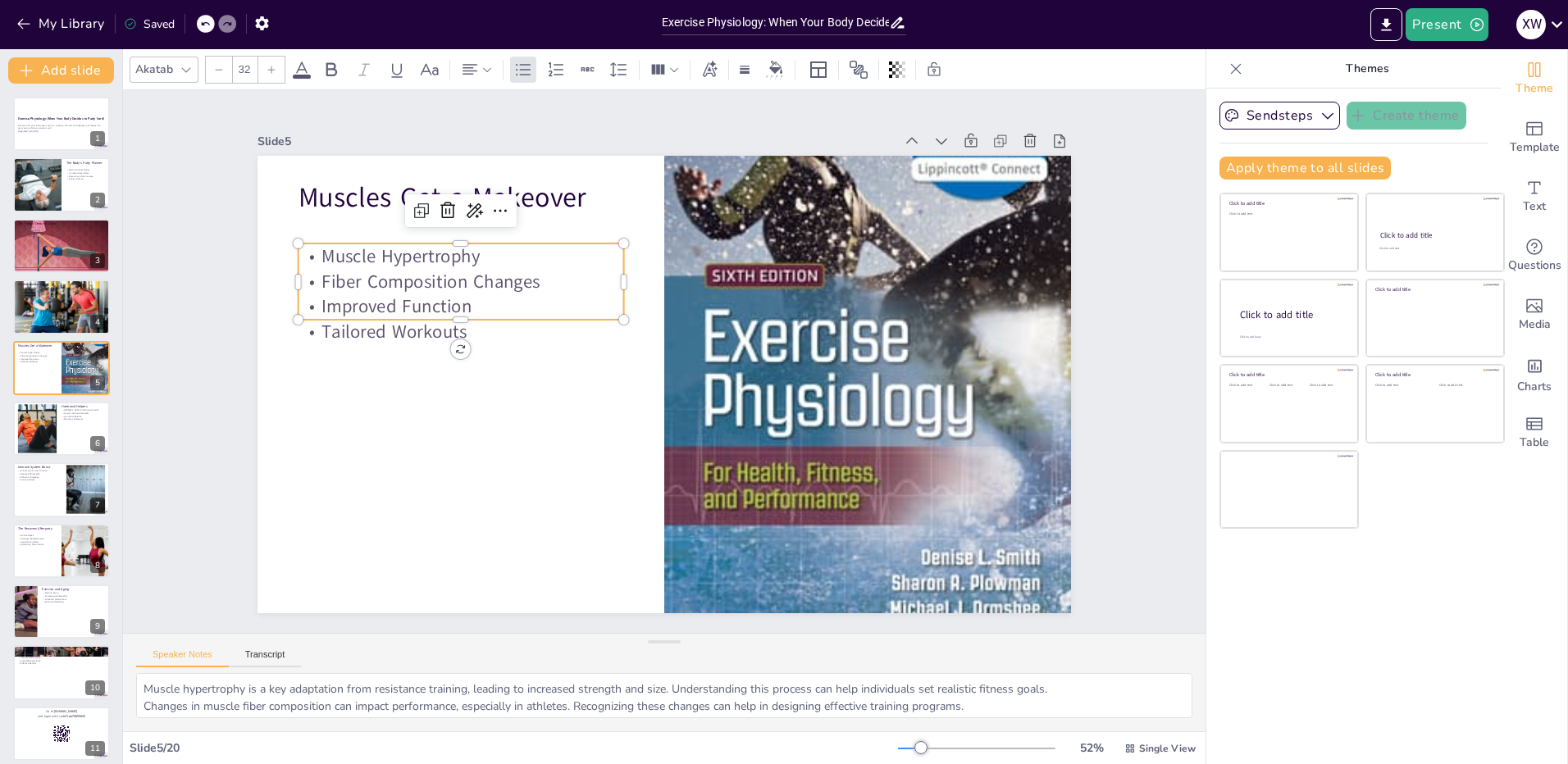
click at [353, 326] on p "Tailored Workouts" at bounding box center [465, 310] width 326 height 59
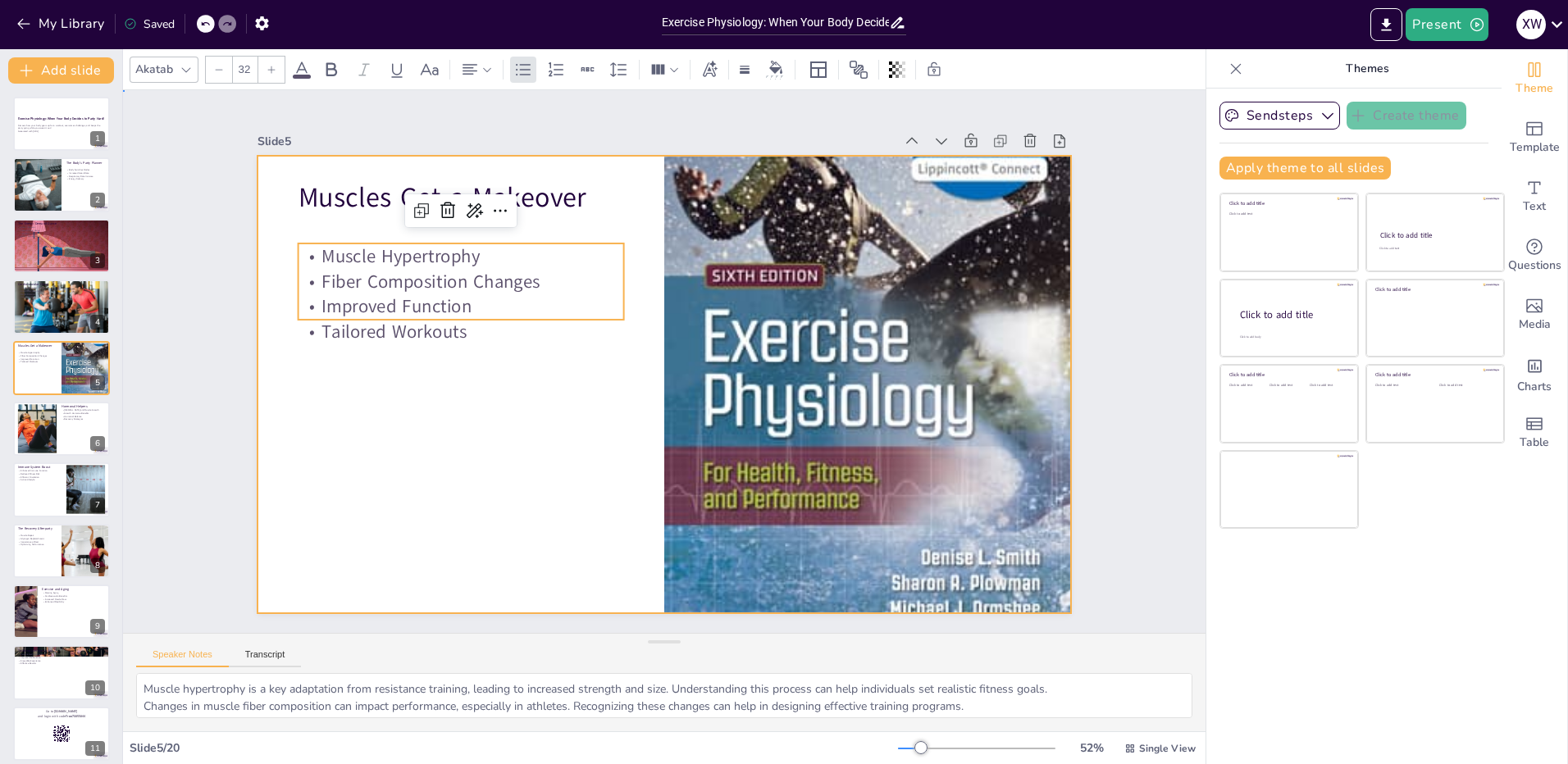
click at [355, 562] on div at bounding box center [660, 383] width 891 height 616
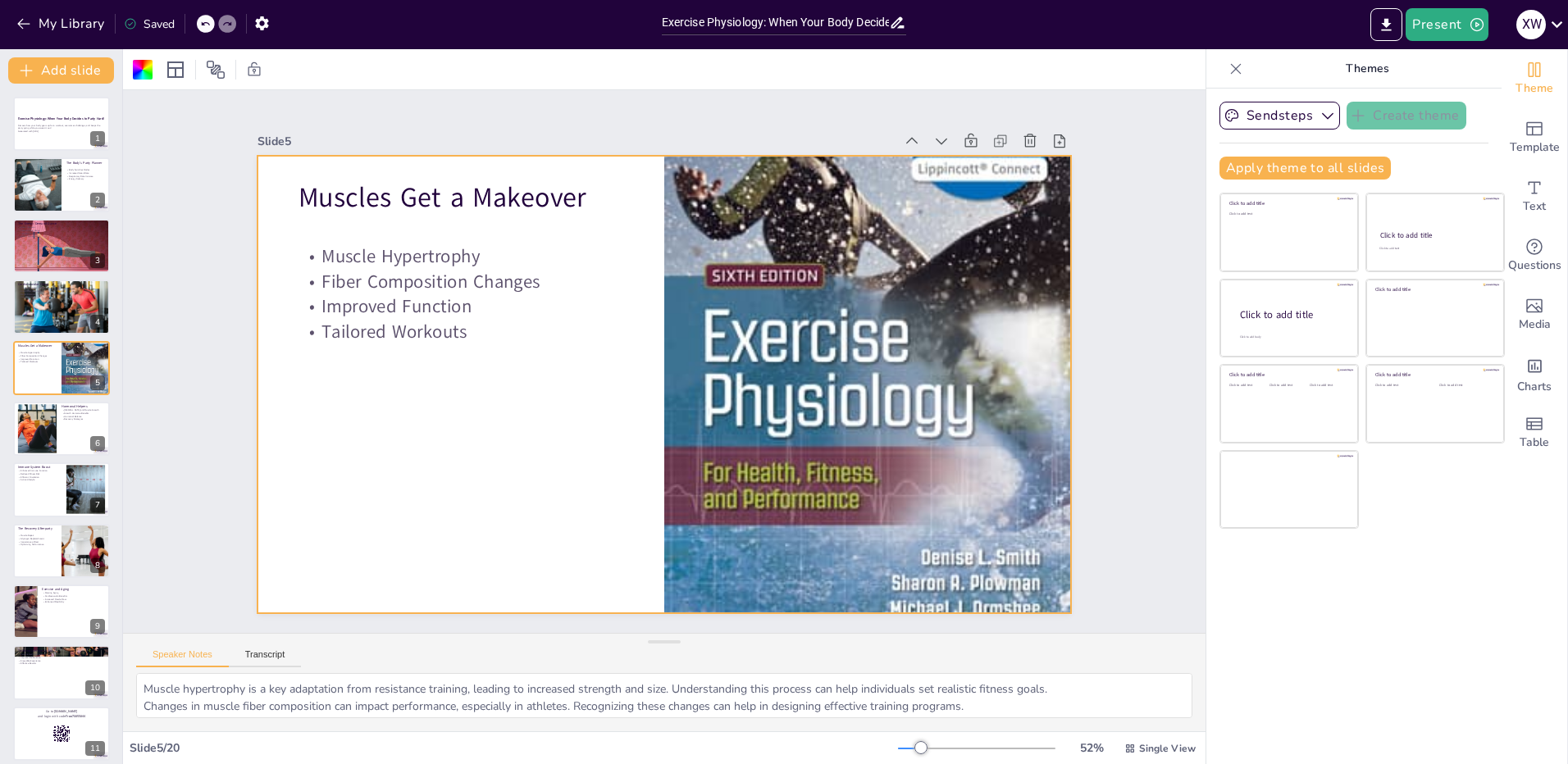
click at [358, 510] on div at bounding box center [662, 384] width 857 height 539
click at [58, 440] on div at bounding box center [61, 428] width 99 height 56
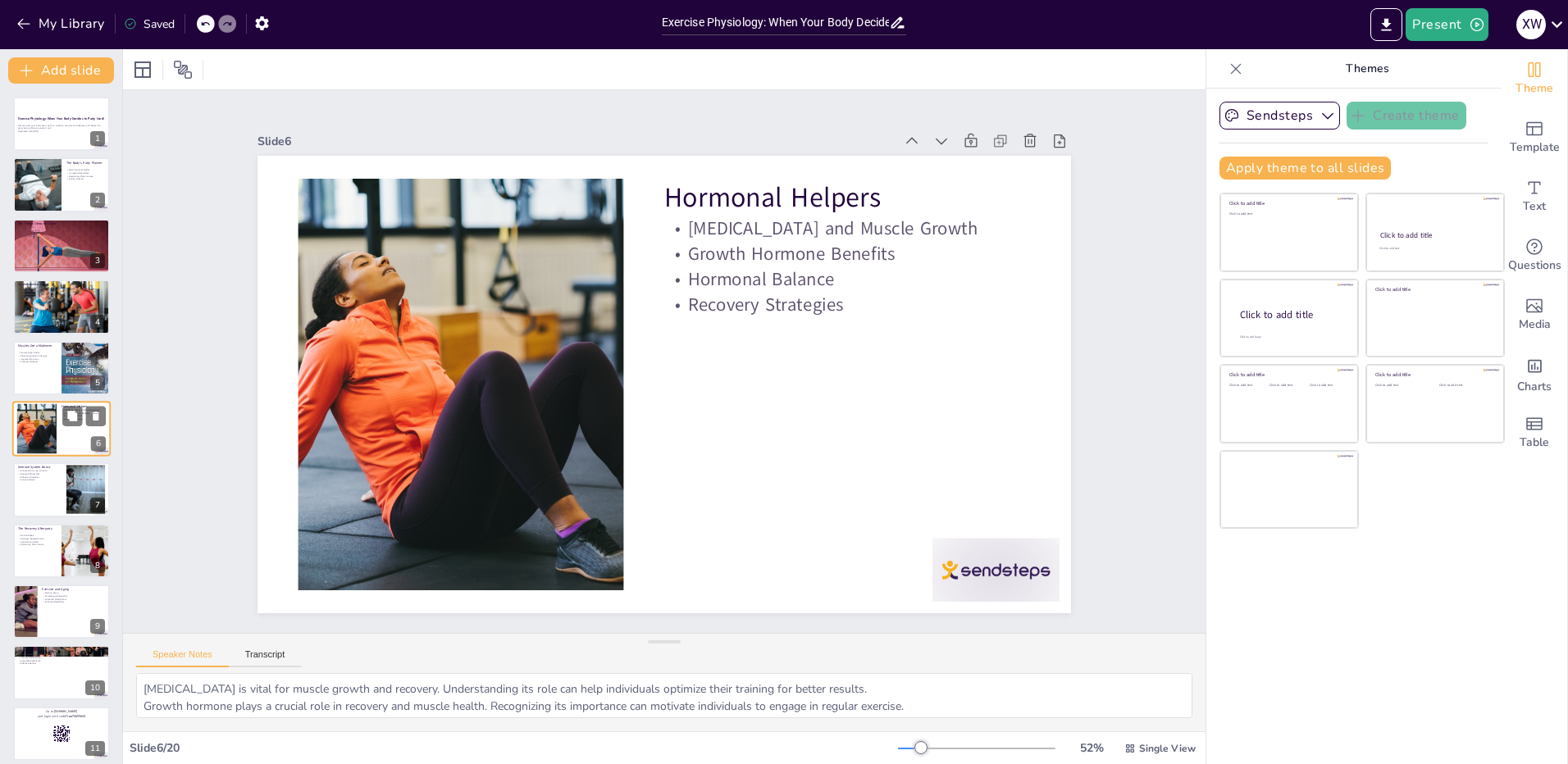
scroll to position [5, 0]
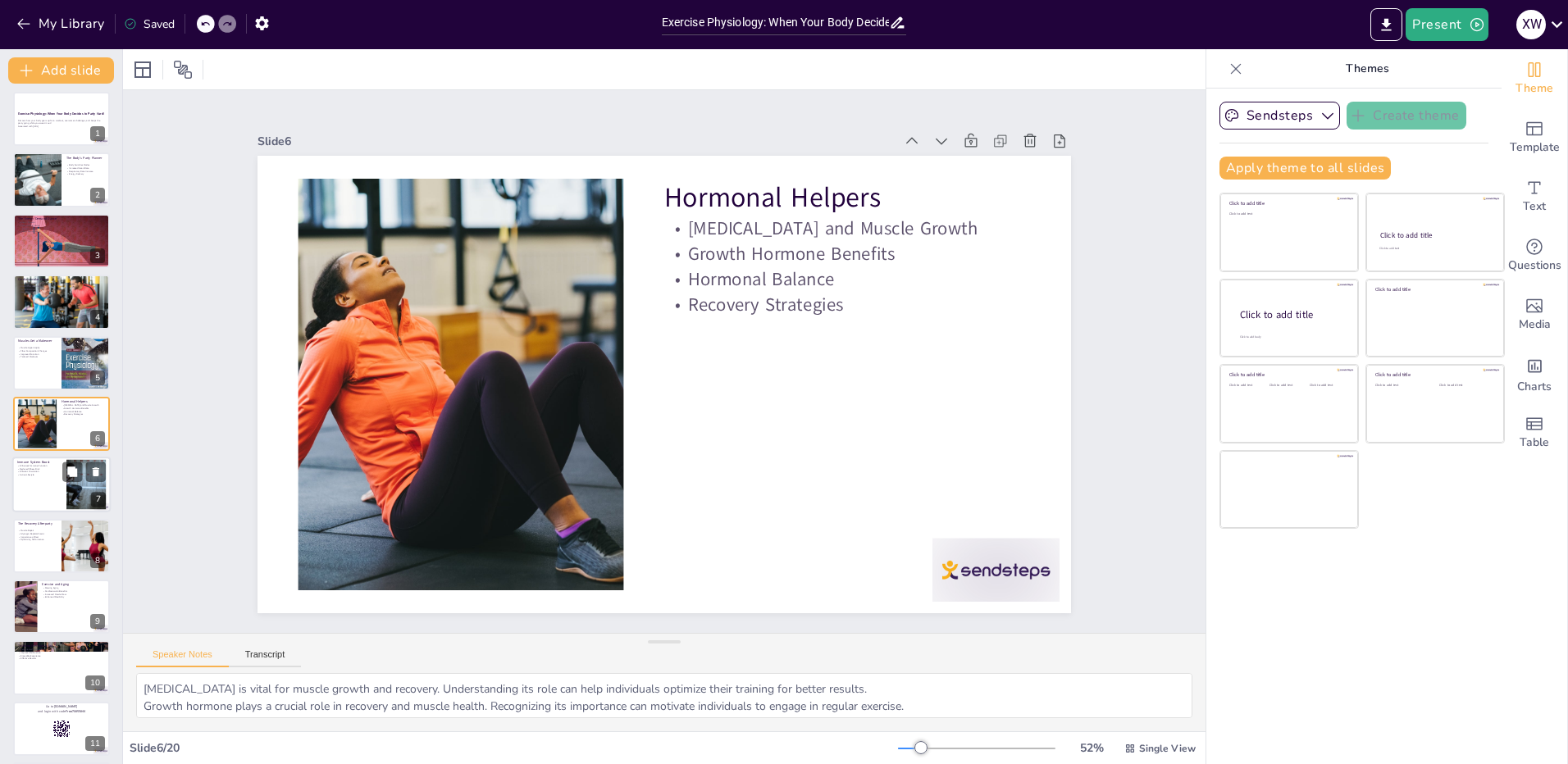
click at [65, 504] on div at bounding box center [61, 485] width 99 height 56
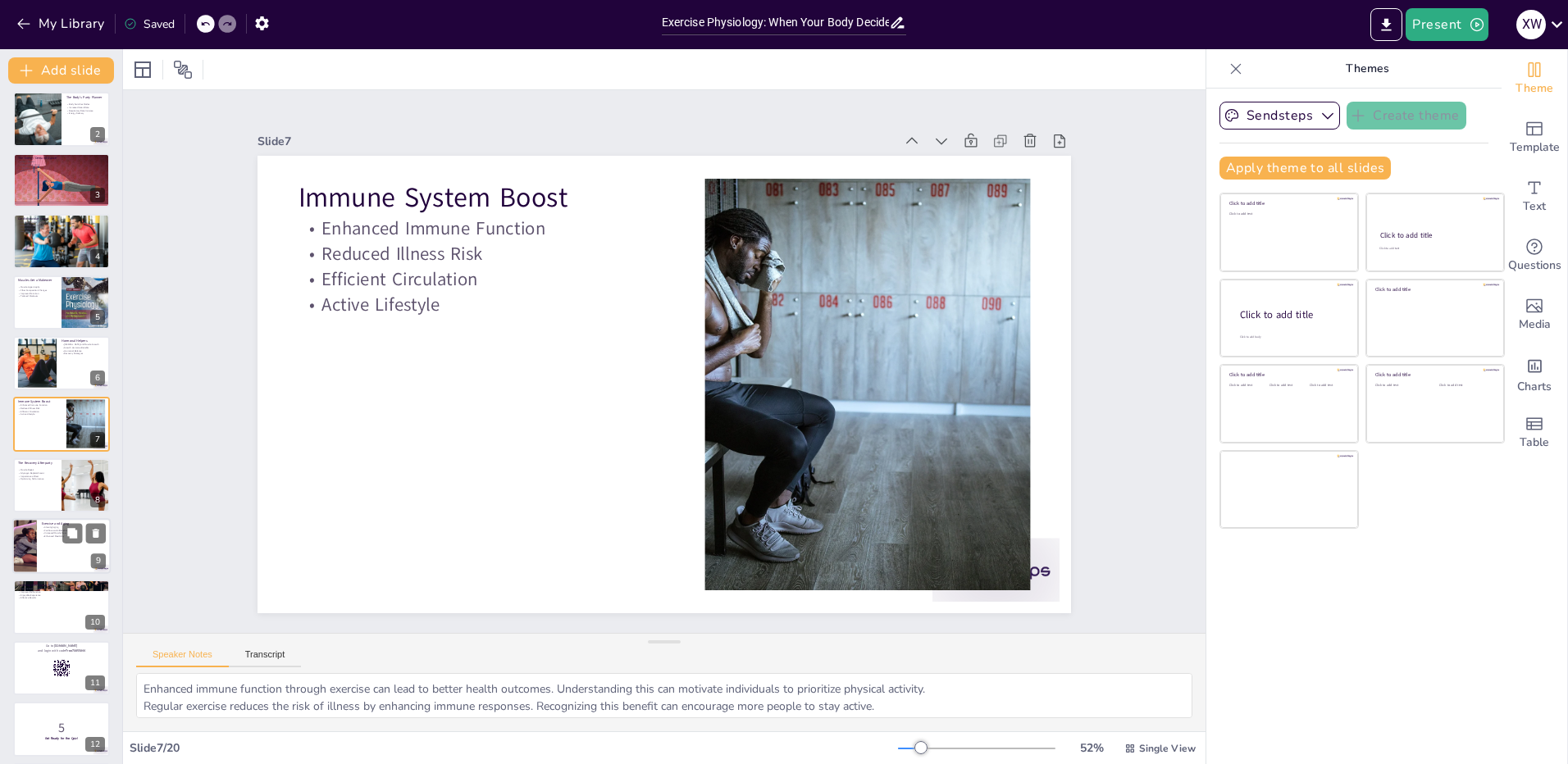
scroll to position [559, 0]
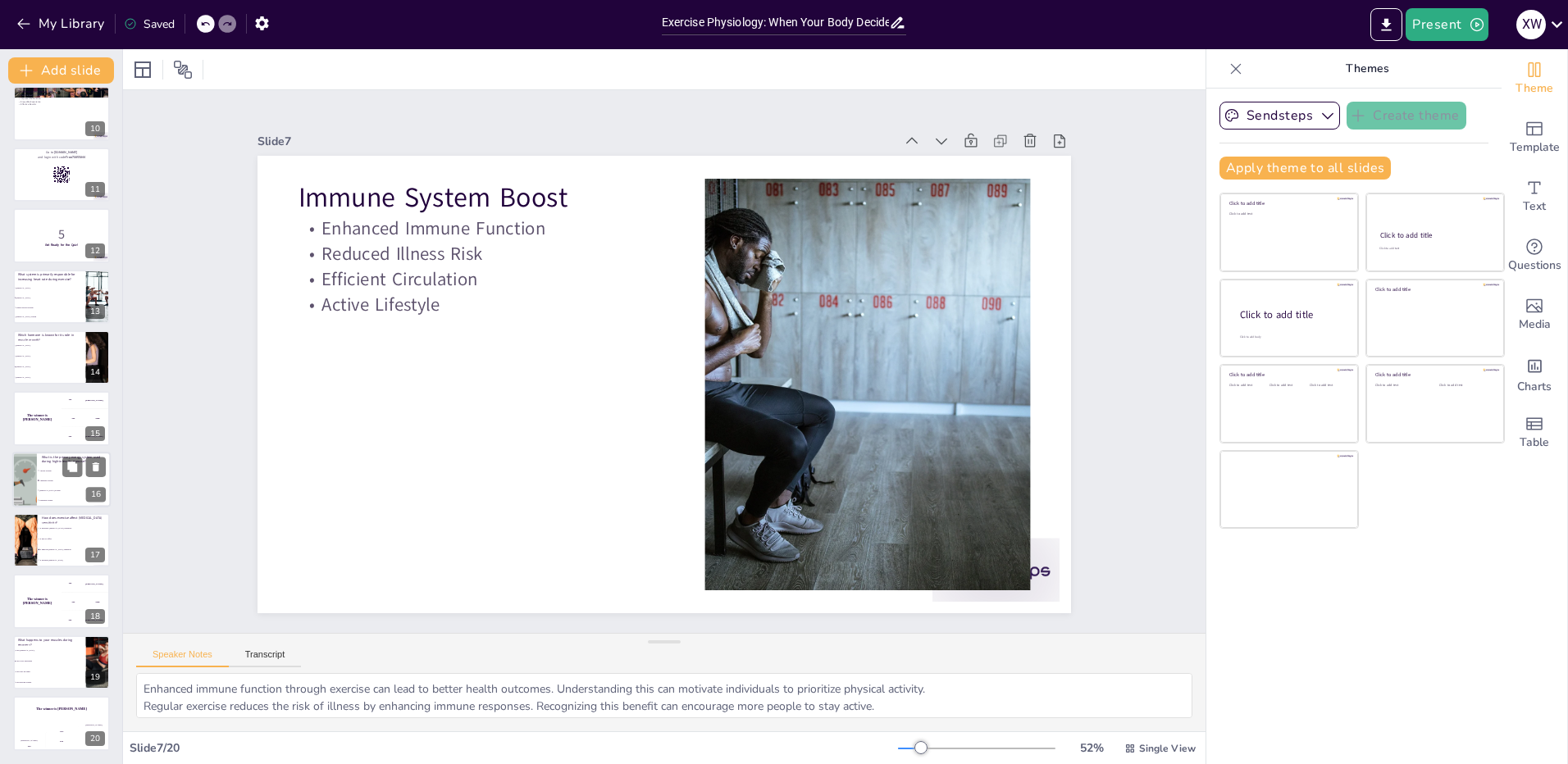
click at [66, 488] on li "Lactic Acid System" at bounding box center [73, 490] width 74 height 10
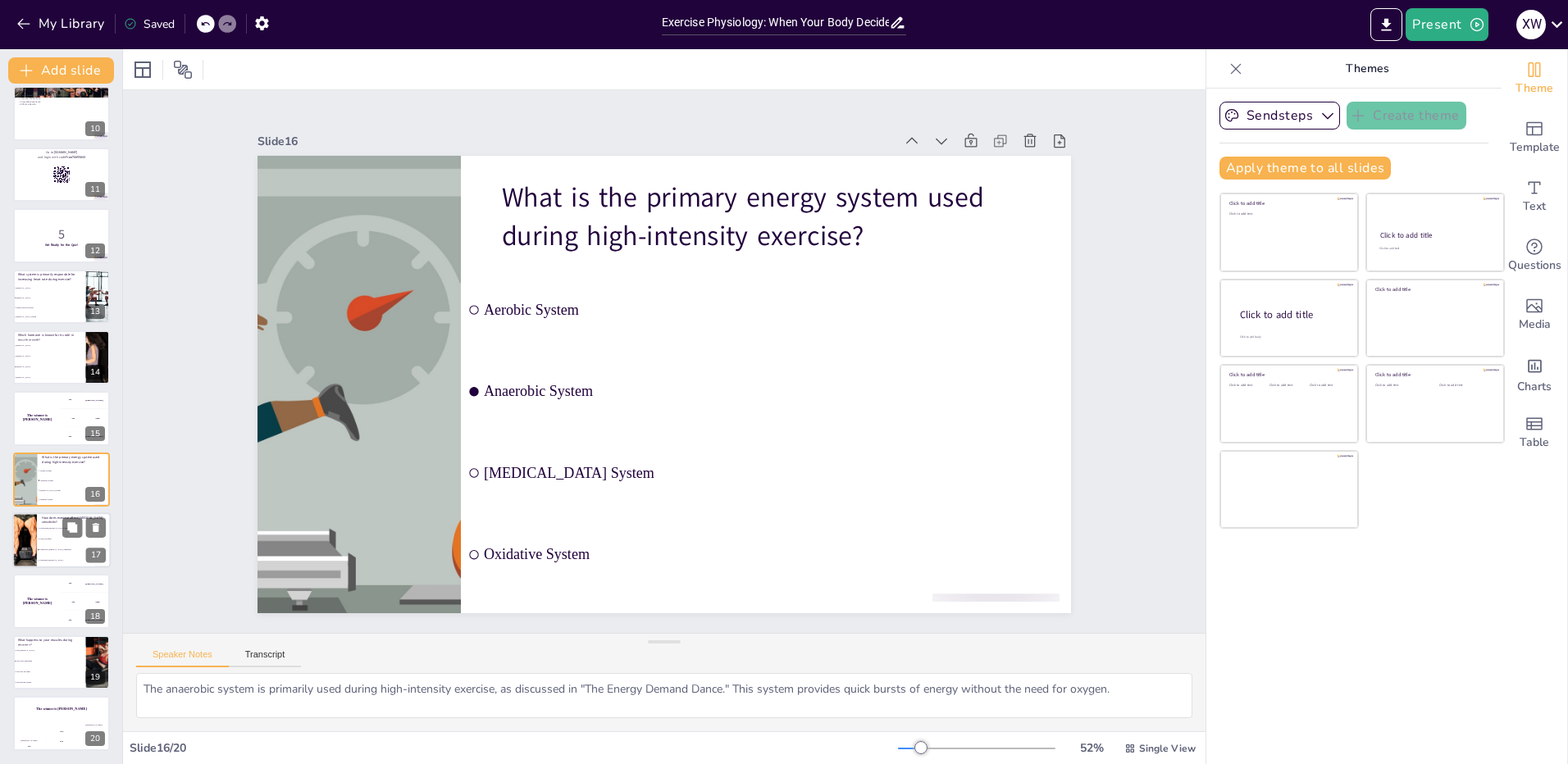
click at [59, 538] on span "It Has No Effect" at bounding box center [74, 538] width 71 height 2
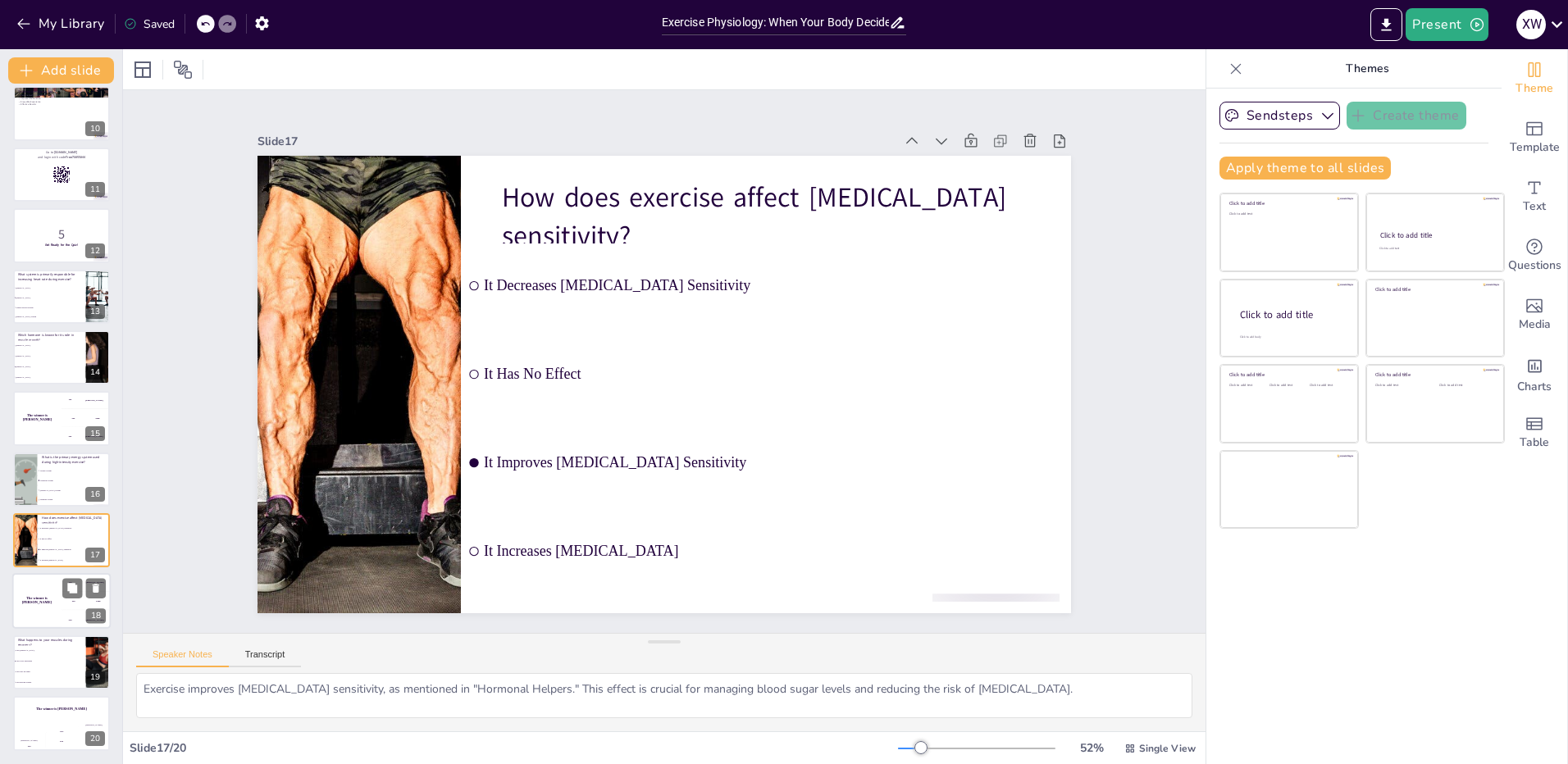
click at [51, 597] on div "The winner is [PERSON_NAME]" at bounding box center [37, 601] width 49 height 56
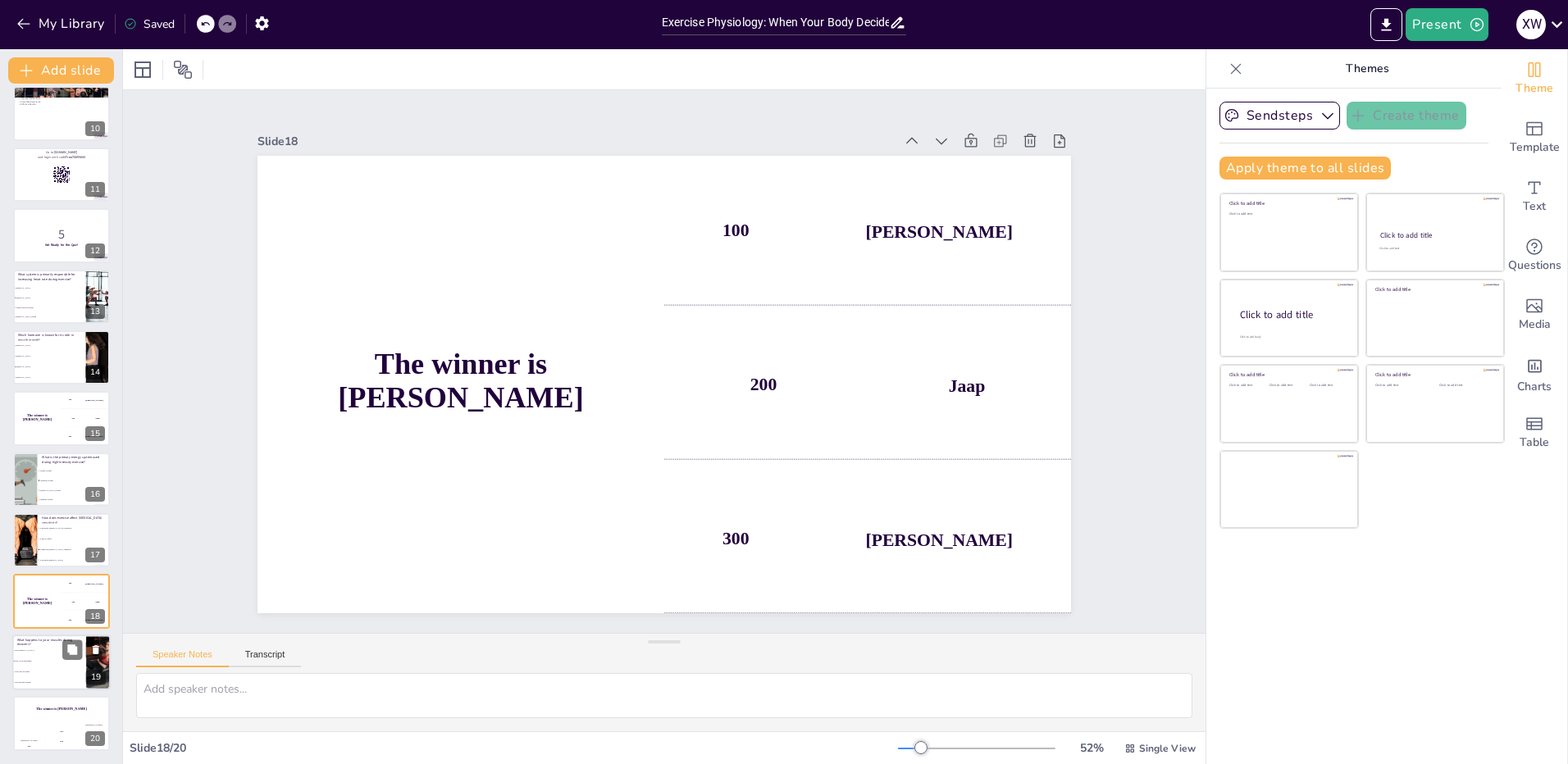
click at [66, 677] on li "They Stay the Same" at bounding box center [49, 672] width 74 height 11
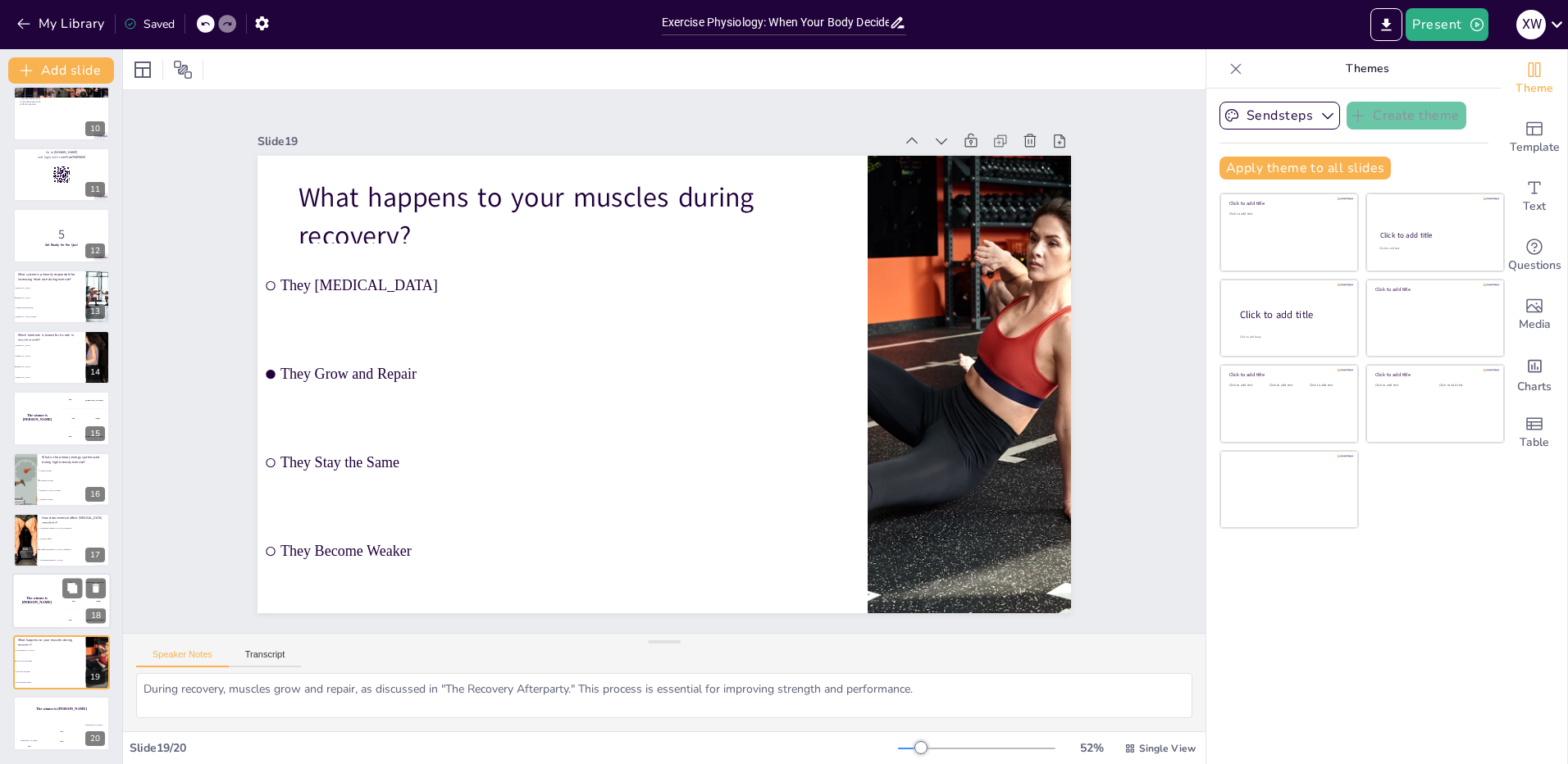
click at [41, 607] on div "The winner is [PERSON_NAME]" at bounding box center [37, 601] width 49 height 56
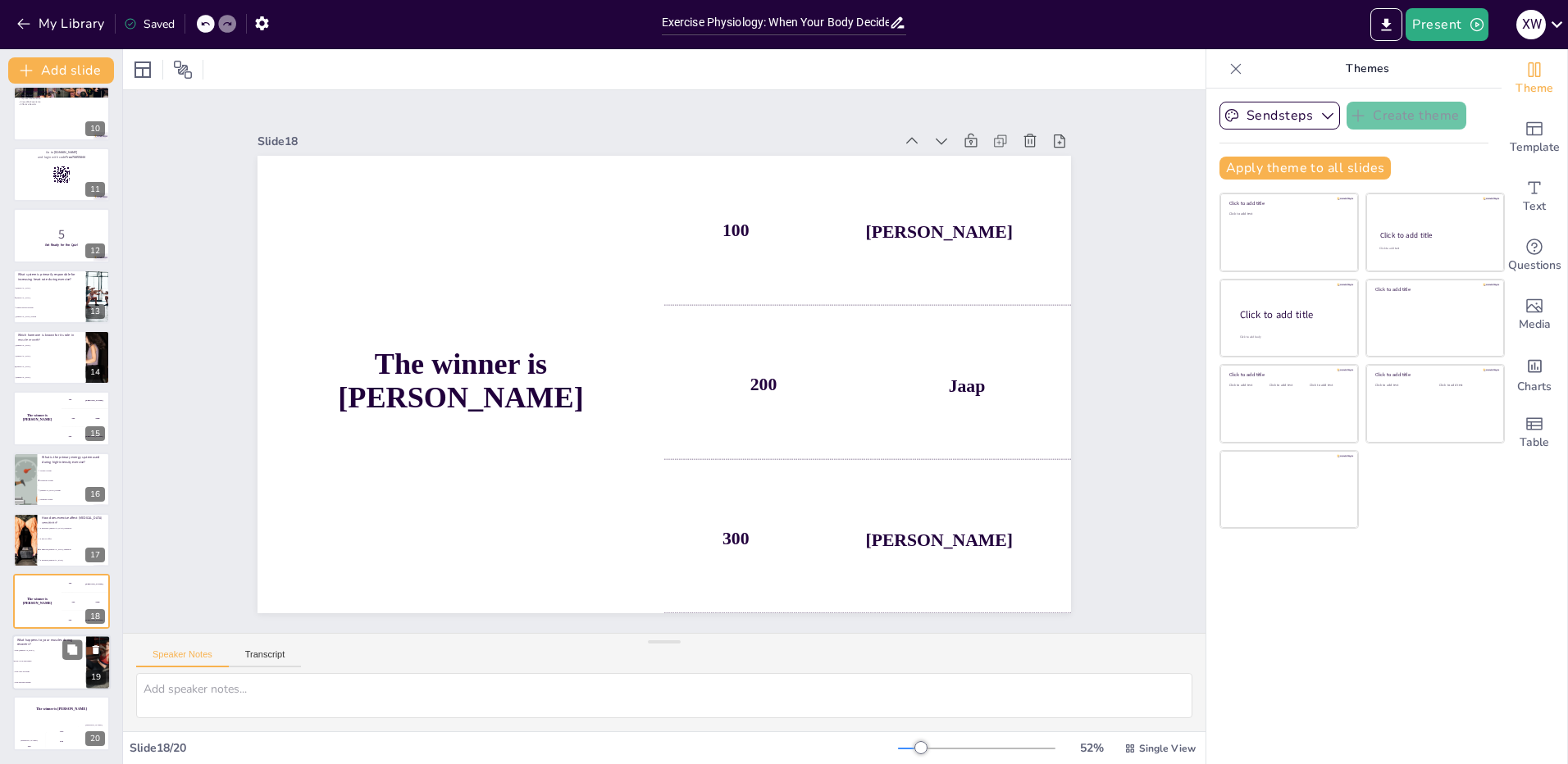
click at [54, 657] on li "They Grow and Repair" at bounding box center [49, 661] width 74 height 11
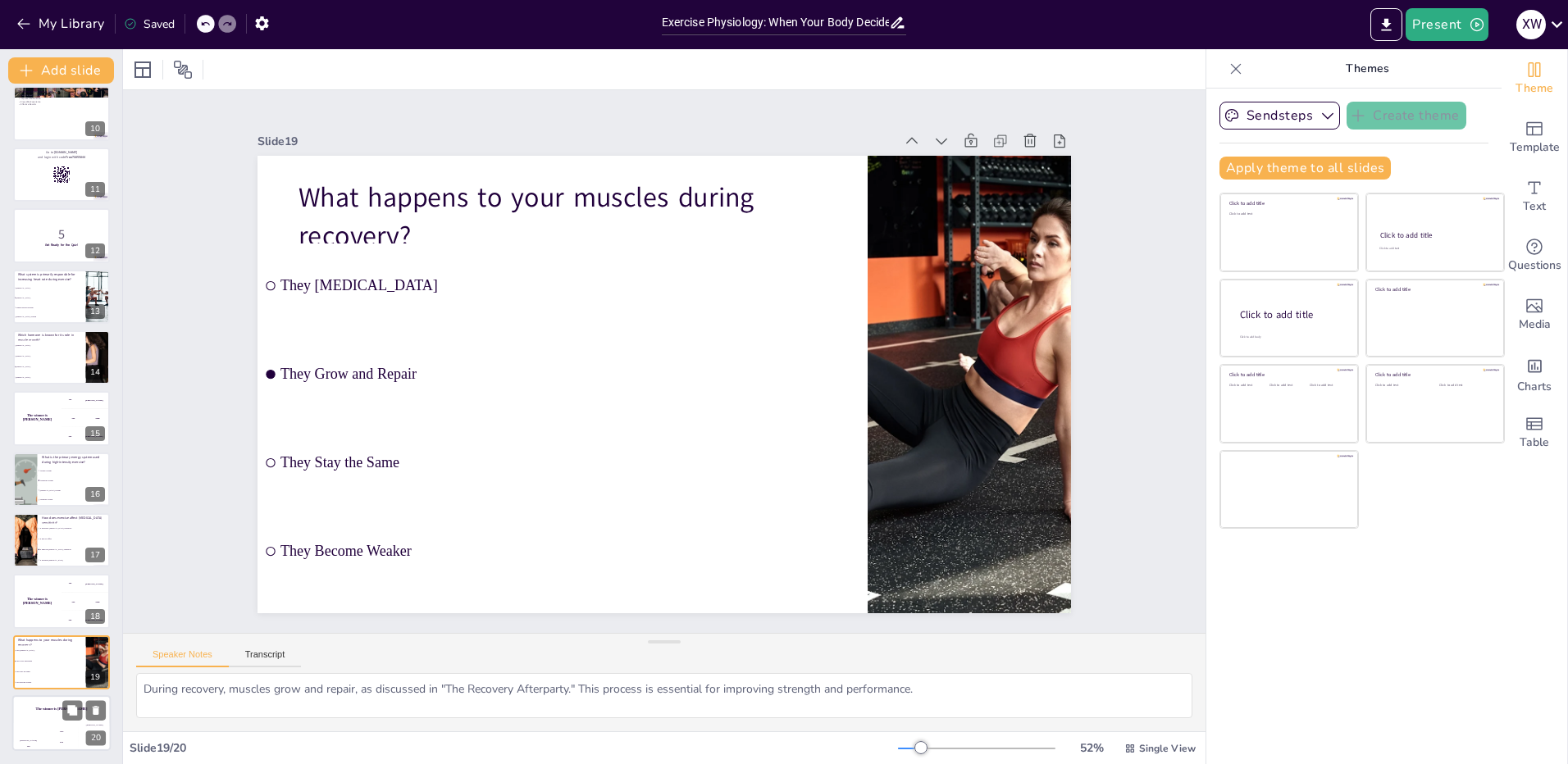
click at [46, 717] on div "The winner is [PERSON_NAME]" at bounding box center [61, 709] width 99 height 28
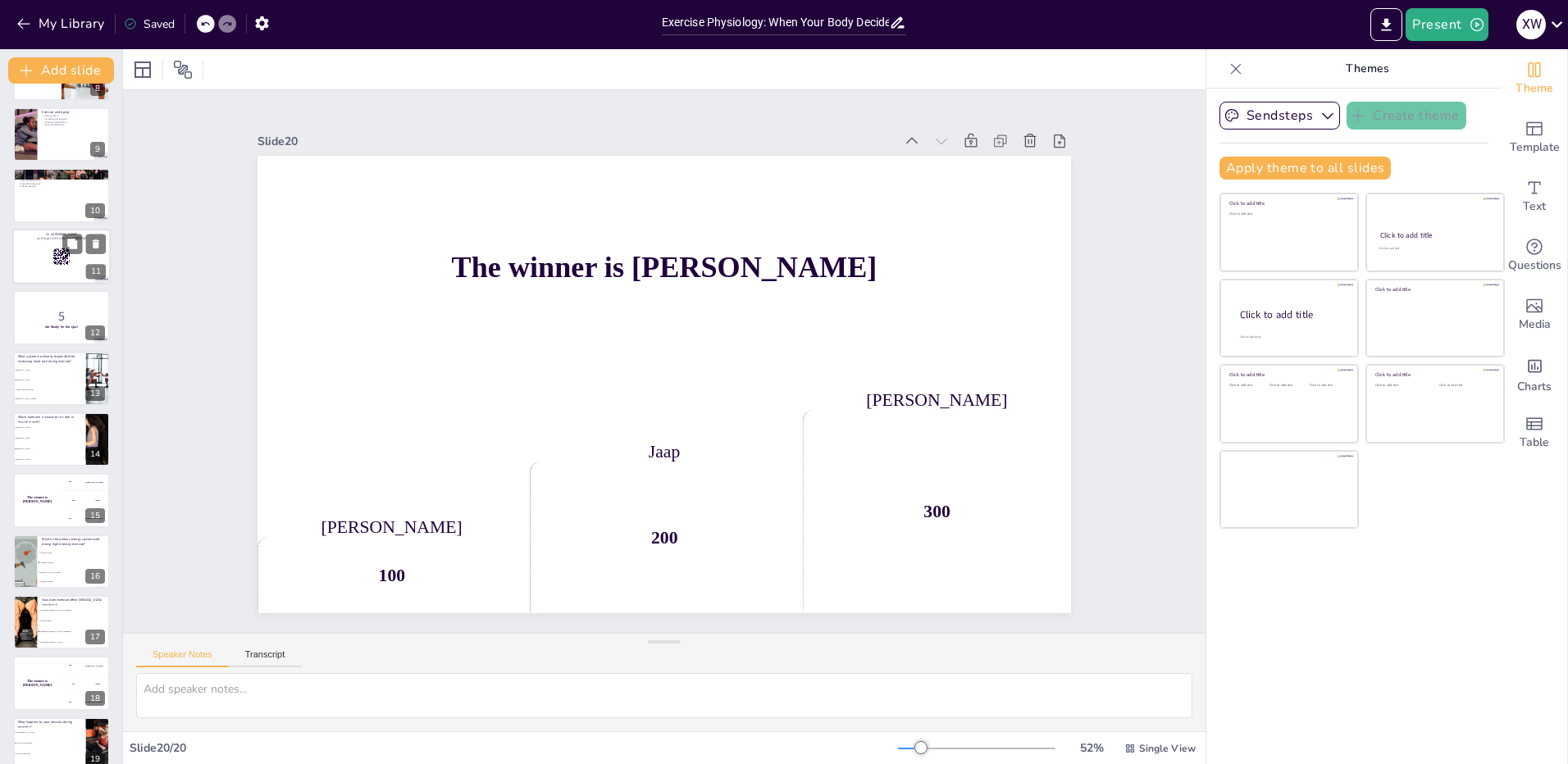
click at [44, 255] on div at bounding box center [61, 256] width 99 height 56
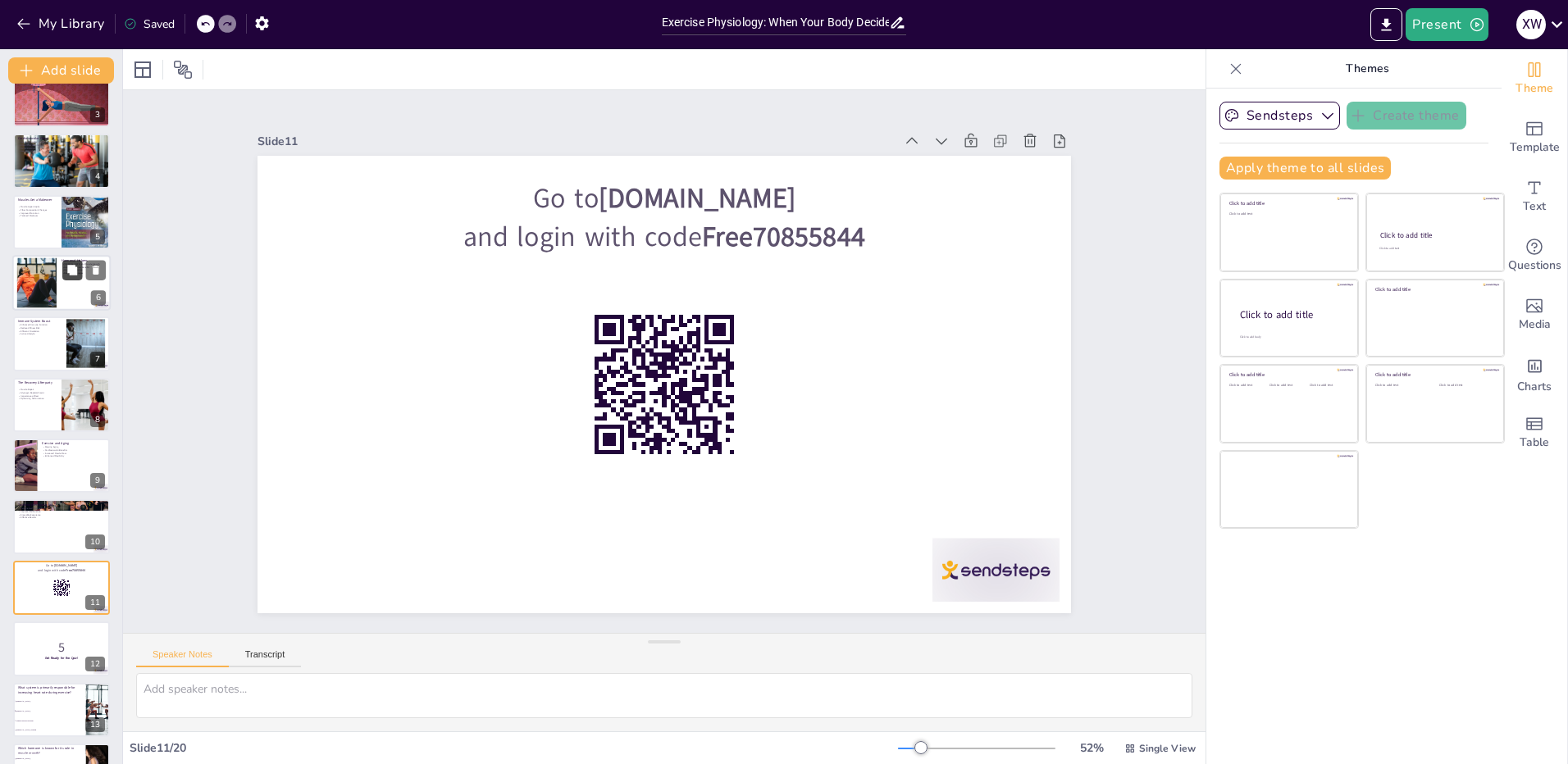
scroll to position [0, 0]
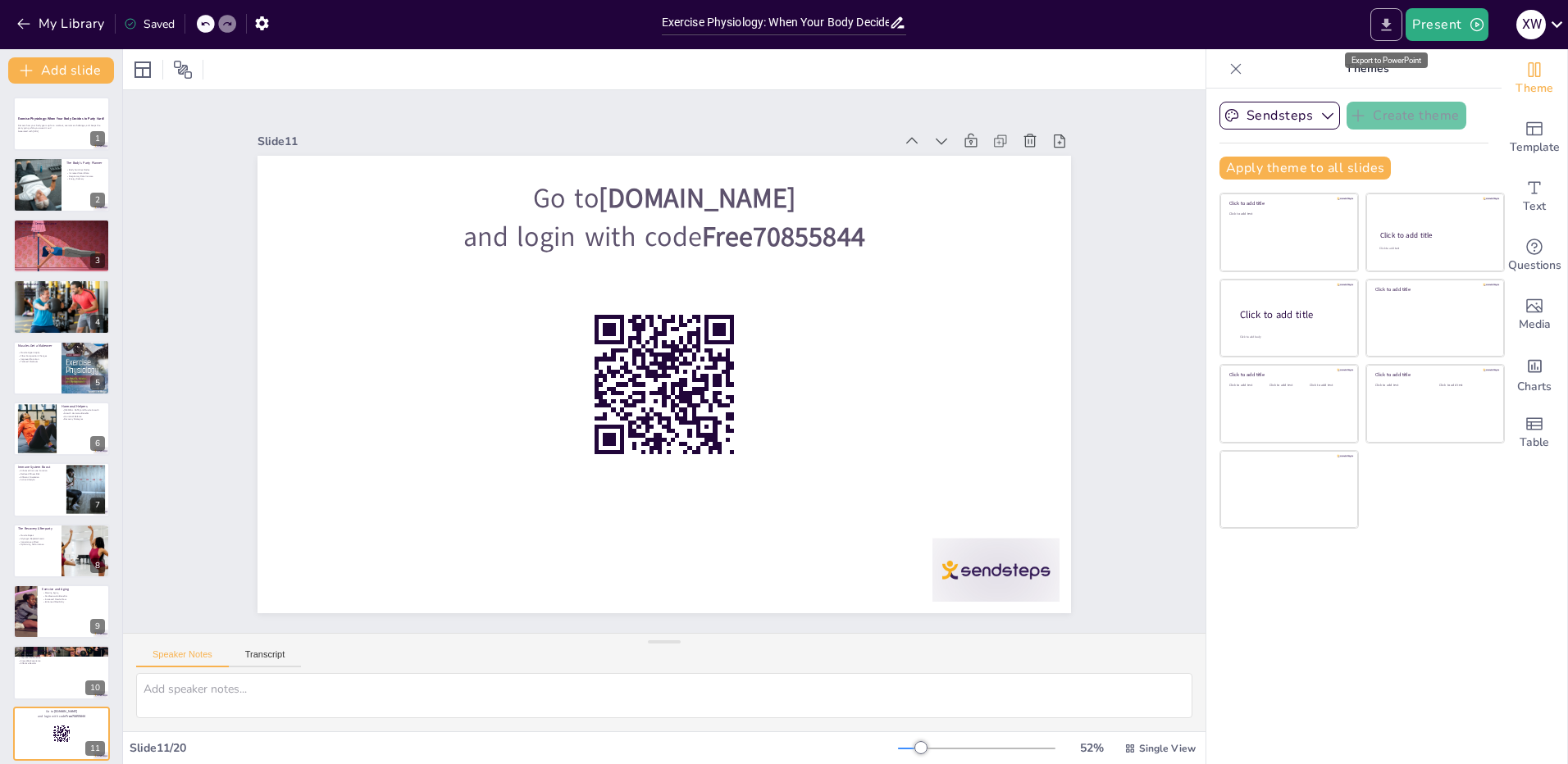
click at [1387, 28] on icon "Export to PowerPoint" at bounding box center [1386, 25] width 17 height 17
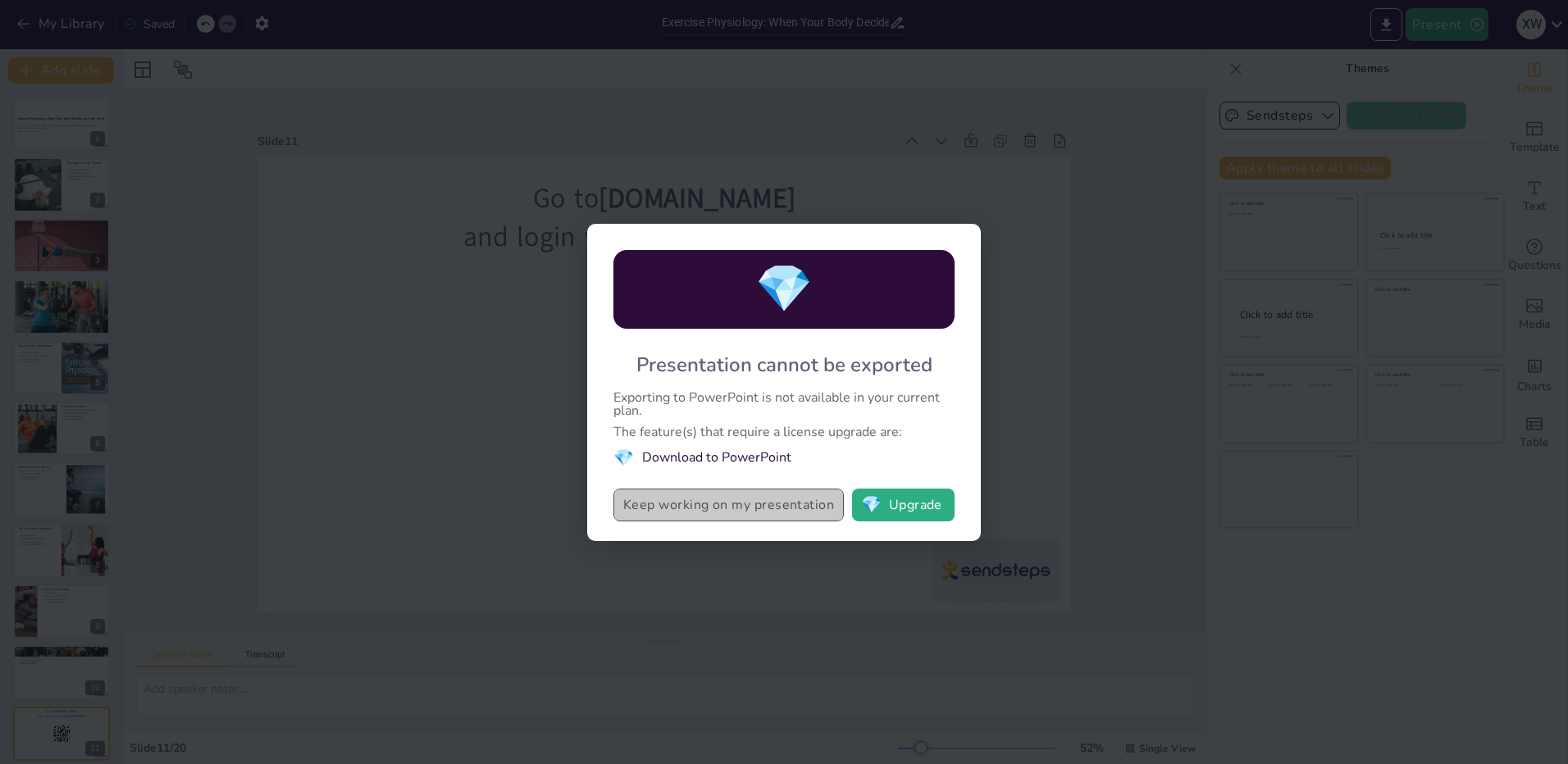
click at [689, 507] on button "Keep working on my presentation" at bounding box center [728, 505] width 231 height 33
